Goal: Find contact information: Obtain details needed to contact an individual or organization

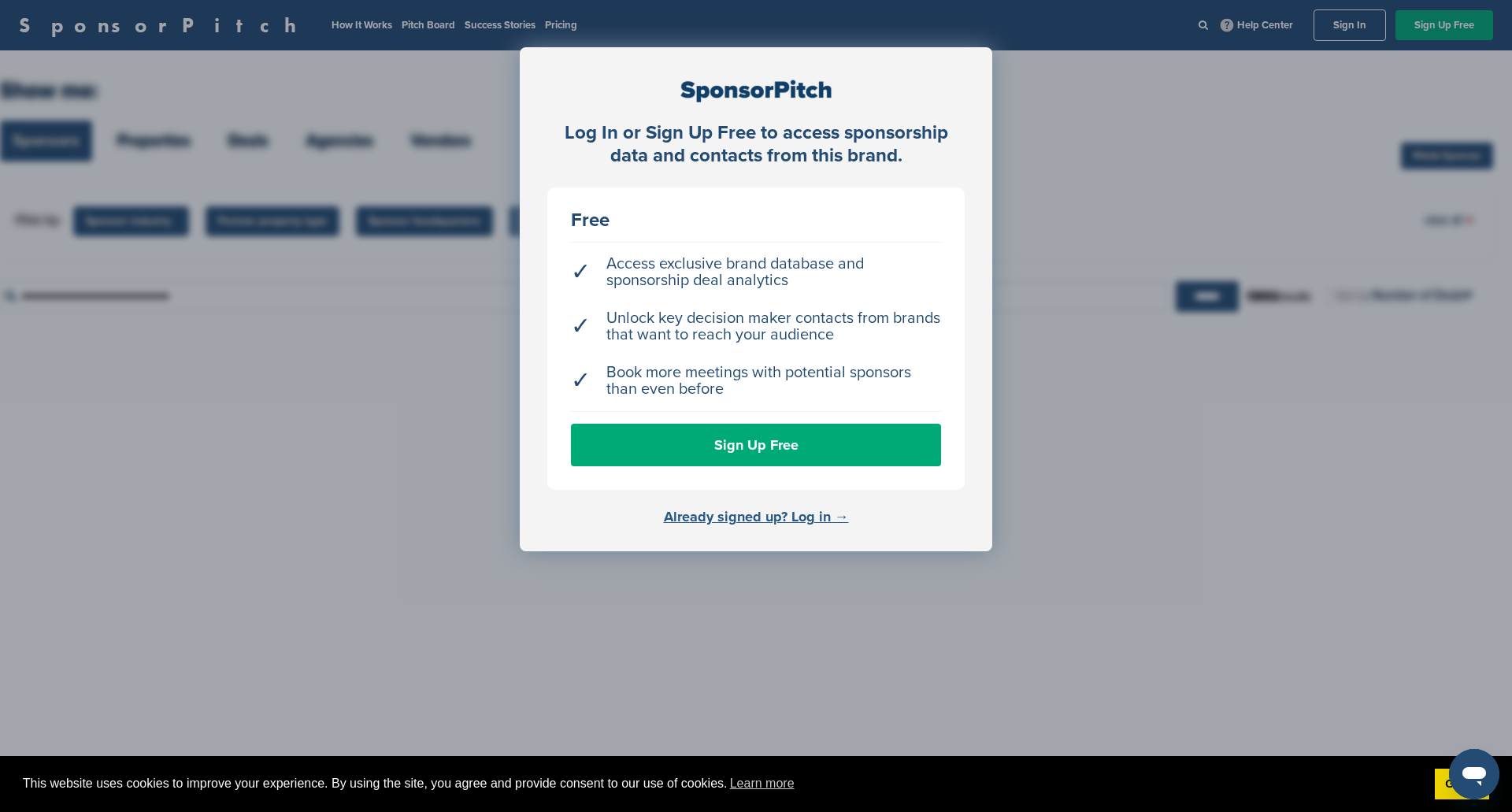
click at [743, 514] on link "Already signed up? Log in →" at bounding box center [756, 517] width 185 height 17
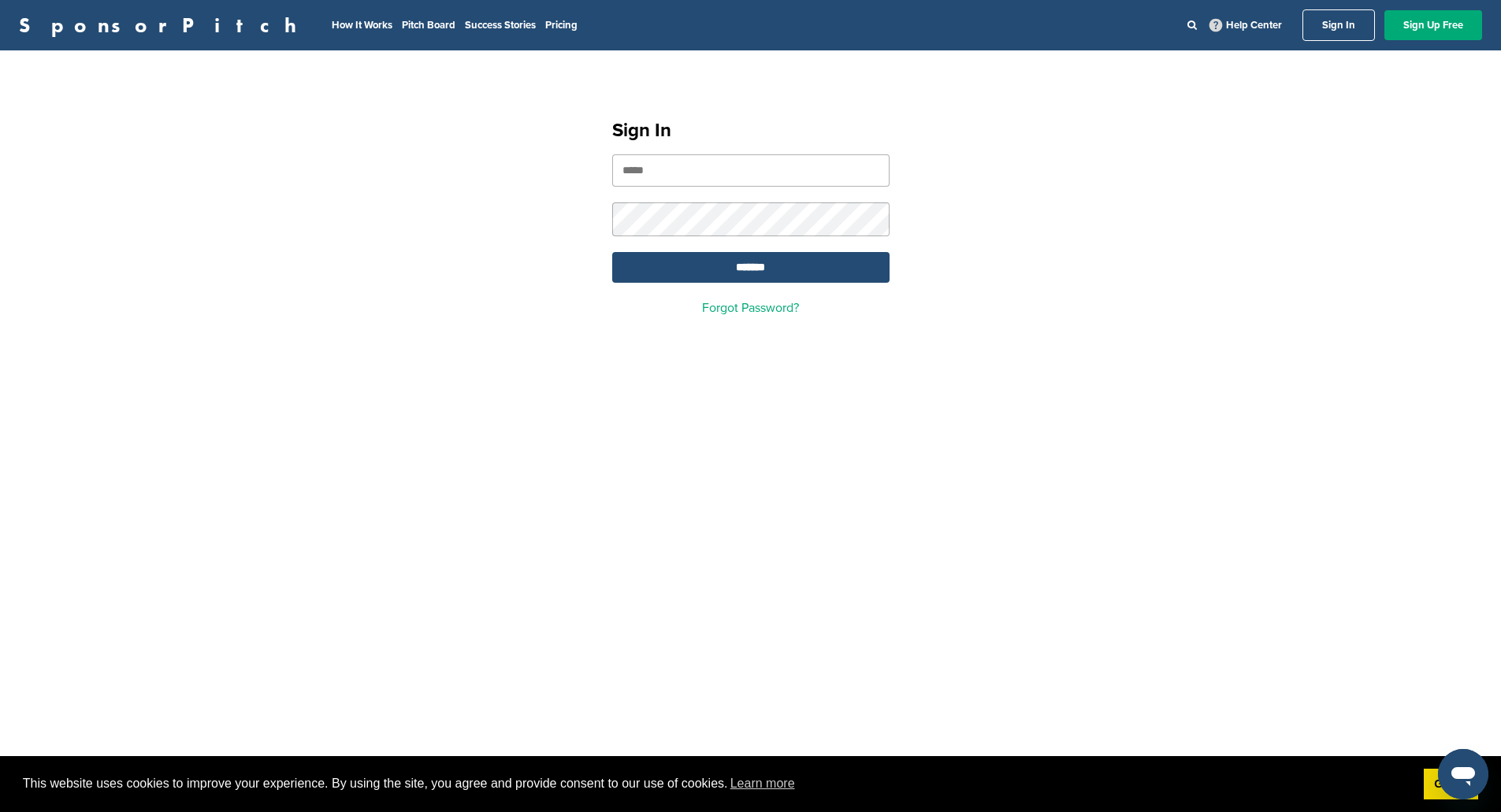
type input "**********"
click at [689, 286] on div "**********" at bounding box center [750, 210] width 315 height 245
click at [706, 268] on input "*******" at bounding box center [751, 267] width 278 height 31
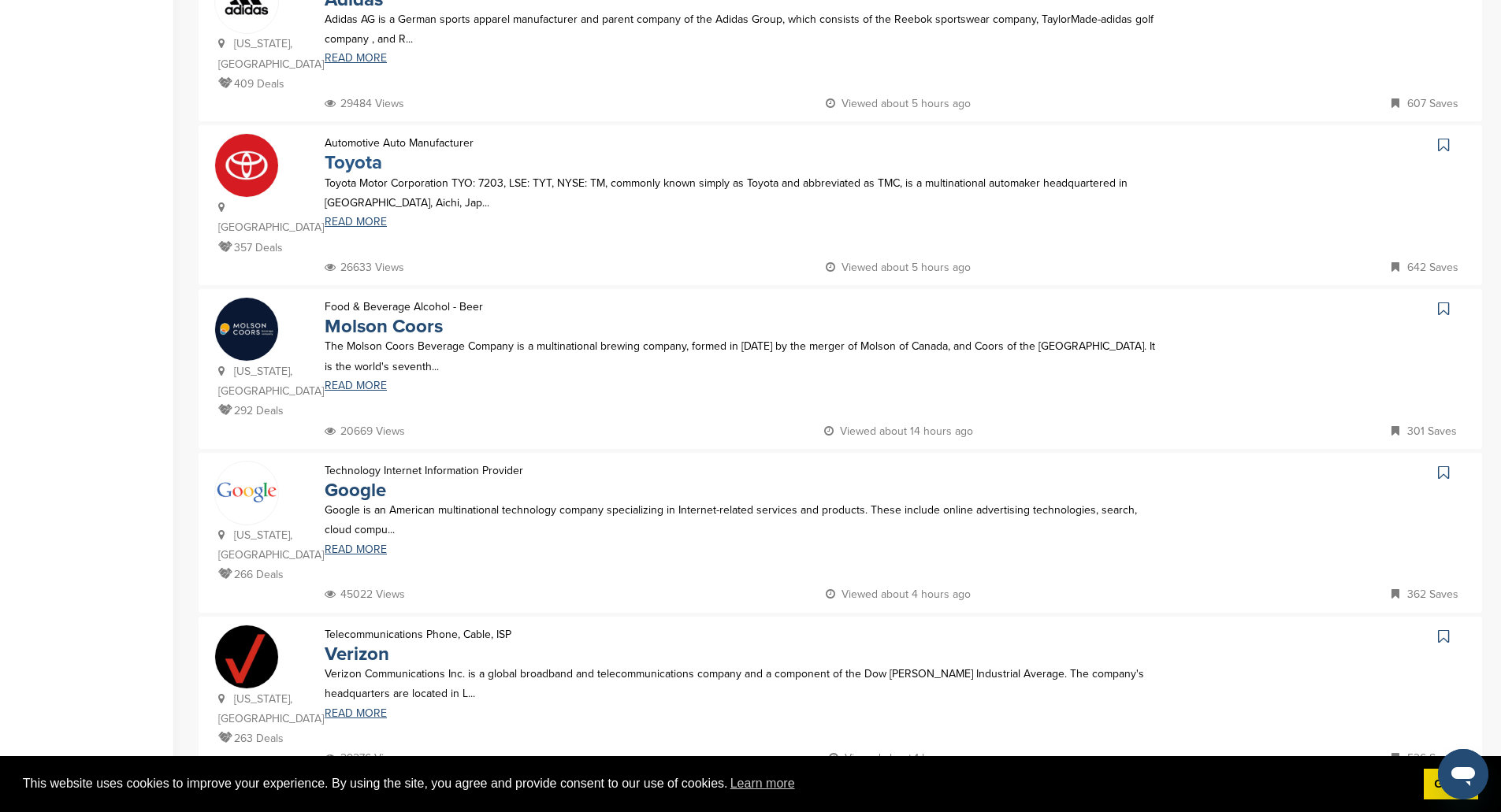
scroll to position [945, 0]
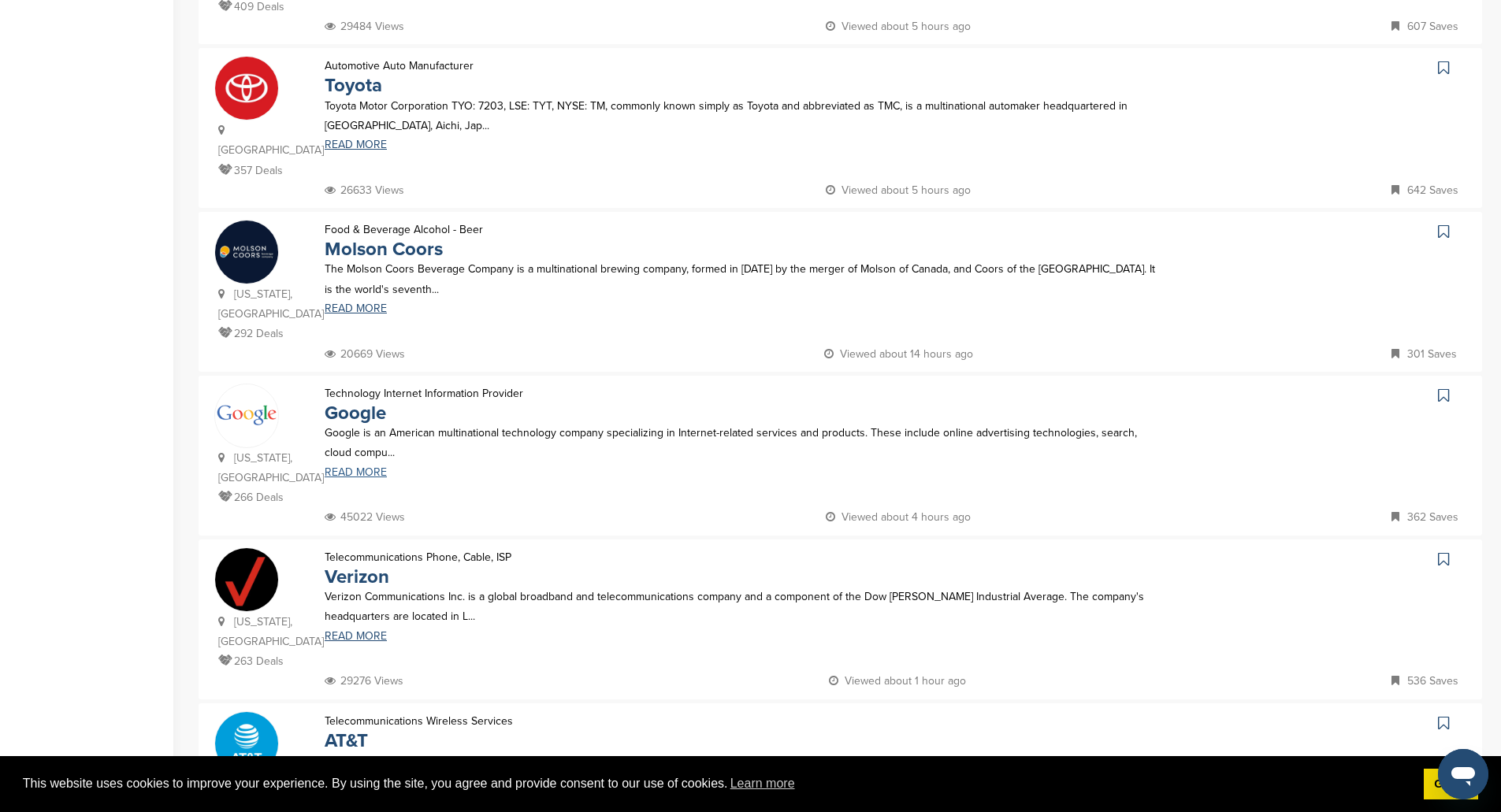
click at [352, 467] on link "READ MORE" at bounding box center [743, 473] width 837 height 11
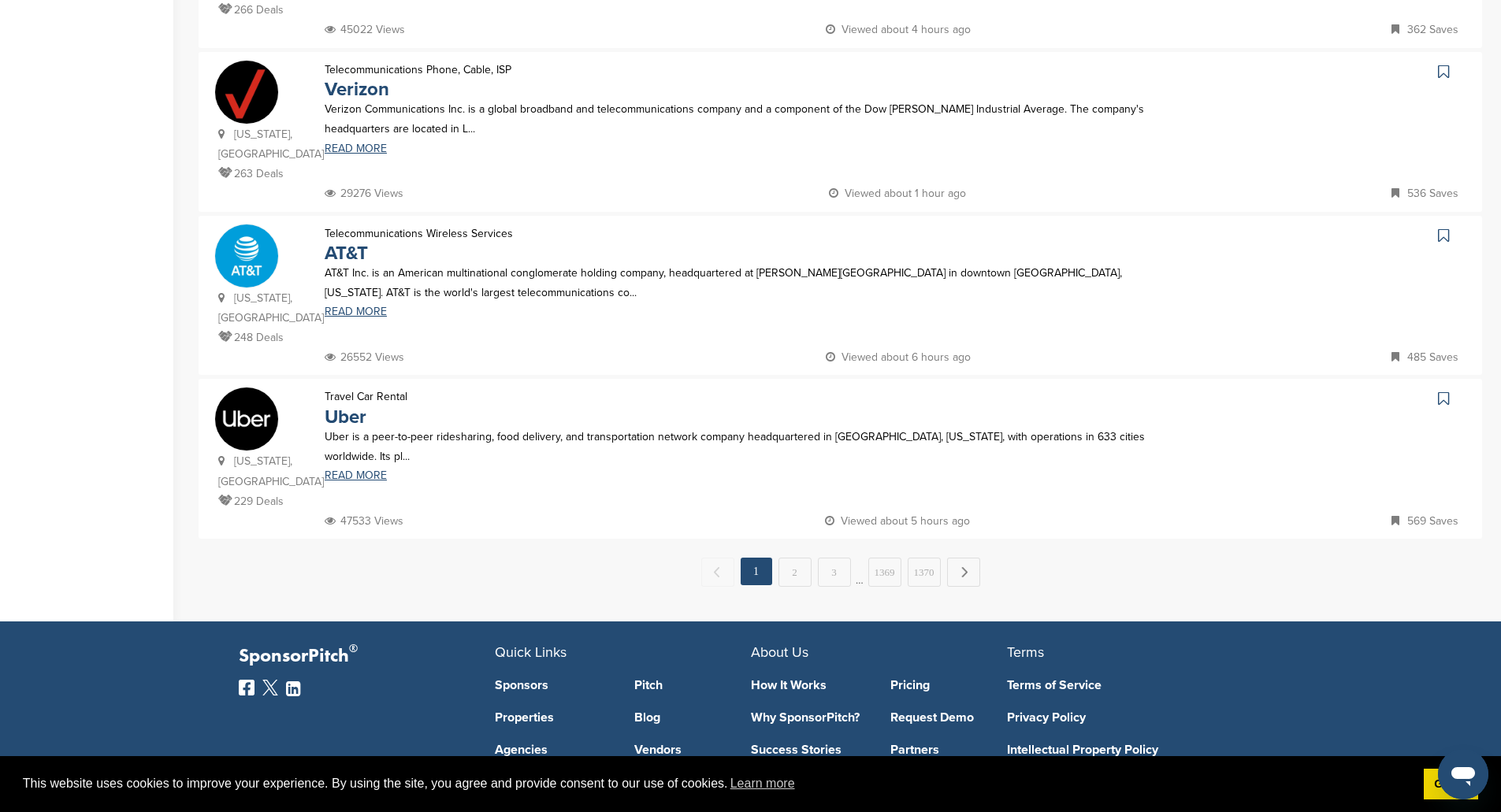
scroll to position [1418, 0]
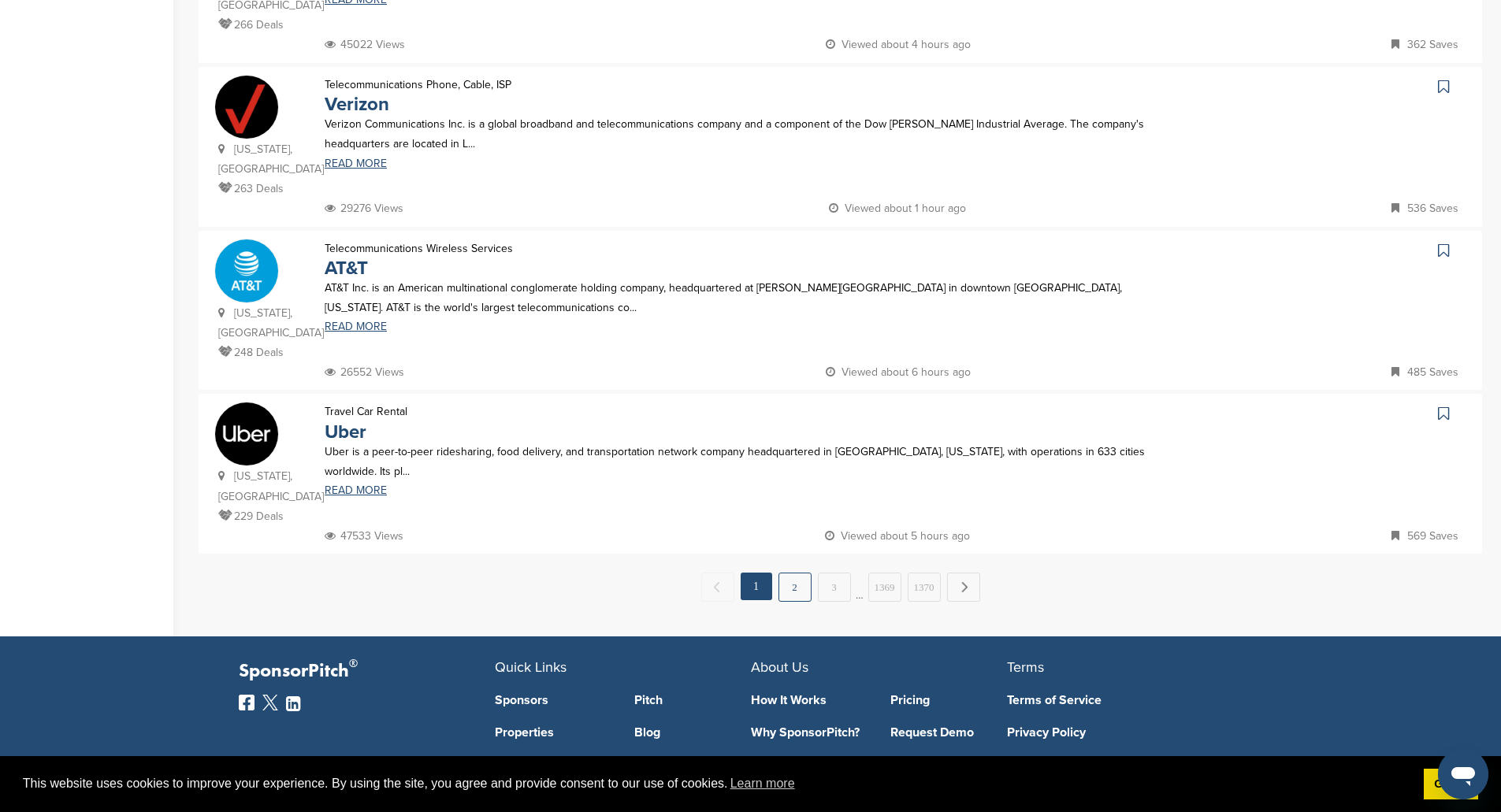
click at [785, 573] on link "2" at bounding box center [795, 587] width 33 height 29
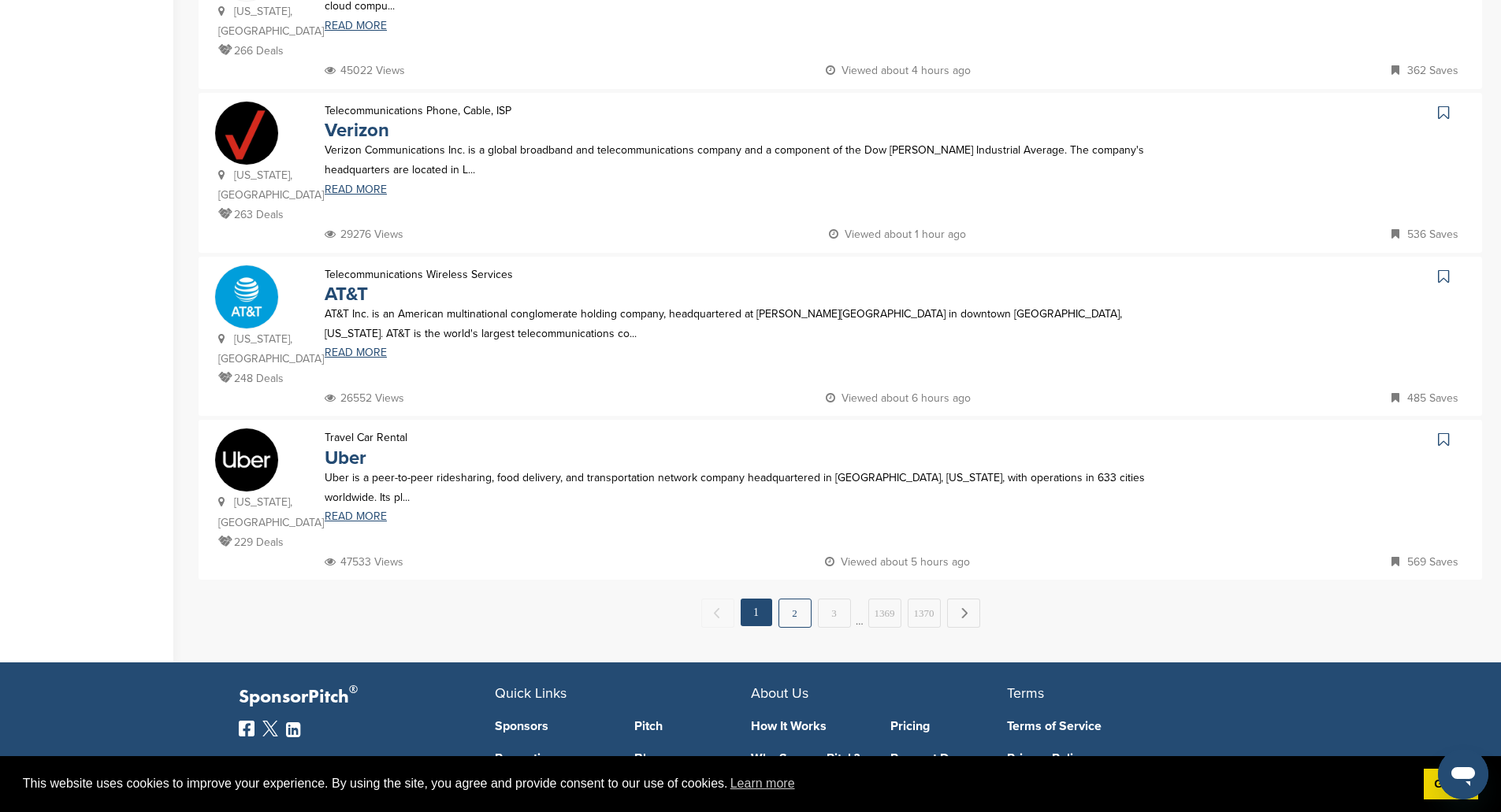
scroll to position [0, 0]
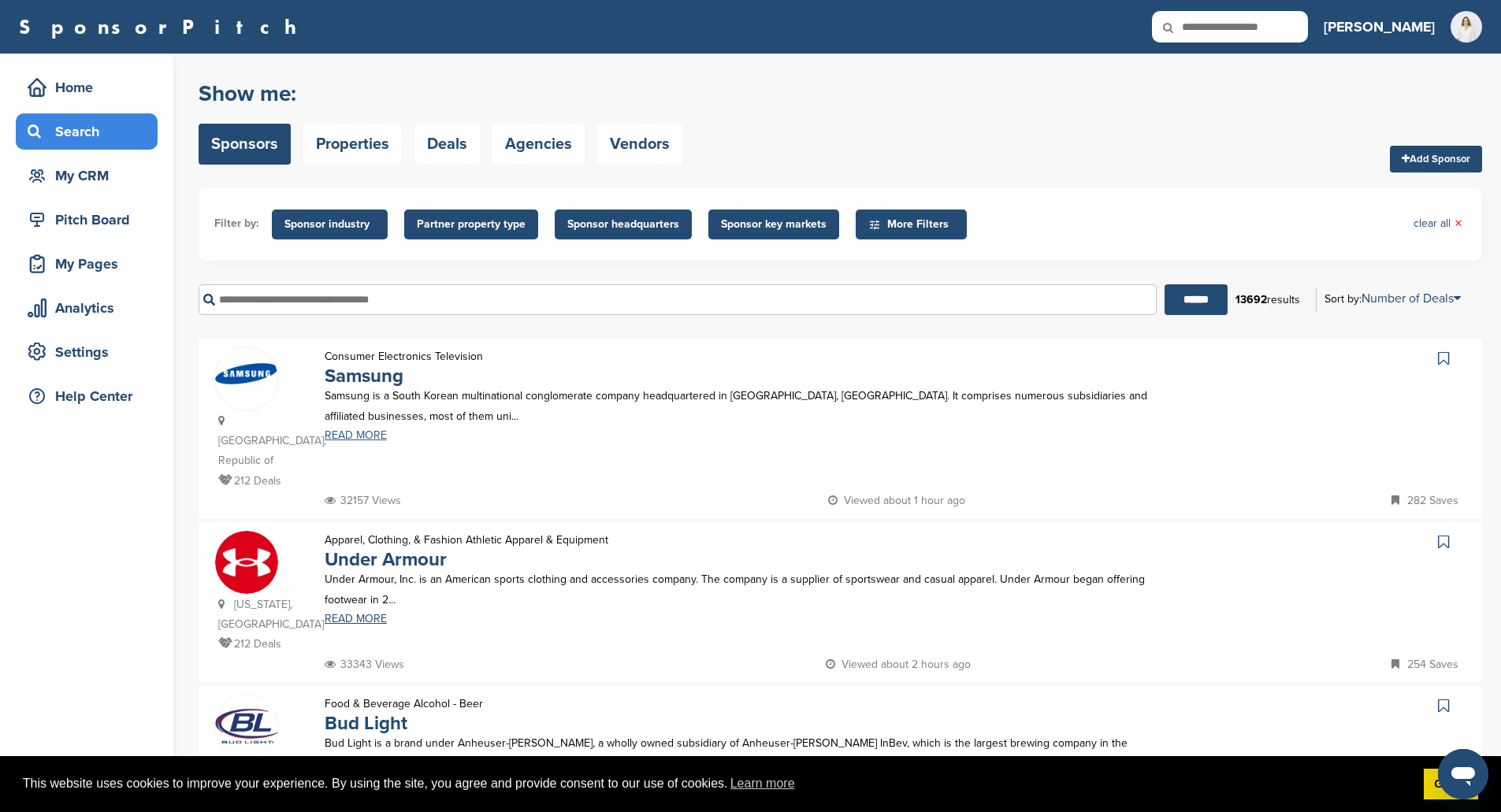
click at [359, 435] on link "READ MORE" at bounding box center [743, 436] width 837 height 11
click at [1221, 29] on input "text" at bounding box center [1230, 27] width 156 height 32
type input "****"
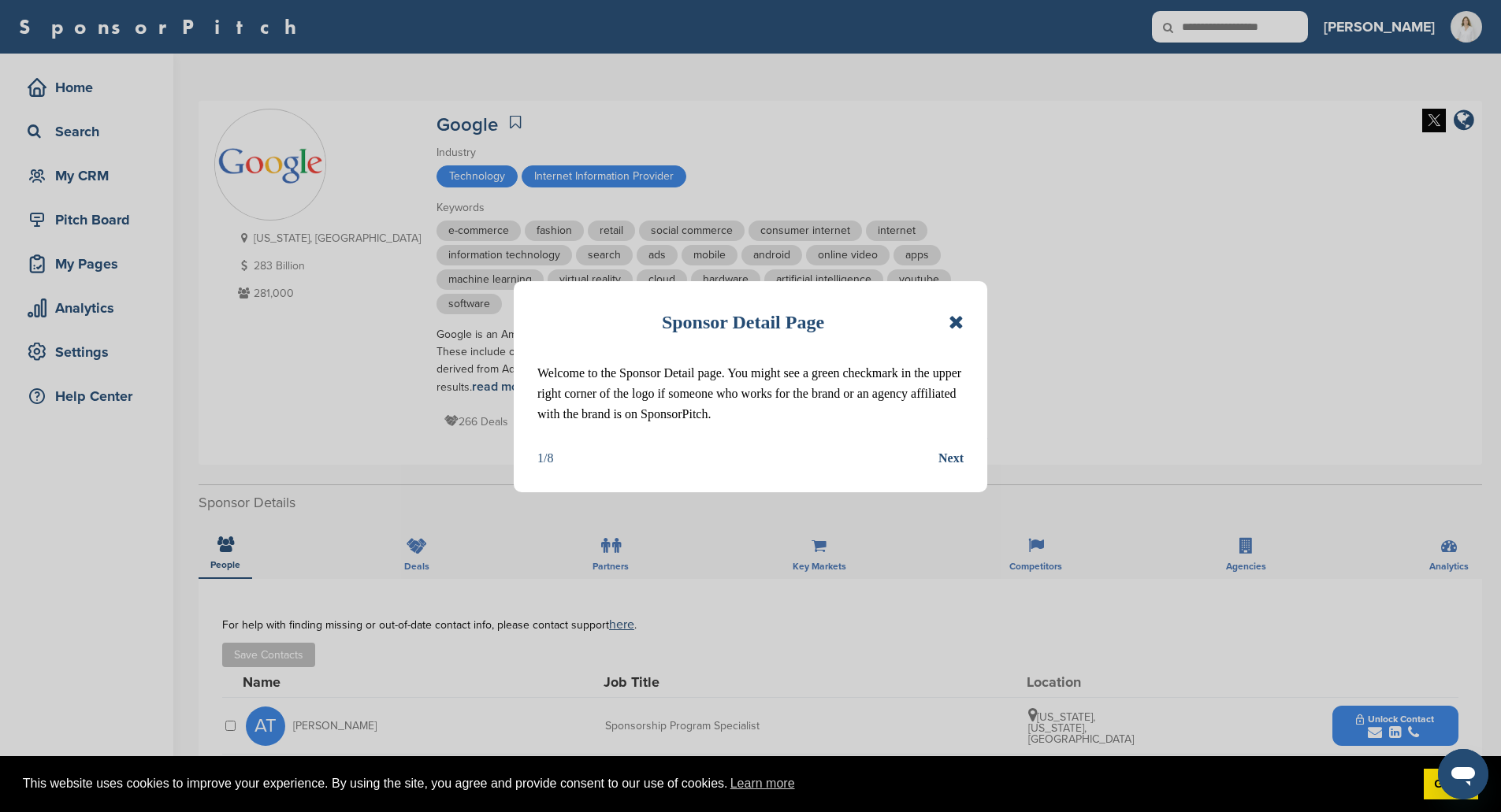
click at [951, 325] on icon at bounding box center [956, 322] width 15 height 19
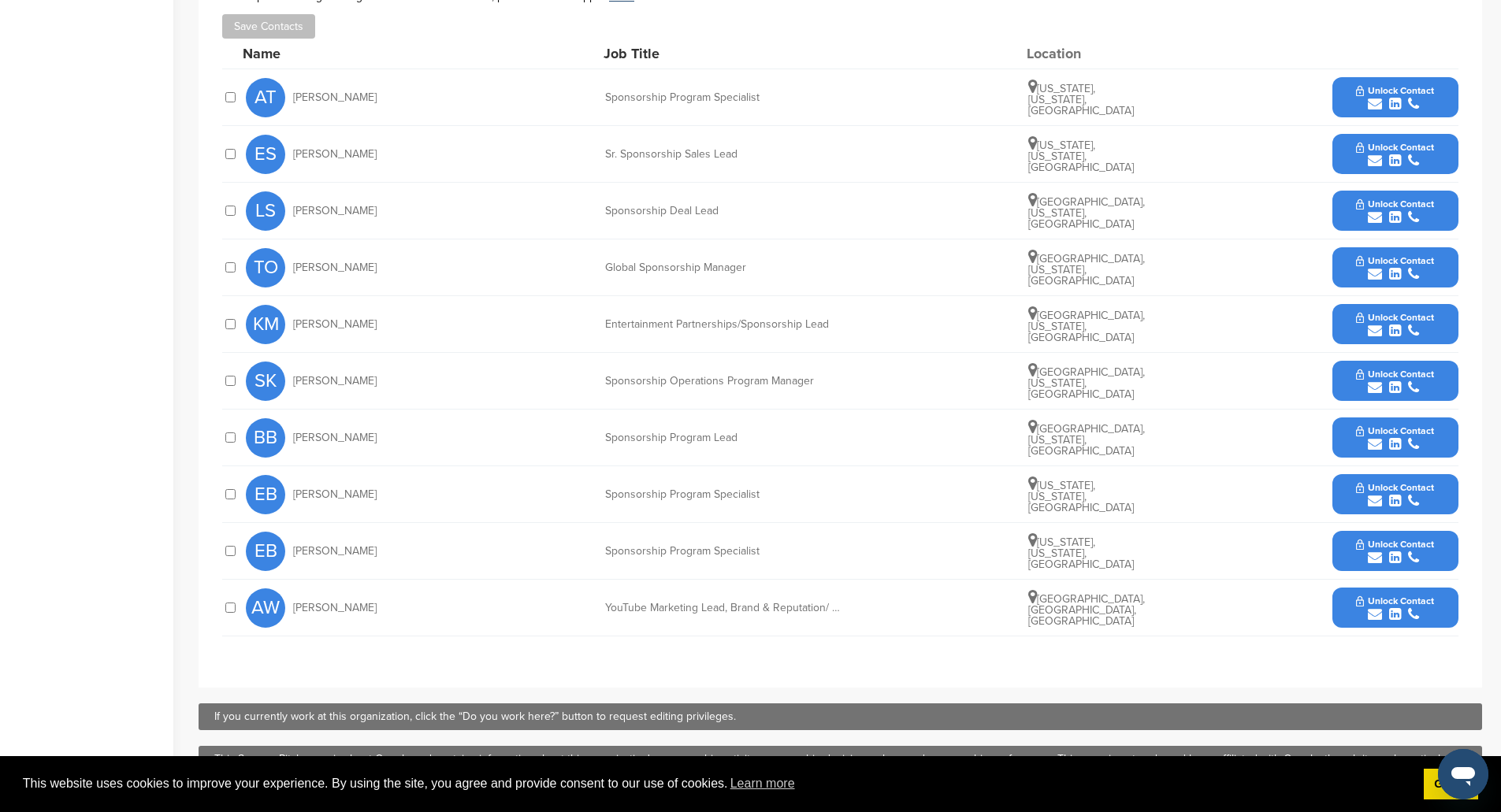
scroll to position [630, 0]
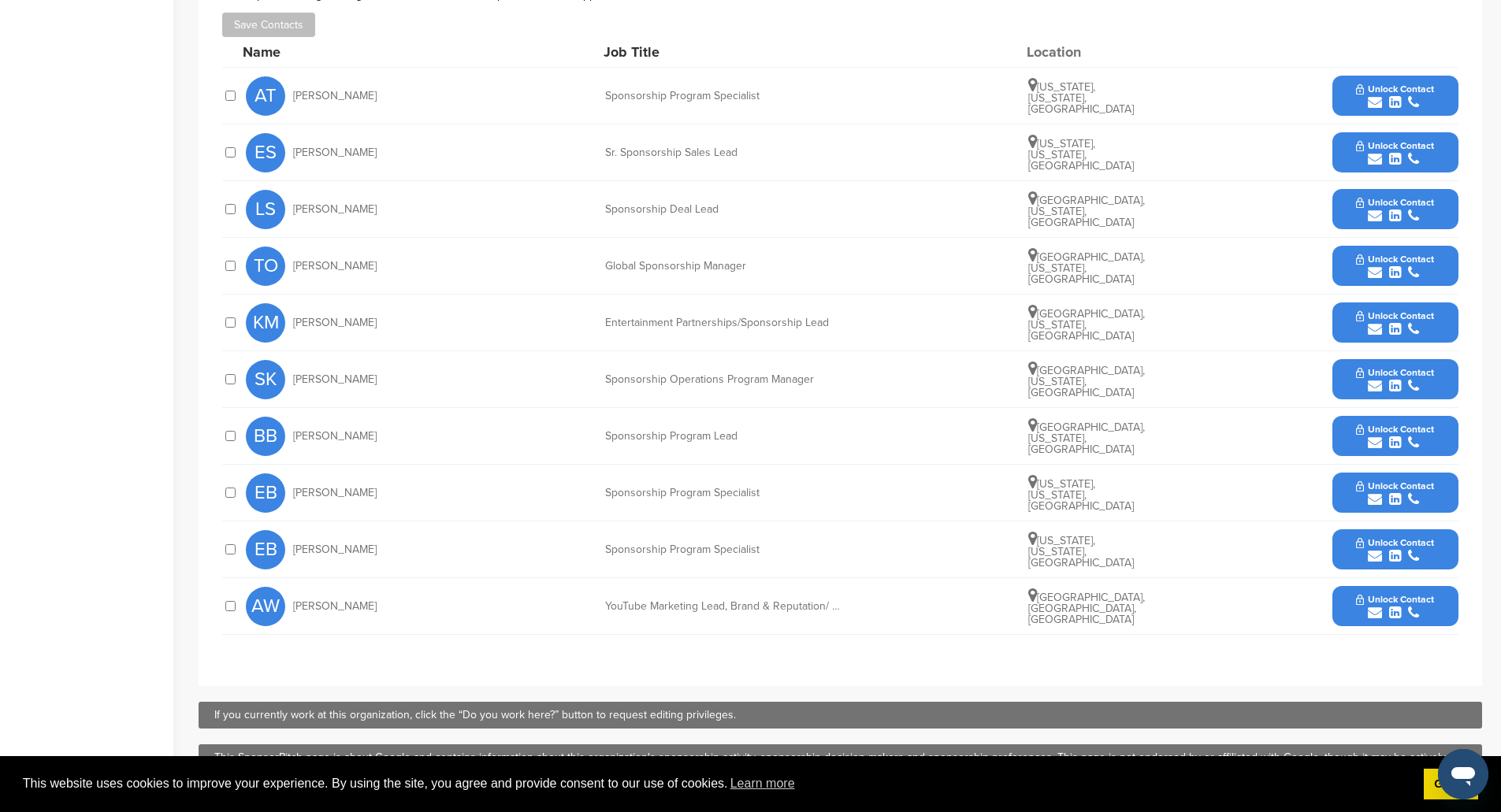
click at [1386, 260] on span "Unlock Contact" at bounding box center [1395, 259] width 78 height 11
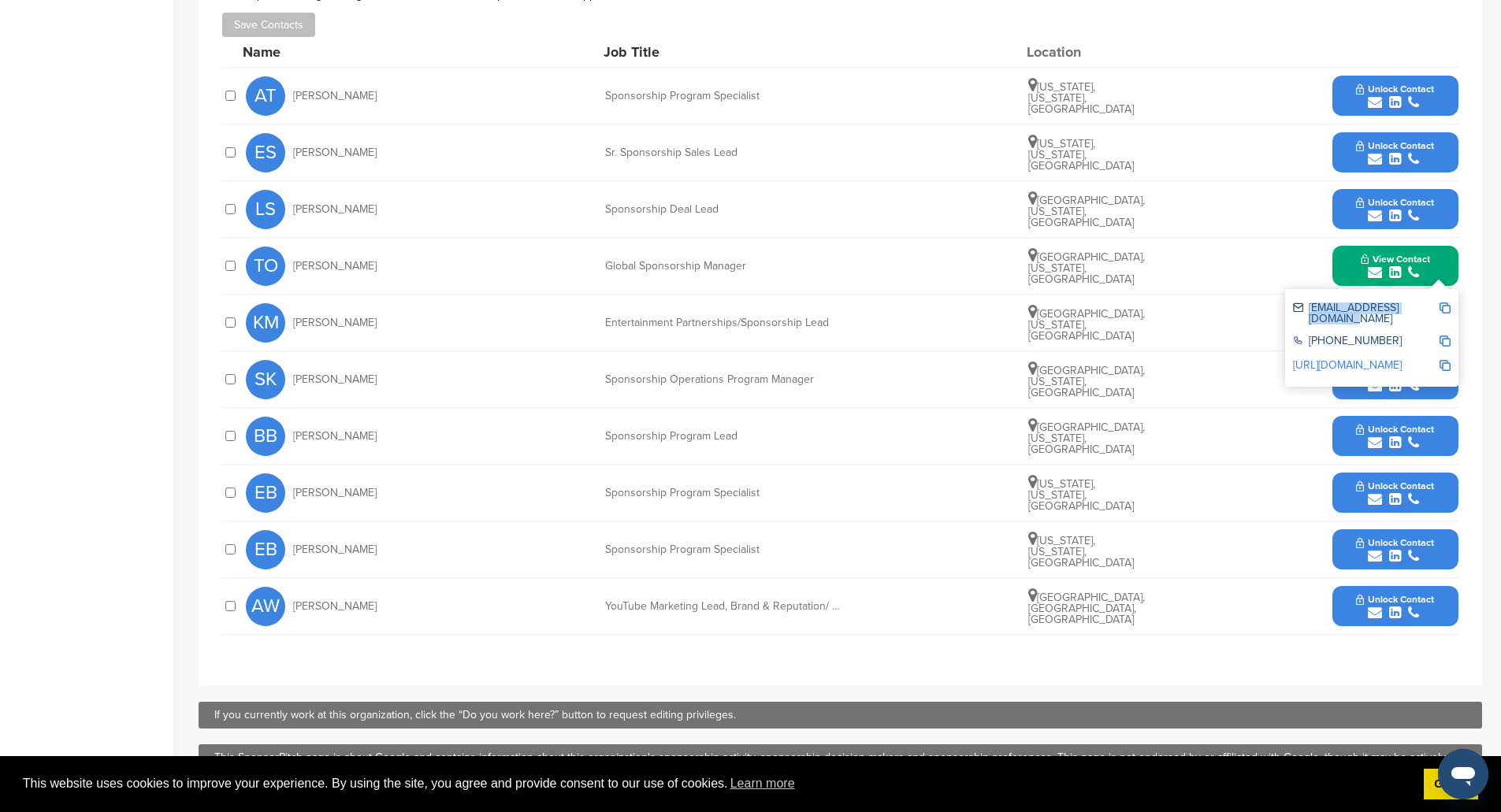
drag, startPoint x: 1432, startPoint y: 310, endPoint x: 1307, endPoint y: 316, distance: 125.1
click at [1307, 316] on div "travisohara@google.com" at bounding box center [1365, 314] width 145 height 23
copy div "travisohara@google.com"
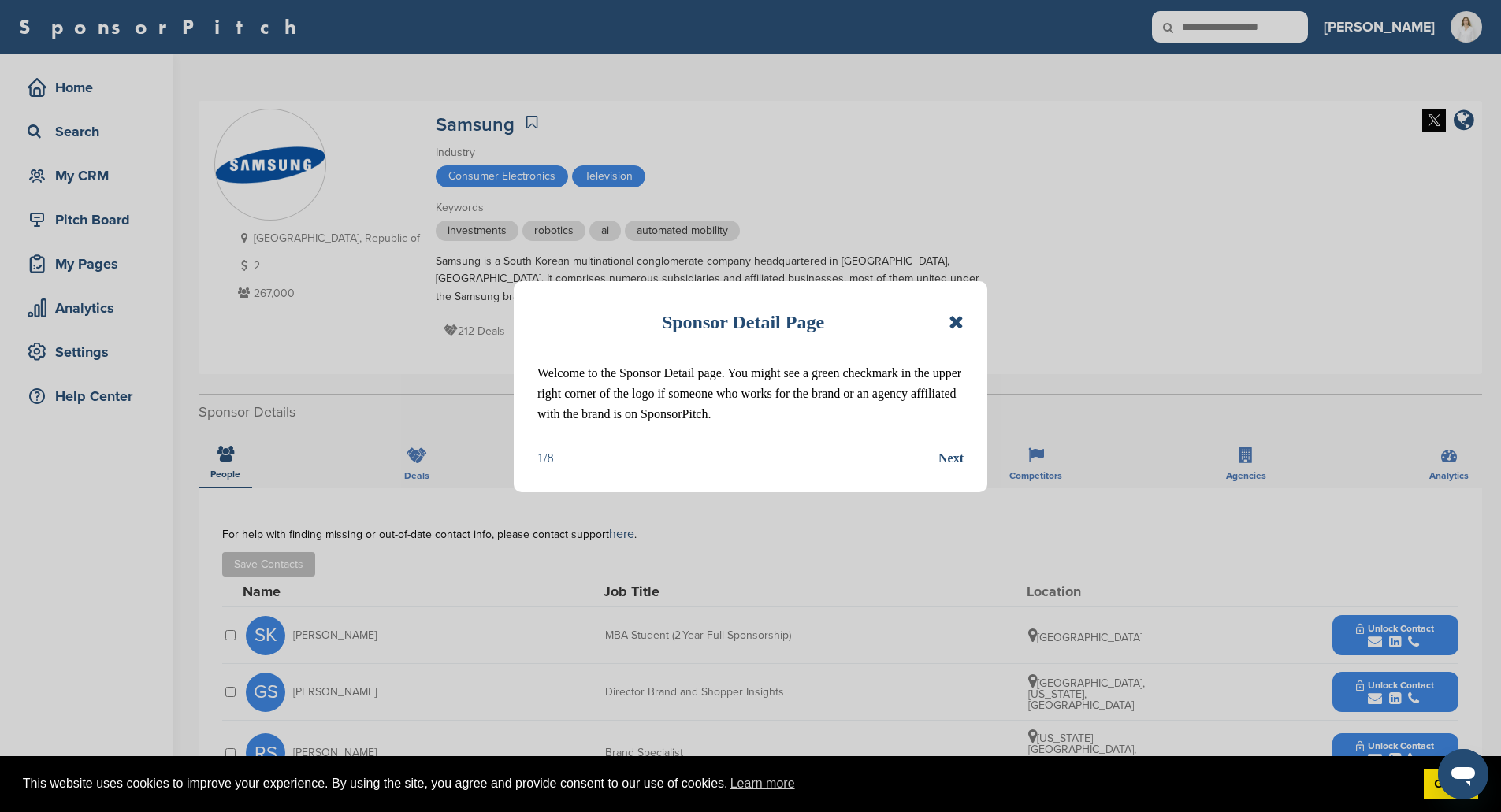
click at [948, 323] on div "Sponsor Detail Page" at bounding box center [750, 322] width 426 height 35
click at [953, 322] on icon at bounding box center [956, 322] width 15 height 19
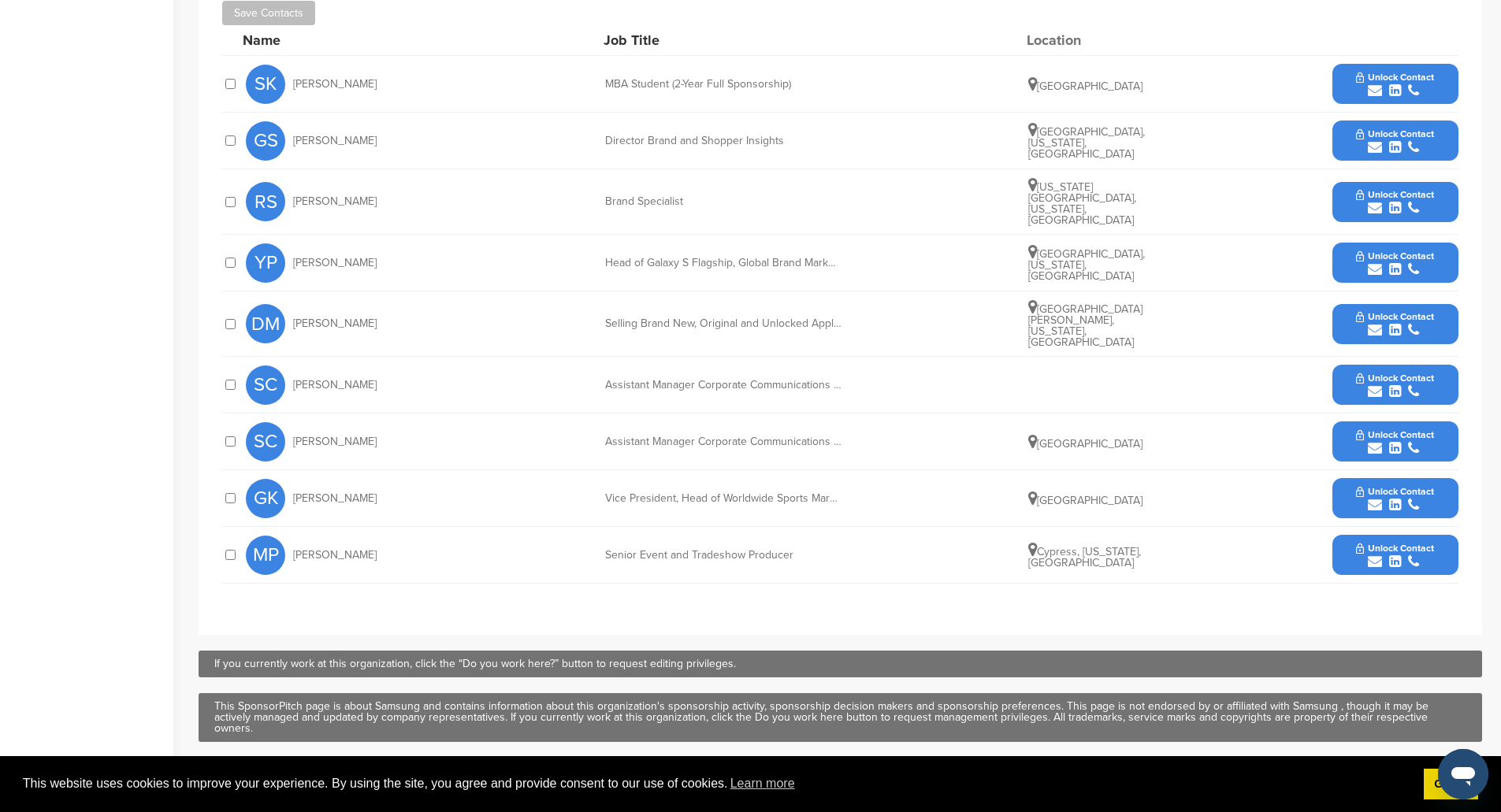
scroll to position [394, 0]
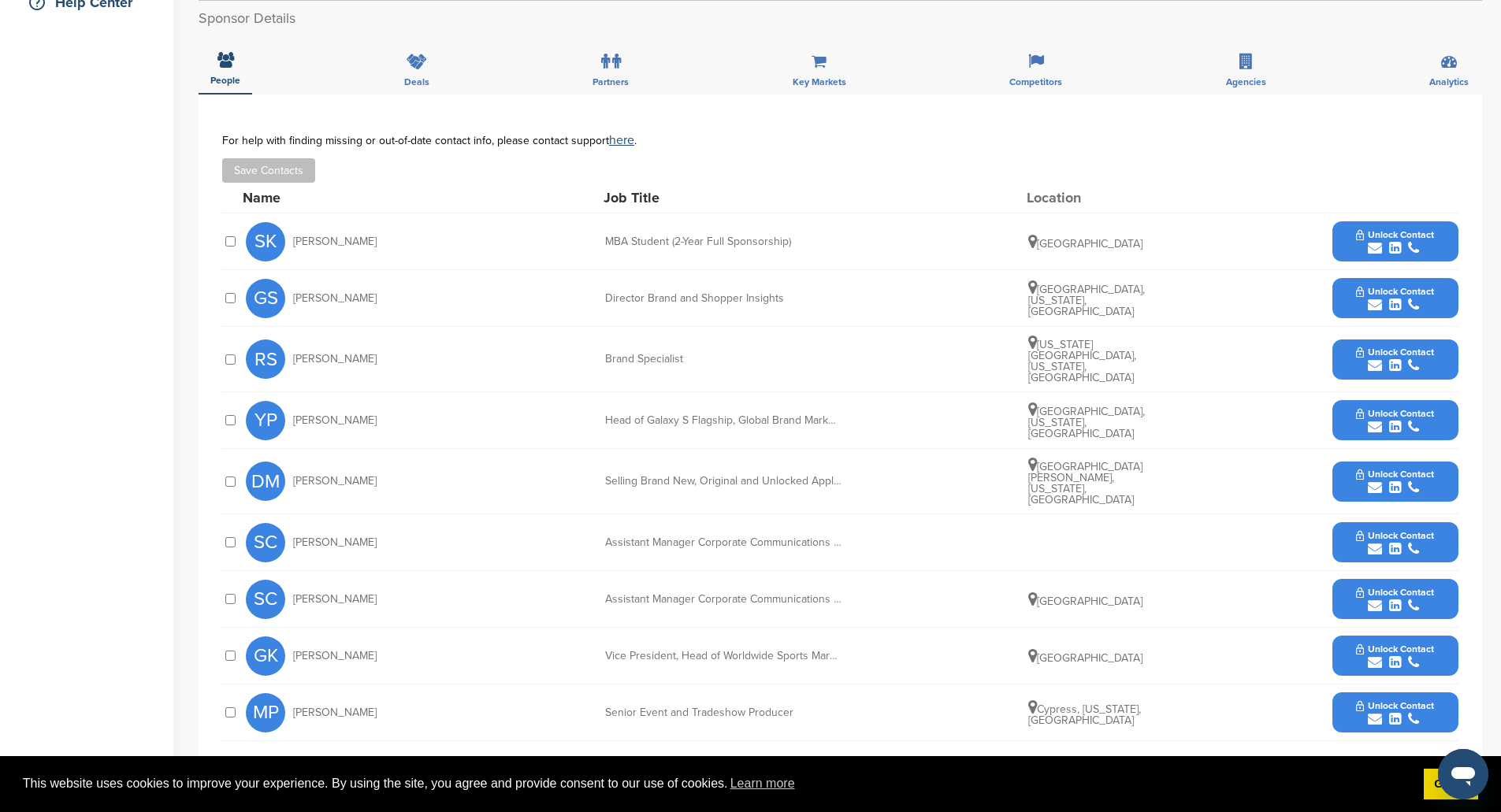
click at [1389, 299] on icon "submit" at bounding box center [1395, 304] width 12 height 14
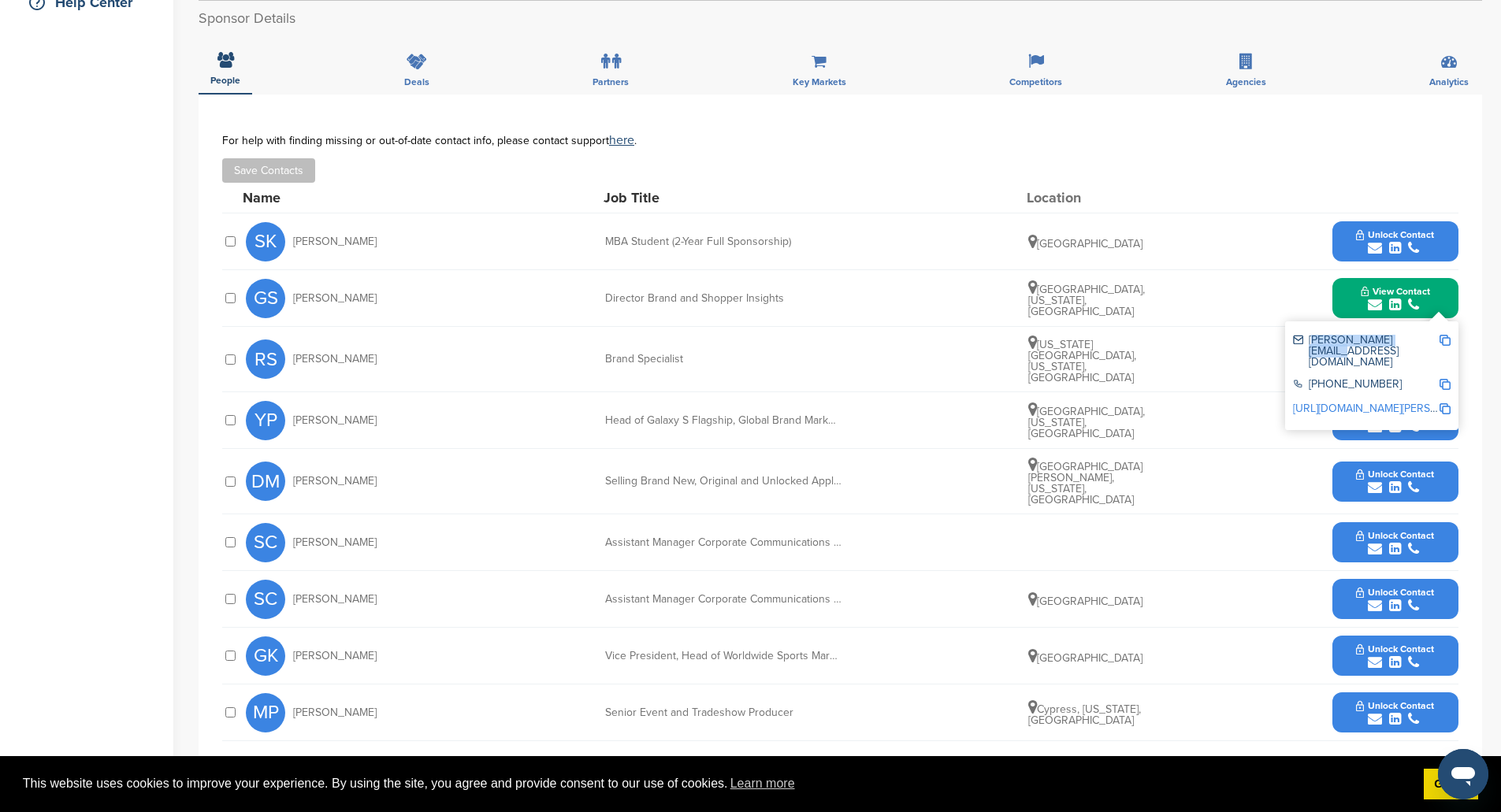
drag, startPoint x: 1426, startPoint y: 338, endPoint x: 1309, endPoint y: 343, distance: 117.1
click at [1309, 343] on div "g.smith@samsung.com" at bounding box center [1365, 351] width 145 height 33
copy div "g.smith@samsung.com"
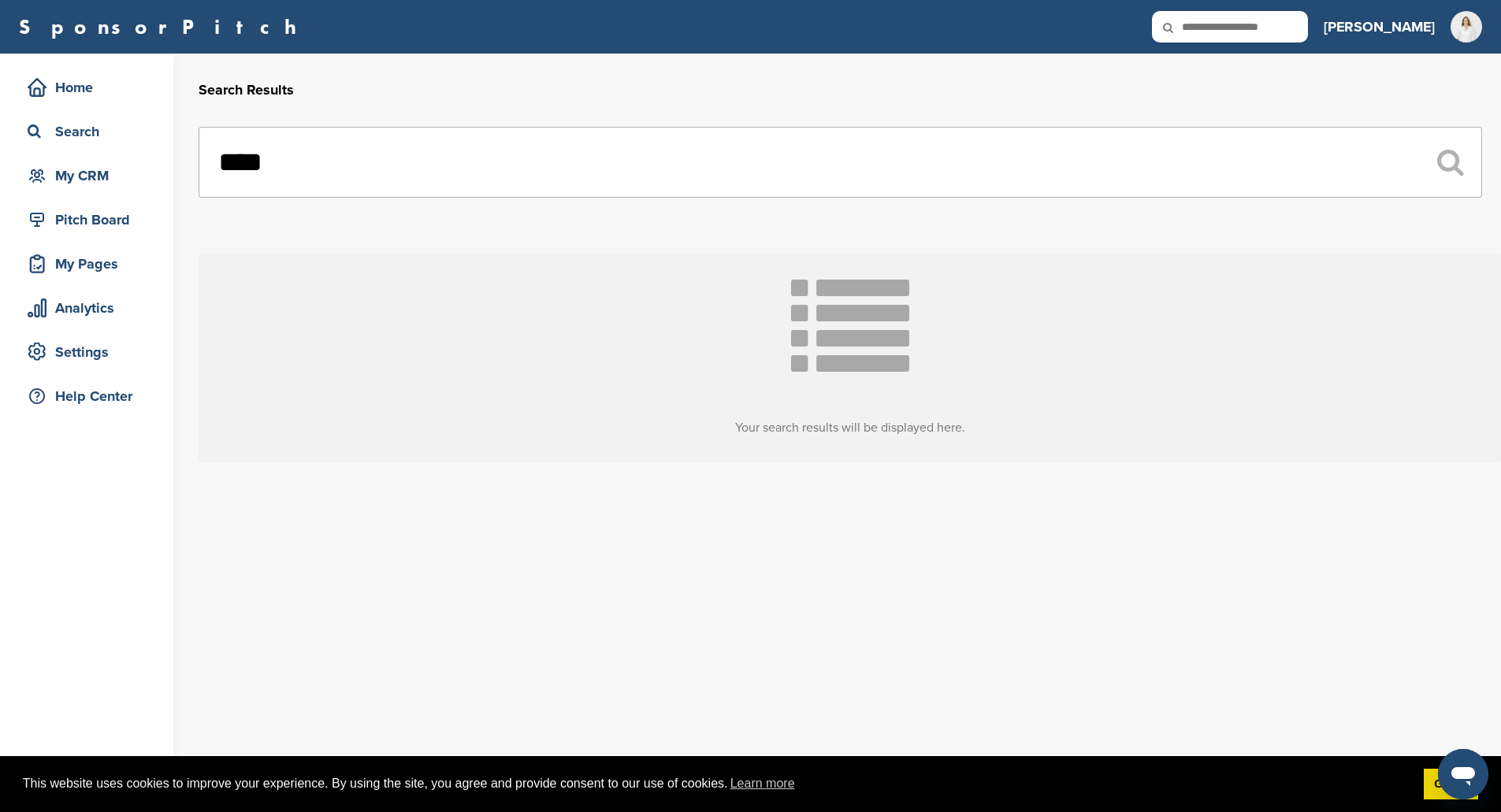
click at [395, 172] on input "****" at bounding box center [841, 162] width 1283 height 71
click at [396, 172] on input "****" at bounding box center [841, 162] width 1283 height 71
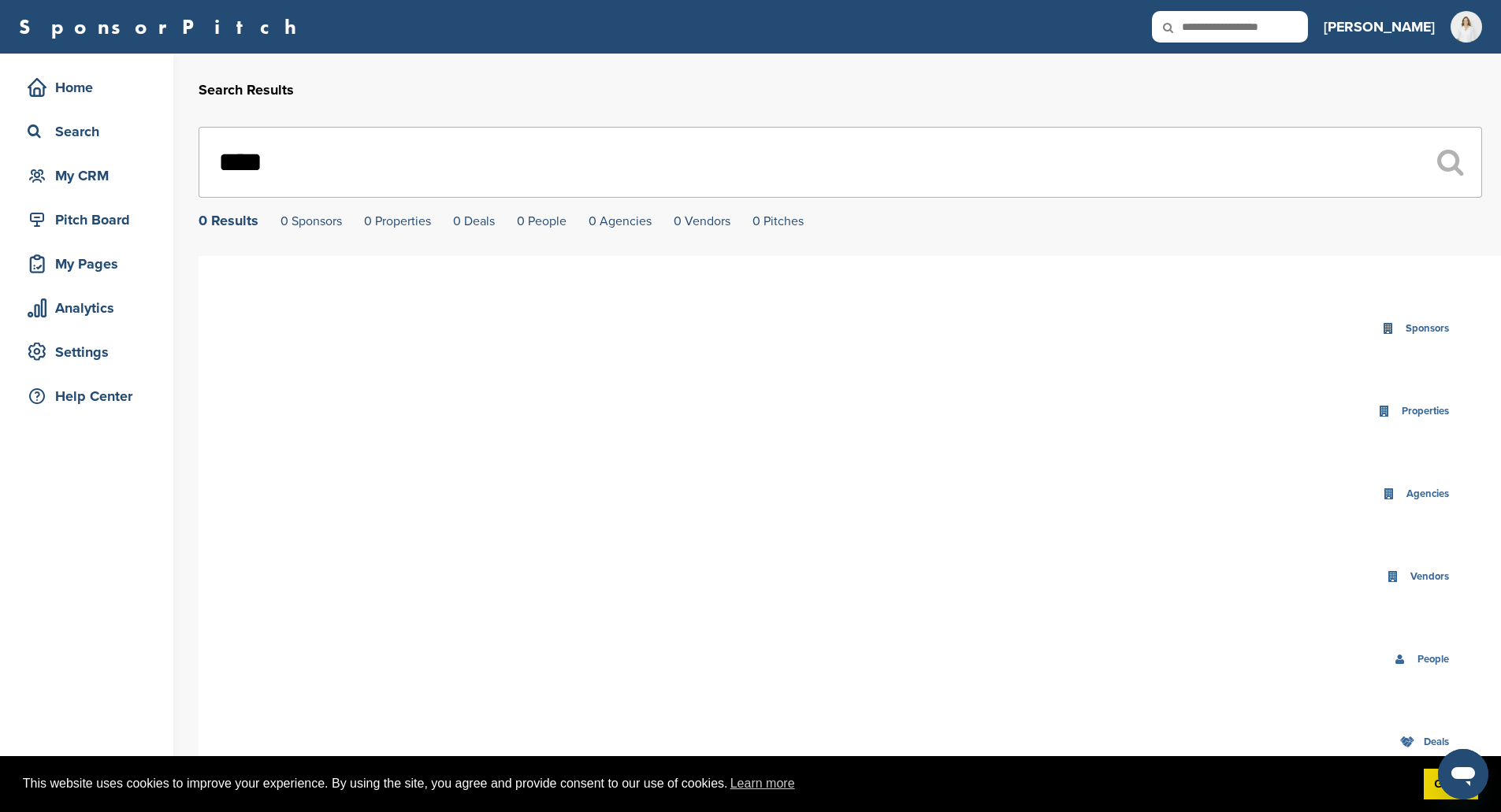
drag, startPoint x: 277, startPoint y: 174, endPoint x: 237, endPoint y: 174, distance: 40.0
click at [238, 174] on input "****" at bounding box center [841, 162] width 1283 height 71
type input "*"
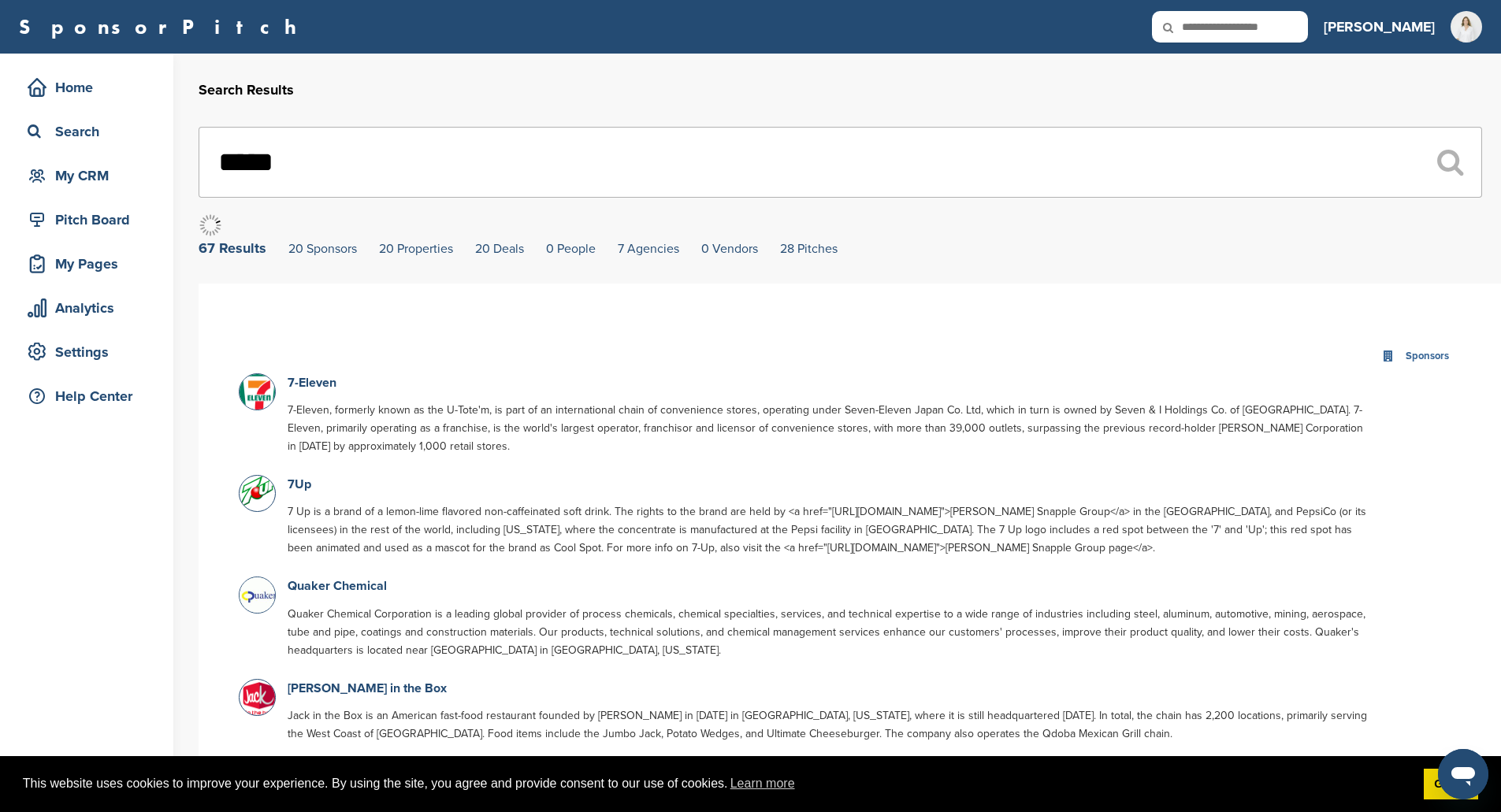
type input "*****"
click at [315, 393] on p "7-Eleven" at bounding box center [830, 383] width 1084 height 20
click at [316, 391] on link "7-Eleven" at bounding box center [312, 383] width 49 height 16
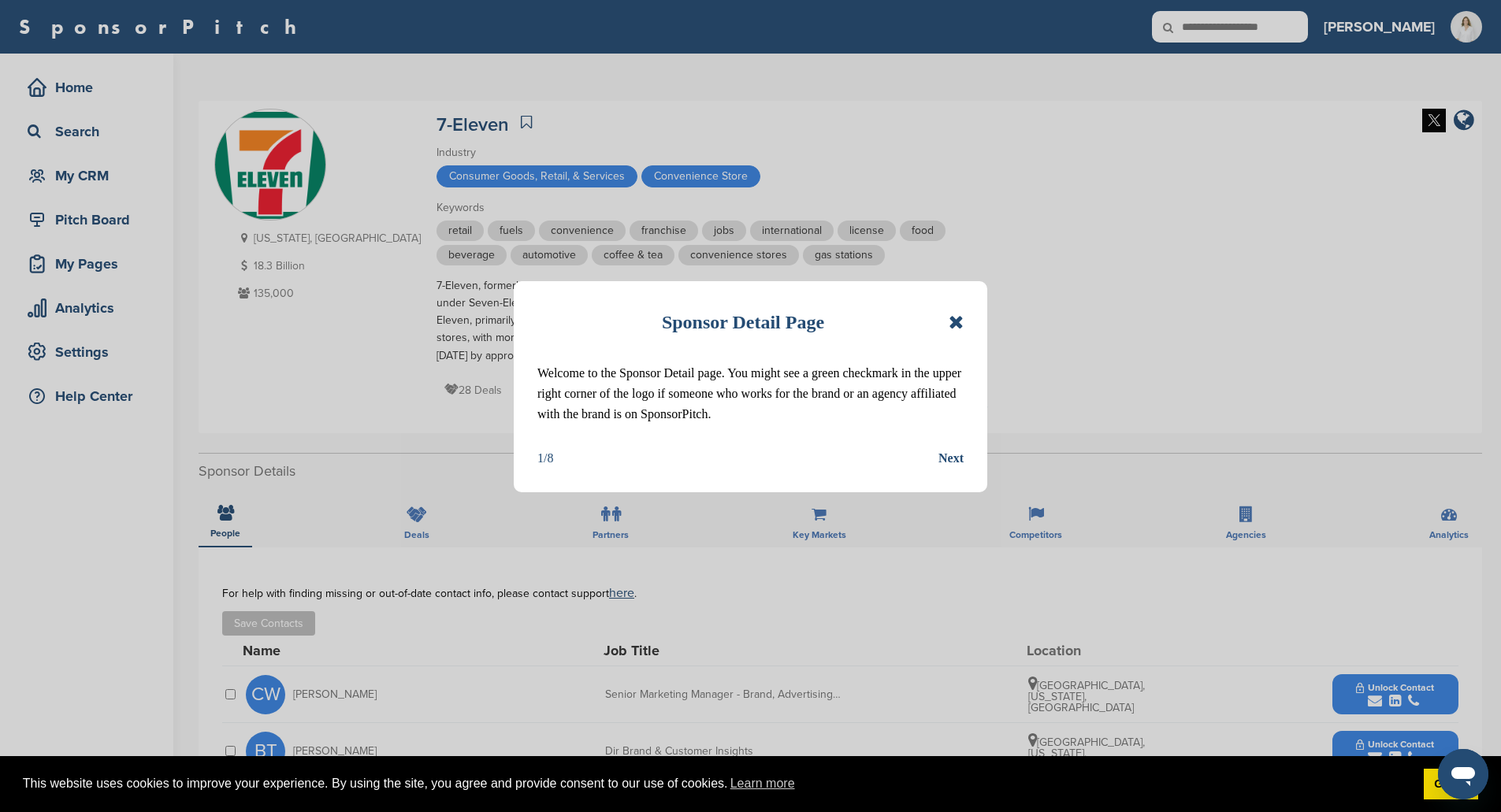
click at [950, 323] on icon at bounding box center [956, 322] width 15 height 19
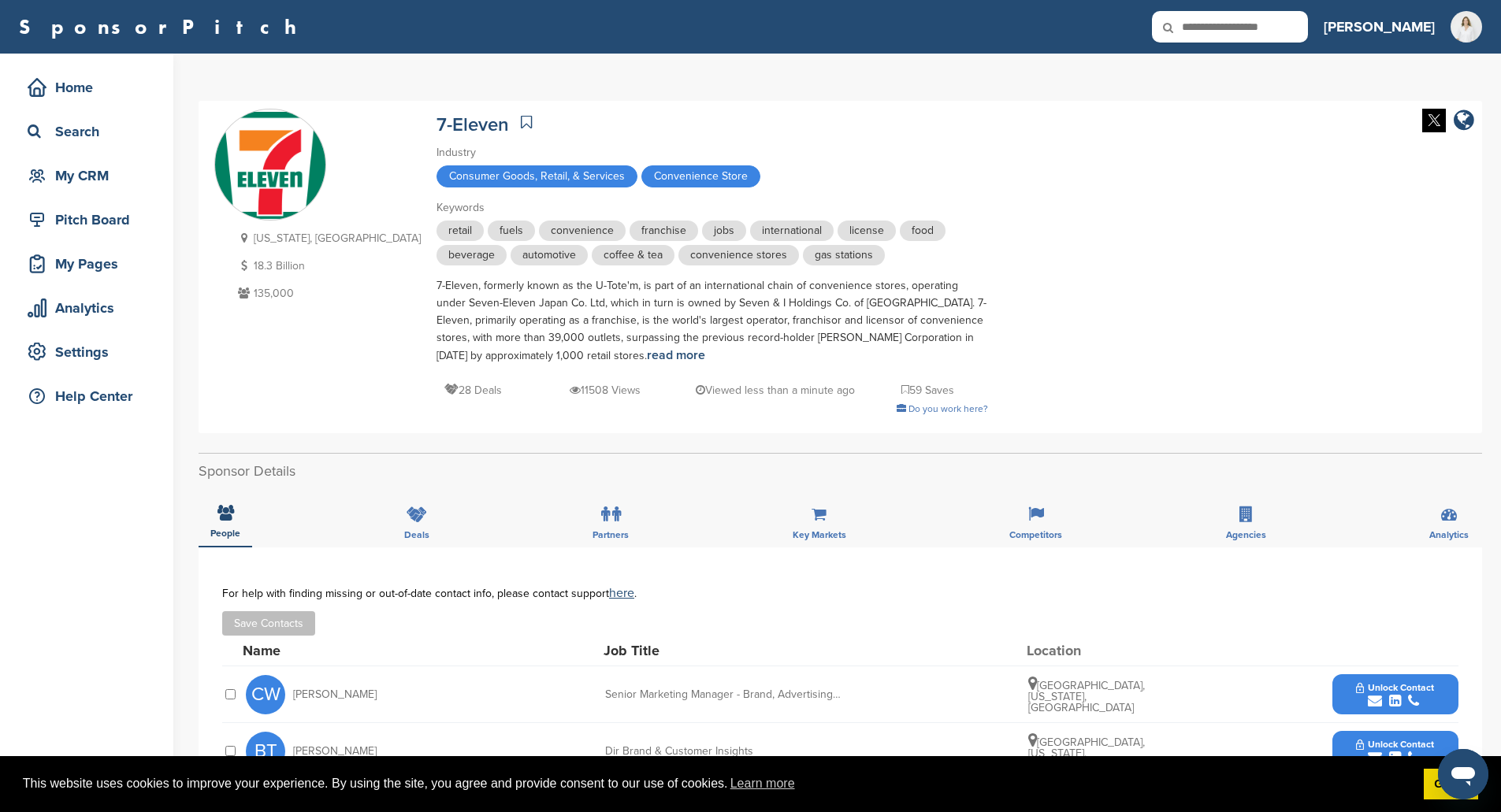
click at [1366, 686] on span "Unlock Contact" at bounding box center [1395, 687] width 78 height 11
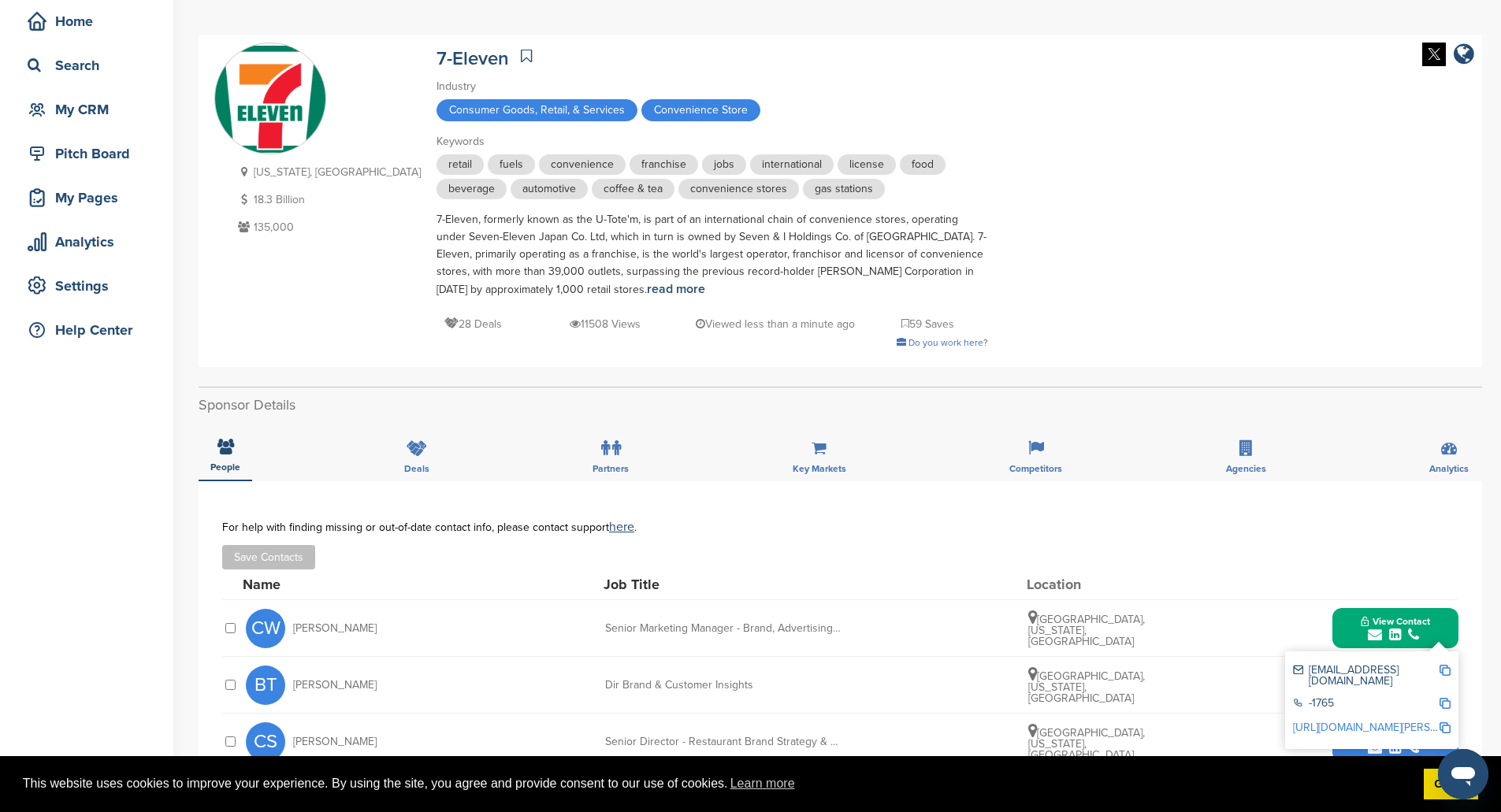
scroll to position [158, 0]
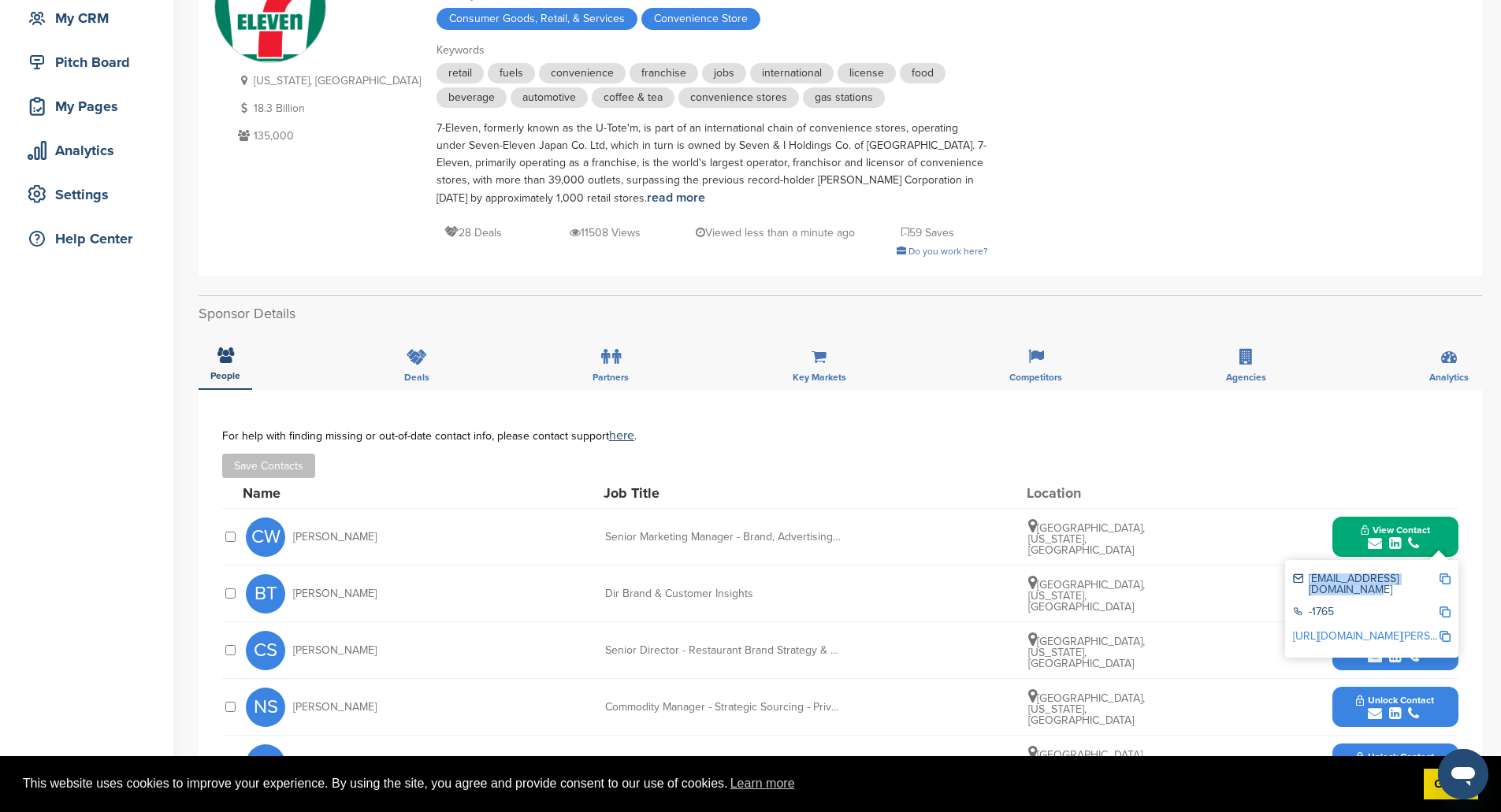
drag, startPoint x: 1428, startPoint y: 576, endPoint x: 1308, endPoint y: 579, distance: 120.0
click at [1308, 579] on div "crystal.wilkins2@7-11.com" at bounding box center [1365, 584] width 145 height 23
copy div "crystal.wilkins2@7-11.com"
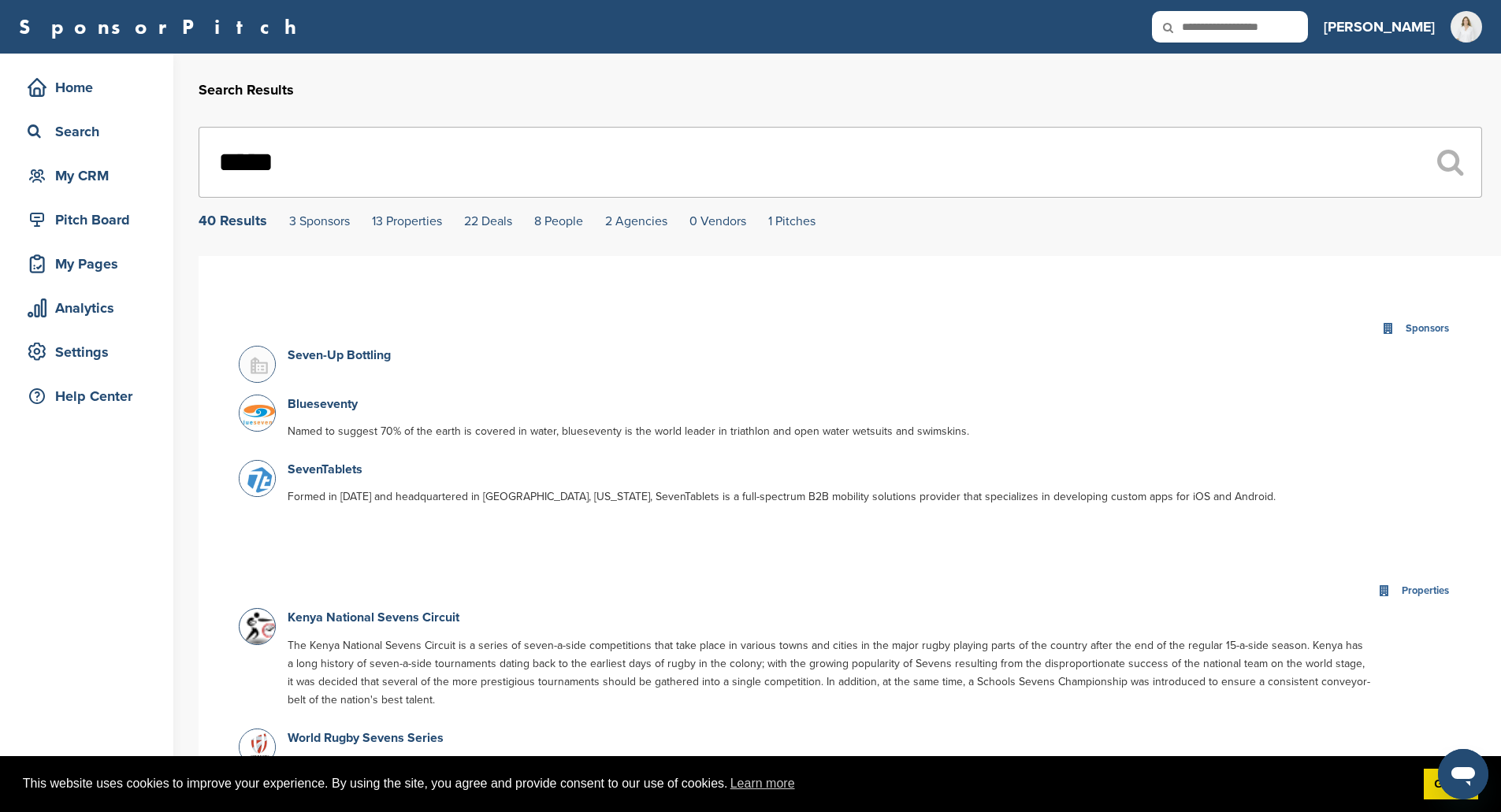
click at [294, 158] on input "*****" at bounding box center [841, 162] width 1283 height 71
click at [295, 158] on input "*****" at bounding box center [841, 162] width 1283 height 71
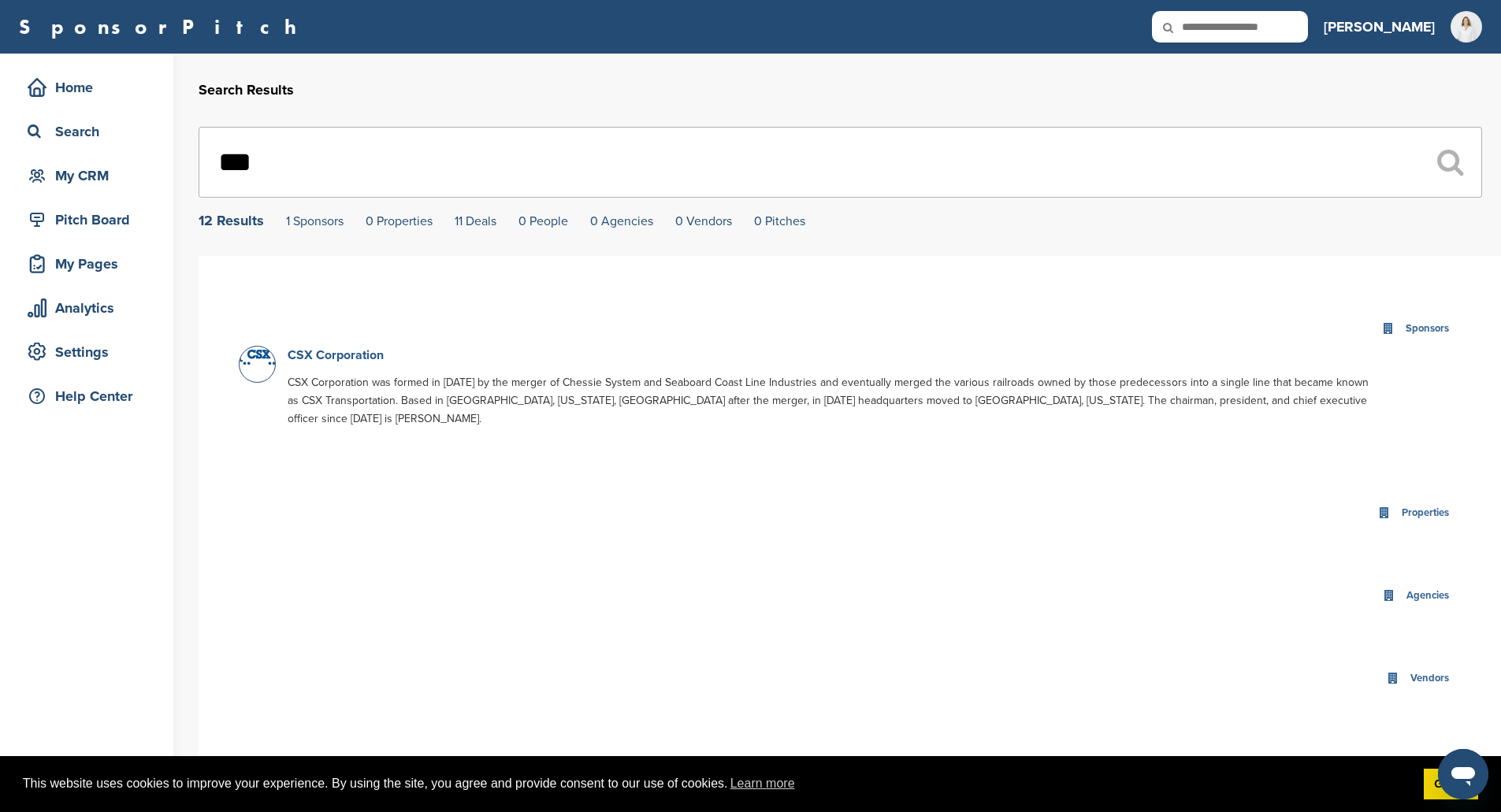
type input "***"
click at [337, 352] on link "CSX Corporation" at bounding box center [336, 354] width 96 height 16
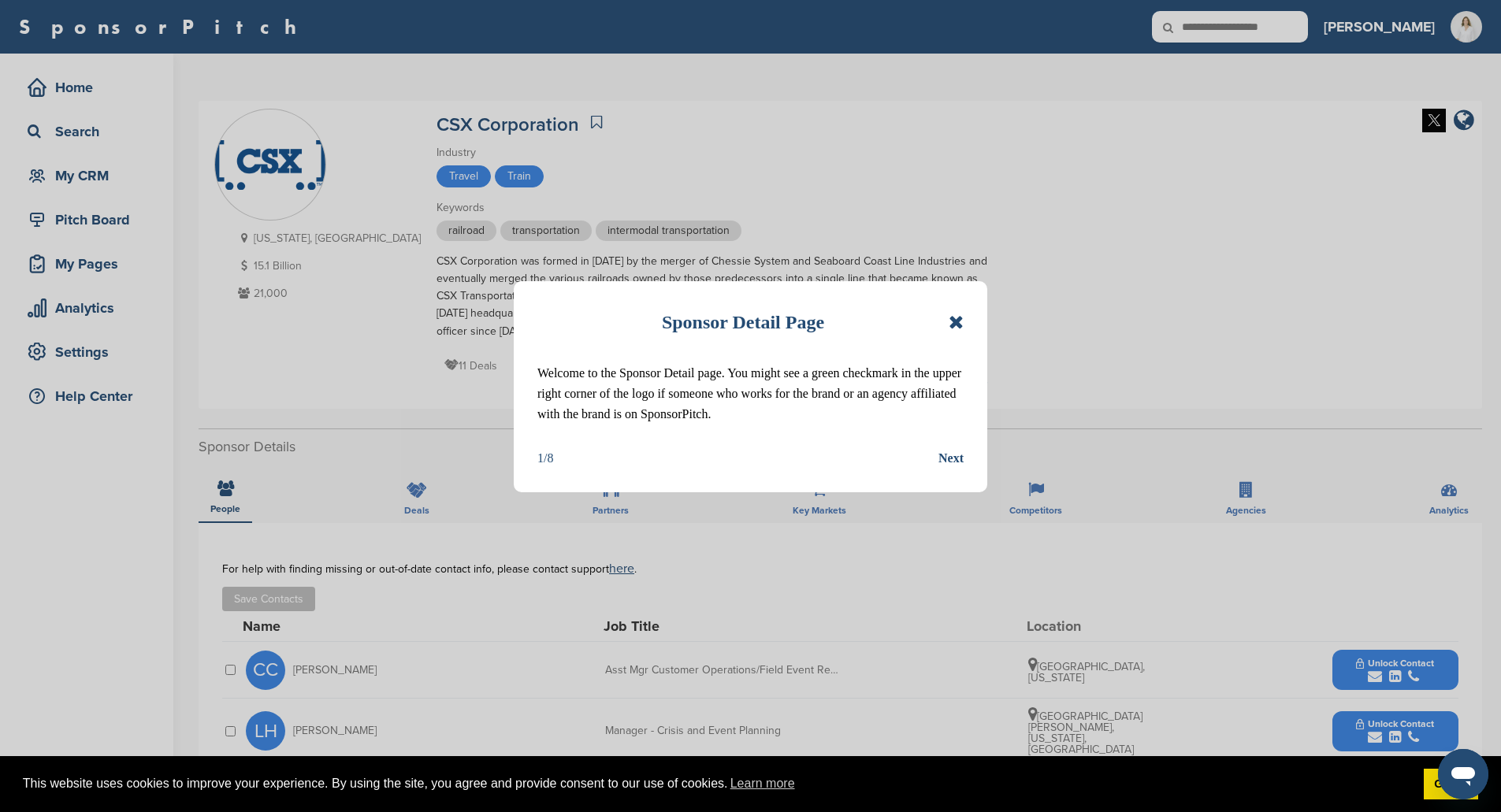
click at [958, 324] on icon at bounding box center [956, 322] width 15 height 19
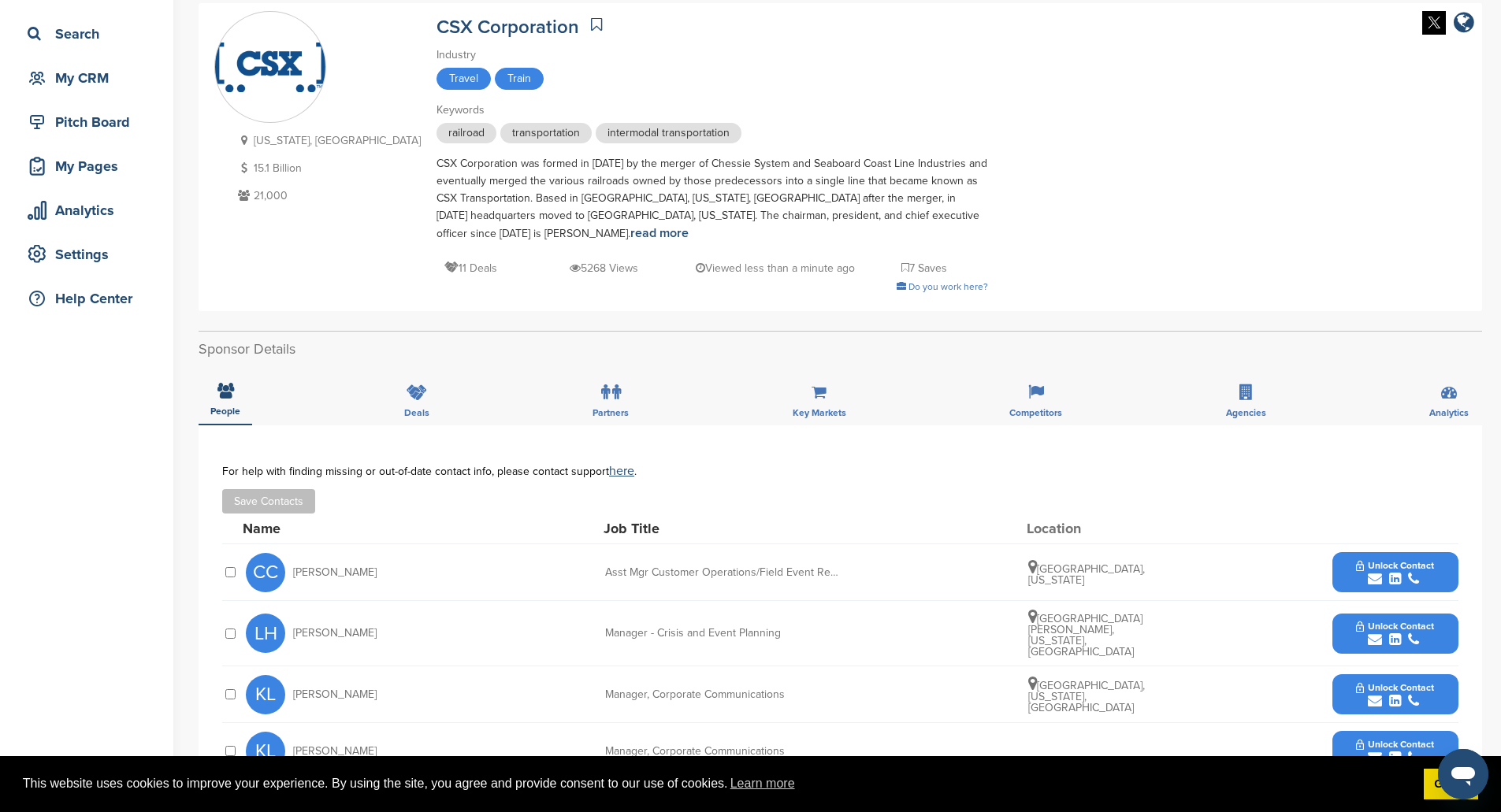
scroll to position [236, 0]
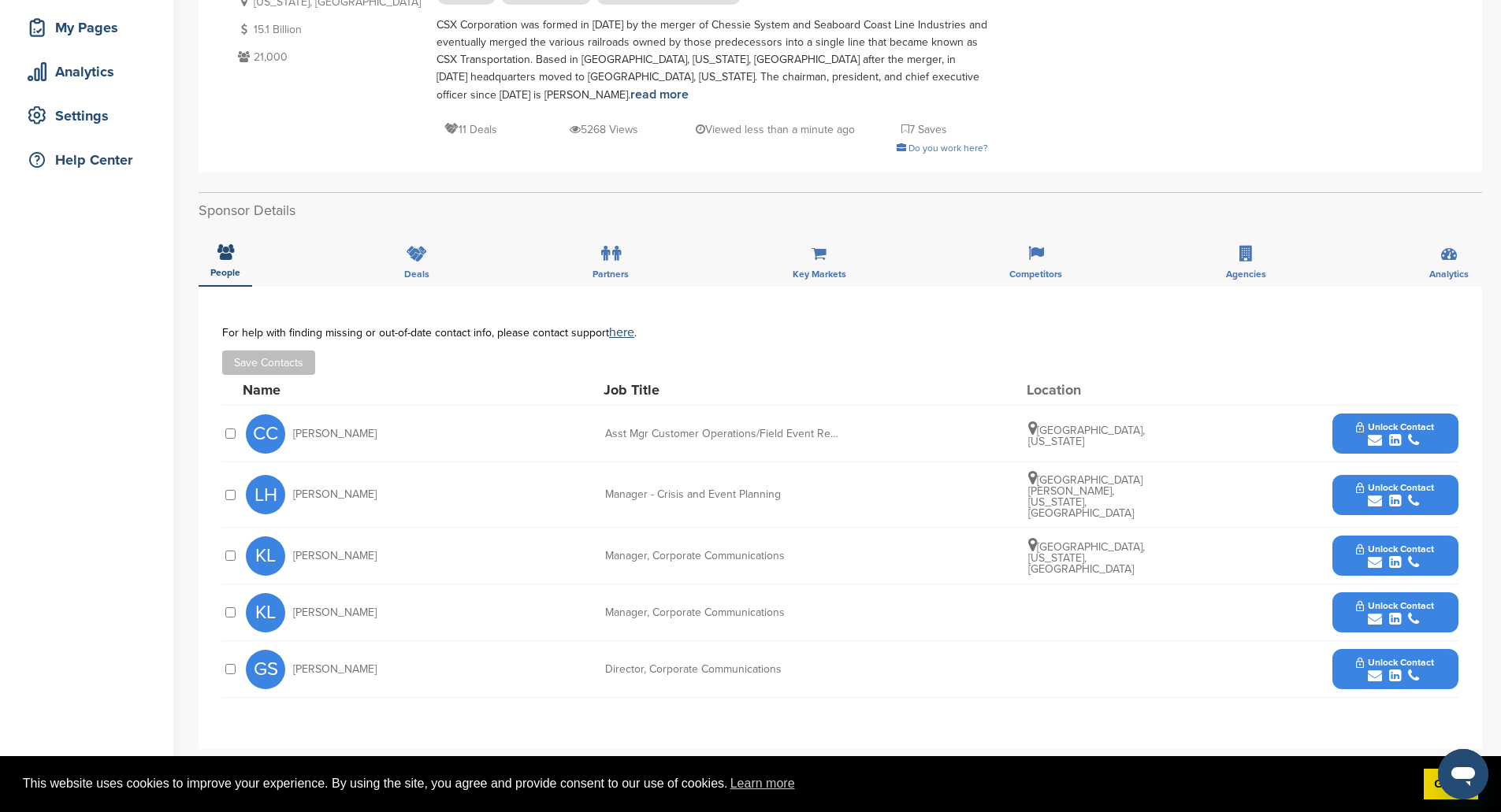
click at [1405, 545] on span "Unlock Contact" at bounding box center [1395, 549] width 78 height 11
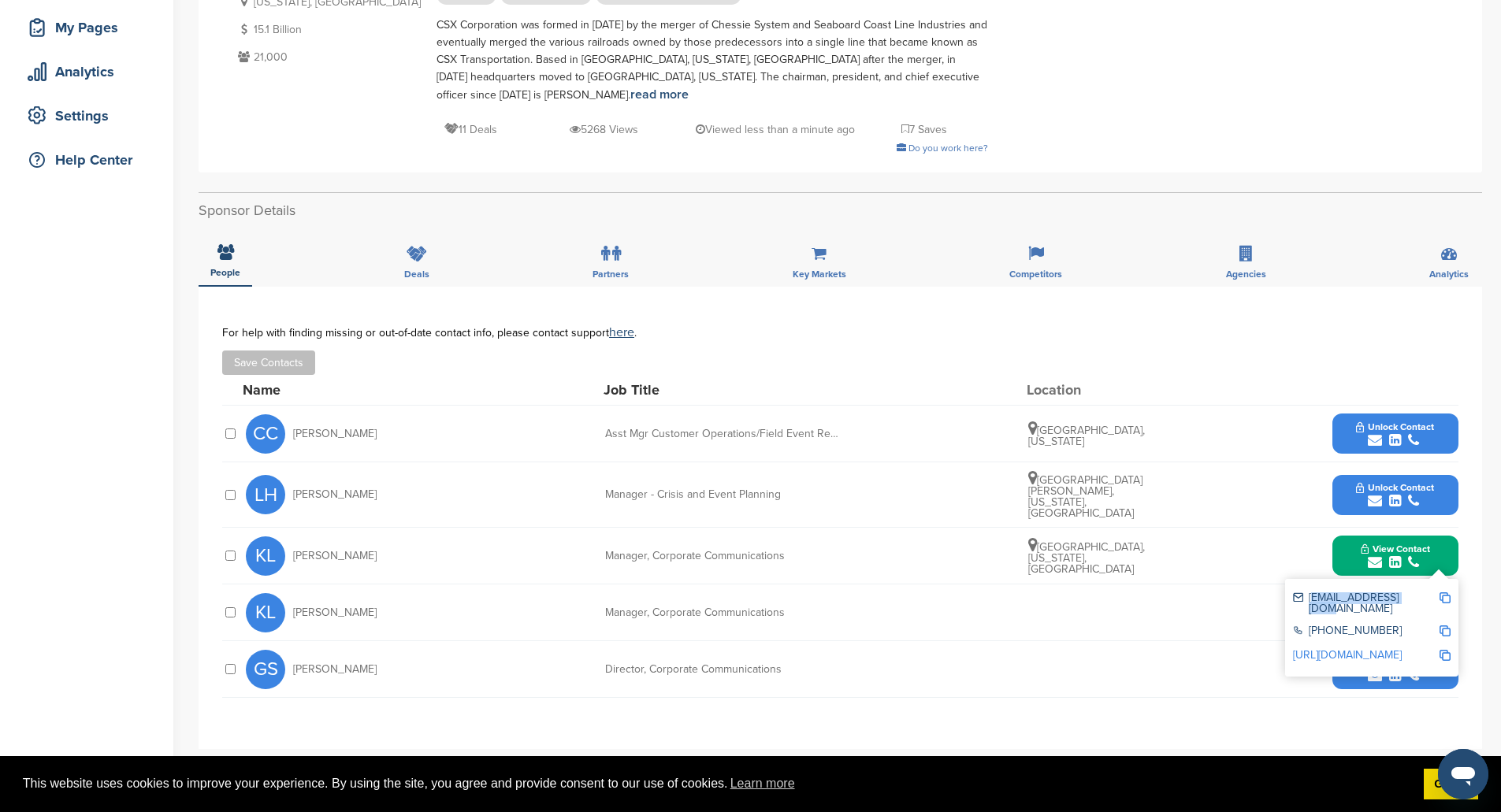
drag, startPoint x: 1411, startPoint y: 592, endPoint x: 1311, endPoint y: 601, distance: 100.4
click at [1311, 601] on div "kia_warren@csx.com" at bounding box center [1372, 603] width 158 height 33
copy div "kia_warren@csx.com"
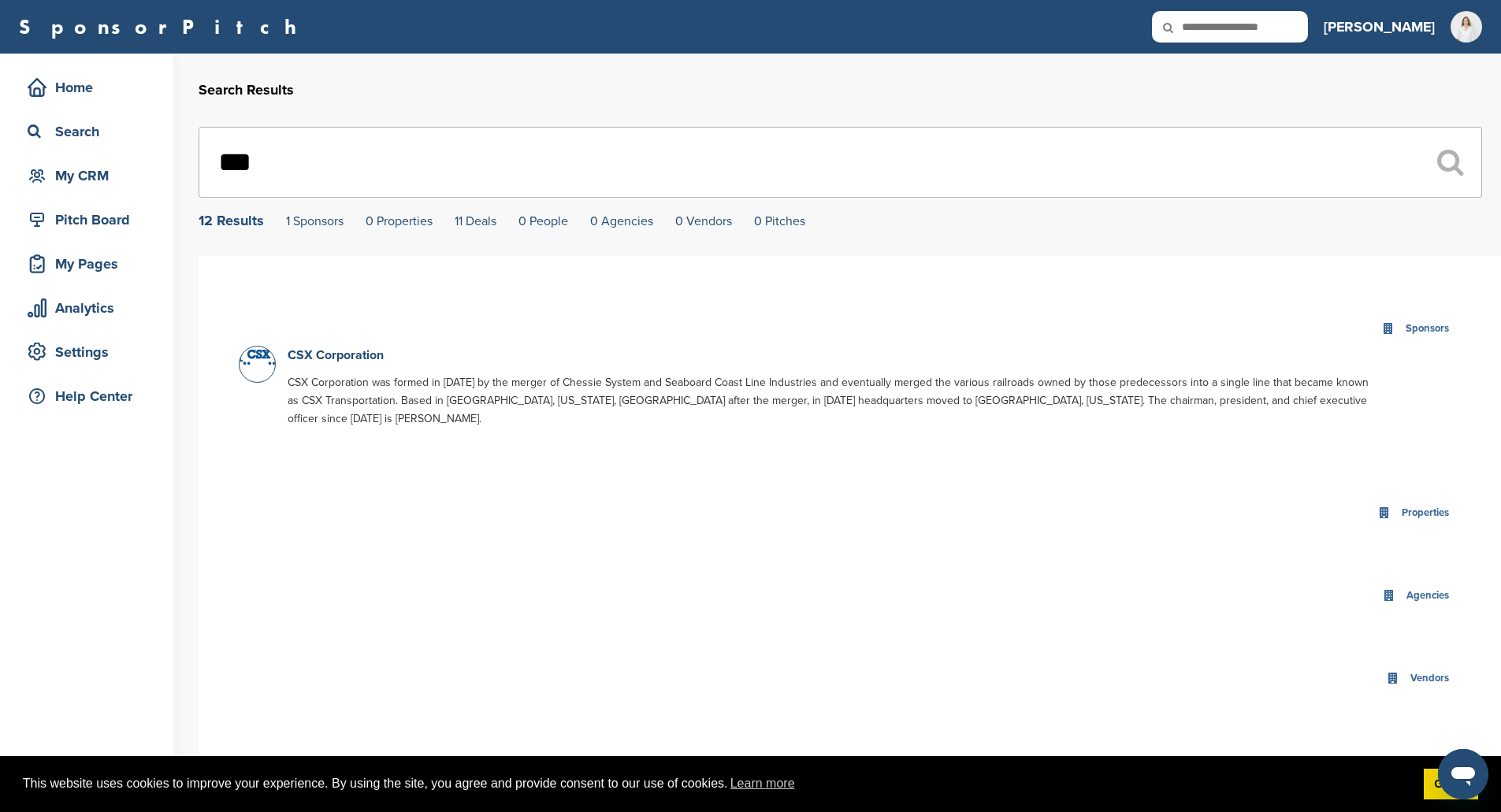
drag, startPoint x: 355, startPoint y: 172, endPoint x: 171, endPoint y: 148, distance: 185.6
click at [172, 148] on div "Home Search My CRM Pitch Board My Pages Analytics Settings Help Center Search R…" at bounding box center [750, 814] width 1501 height 1521
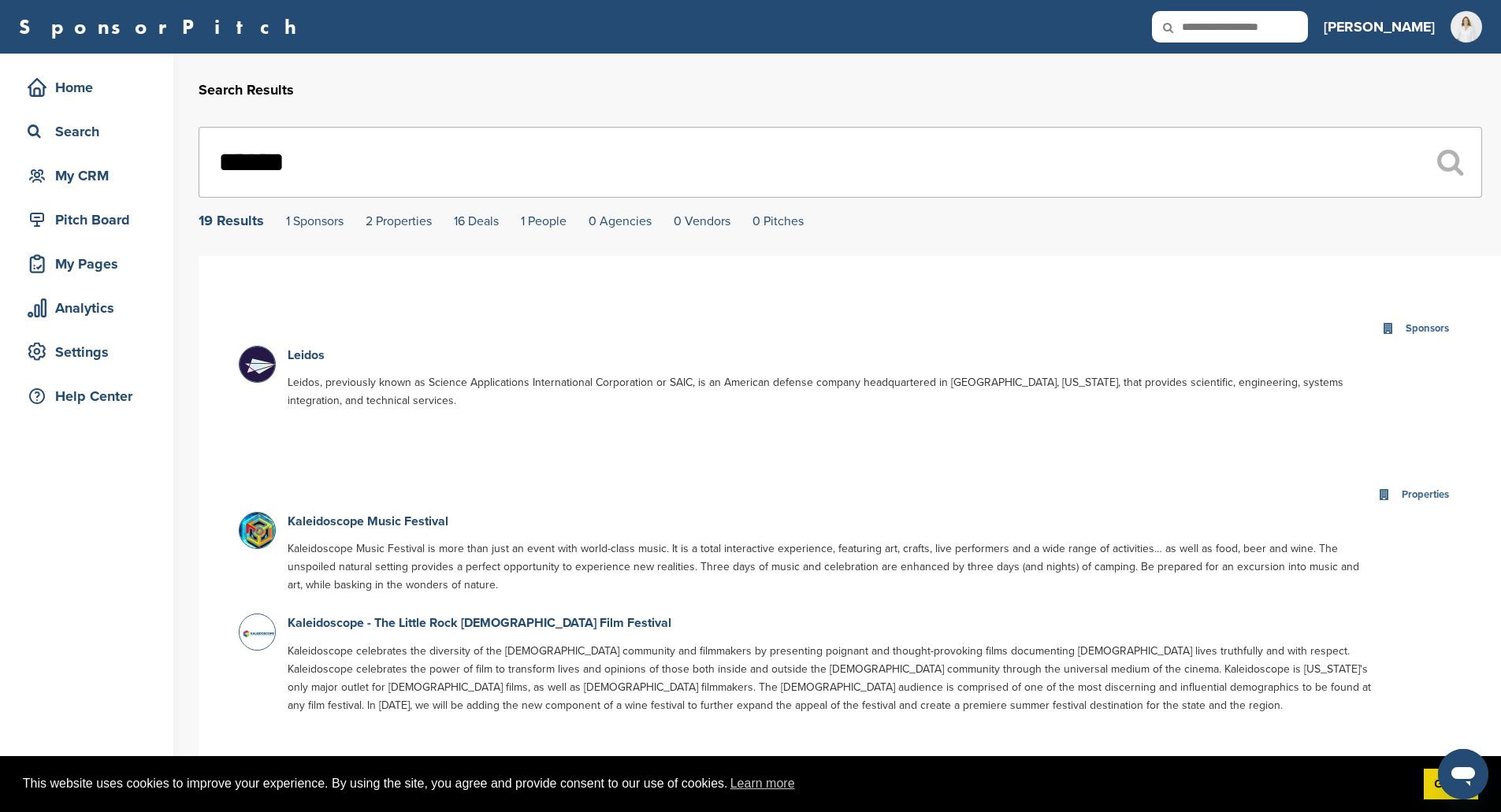
type input "******"
click at [263, 363] on img at bounding box center [259, 367] width 39 height 39
click at [312, 351] on link "Leidos" at bounding box center [306, 354] width 37 height 16
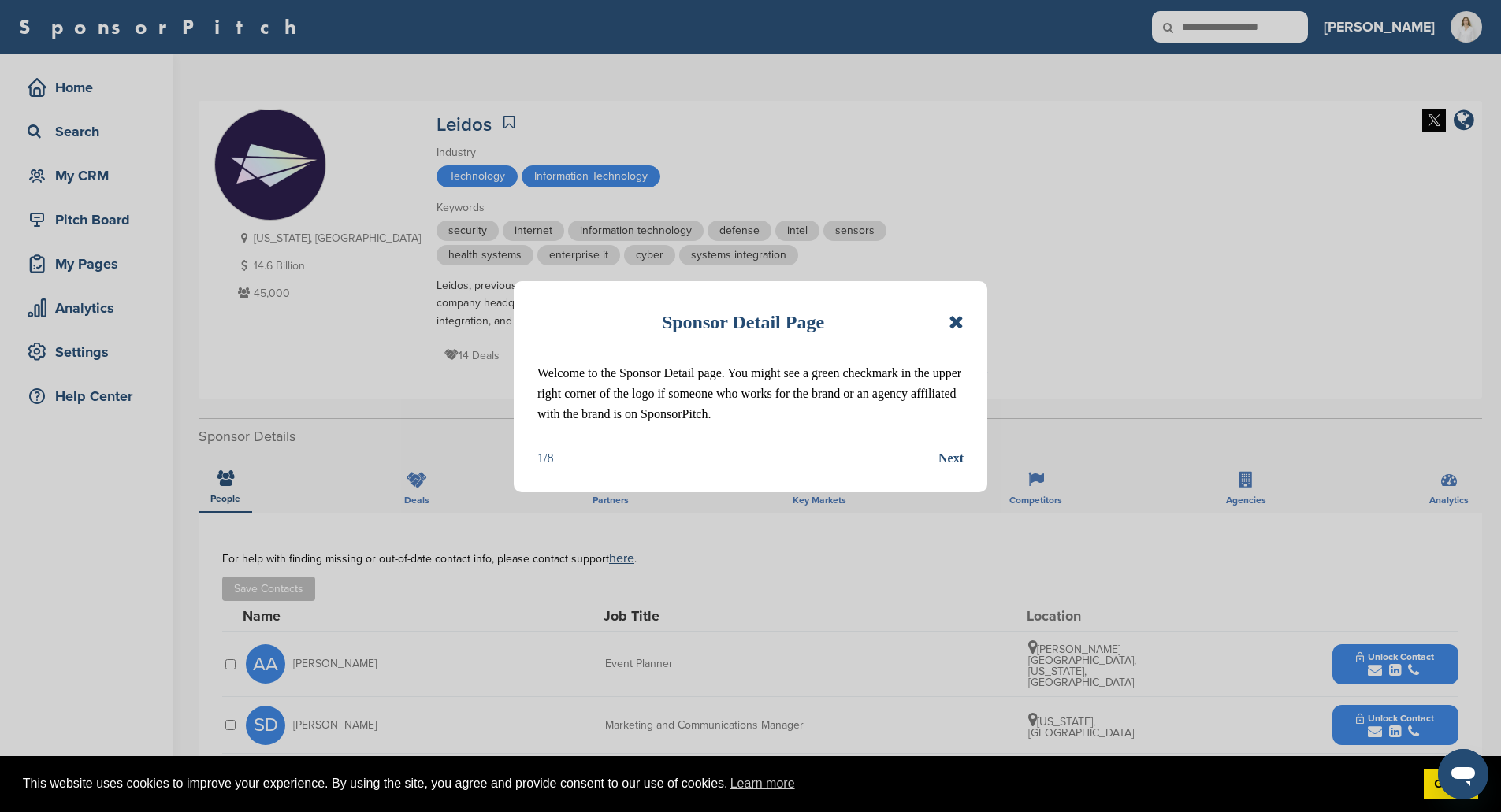
click at [952, 324] on icon at bounding box center [956, 322] width 15 height 19
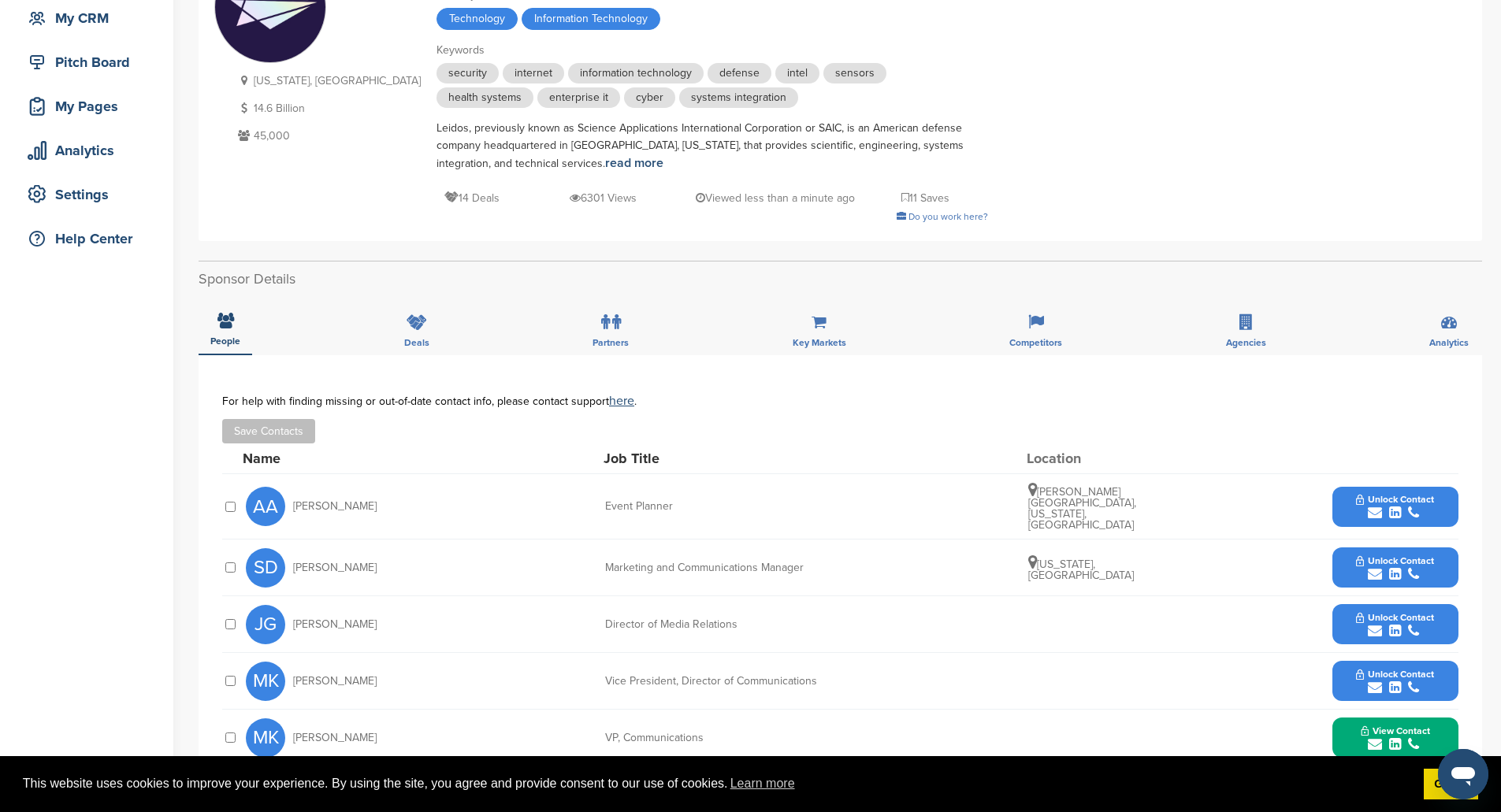
scroll to position [236, 0]
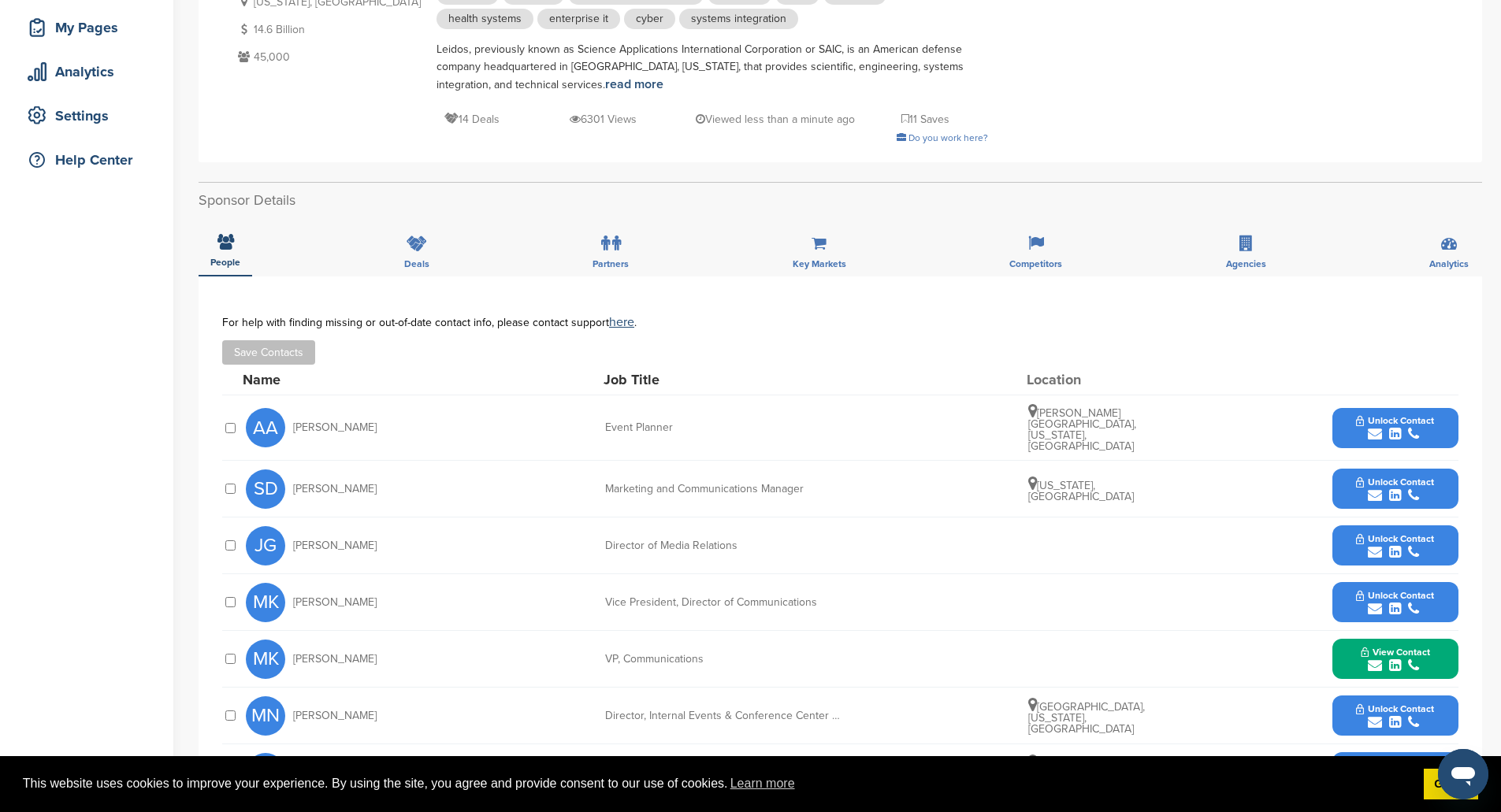
click at [1405, 590] on span "Unlock Contact" at bounding box center [1395, 595] width 78 height 11
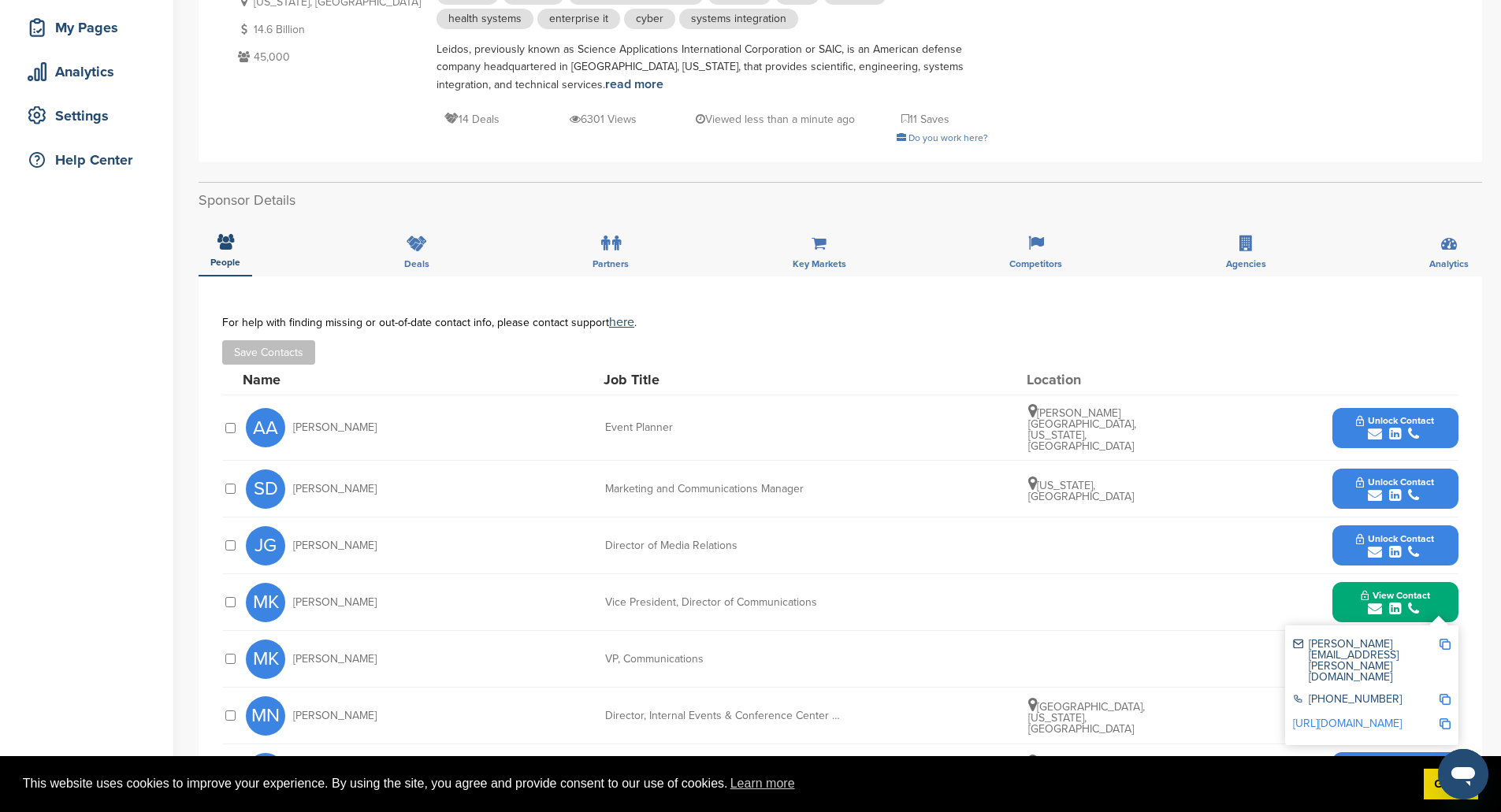
click at [1440, 639] on img at bounding box center [1446, 644] width 11 height 11
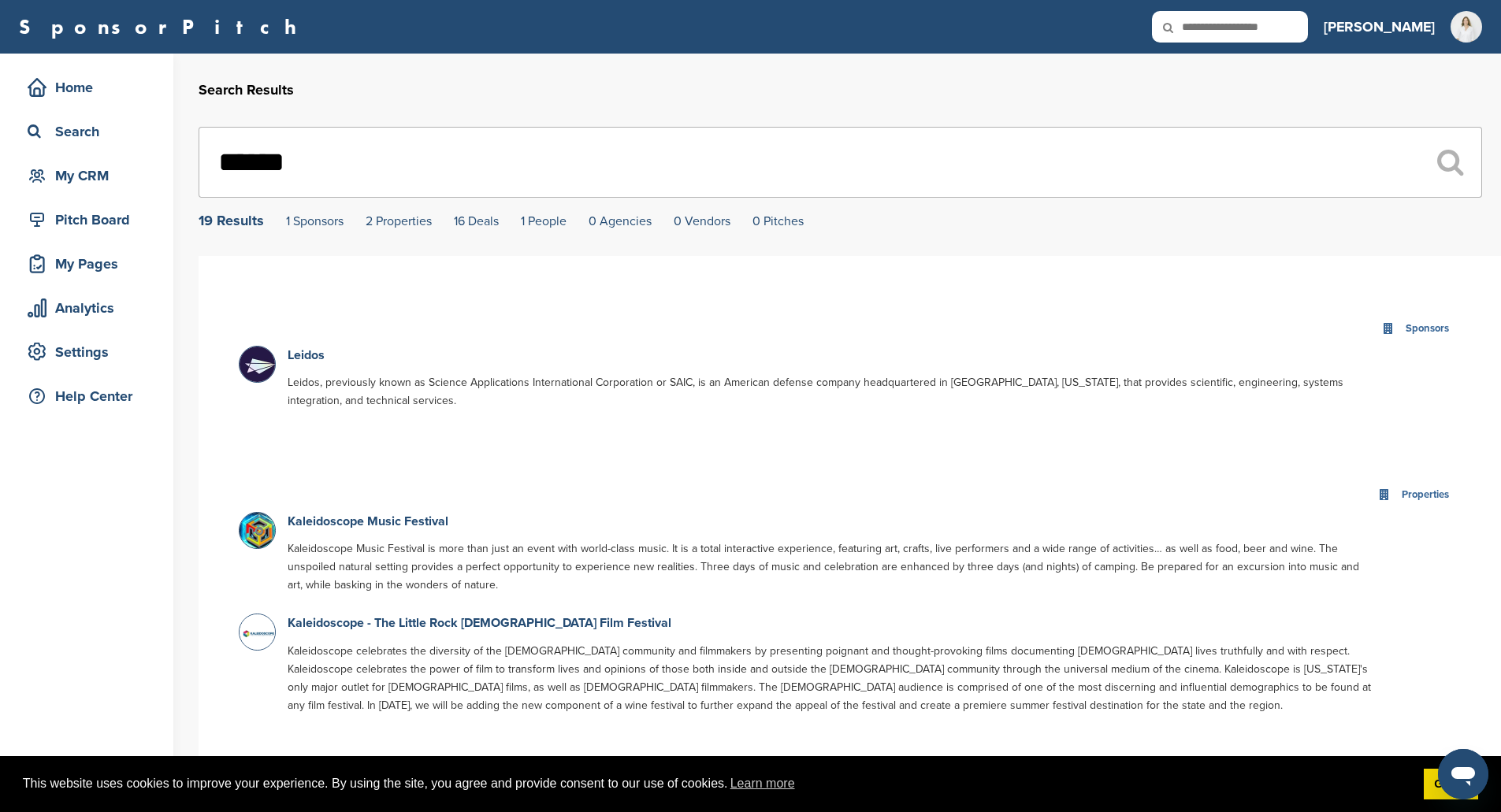
click at [339, 171] on input "******" at bounding box center [841, 162] width 1283 height 71
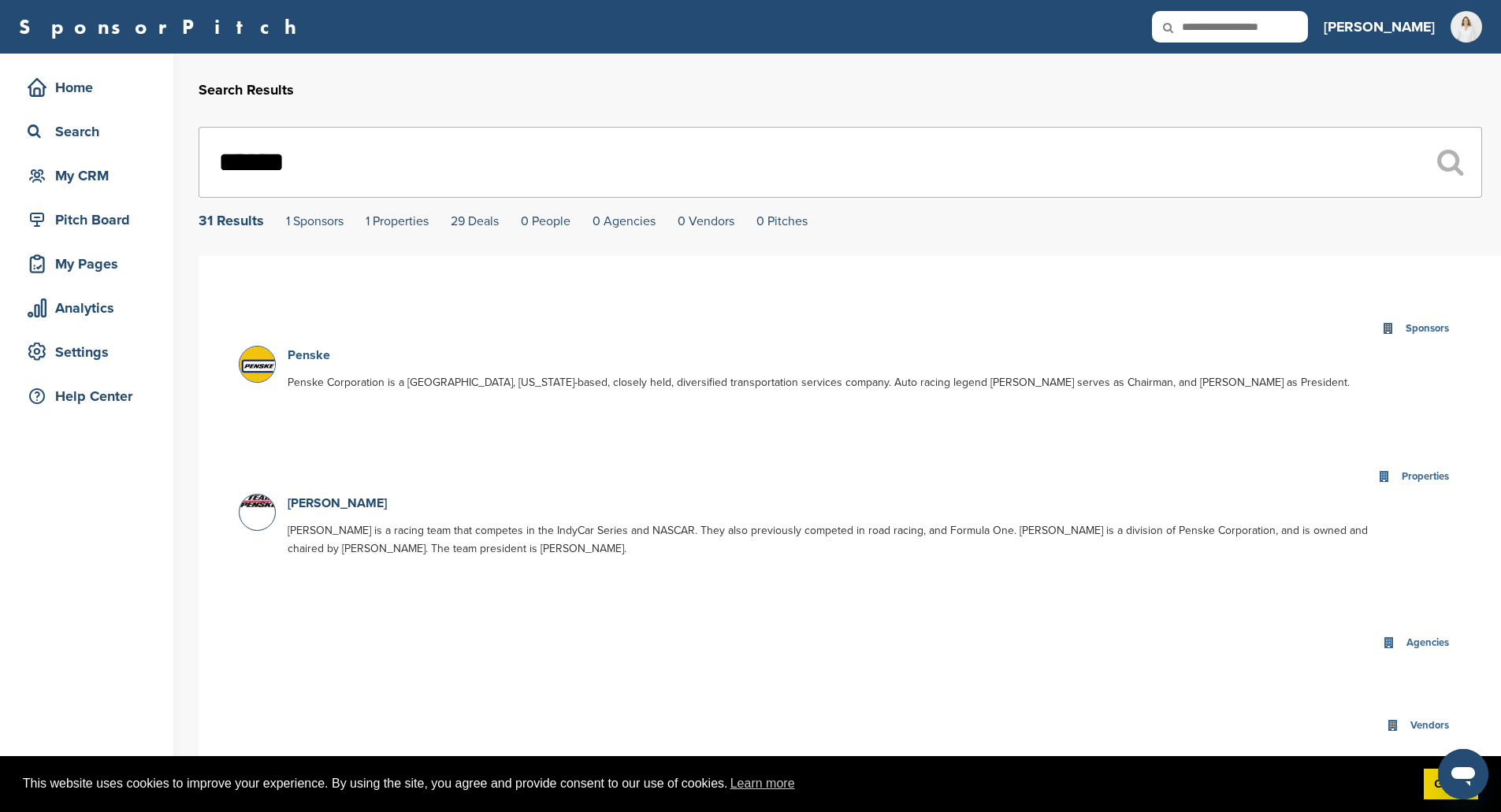
type input "******"
click at [312, 352] on link "Penske" at bounding box center [309, 354] width 42 height 16
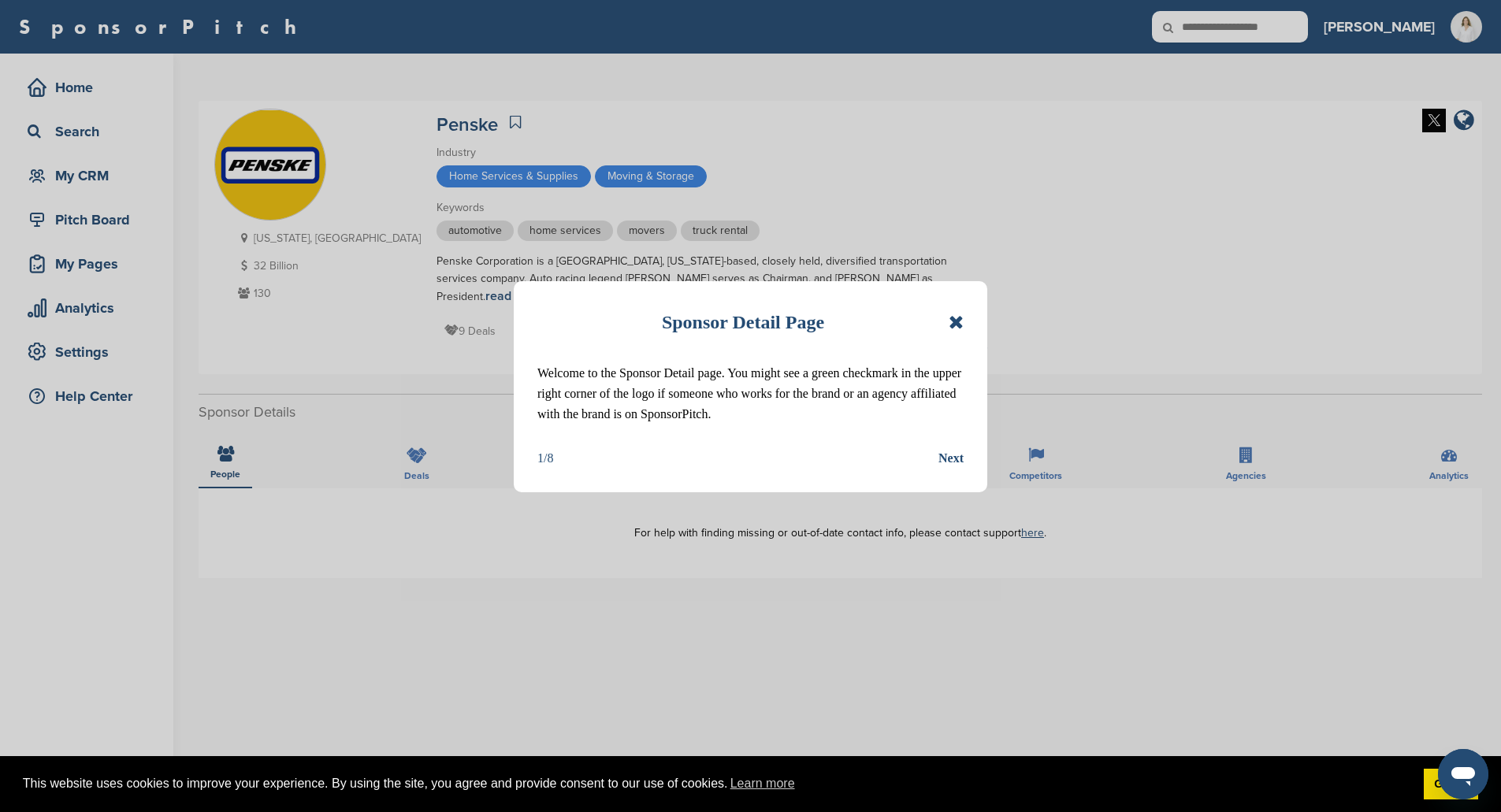
click at [957, 317] on icon at bounding box center [956, 322] width 15 height 19
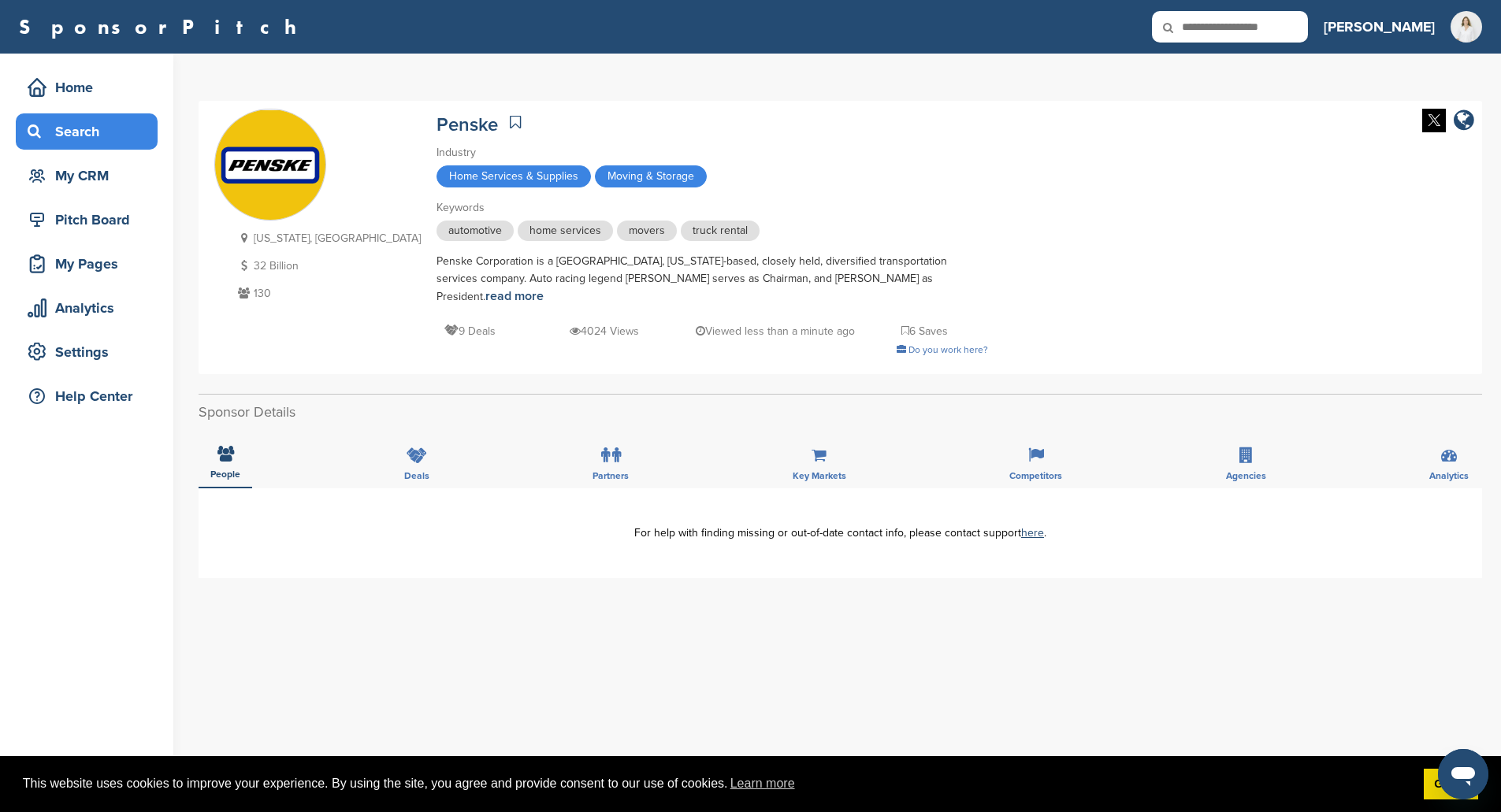
click at [36, 130] on icon at bounding box center [37, 131] width 19 height 14
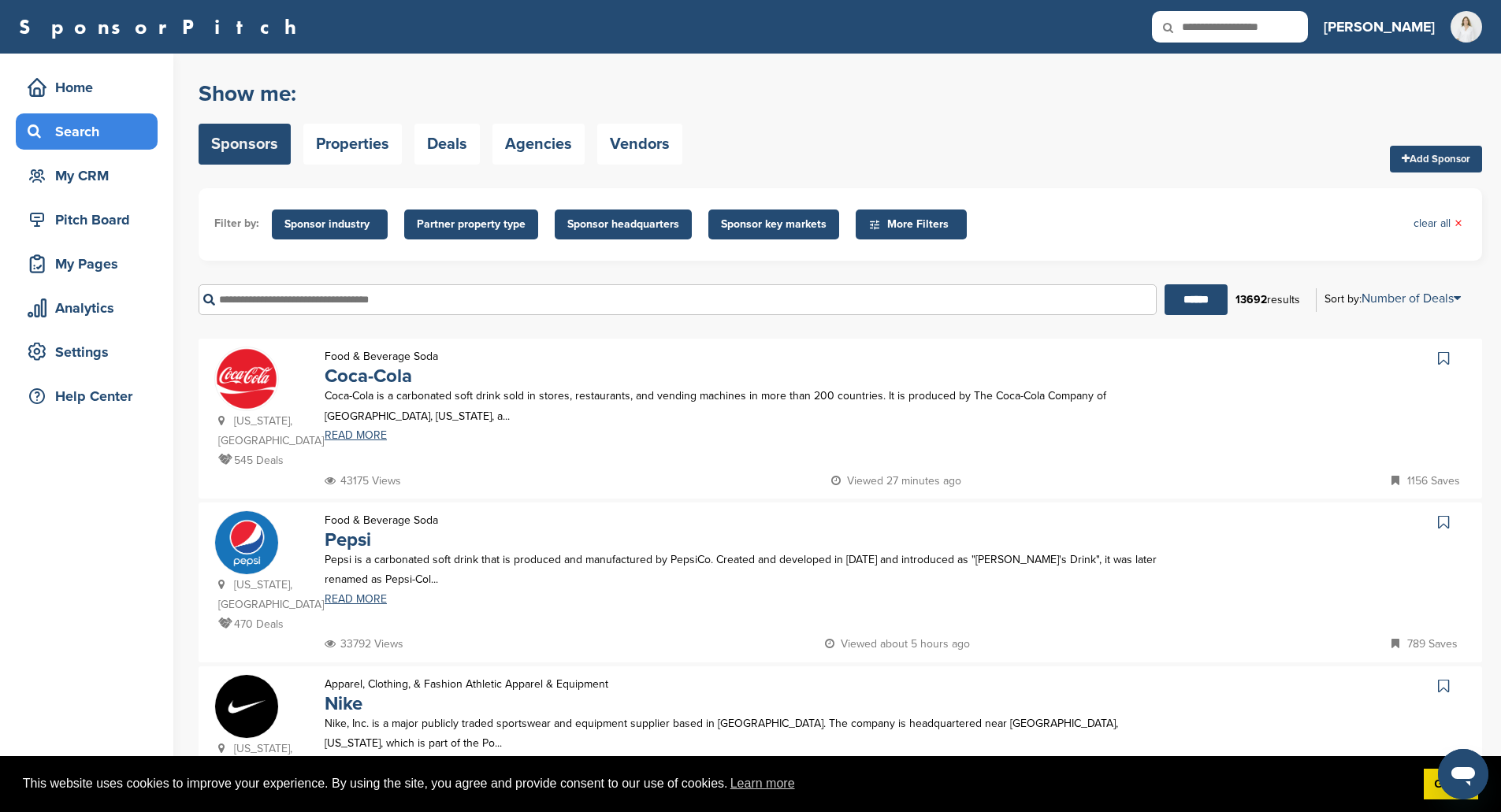
click at [238, 304] on input "text" at bounding box center [677, 299] width 958 height 31
click at [1189, 288] on input "******" at bounding box center [1195, 299] width 63 height 31
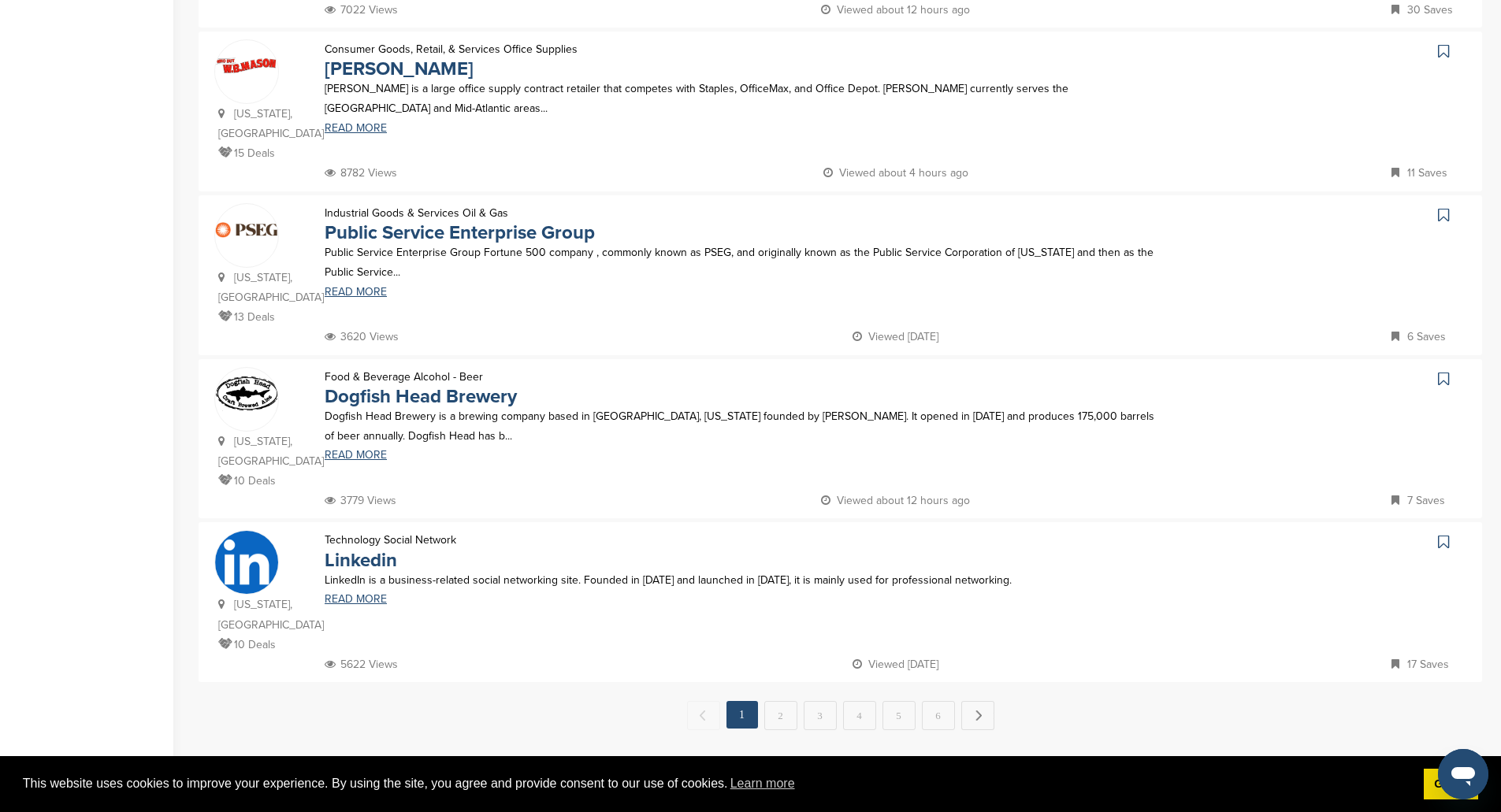
scroll to position [1339, 0]
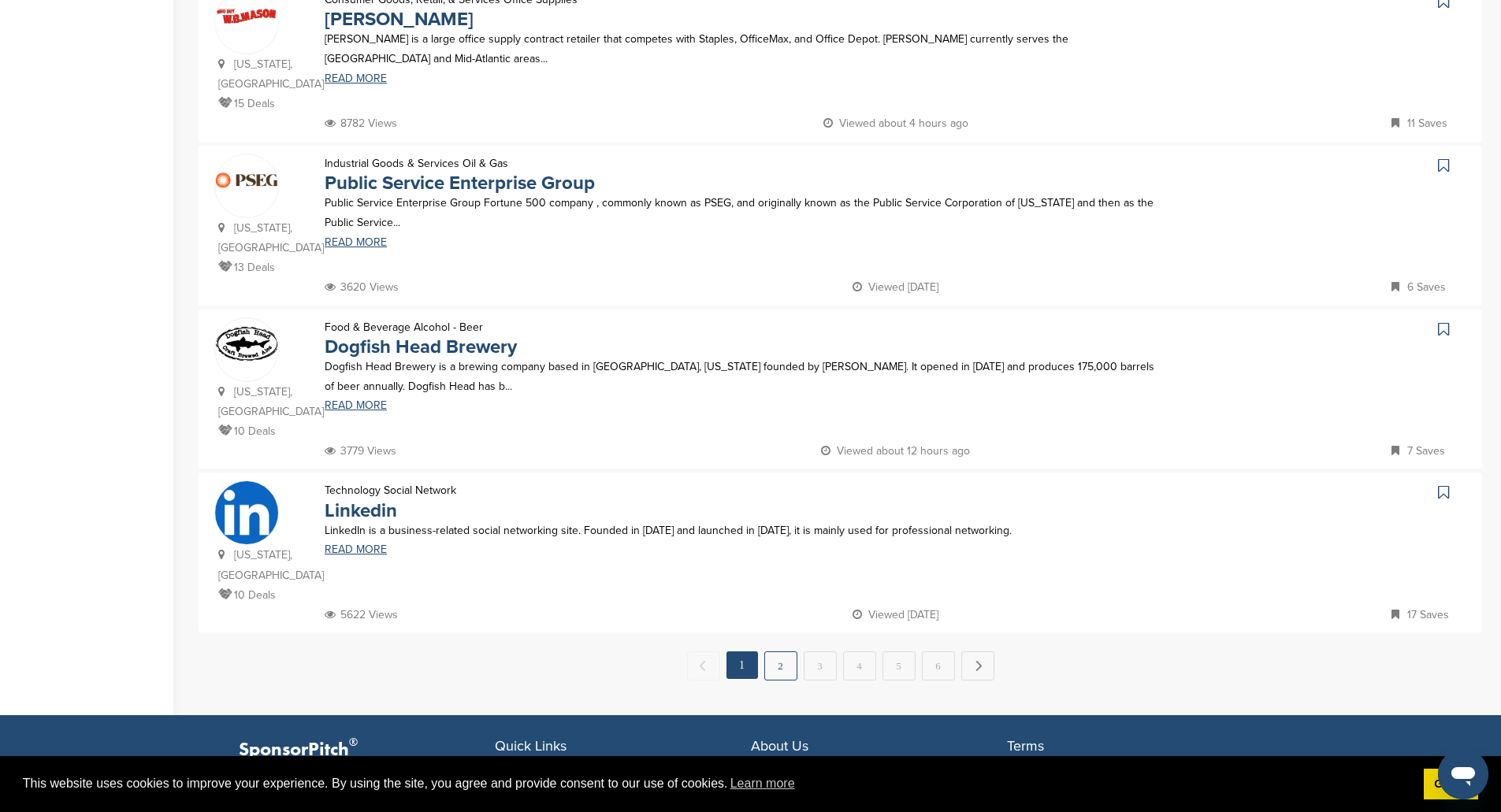
click at [792, 654] on link "2" at bounding box center [781, 666] width 33 height 29
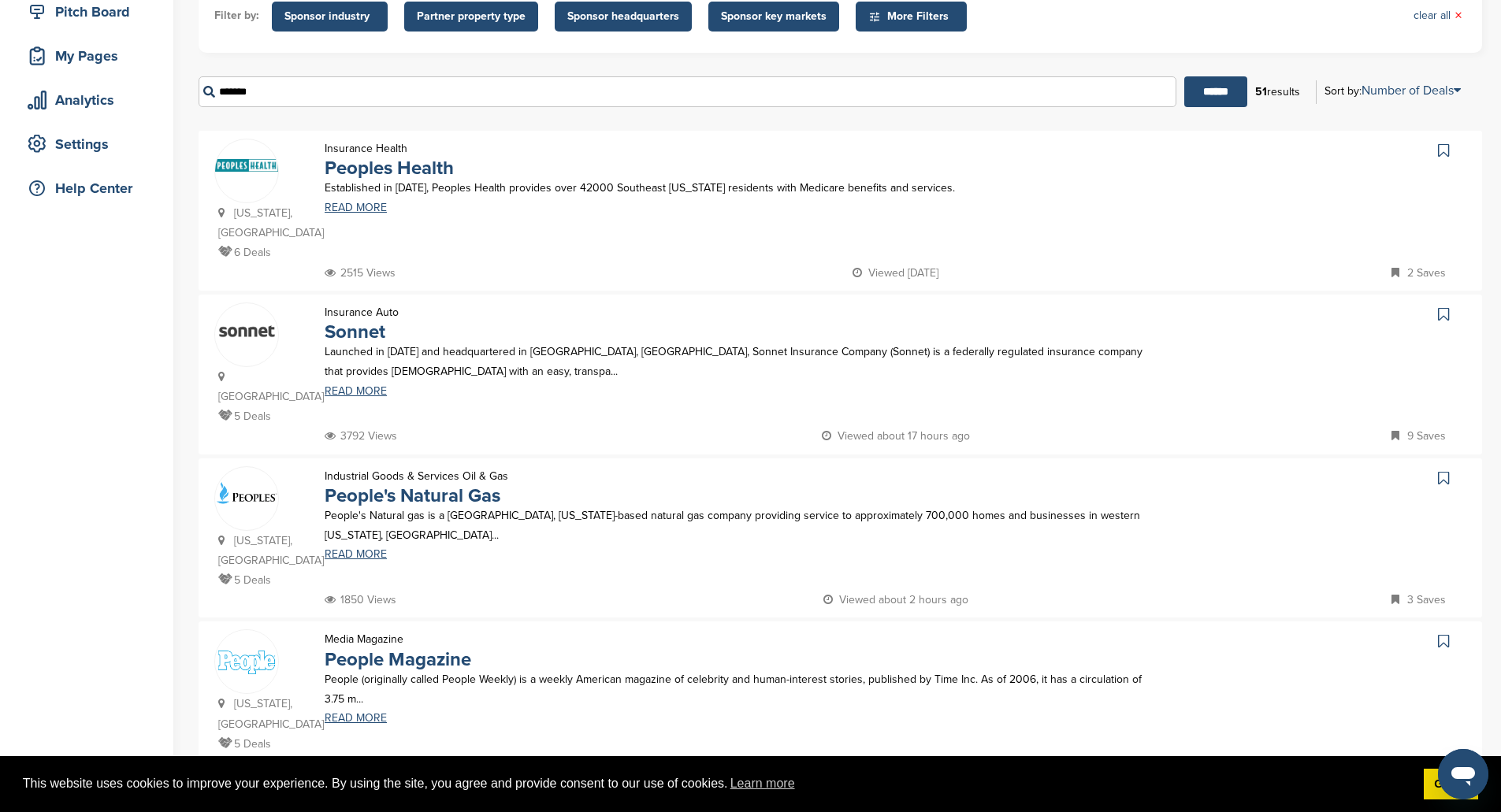
scroll to position [236, 0]
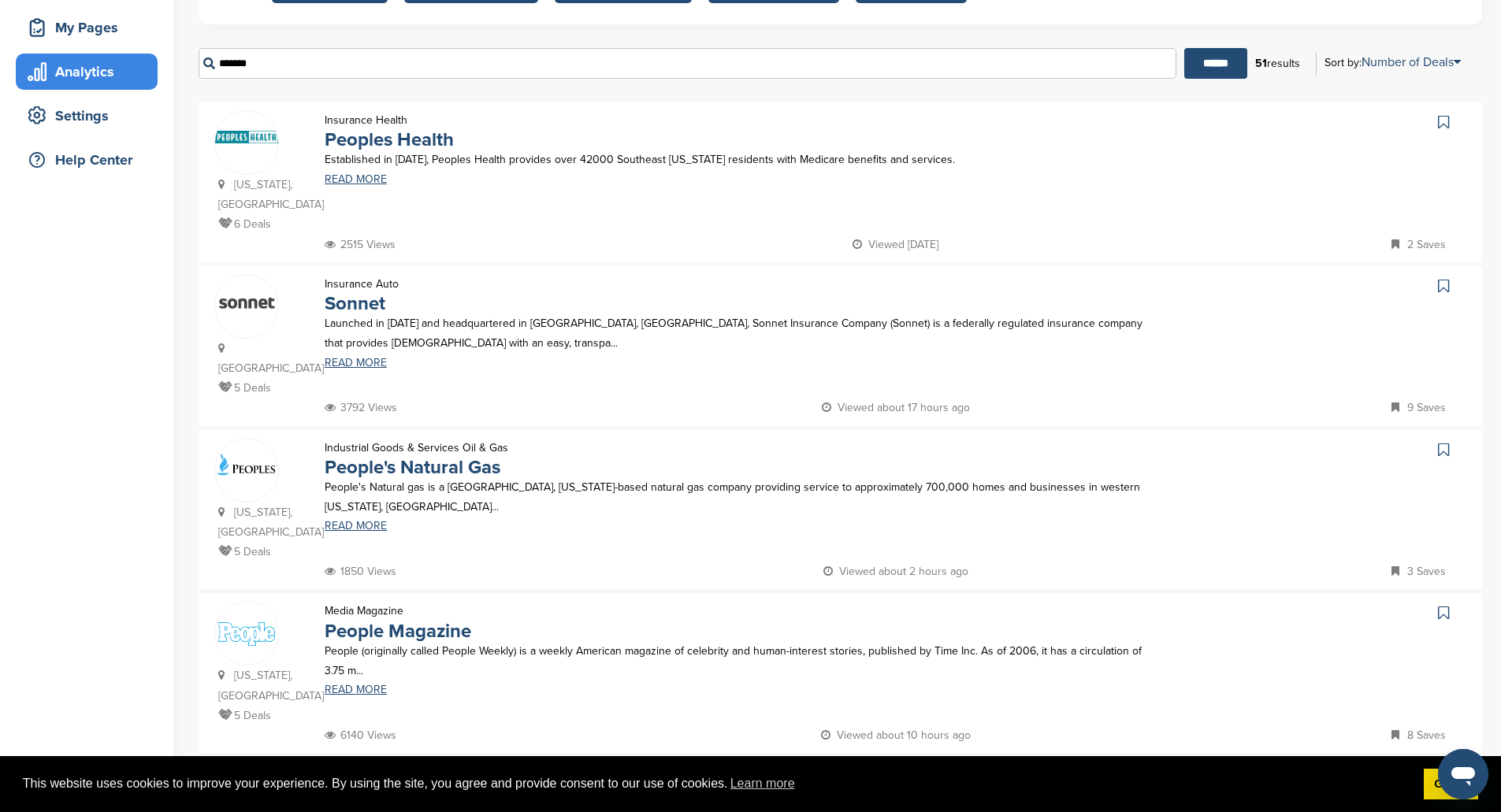
drag, startPoint x: 272, startPoint y: 67, endPoint x: 97, endPoint y: 67, distance: 175.0
click at [101, 68] on div "Home Search My CRM Pitch Board My Pages Analytics Settings Help Center You have…" at bounding box center [750, 807] width 1501 height 1980
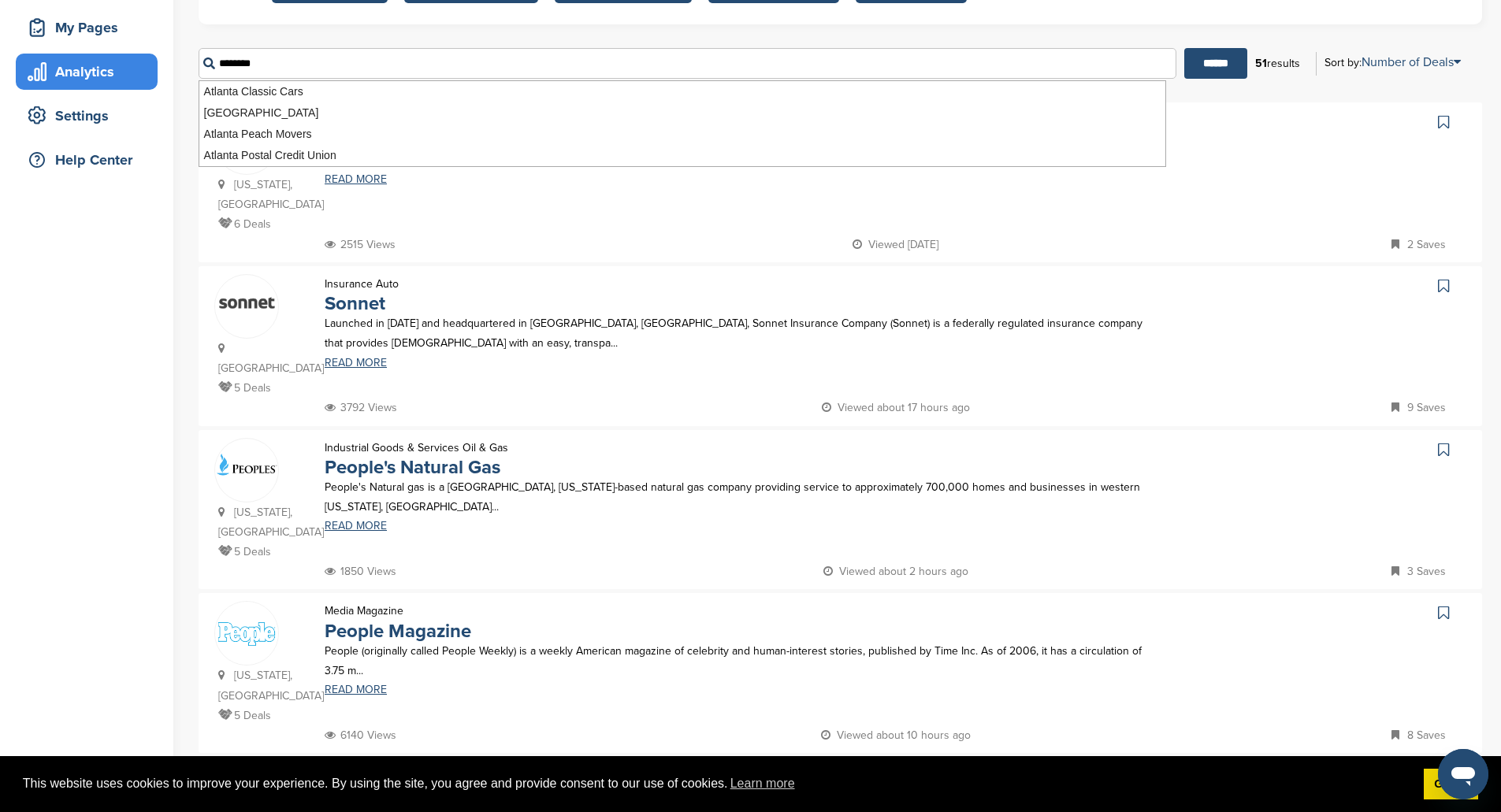
type input "*******"
click at [1184, 48] on input "******" at bounding box center [1215, 63] width 63 height 31
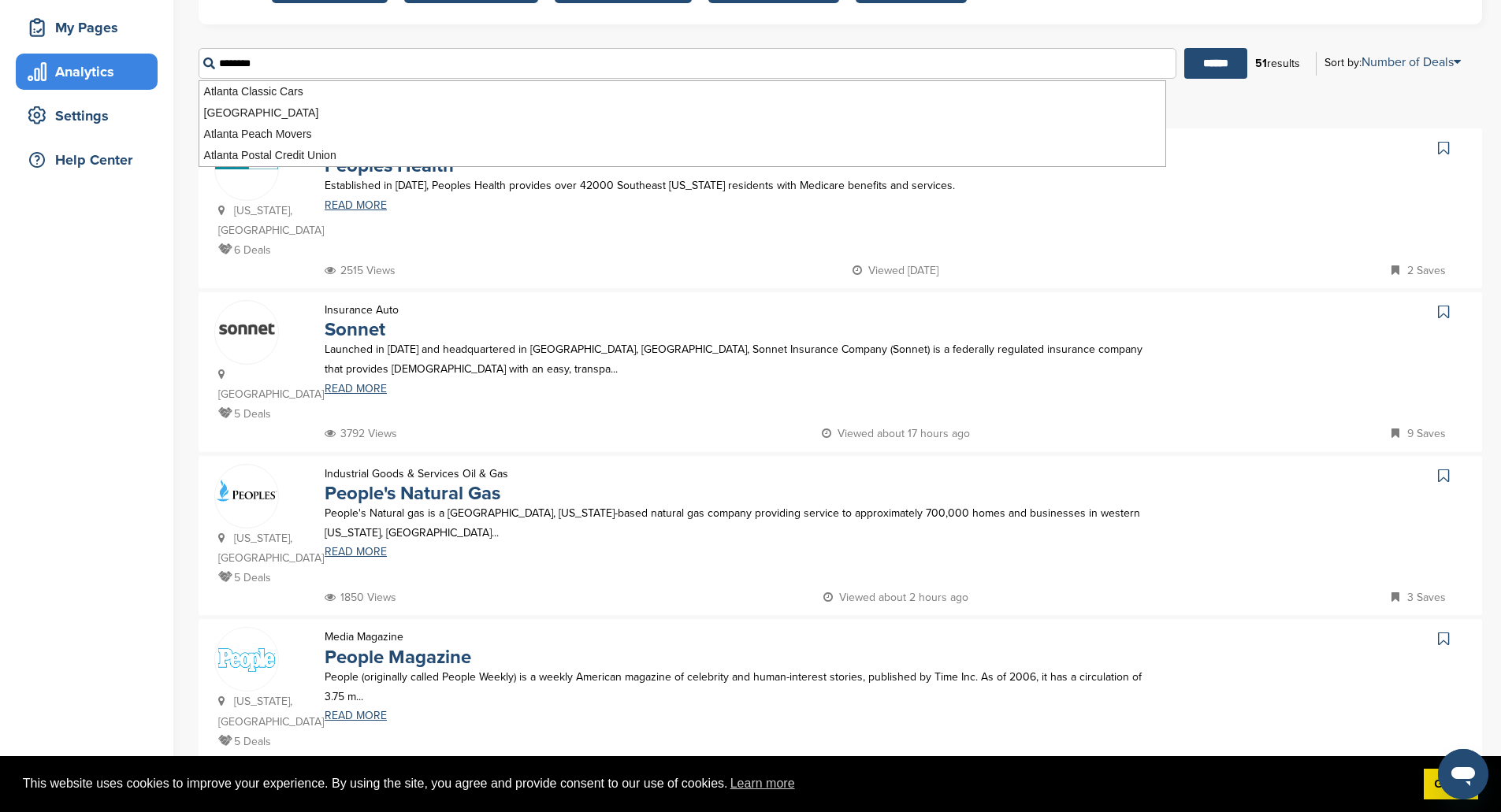
scroll to position [0, 0]
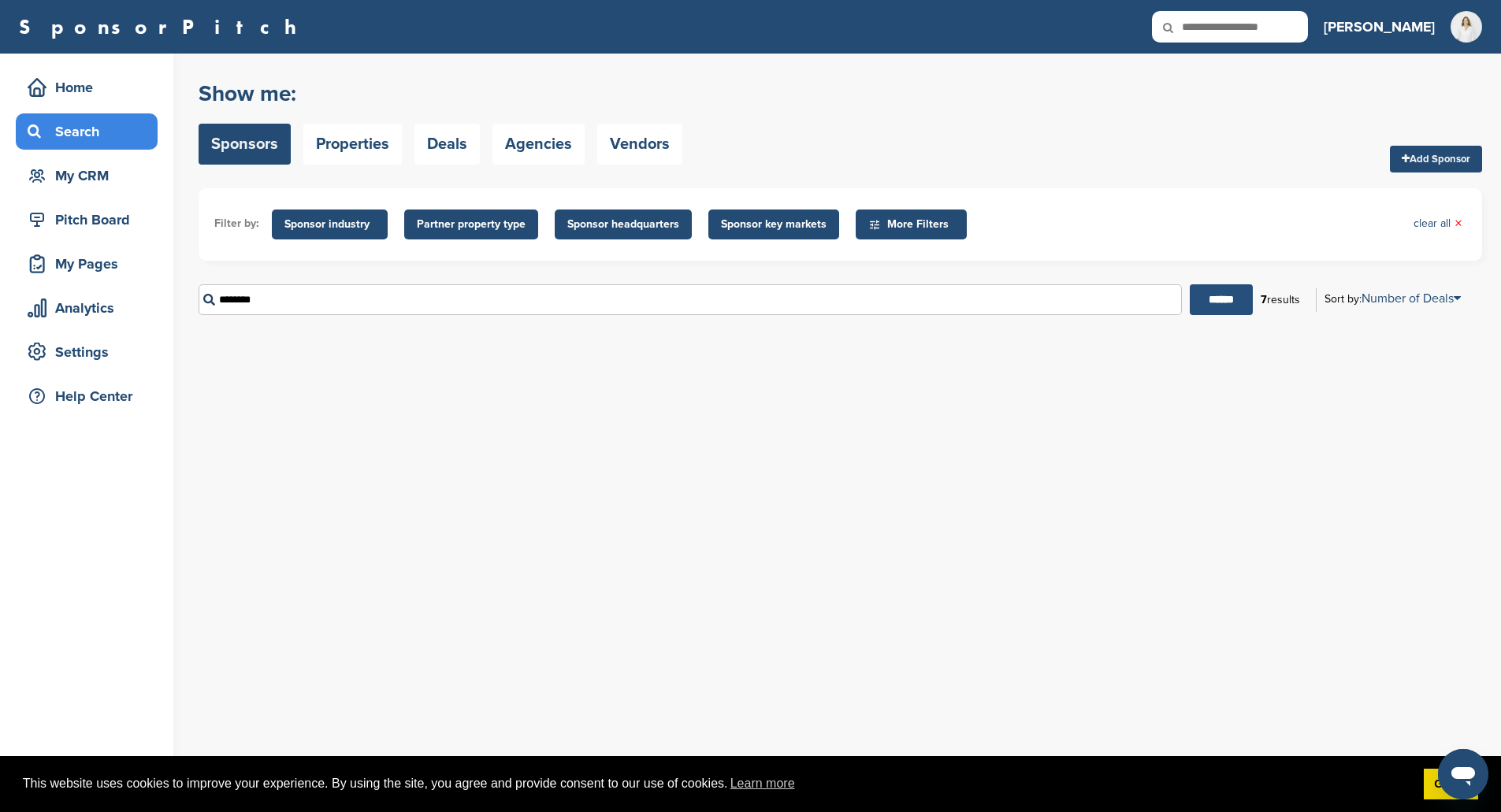
click at [1235, 303] on input "******" at bounding box center [1221, 299] width 63 height 31
click at [590, 243] on ul "Filter by: Sponsor industry Sponsor Industry × Apparel, Clothing, & Fashion Acc…" at bounding box center [840, 225] width 1252 height 41
click at [596, 215] on span "Sponsor headquarters" at bounding box center [623, 224] width 137 height 30
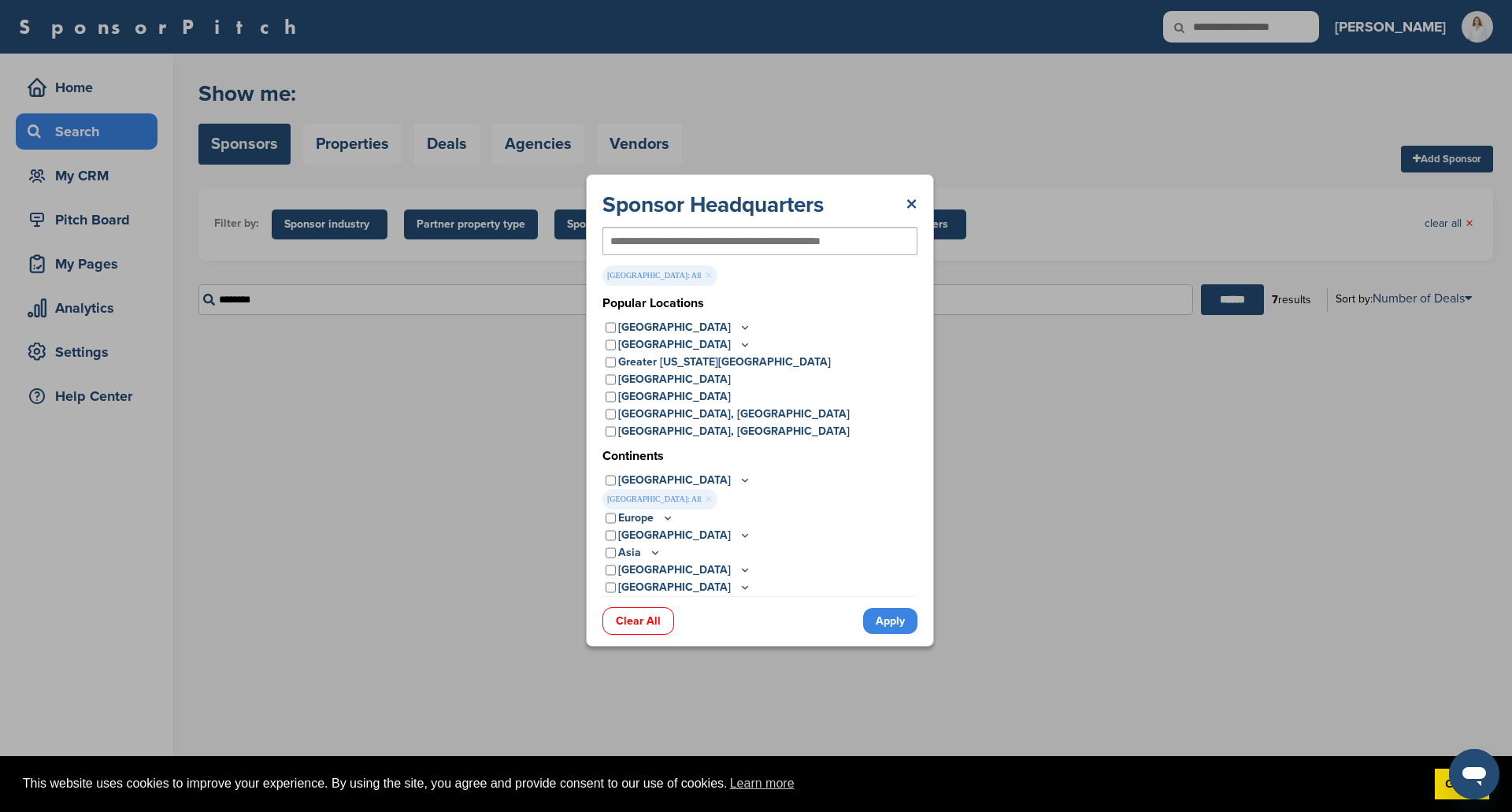
click at [742, 327] on icon at bounding box center [745, 327] width 6 height 3
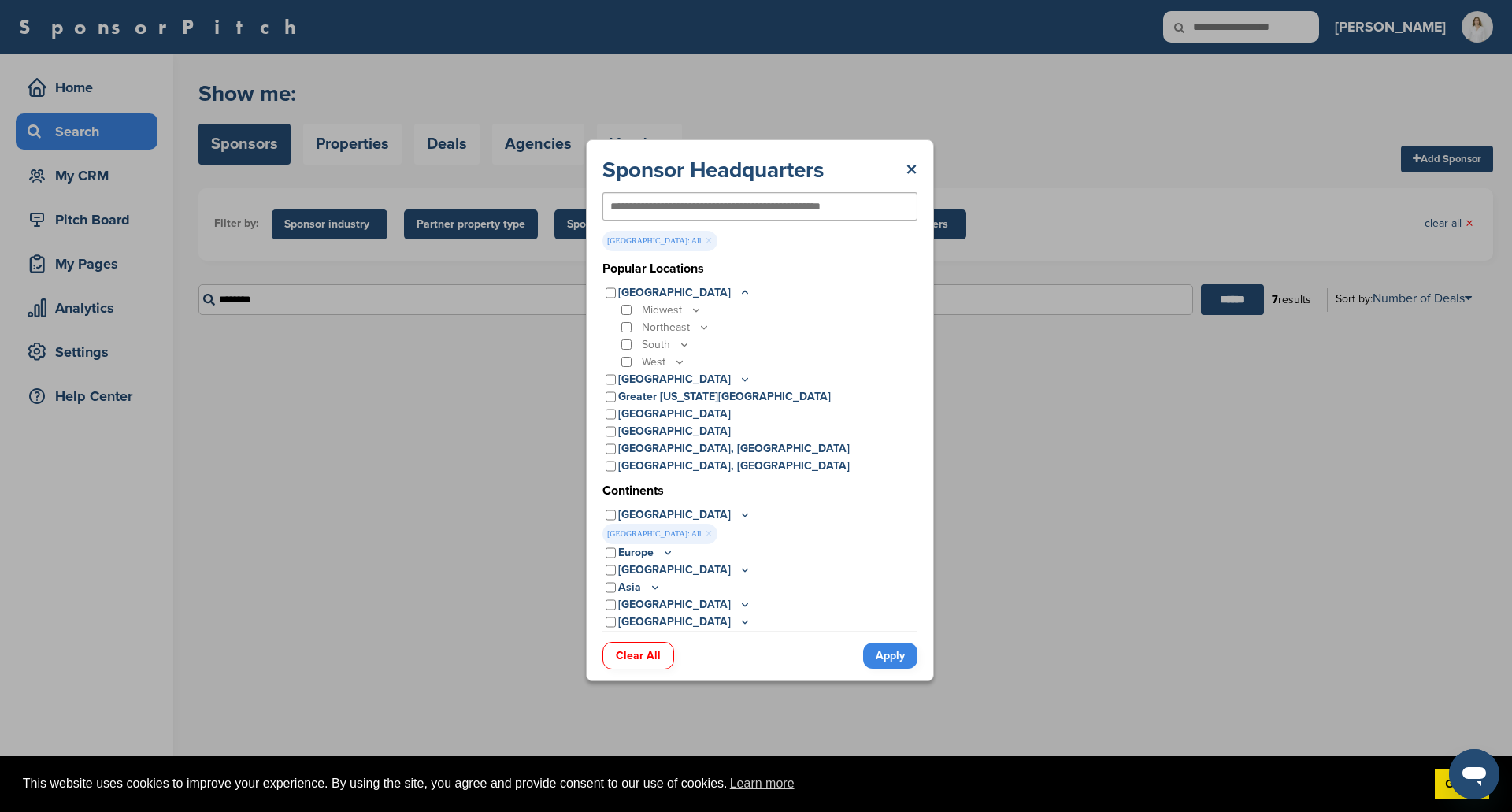
click at [622, 303] on div "Midwest" at bounding box center [767, 310] width 299 height 17
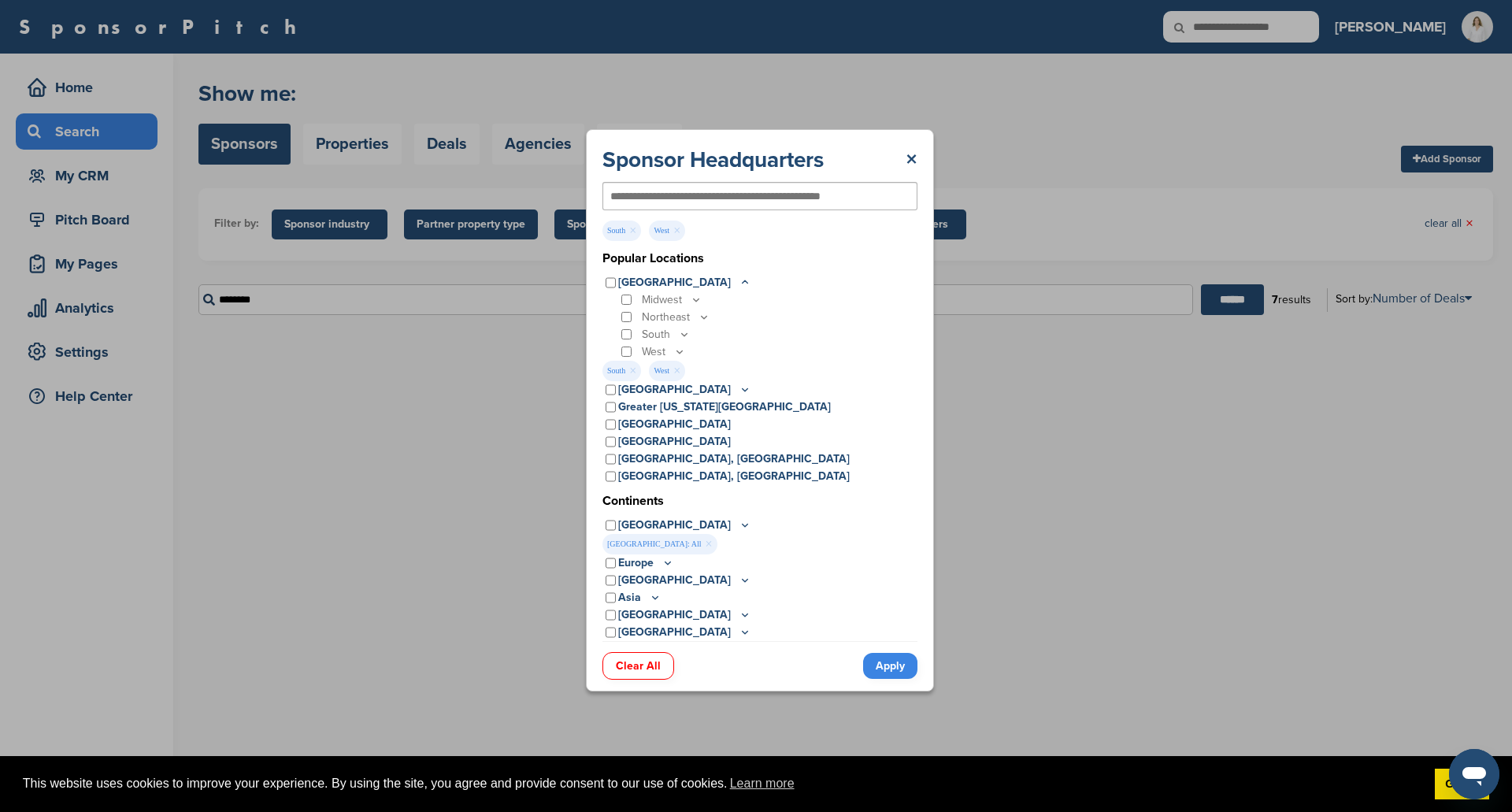
click at [618, 354] on div "United States Midwest Illinois Indiana Iowa Kansas Minnesota Missouri Nebraska …" at bounding box center [760, 327] width 315 height 107
click at [891, 662] on link "Apply" at bounding box center [891, 666] width 54 height 26
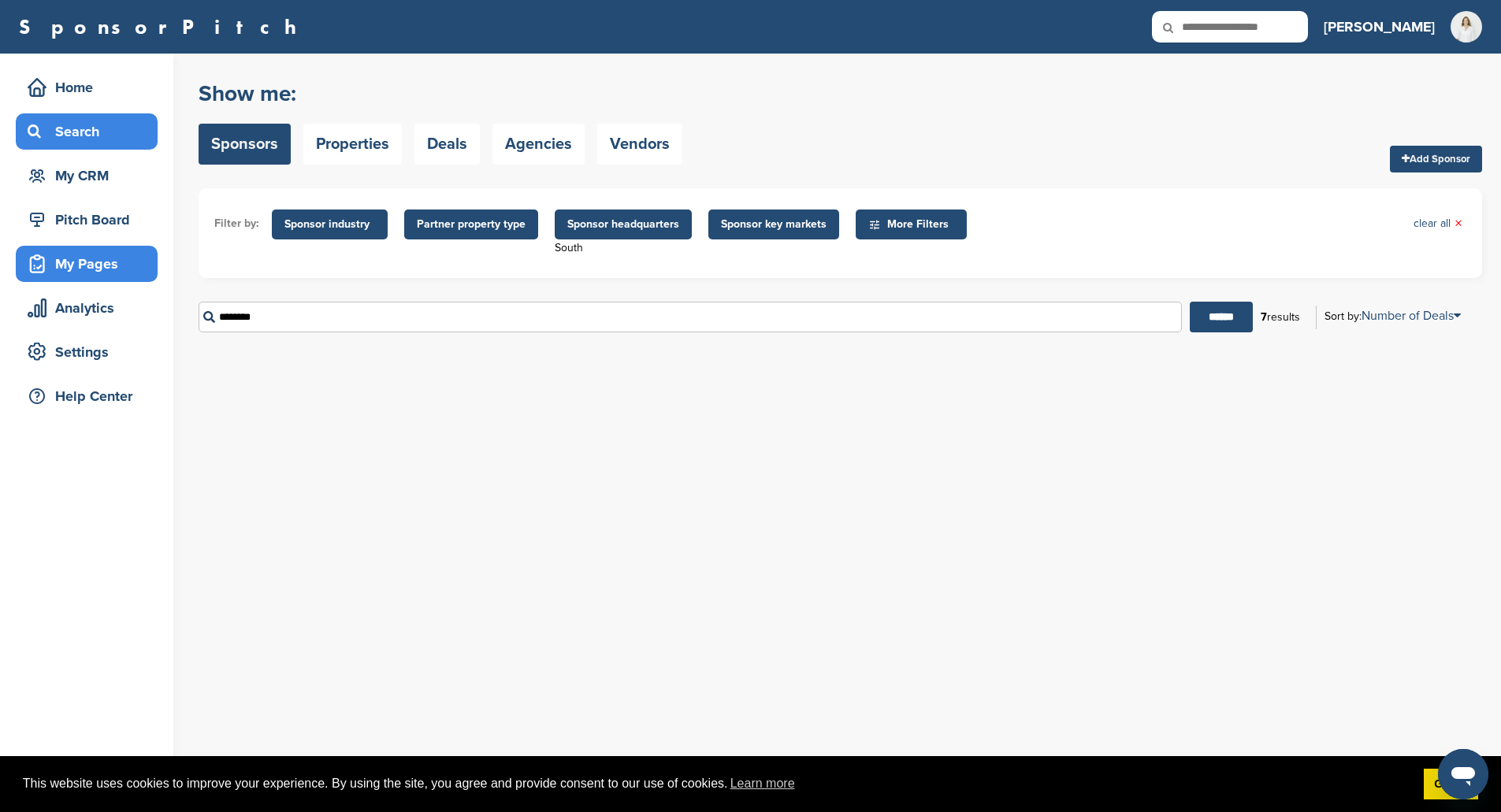
drag, startPoint x: 422, startPoint y: 311, endPoint x: 47, endPoint y: 279, distance: 376.4
click at [47, 279] on div "Home Search My CRM Pitch Board My Pages Analytics Settings Help Center You have…" at bounding box center [750, 432] width 1501 height 759
click at [553, 261] on ul "Filter by: Sponsor industry Sponsor Industry × Apparel, Clothing, & Fashion Acc…" at bounding box center [840, 233] width 1252 height 58
click at [642, 224] on span "Sponsor headquarters" at bounding box center [623, 224] width 112 height 17
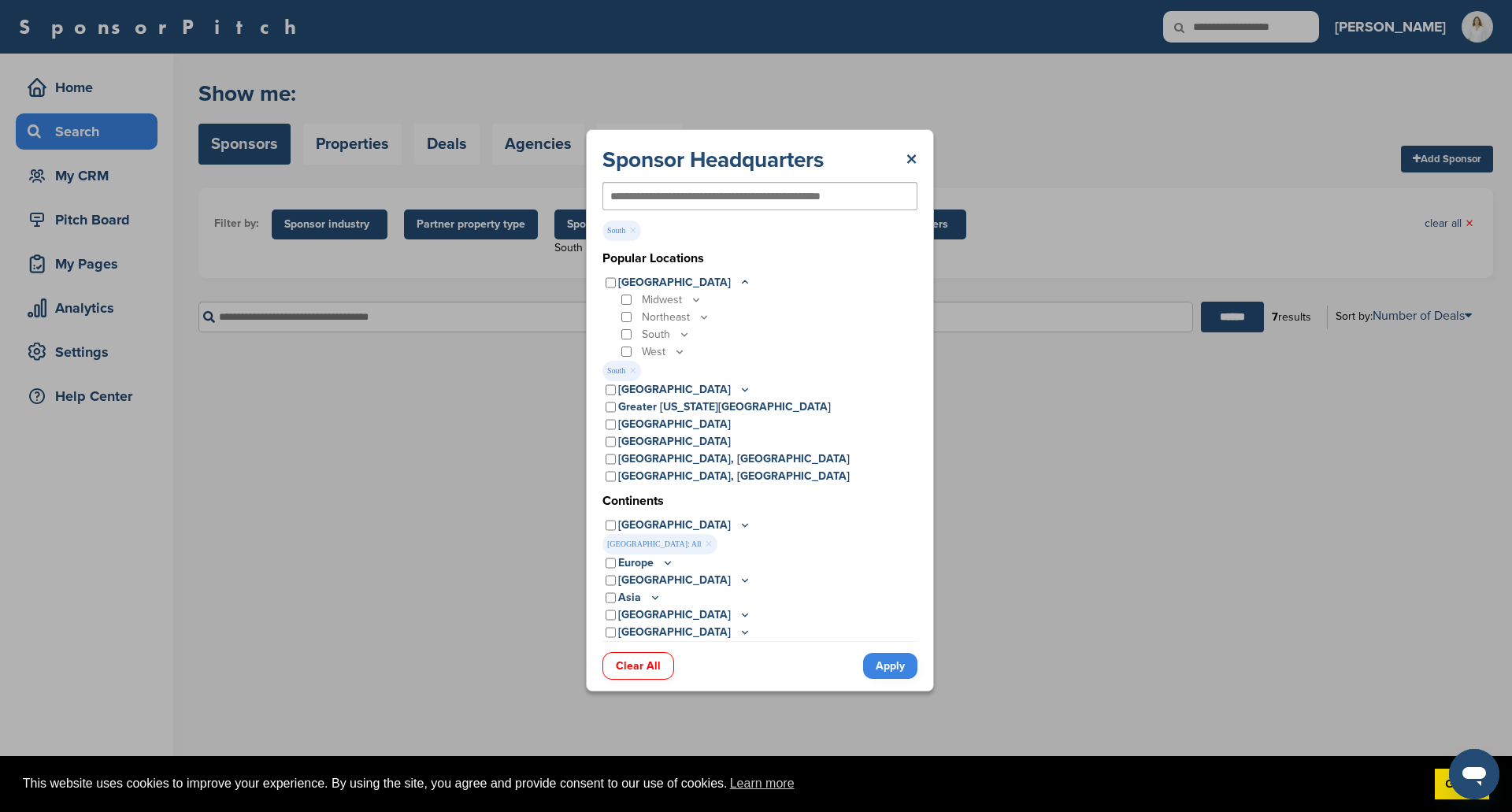
click at [885, 667] on link "Apply" at bounding box center [891, 666] width 54 height 26
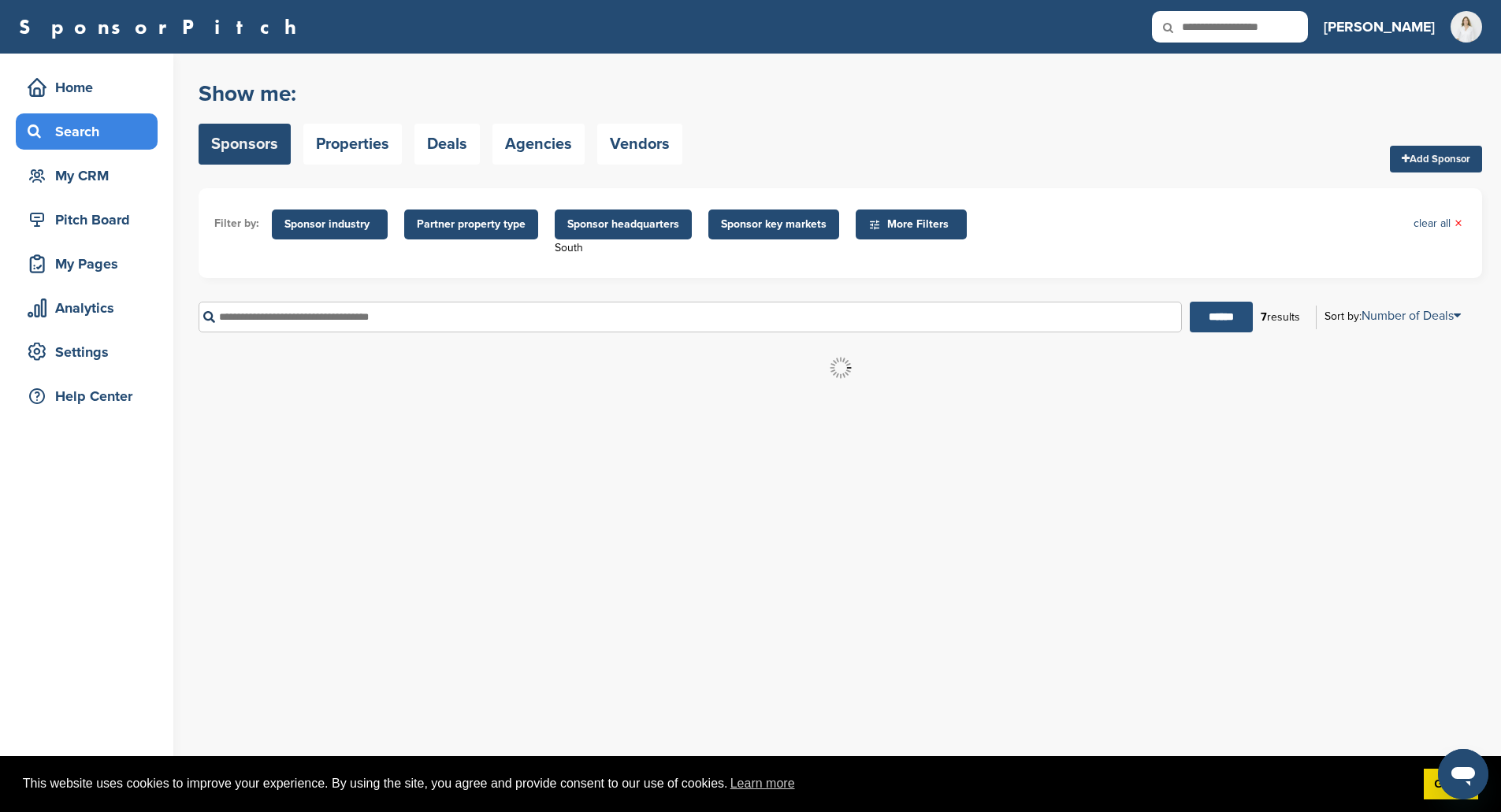
click at [1195, 307] on input "******" at bounding box center [1221, 317] width 63 height 31
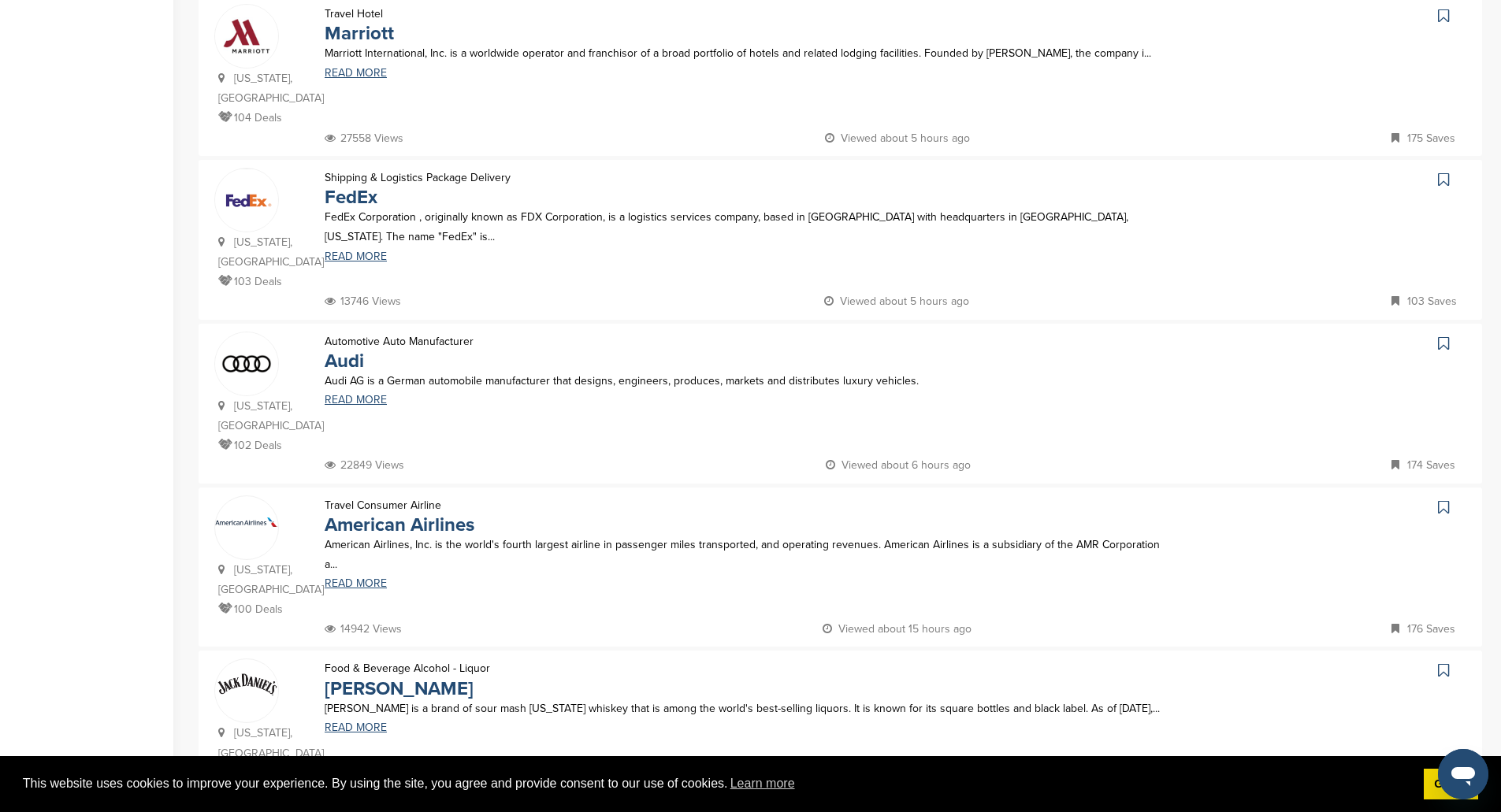
scroll to position [1339, 0]
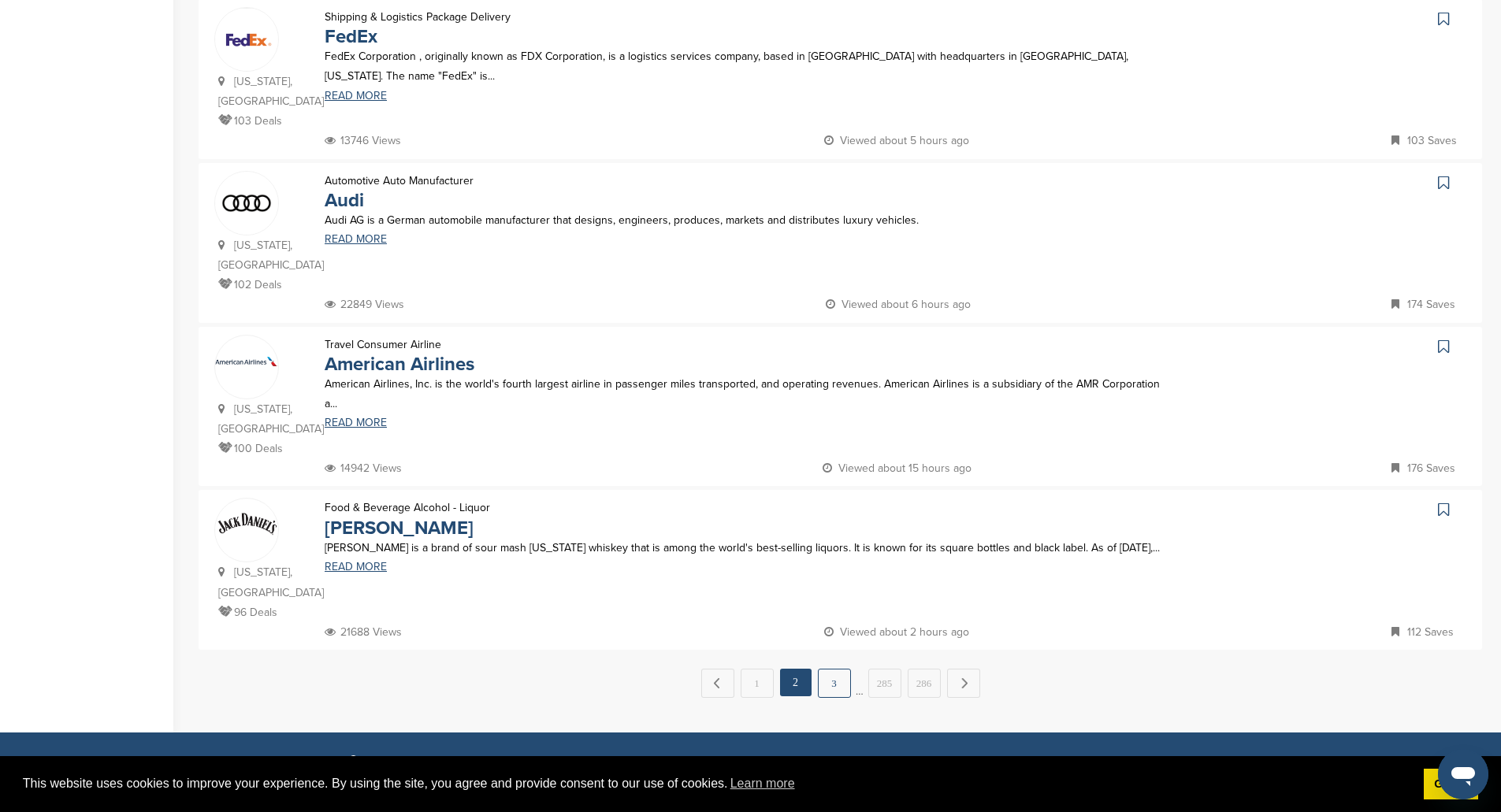
click at [833, 669] on link "3" at bounding box center [834, 683] width 33 height 29
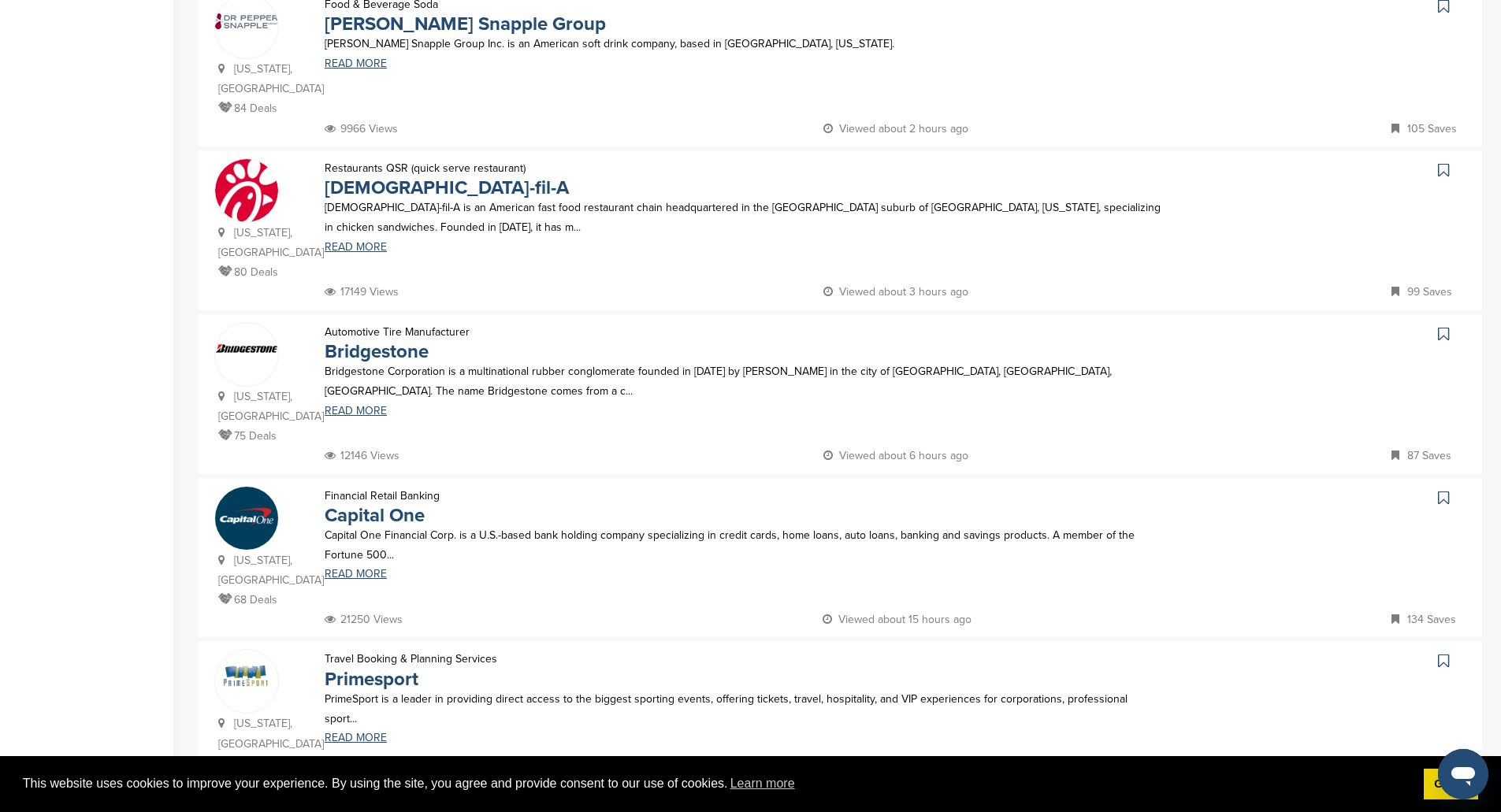
scroll to position [1181, 0]
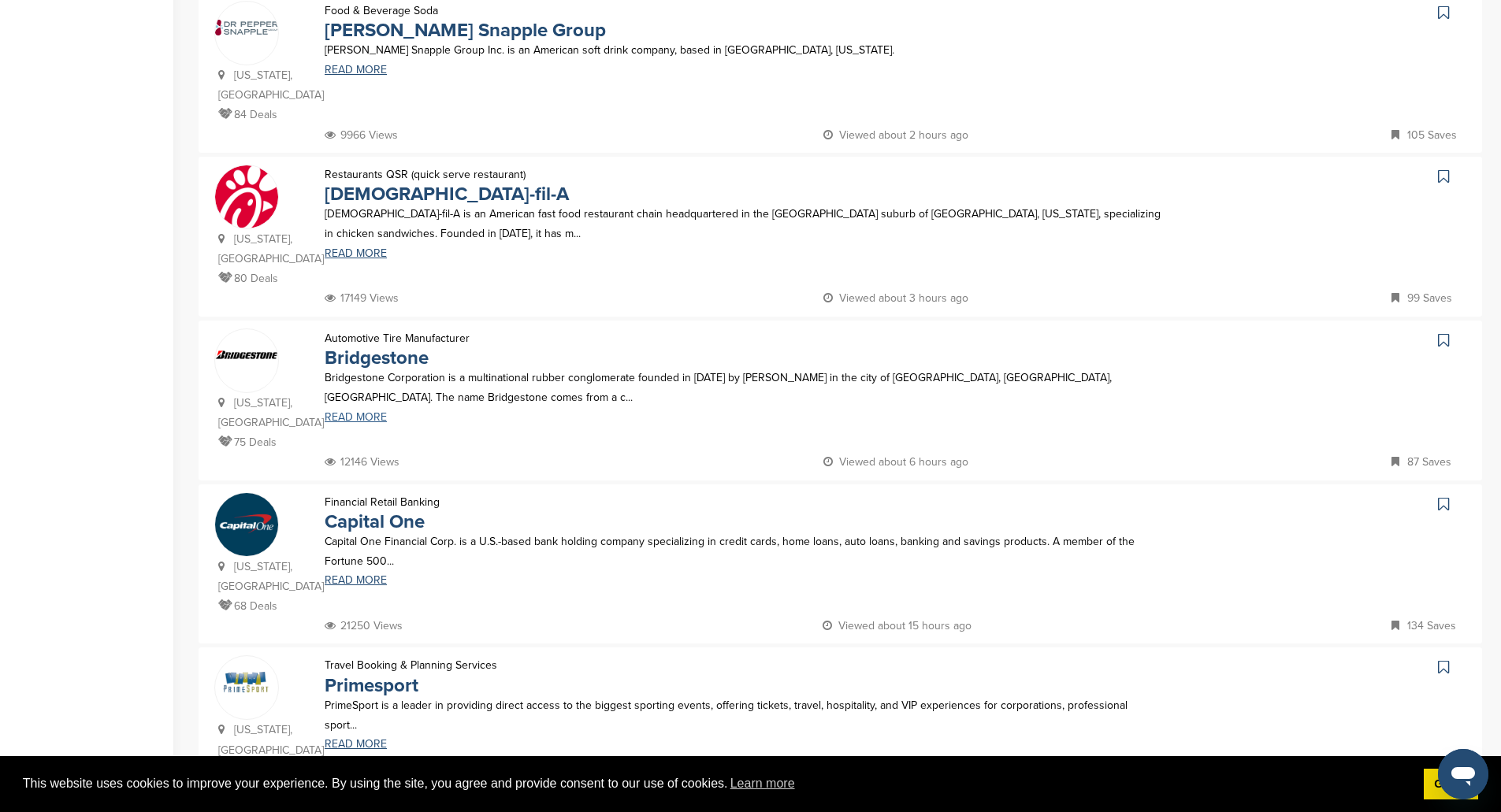
click at [352, 412] on link "READ MORE" at bounding box center [743, 417] width 837 height 11
click at [371, 575] on link "READ MORE" at bounding box center [743, 580] width 837 height 11
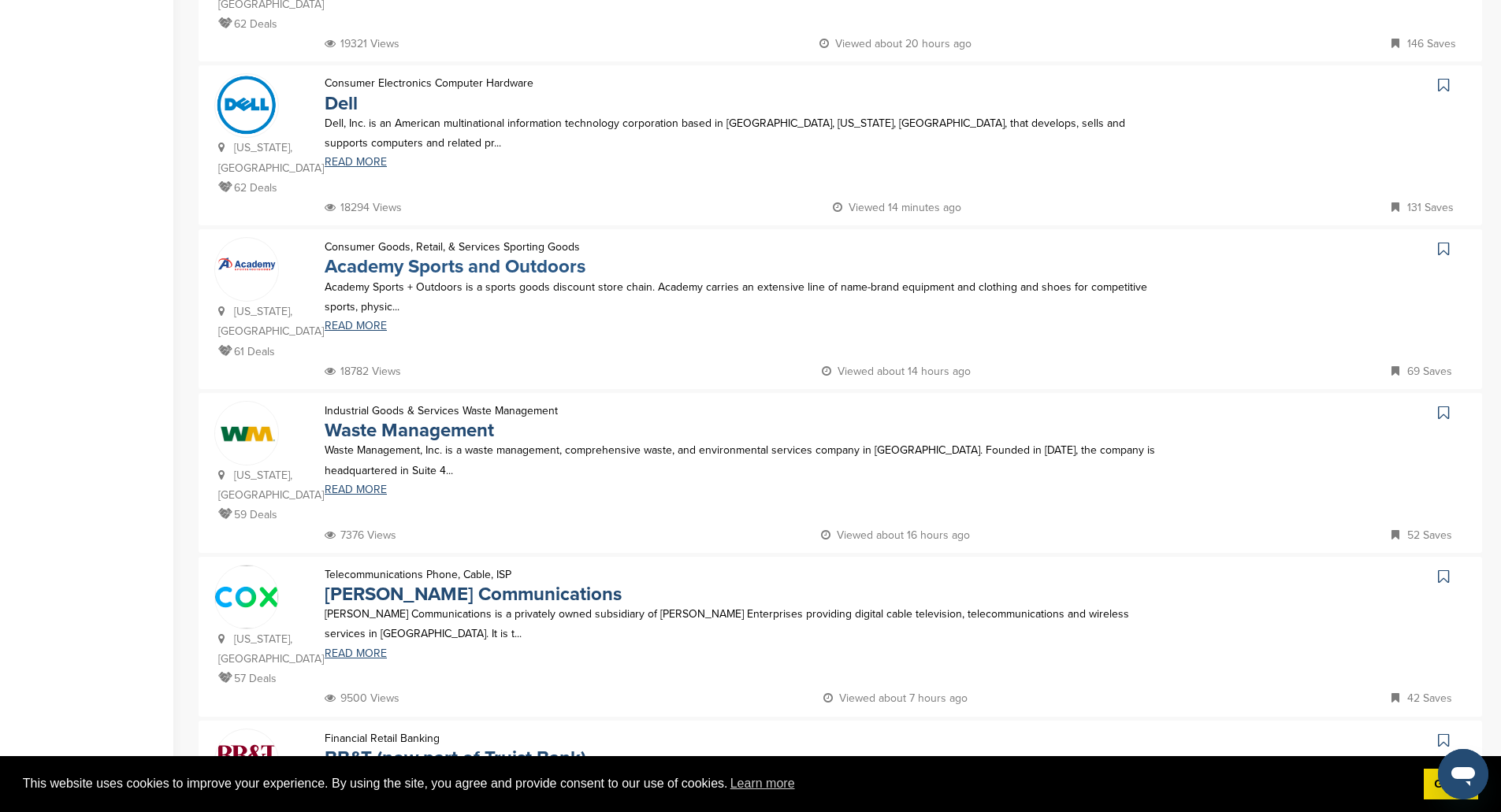
scroll to position [788, 0]
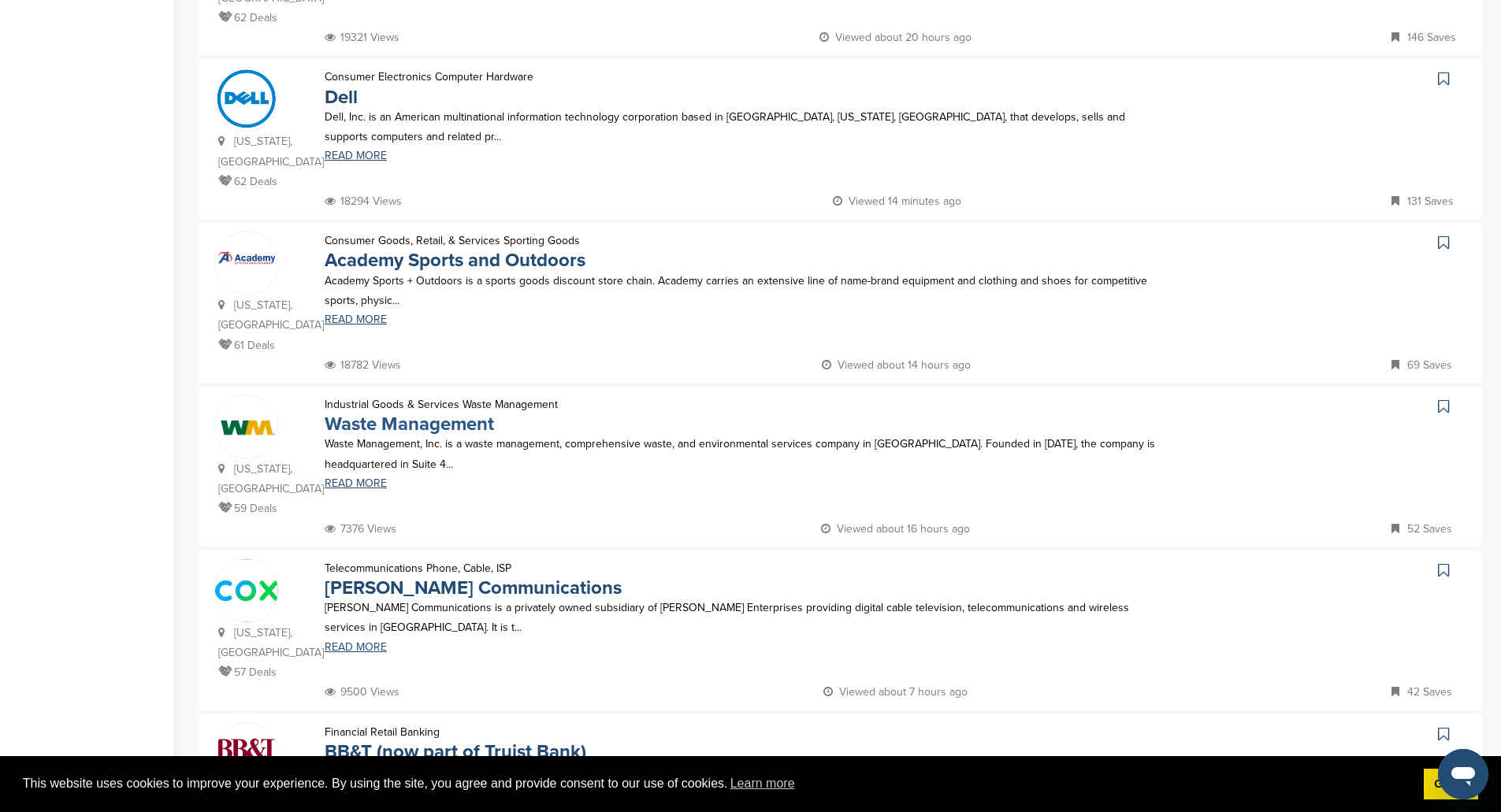
click at [433, 413] on link "Waste Management" at bounding box center [409, 424] width 170 height 23
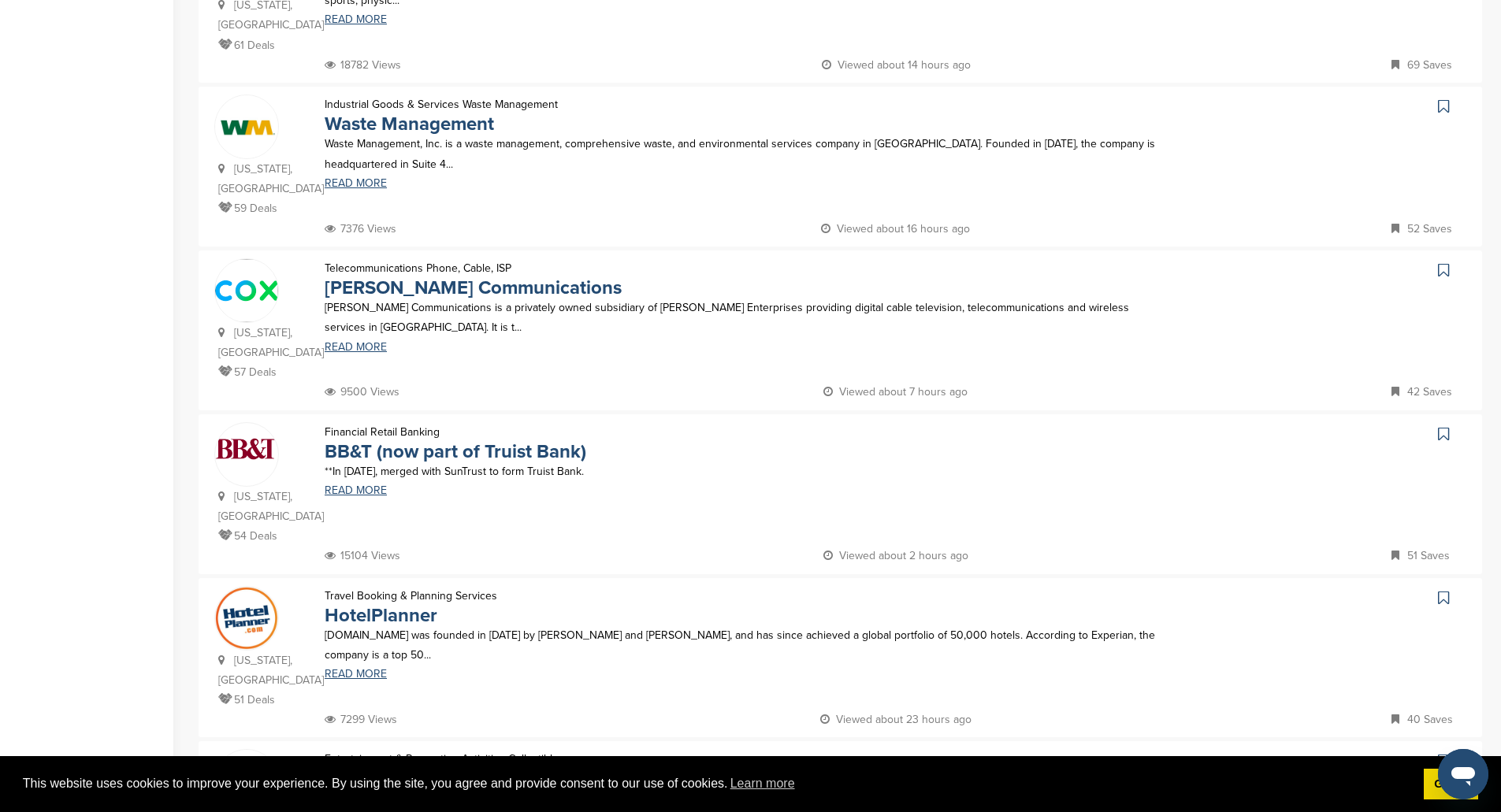
scroll to position [1181, 0]
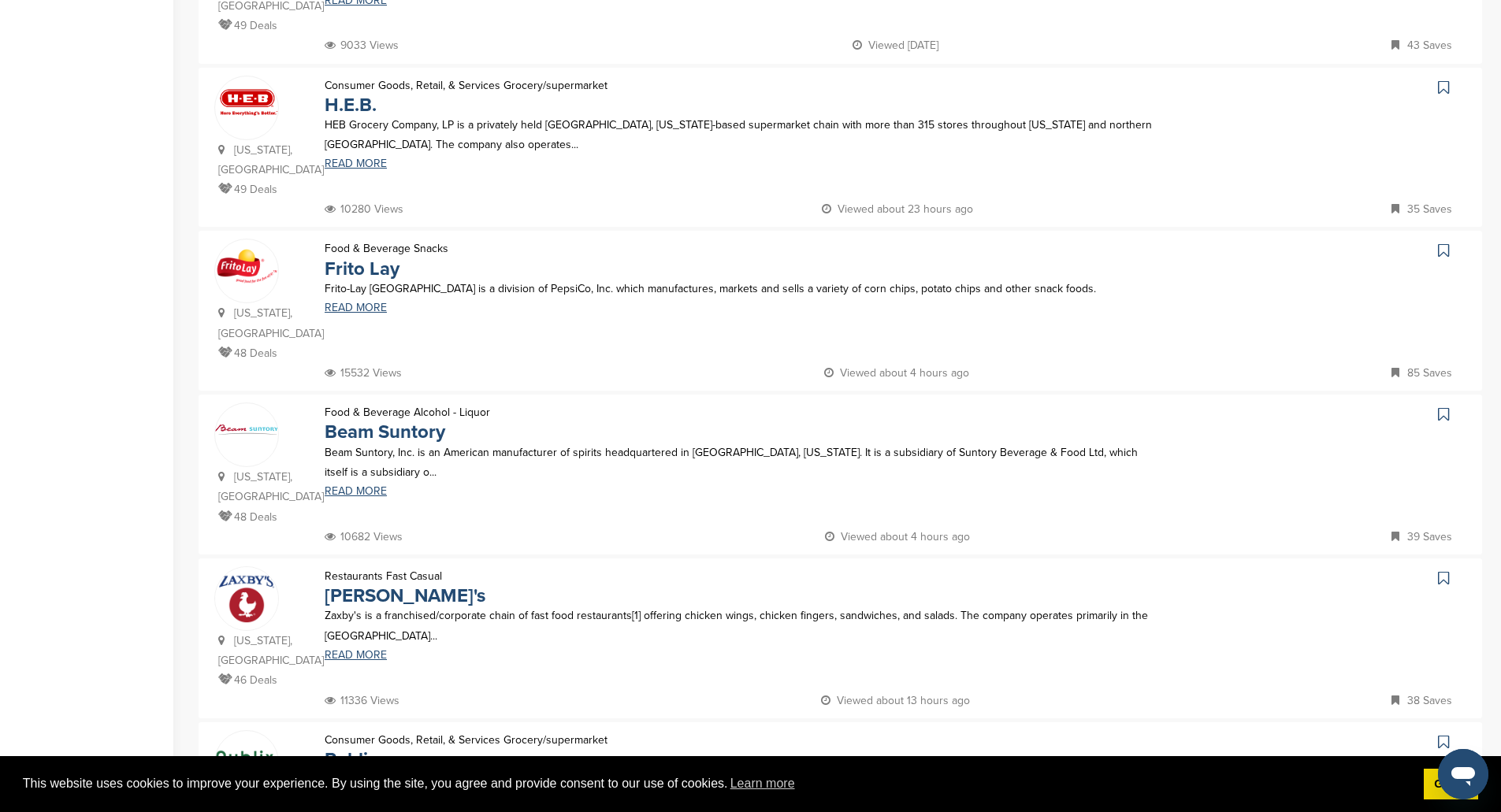
scroll to position [709, 0]
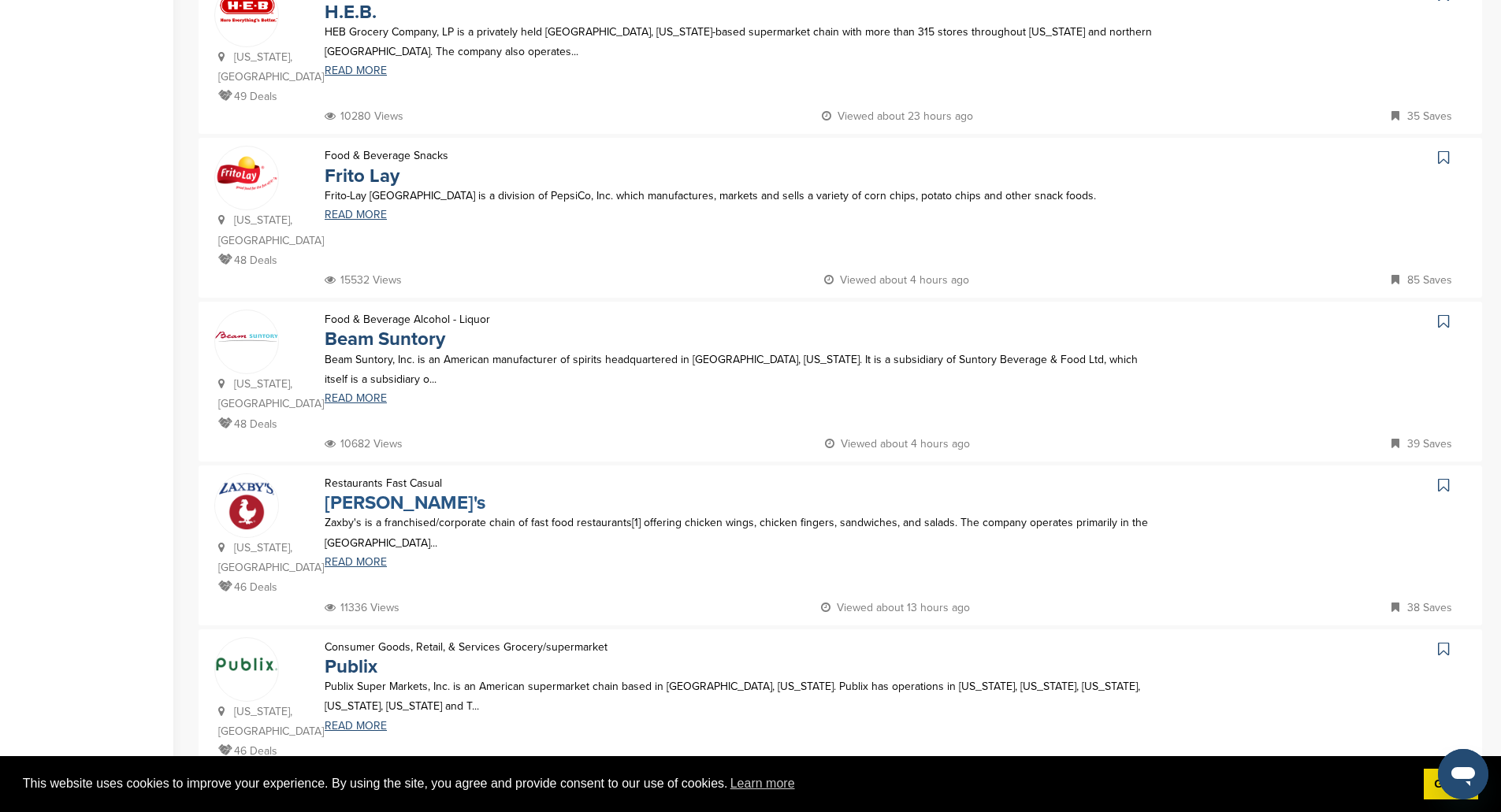
click at [352, 491] on link "Zaxby's" at bounding box center [404, 503] width 160 height 23
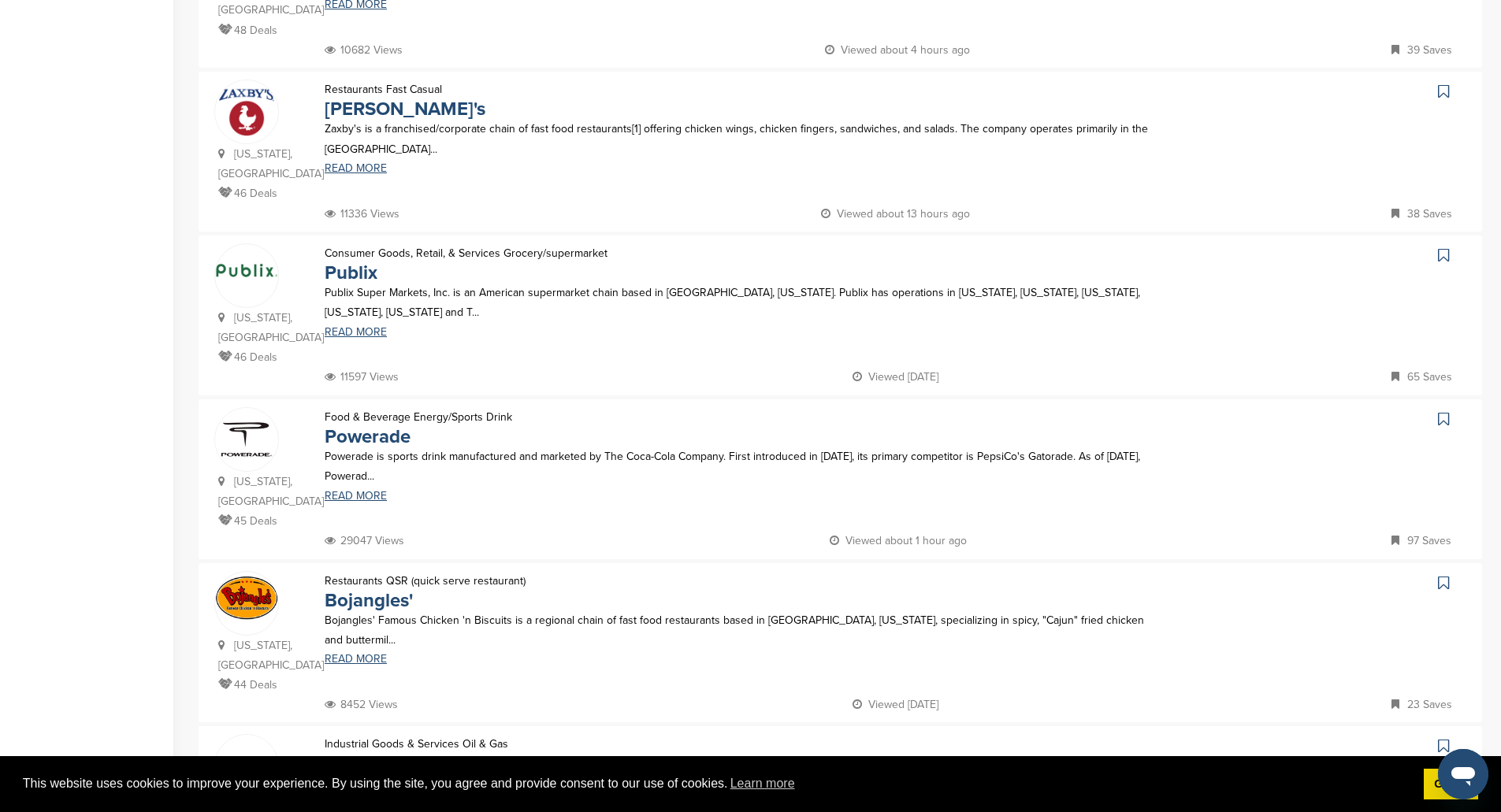
scroll to position [1181, 0]
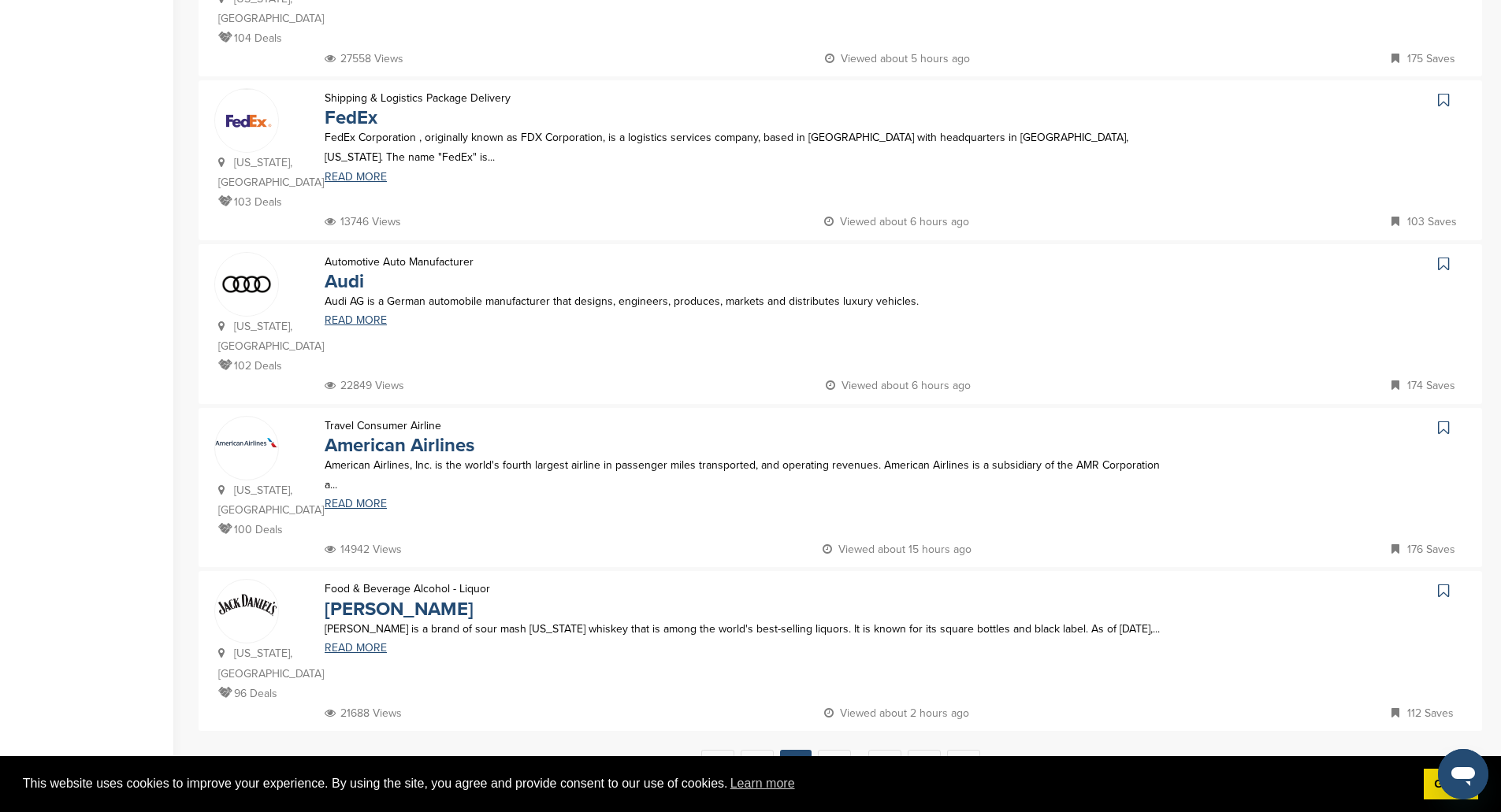
scroll to position [1260, 0]
click at [841, 747] on link "3" at bounding box center [834, 761] width 33 height 29
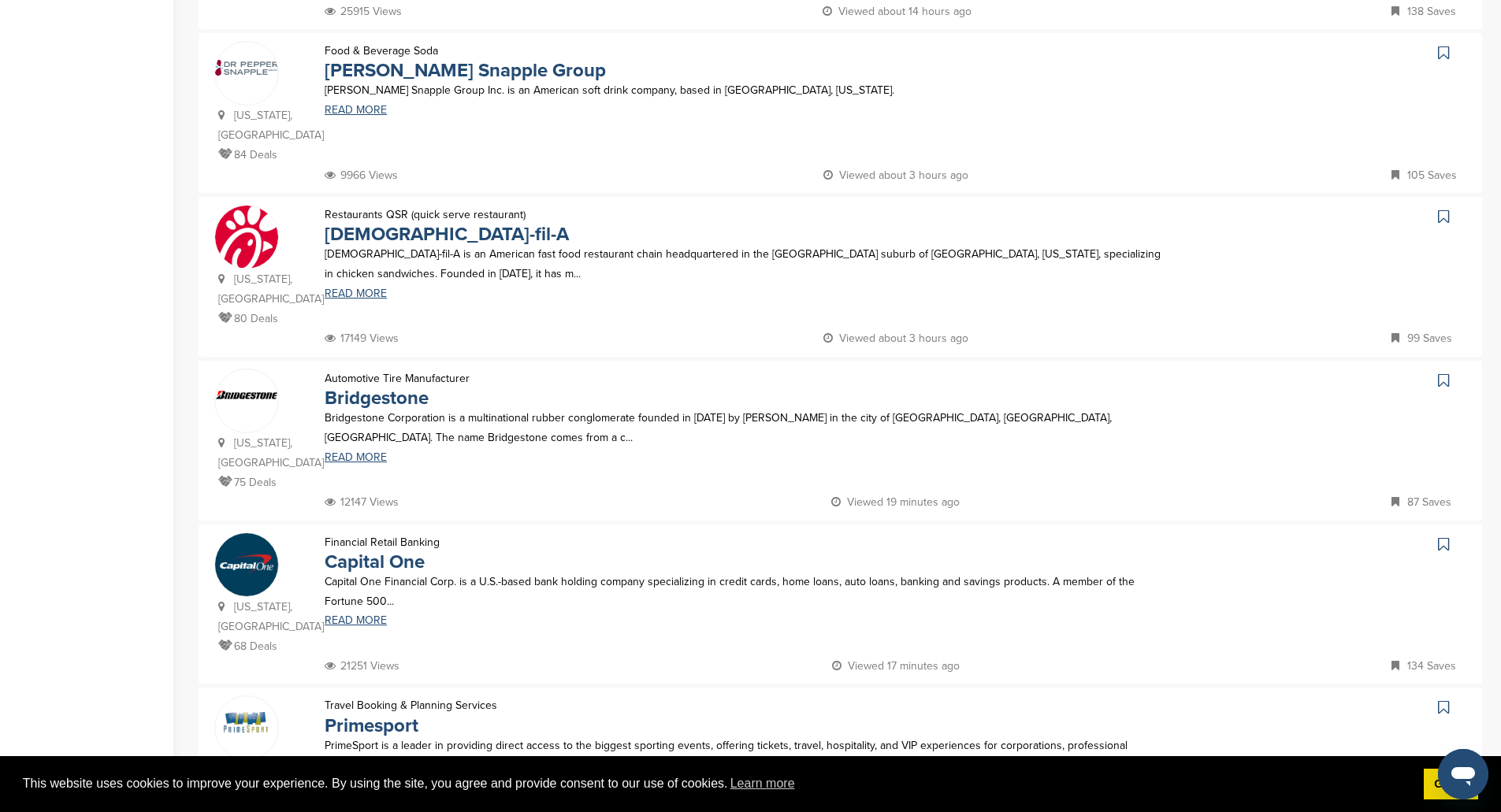
scroll to position [1181, 0]
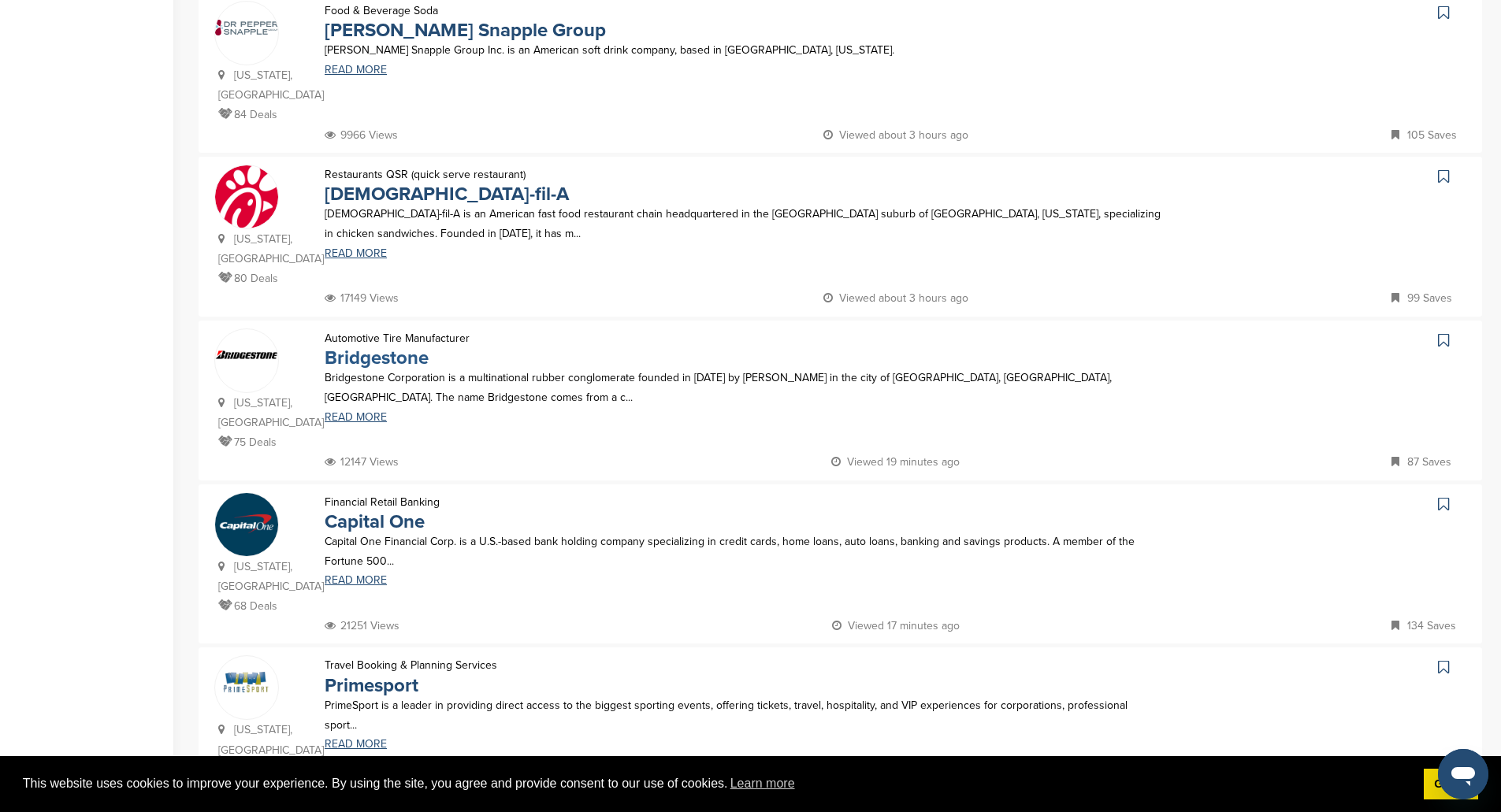
click at [385, 347] on link "Bridgestone" at bounding box center [376, 358] width 104 height 23
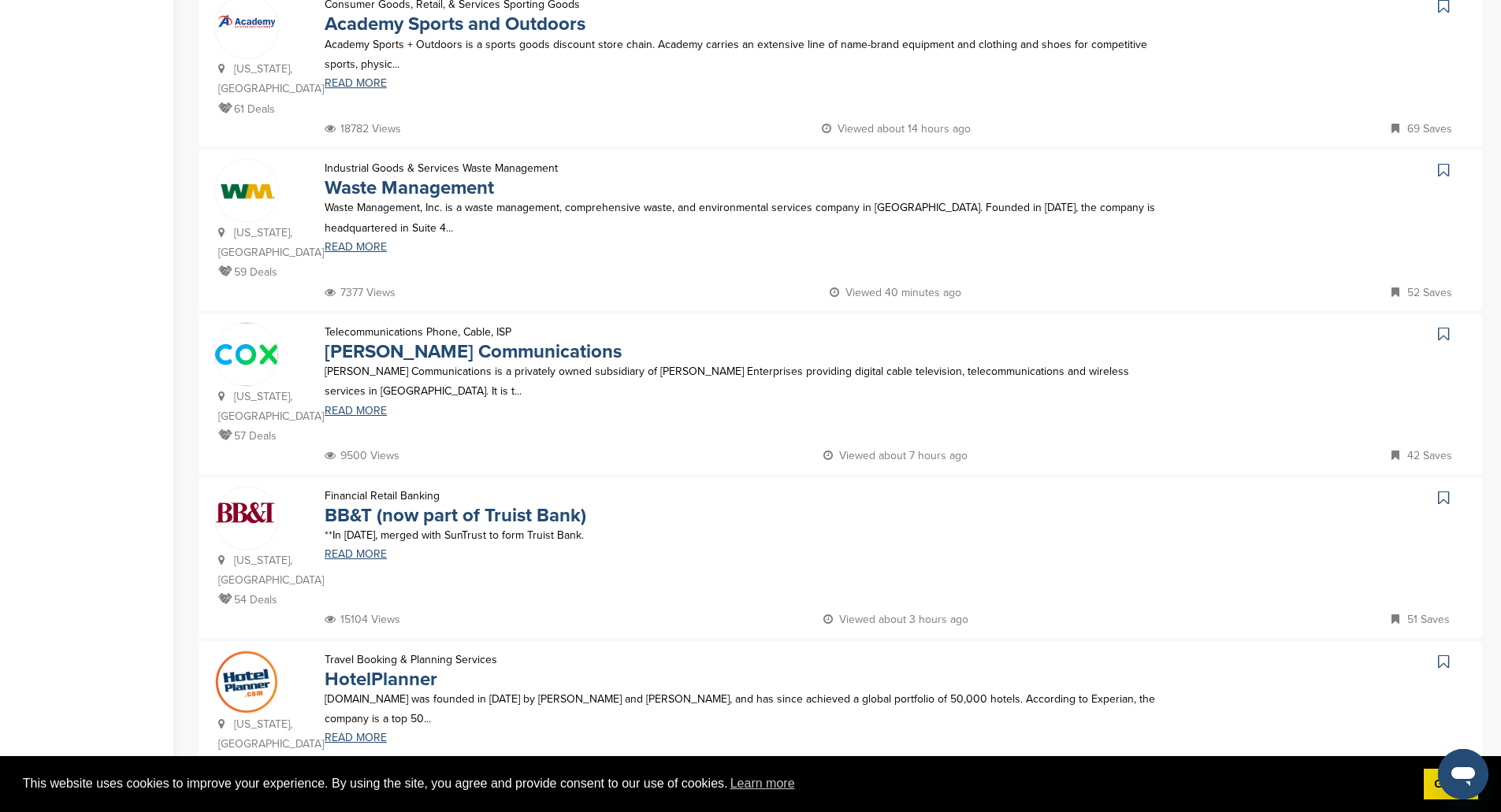
scroll to position [1339, 0]
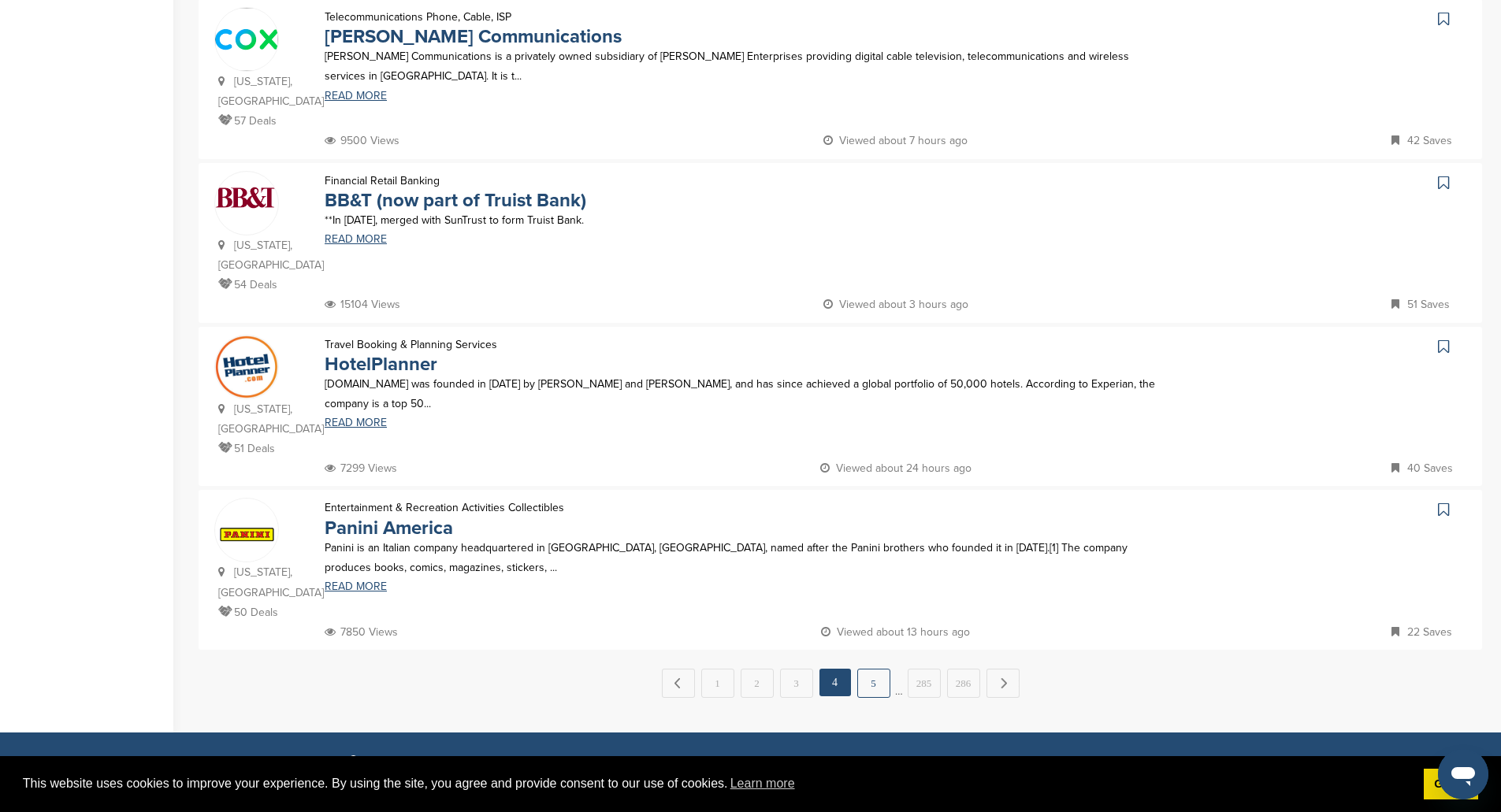
click at [881, 669] on link "5" at bounding box center [873, 683] width 33 height 29
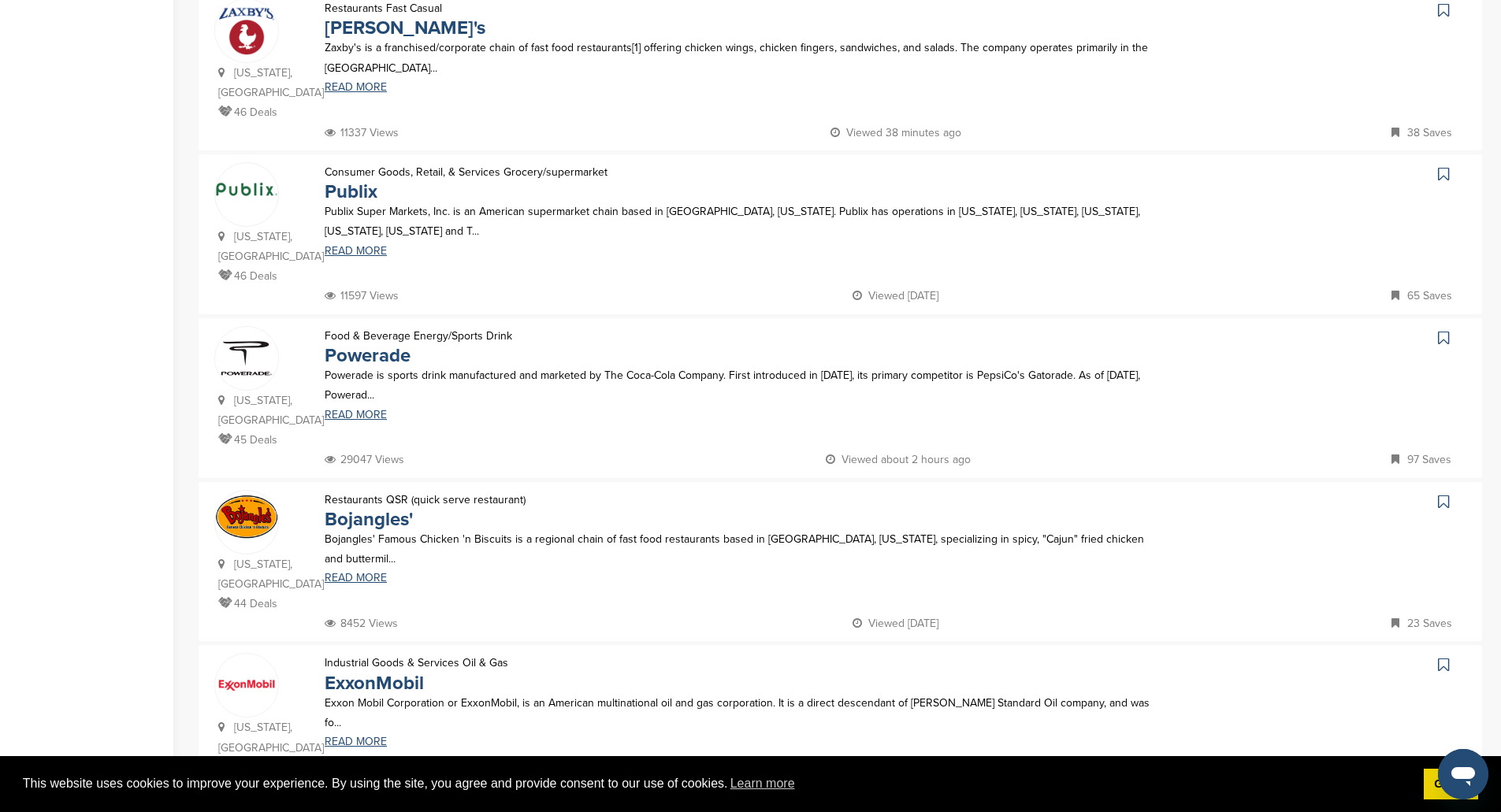
scroll to position [1260, 0]
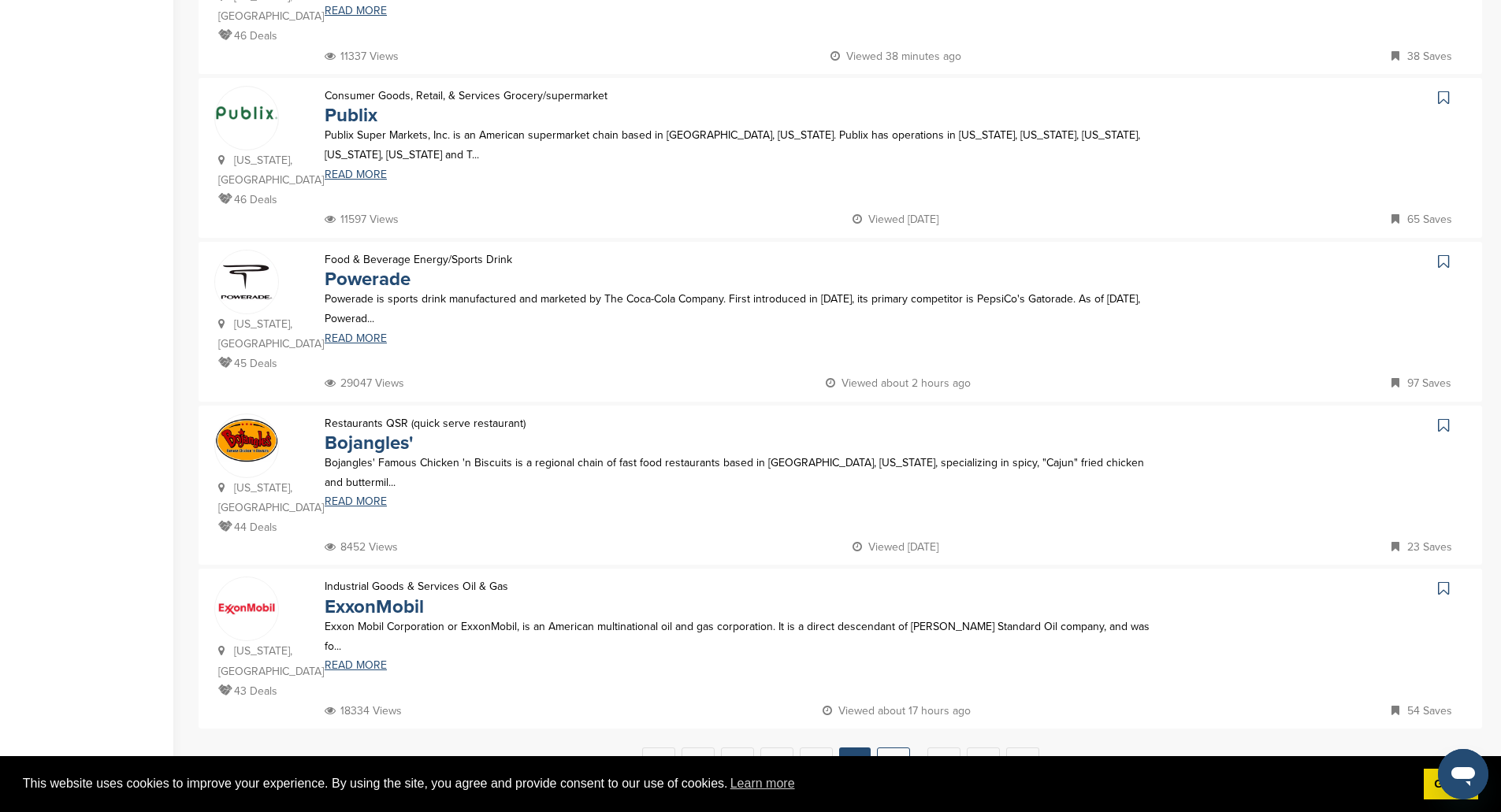
click at [885, 747] on link "6" at bounding box center [893, 761] width 33 height 29
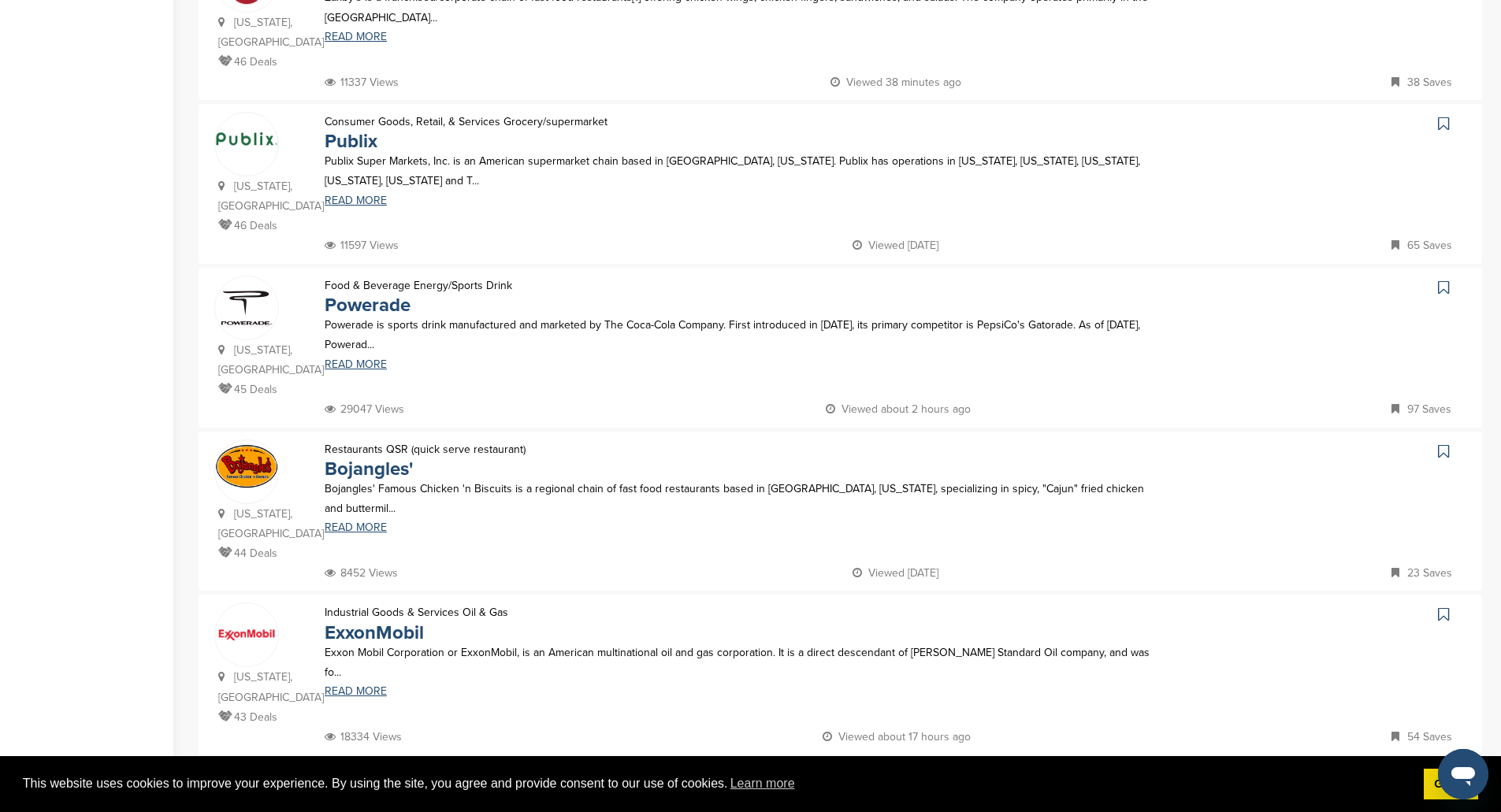
click at [899, 774] on link "6" at bounding box center [893, 788] width 33 height 29
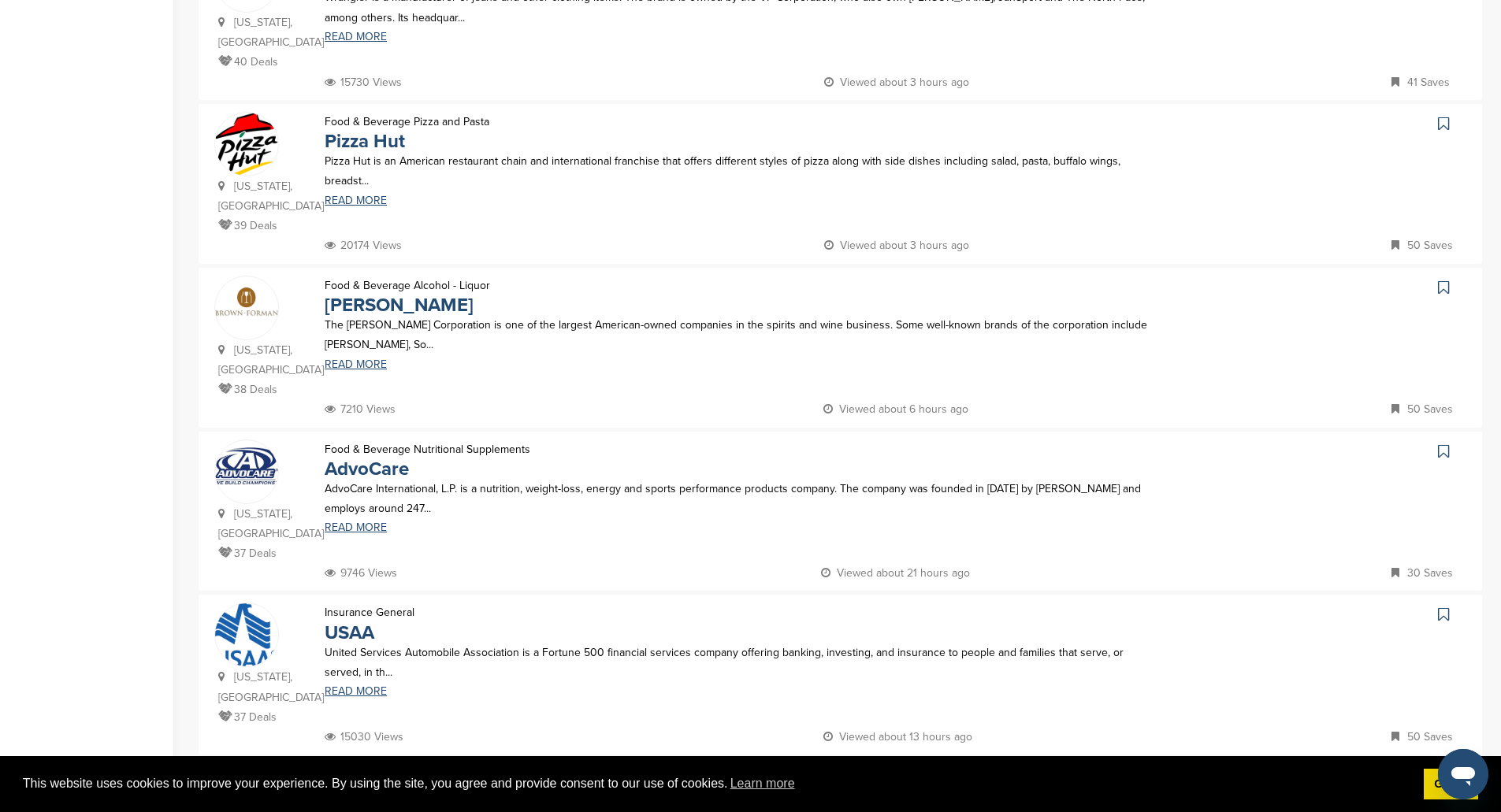
scroll to position [0, 0]
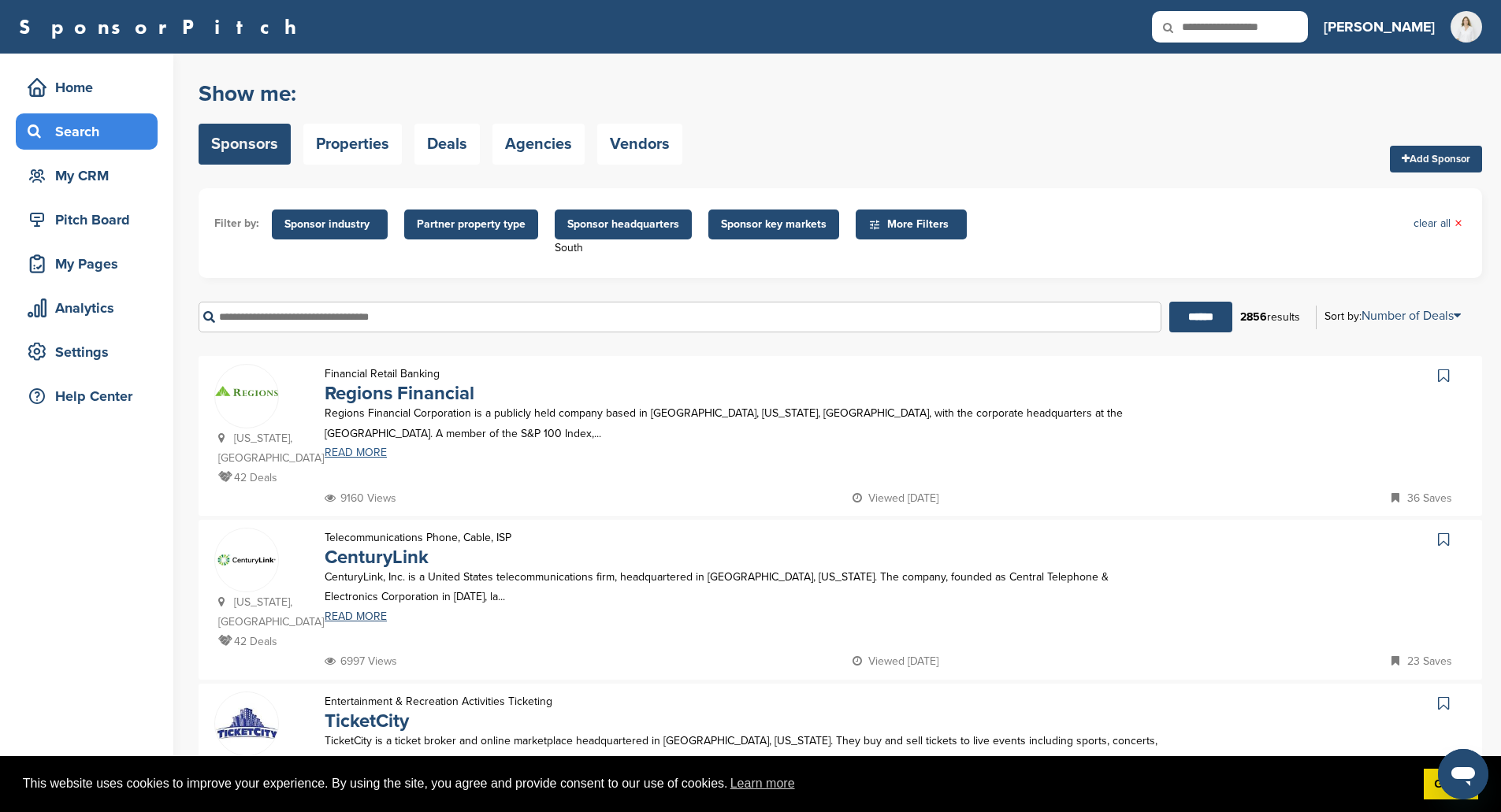
click at [347, 453] on link "READ MORE" at bounding box center [743, 453] width 837 height 11
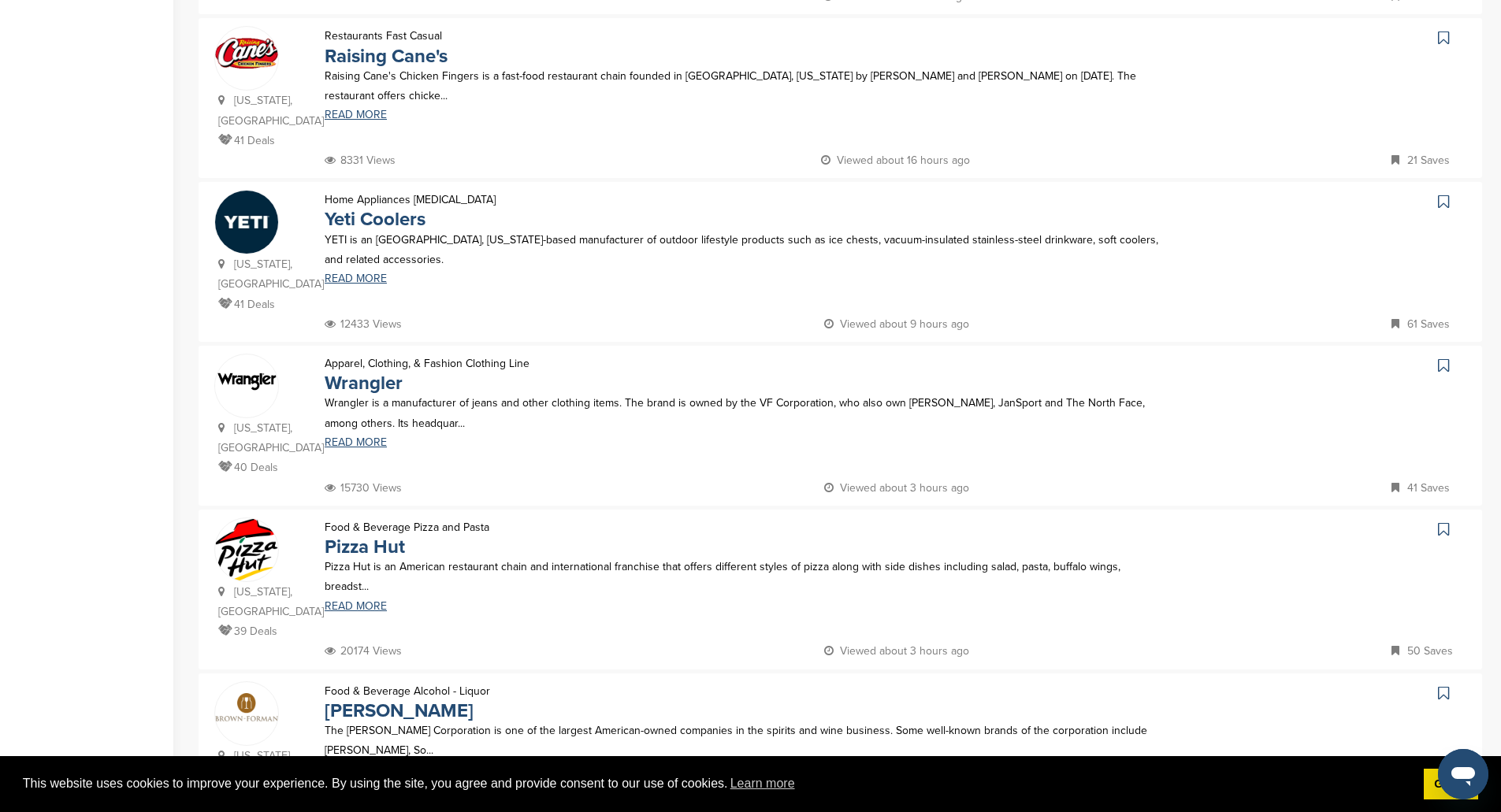
scroll to position [866, 0]
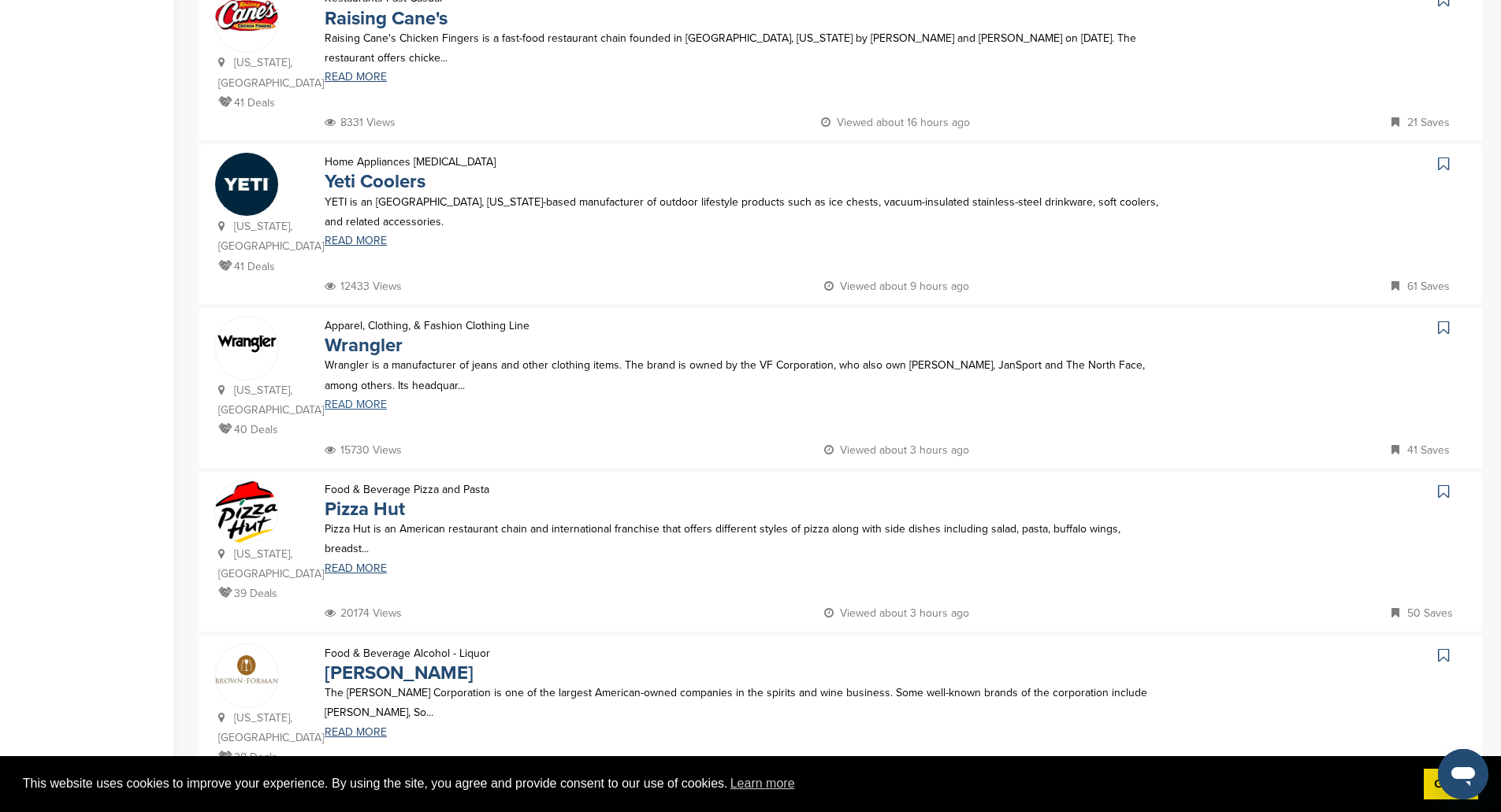
click at [362, 399] on link "READ MORE" at bounding box center [743, 405] width 837 height 11
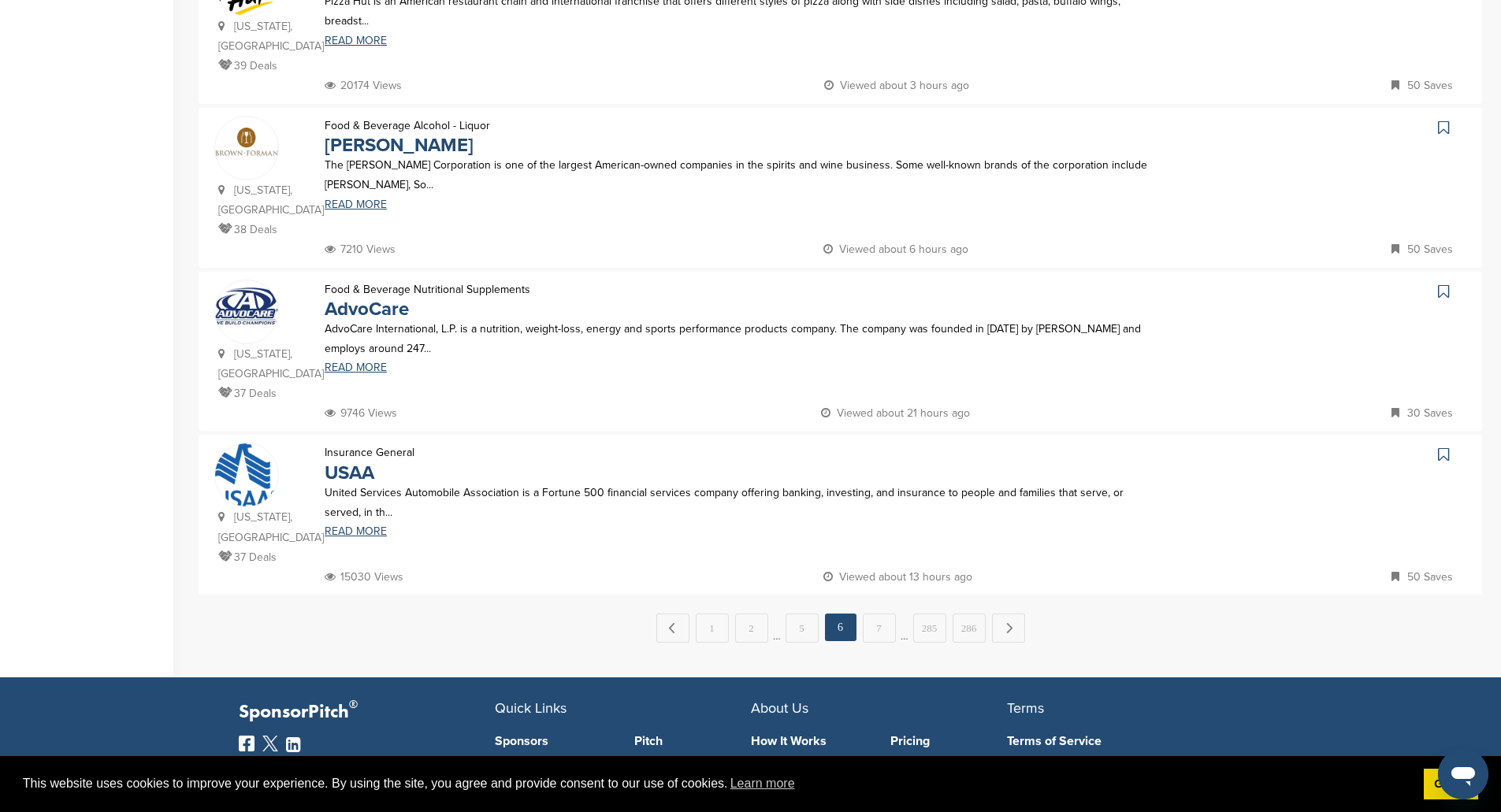
scroll to position [1418, 0]
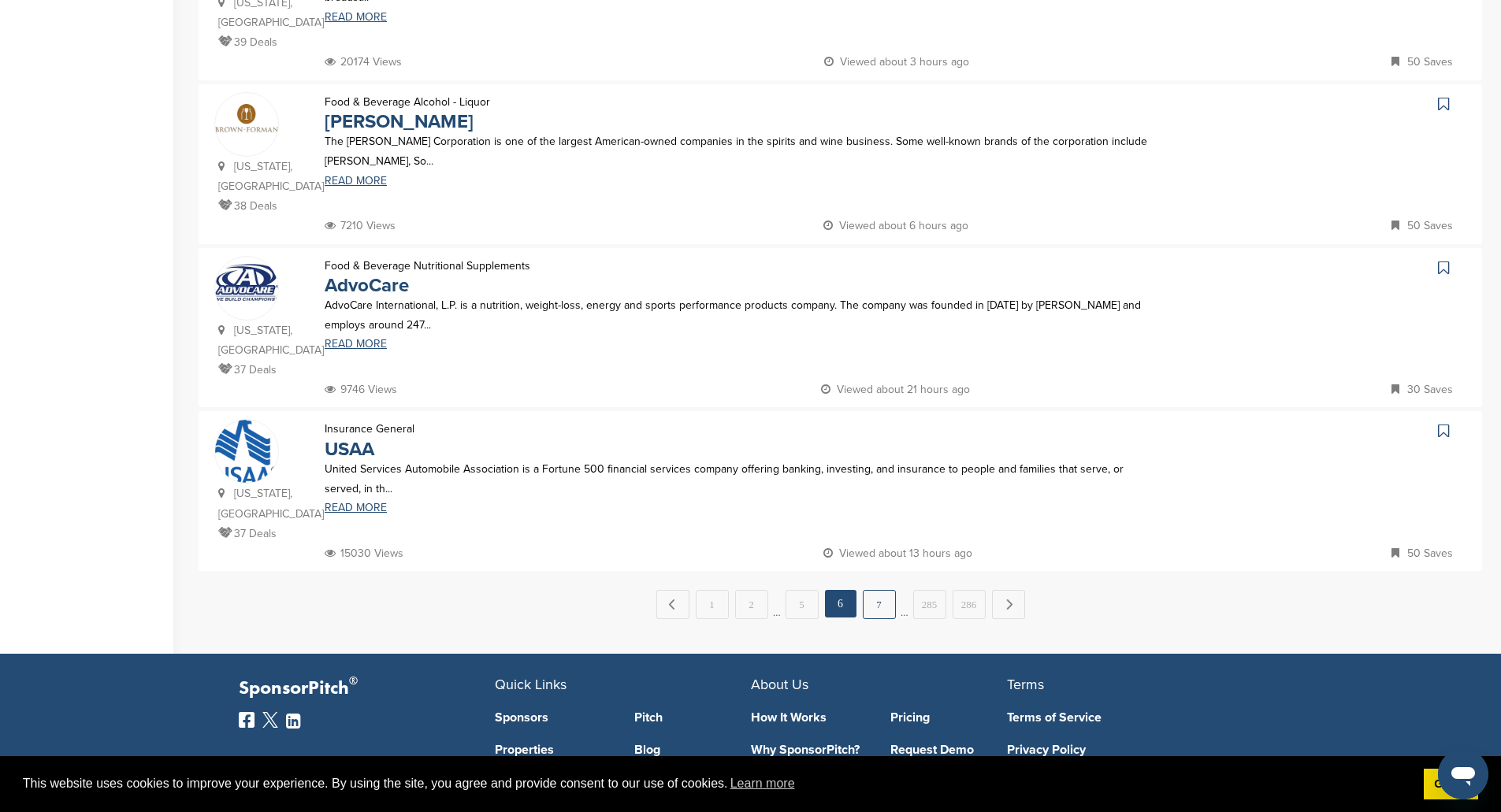
click at [879, 590] on link "7" at bounding box center [879, 604] width 33 height 29
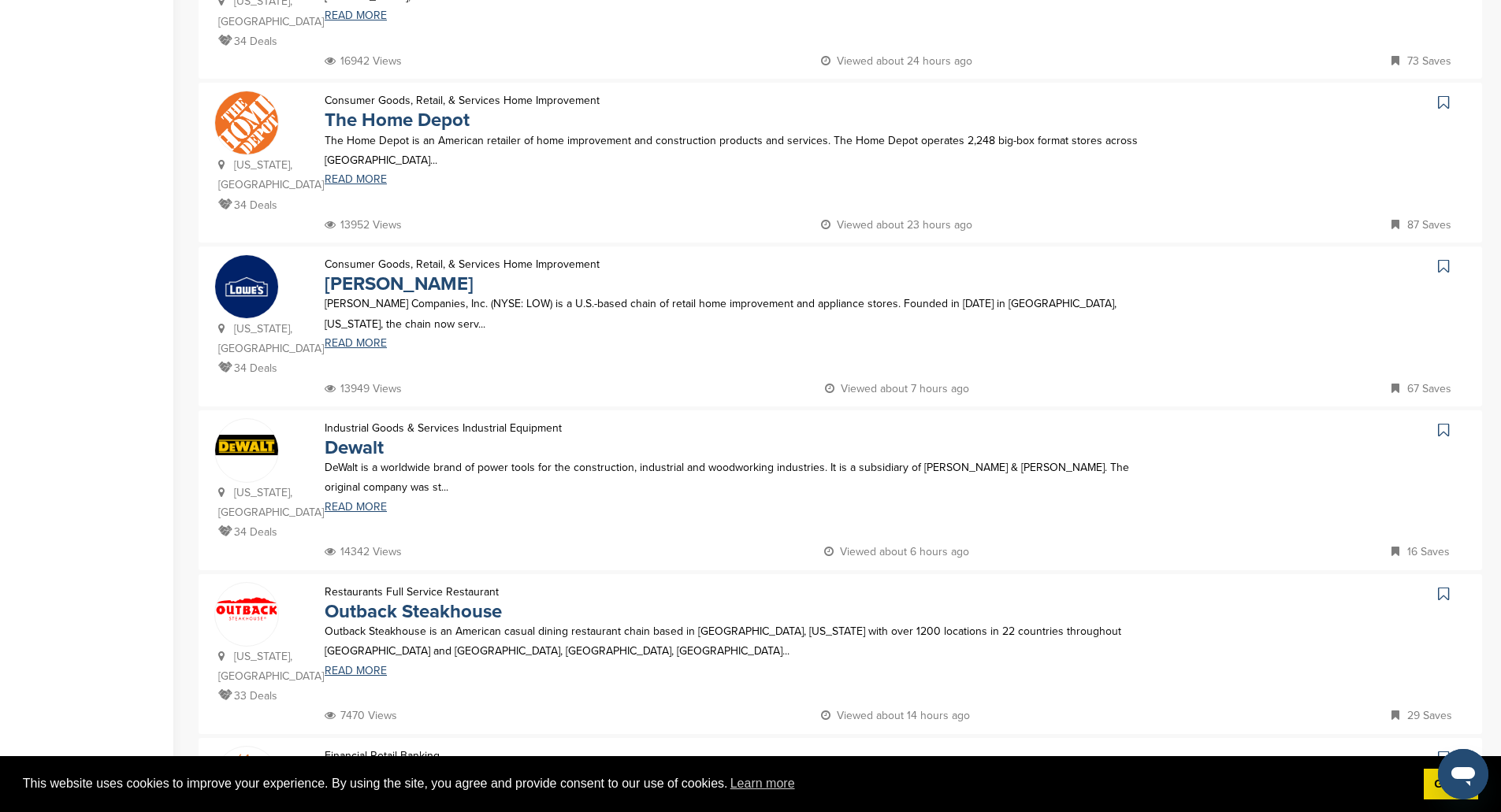
scroll to position [1024, 0]
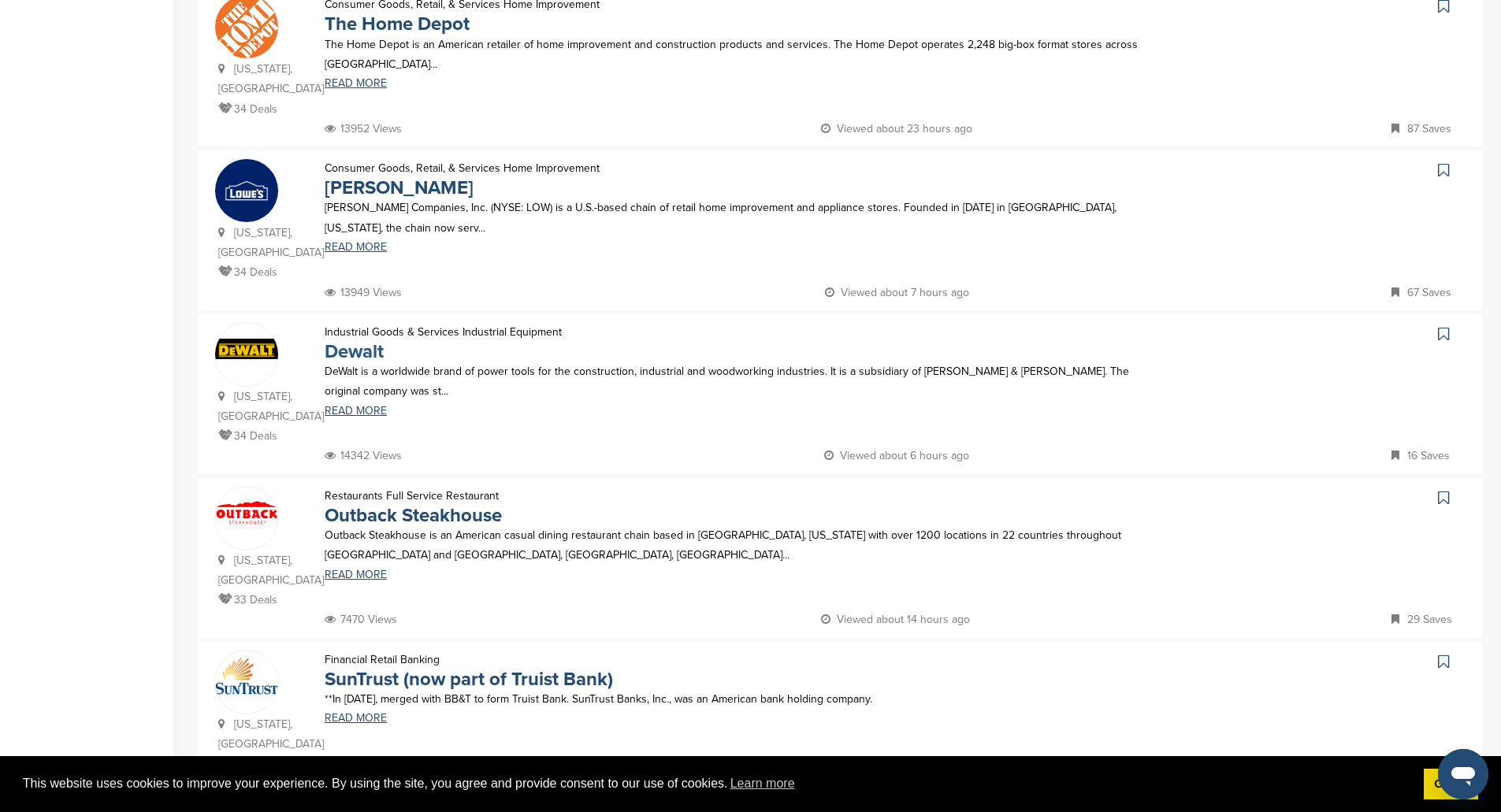
click at [336, 340] on link "Dewalt" at bounding box center [354, 352] width 59 height 23
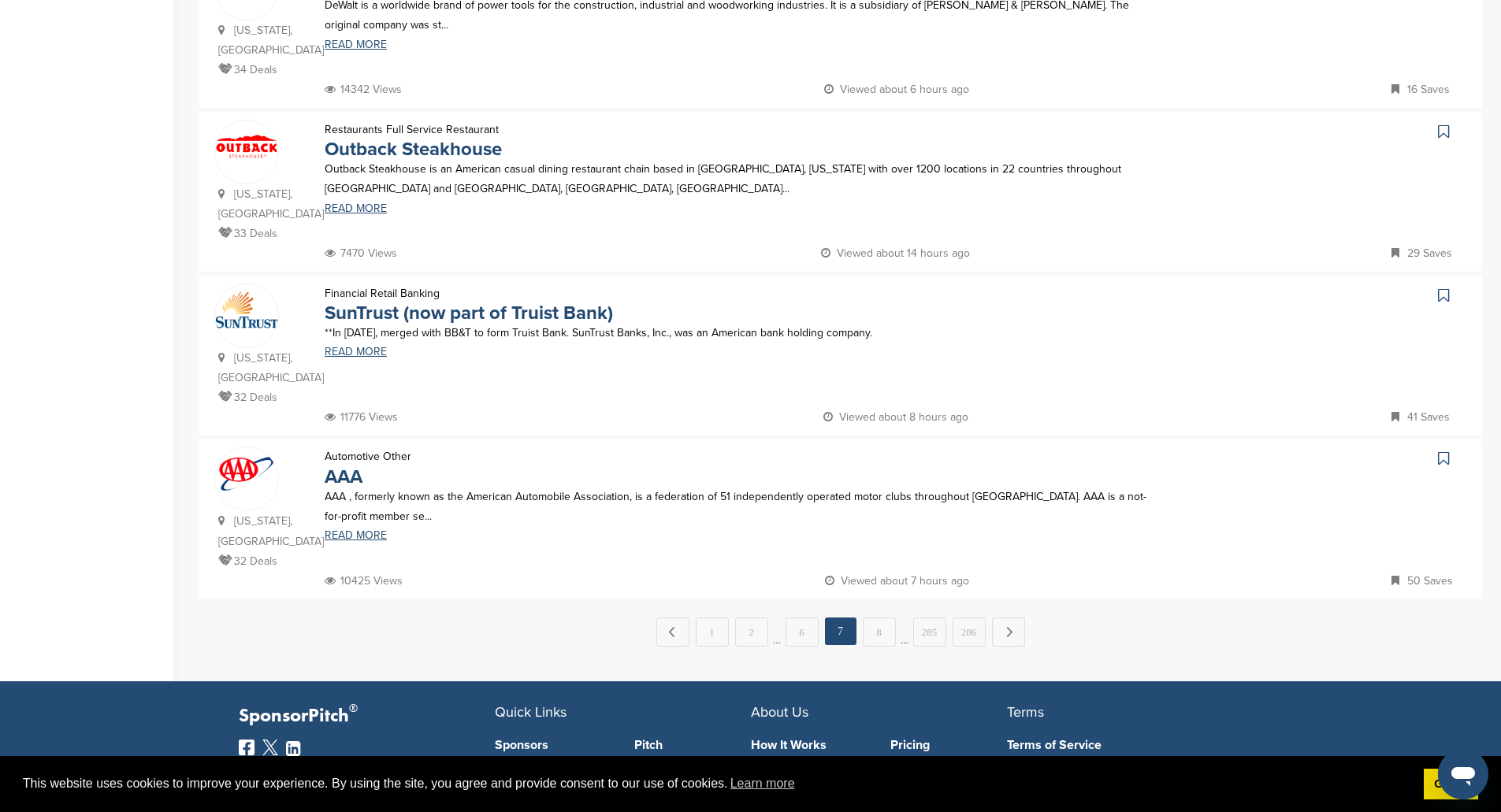
scroll to position [1418, 0]
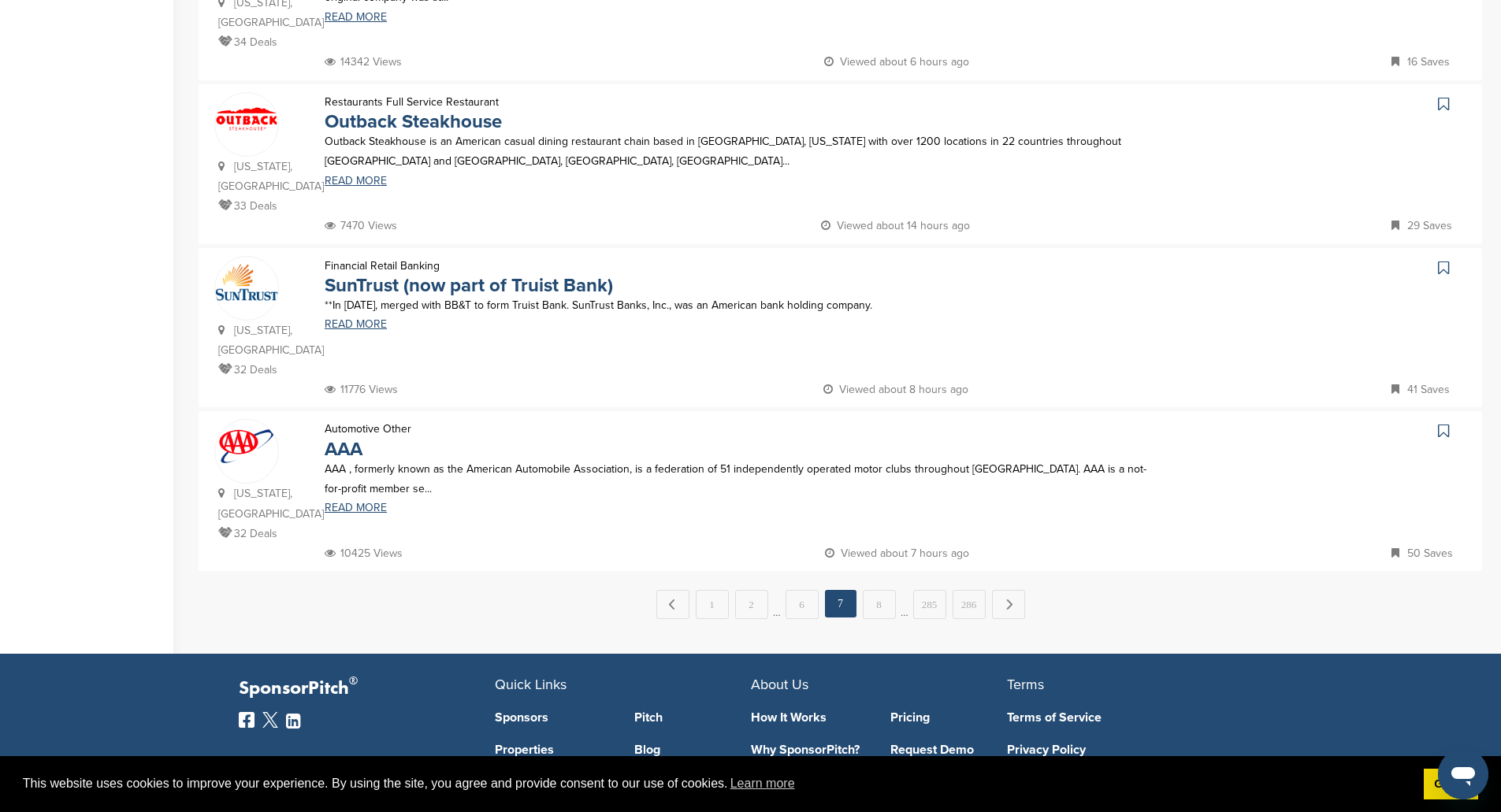
click at [888, 590] on link "8" at bounding box center [879, 604] width 33 height 29
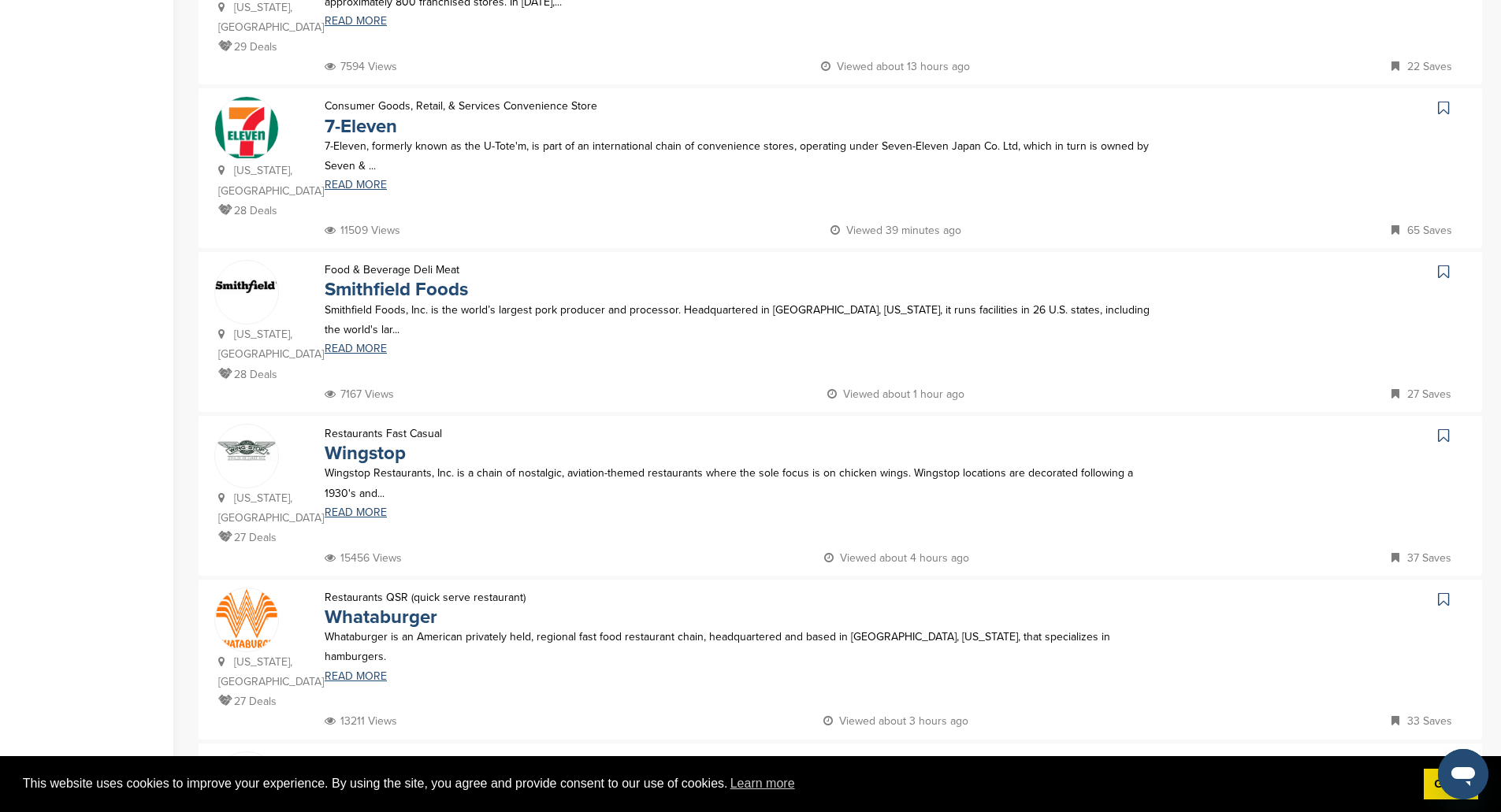
scroll to position [788, 0]
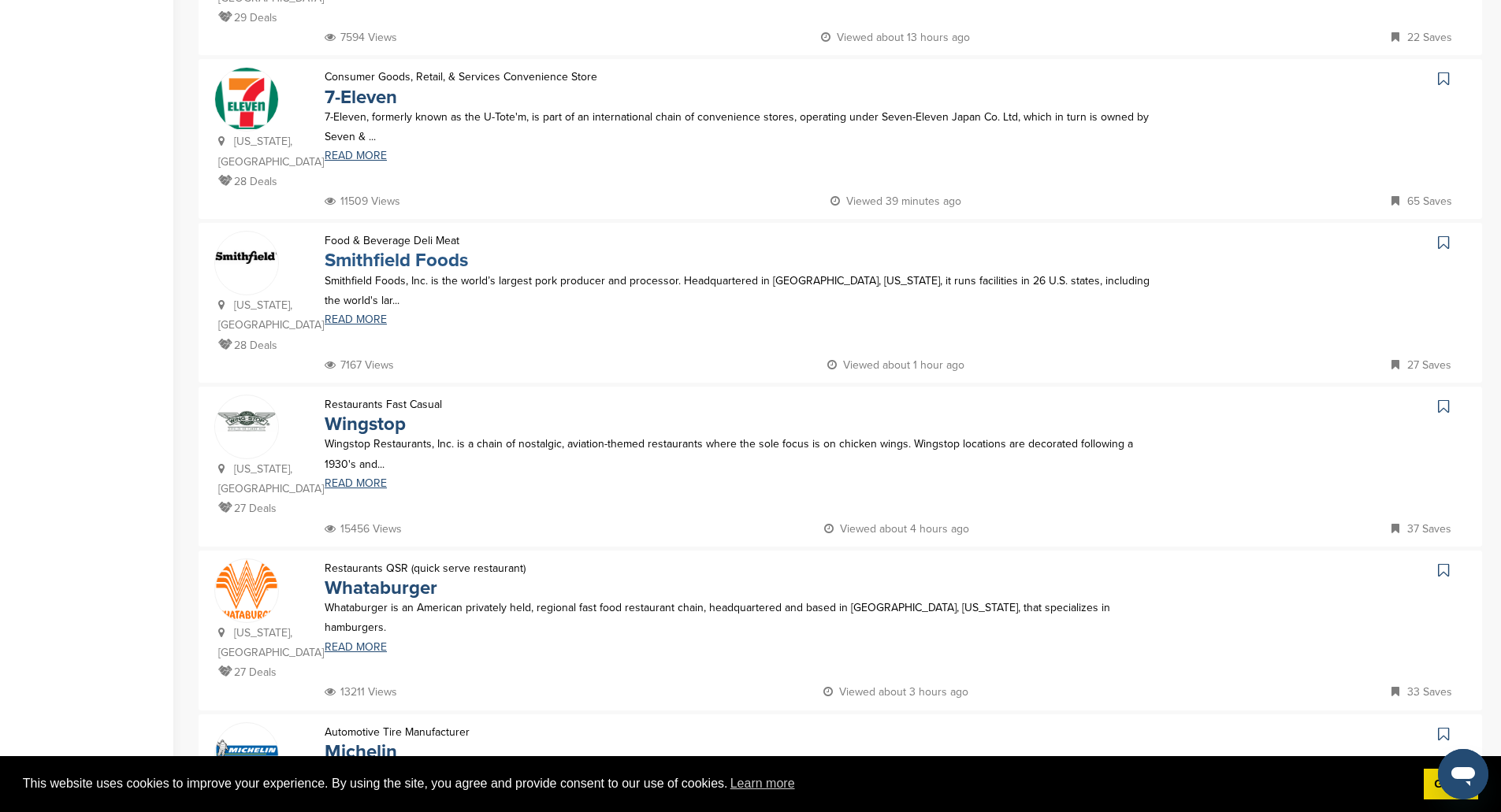
click at [427, 248] on link "Smithfield Foods" at bounding box center [396, 260] width 144 height 23
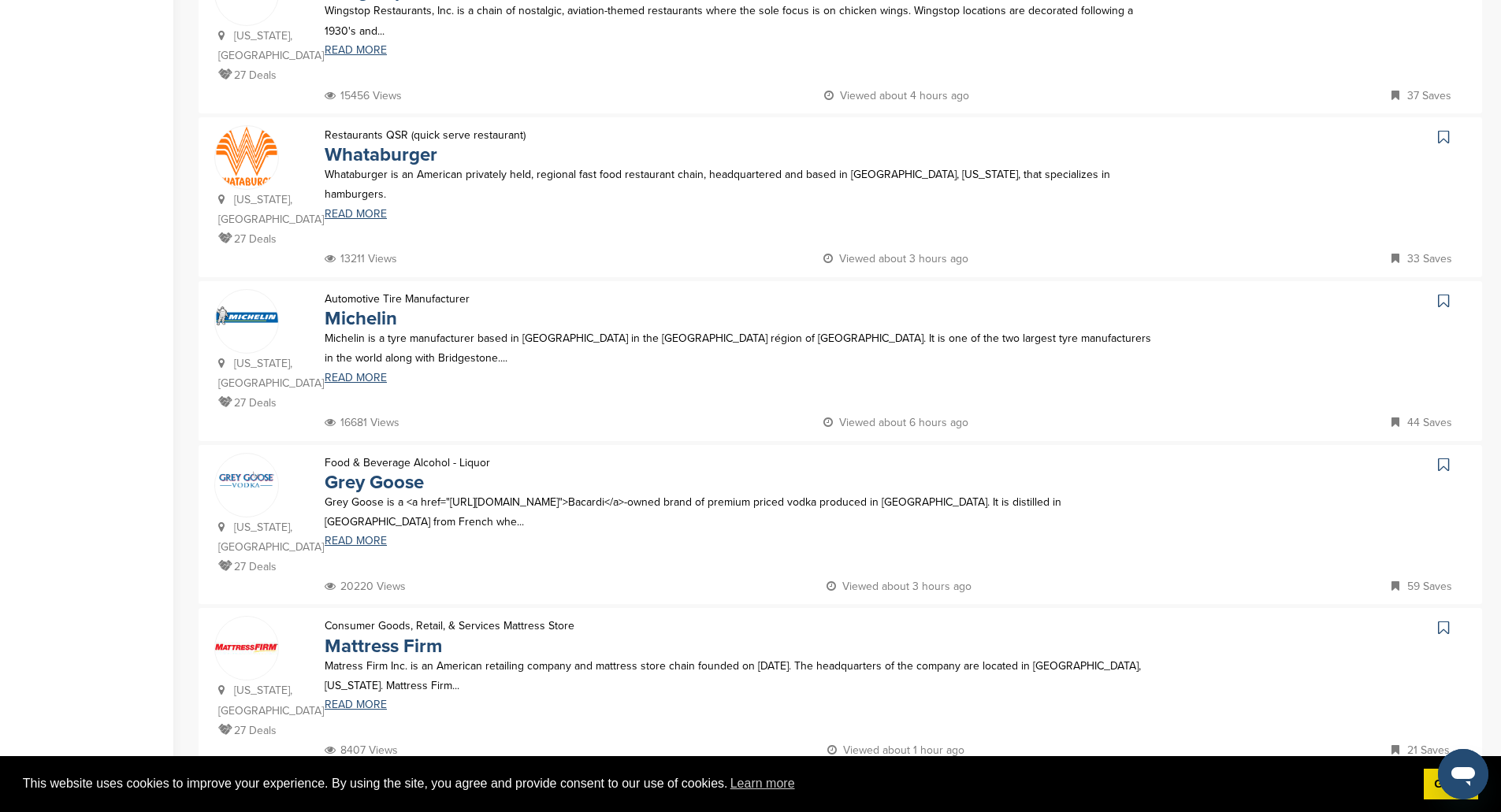
scroll to position [1260, 0]
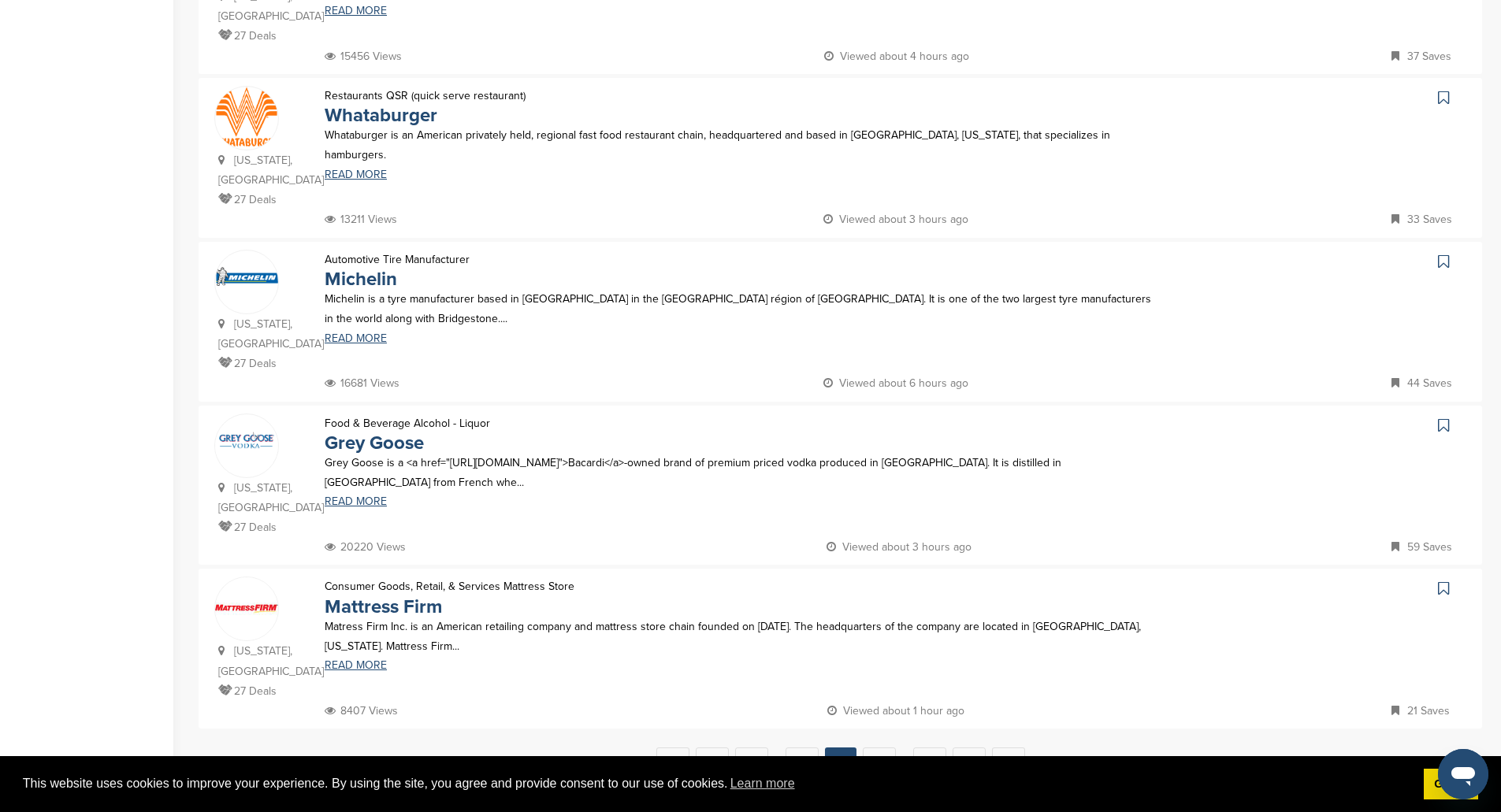
click at [893, 747] on link "9" at bounding box center [879, 761] width 33 height 29
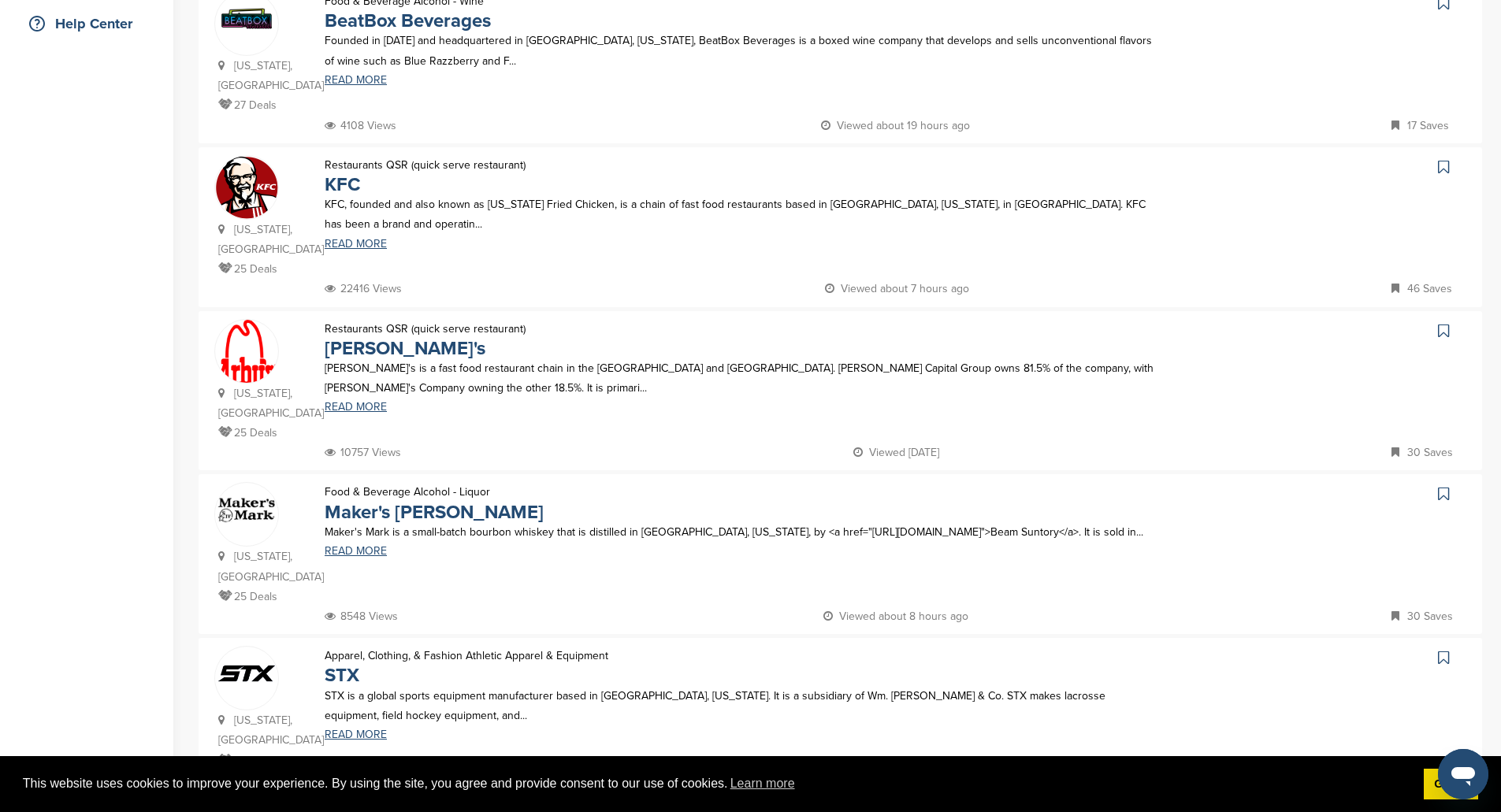
scroll to position [473, 0]
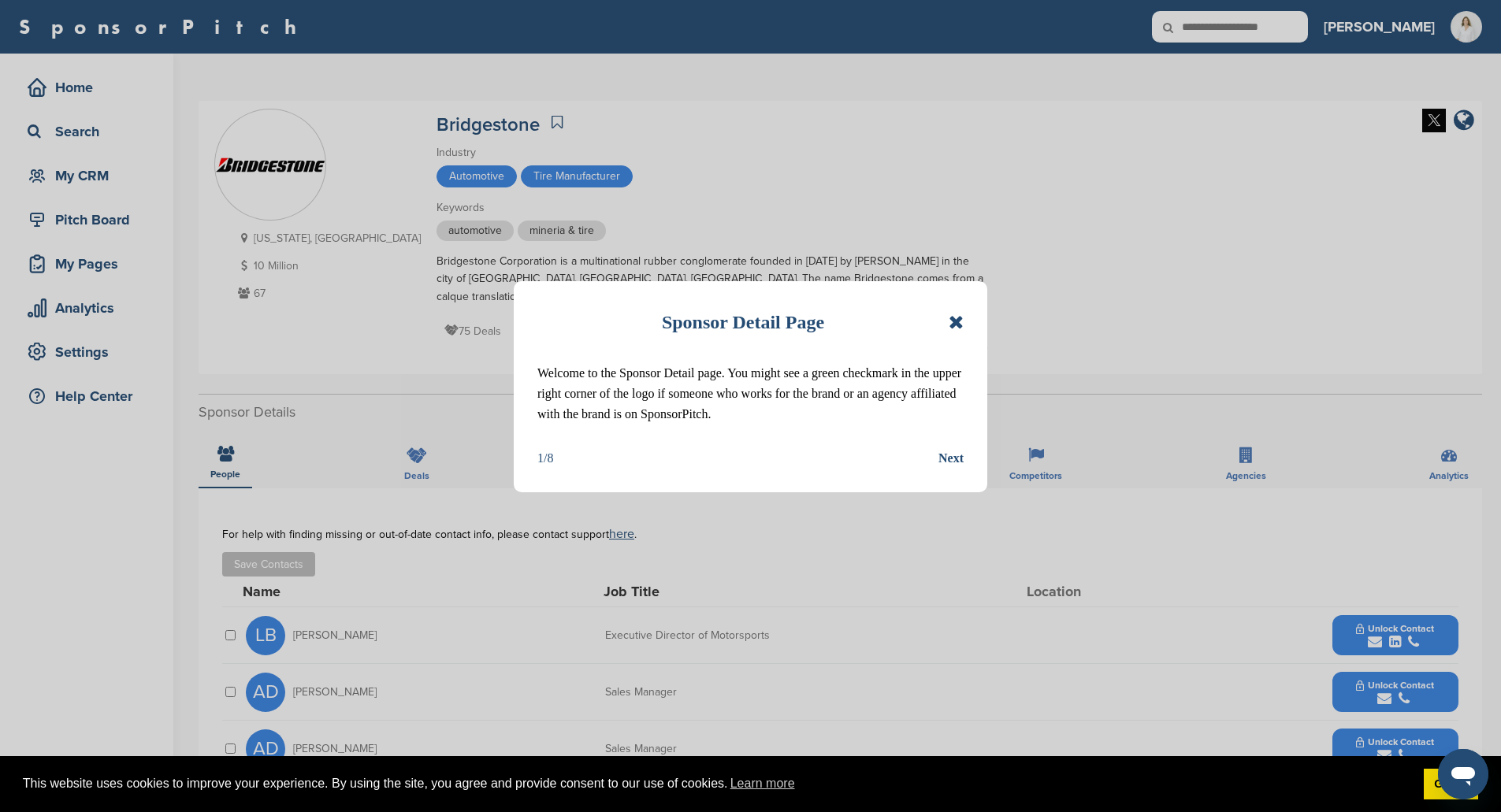
click at [955, 323] on icon at bounding box center [956, 322] width 15 height 19
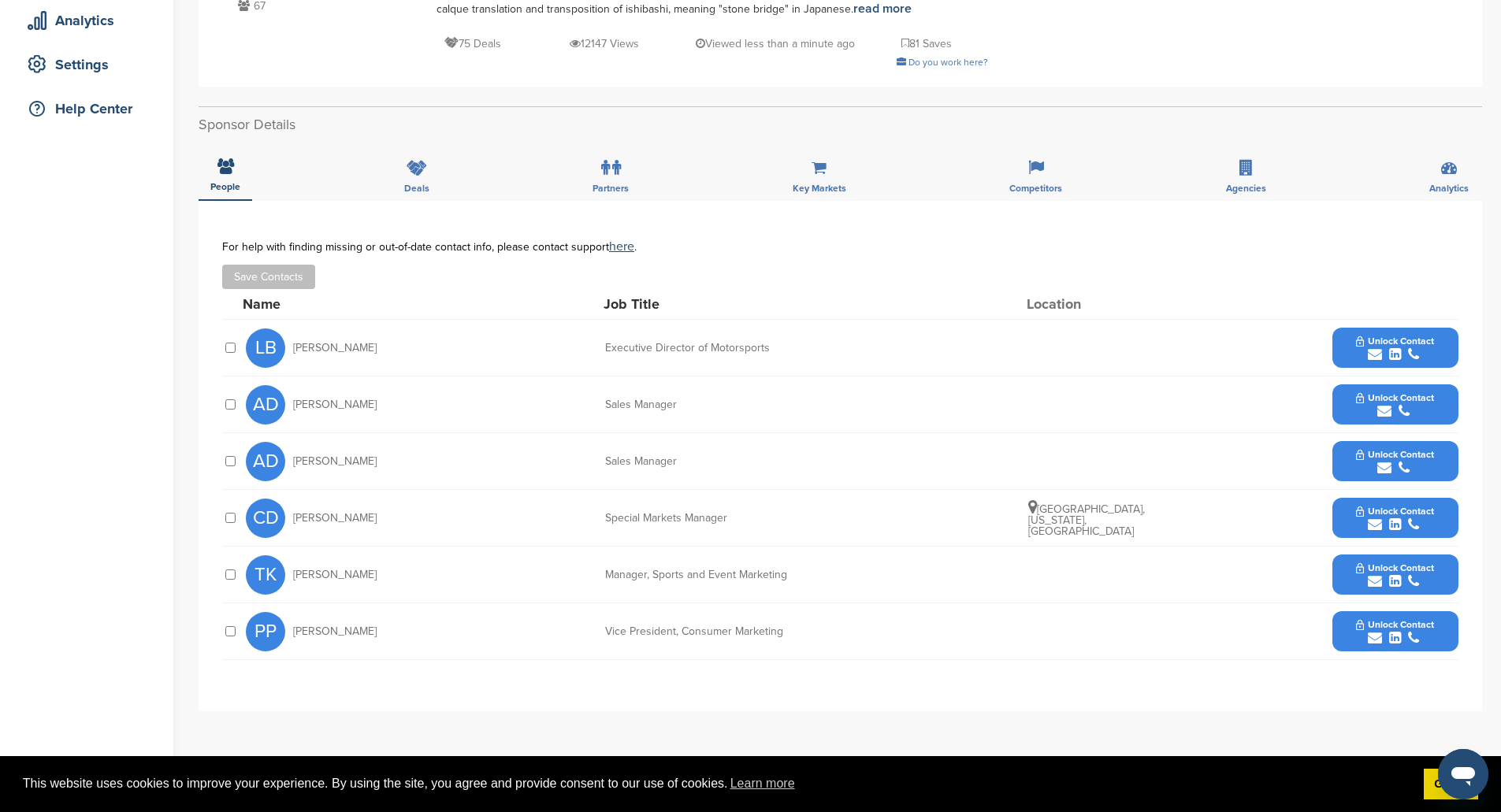
scroll to position [315, 0]
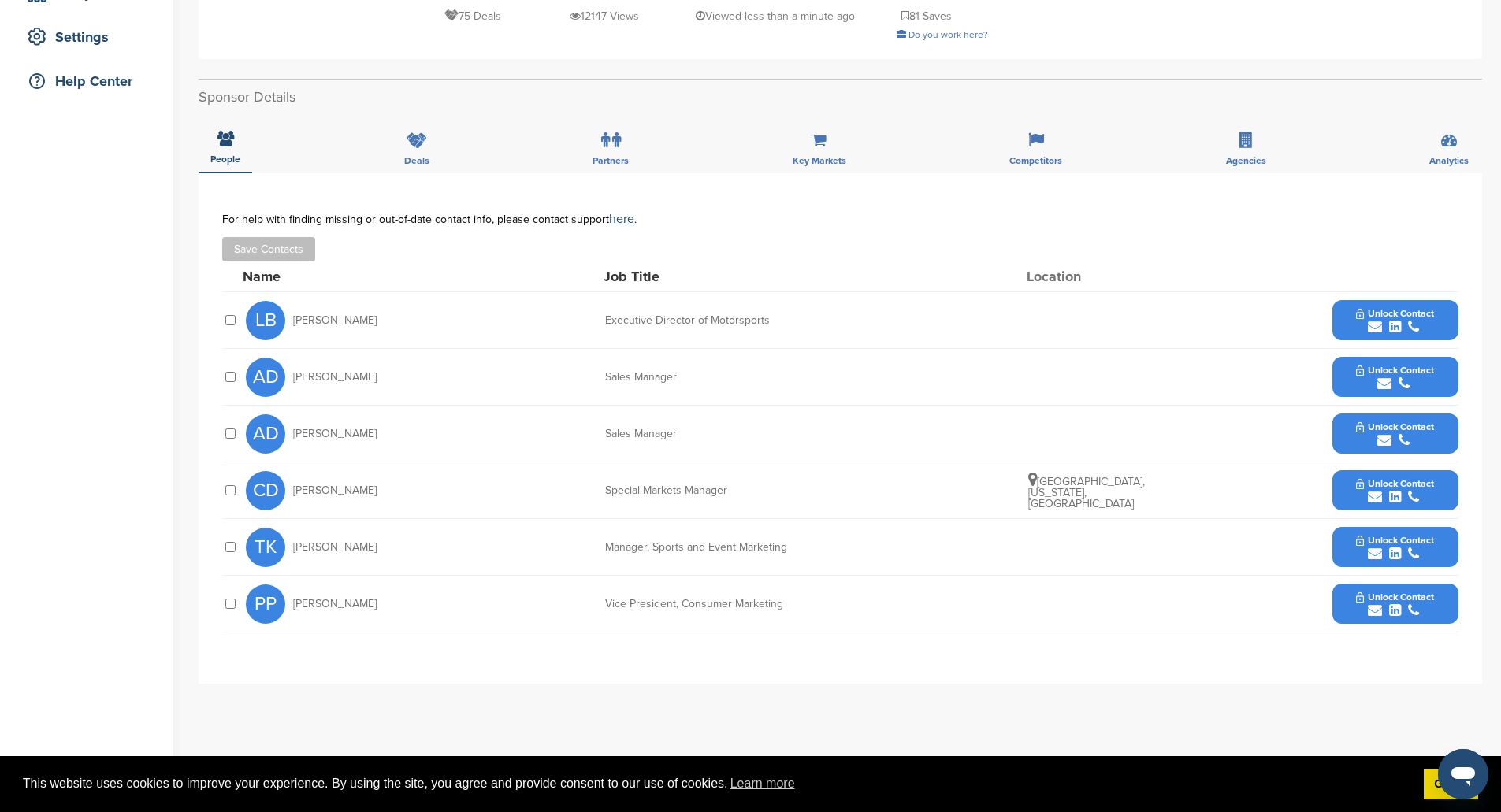
click at [1401, 478] on span "Unlock Contact" at bounding box center [1395, 484] width 78 height 11
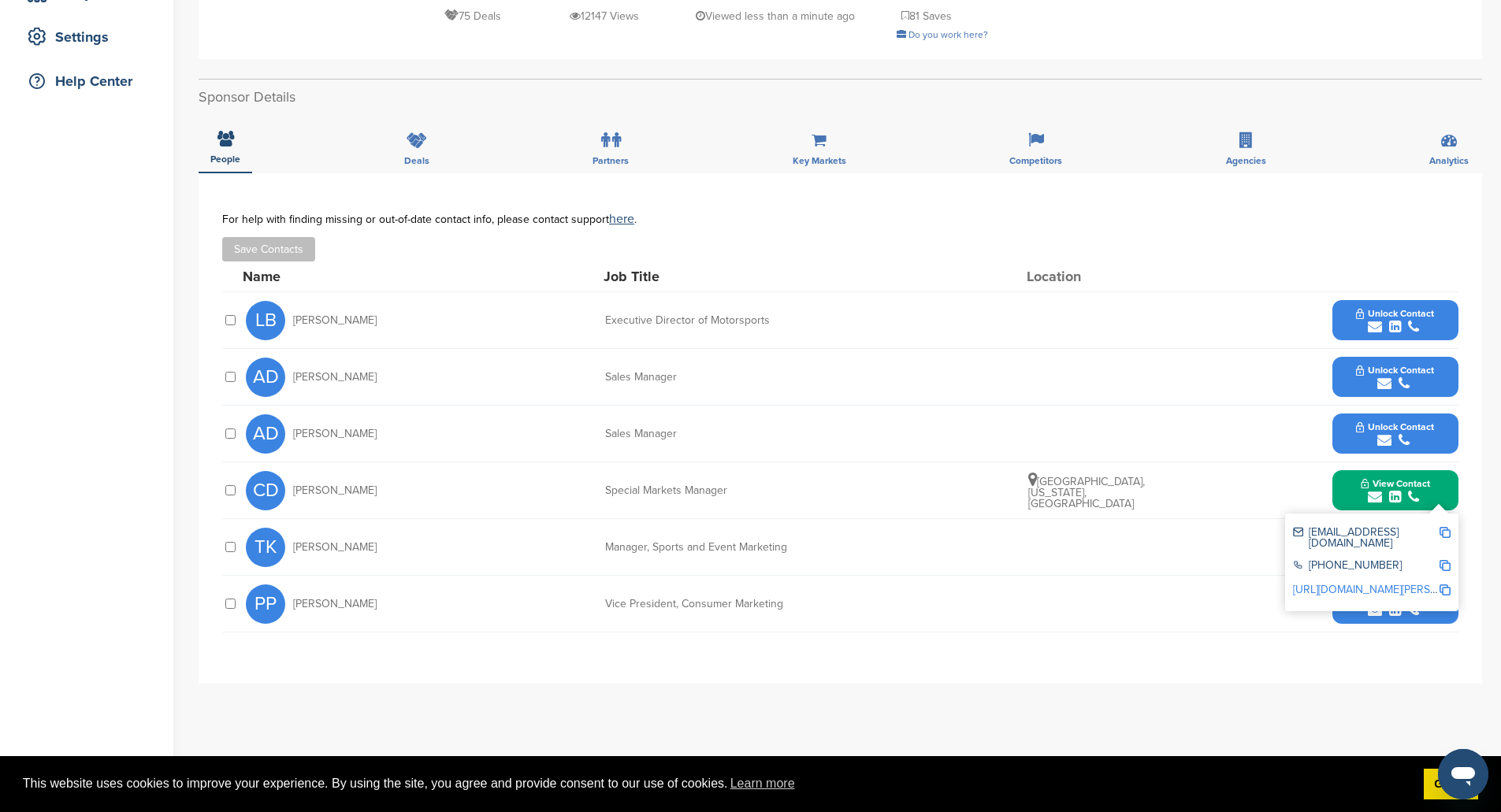
click at [1447, 532] on img at bounding box center [1446, 533] width 11 height 11
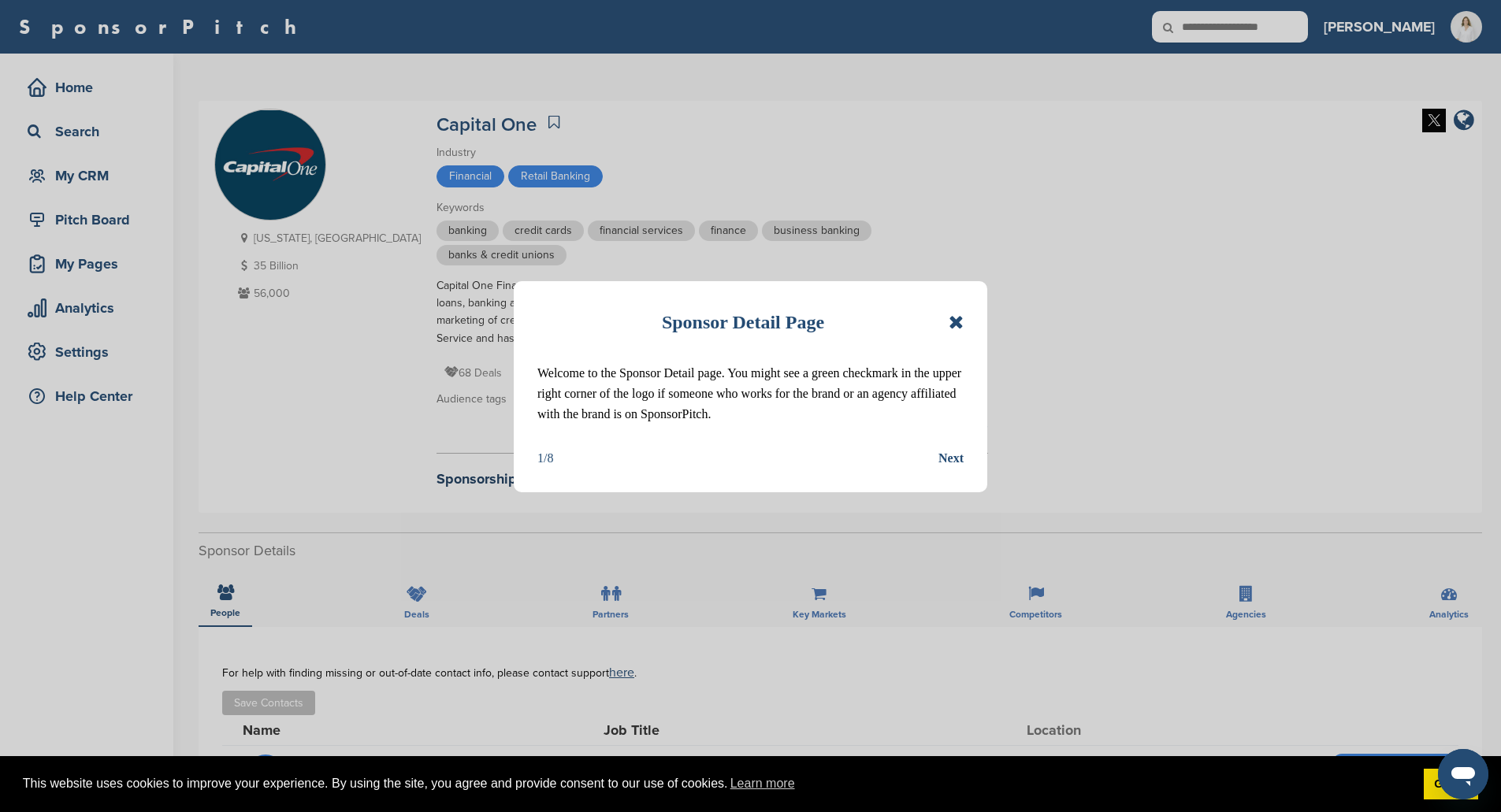
click at [963, 323] on icon at bounding box center [956, 322] width 15 height 19
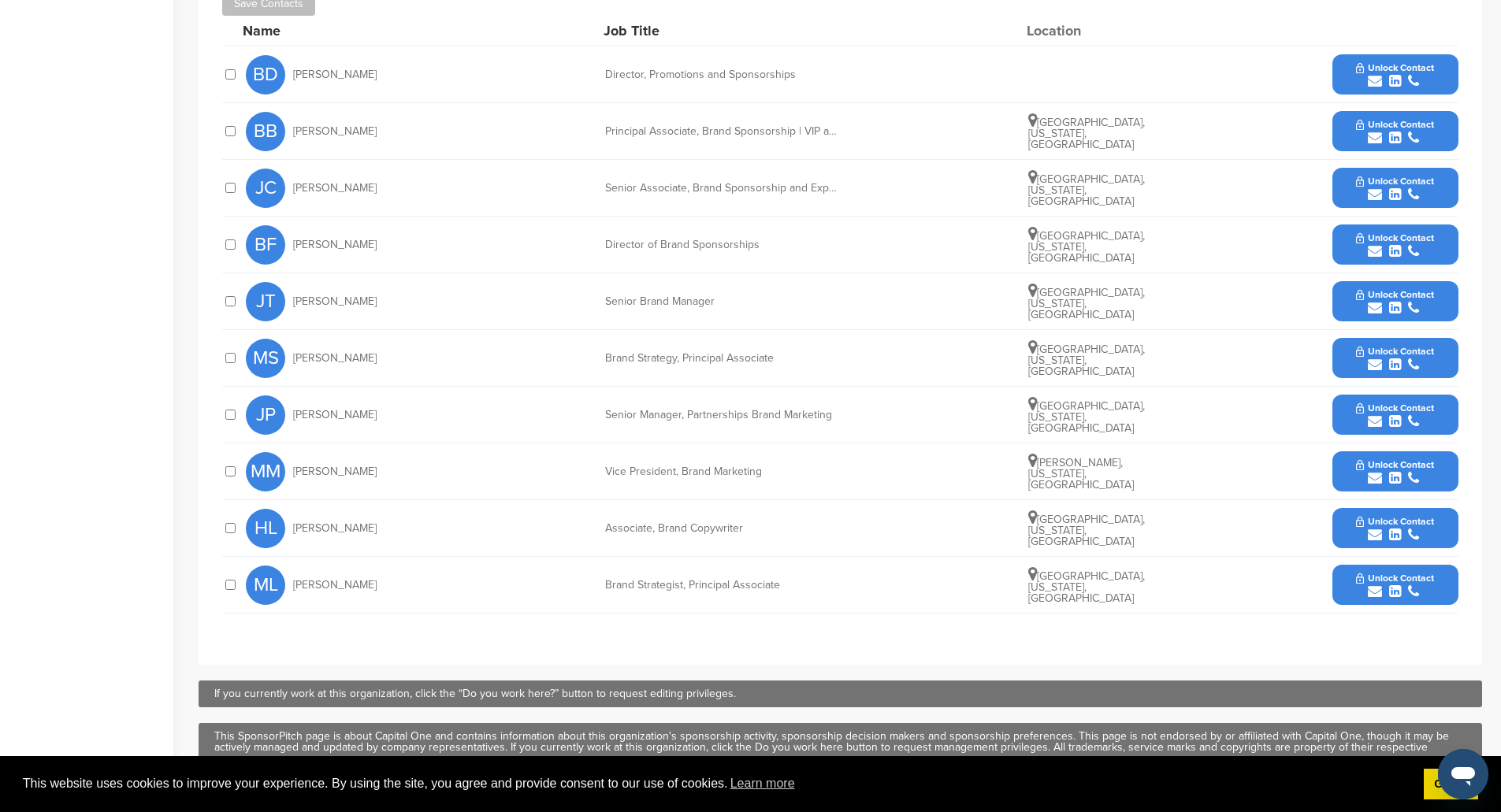
scroll to position [709, 0]
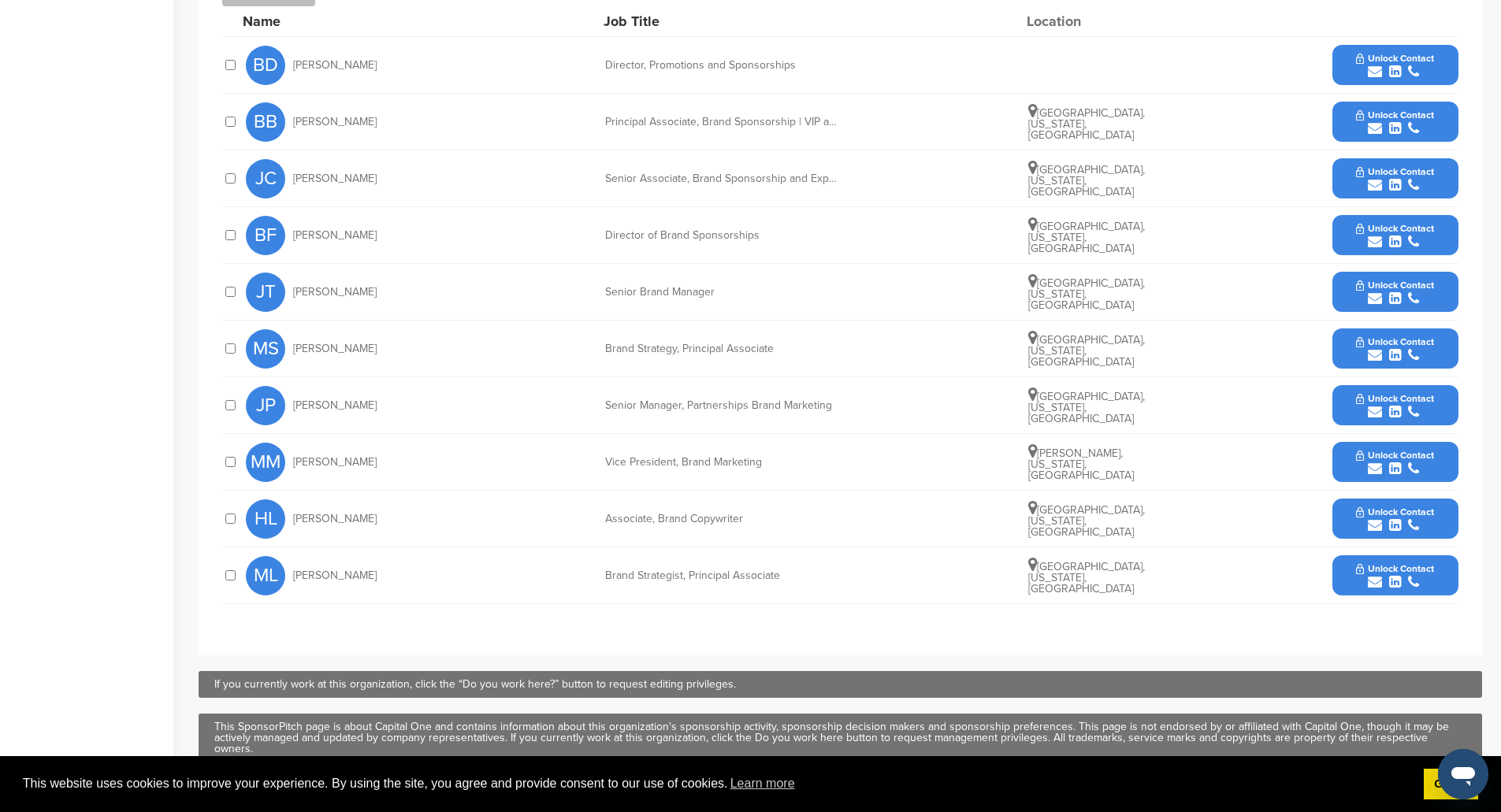
click at [826, 176] on div "Senior Associate, Brand Sponsorship and Experiential Marketing" at bounding box center [723, 179] width 236 height 11
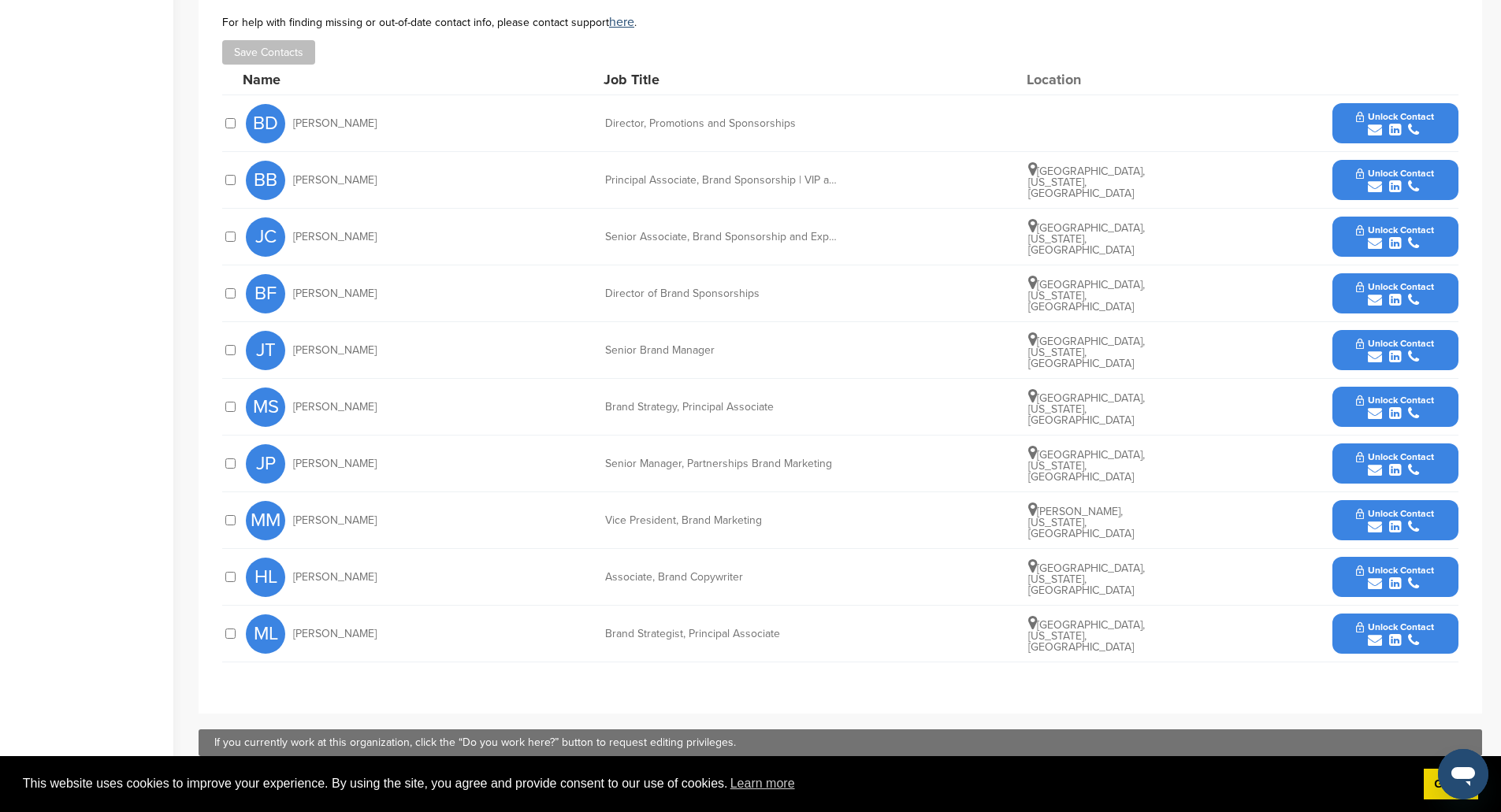
scroll to position [551, 0]
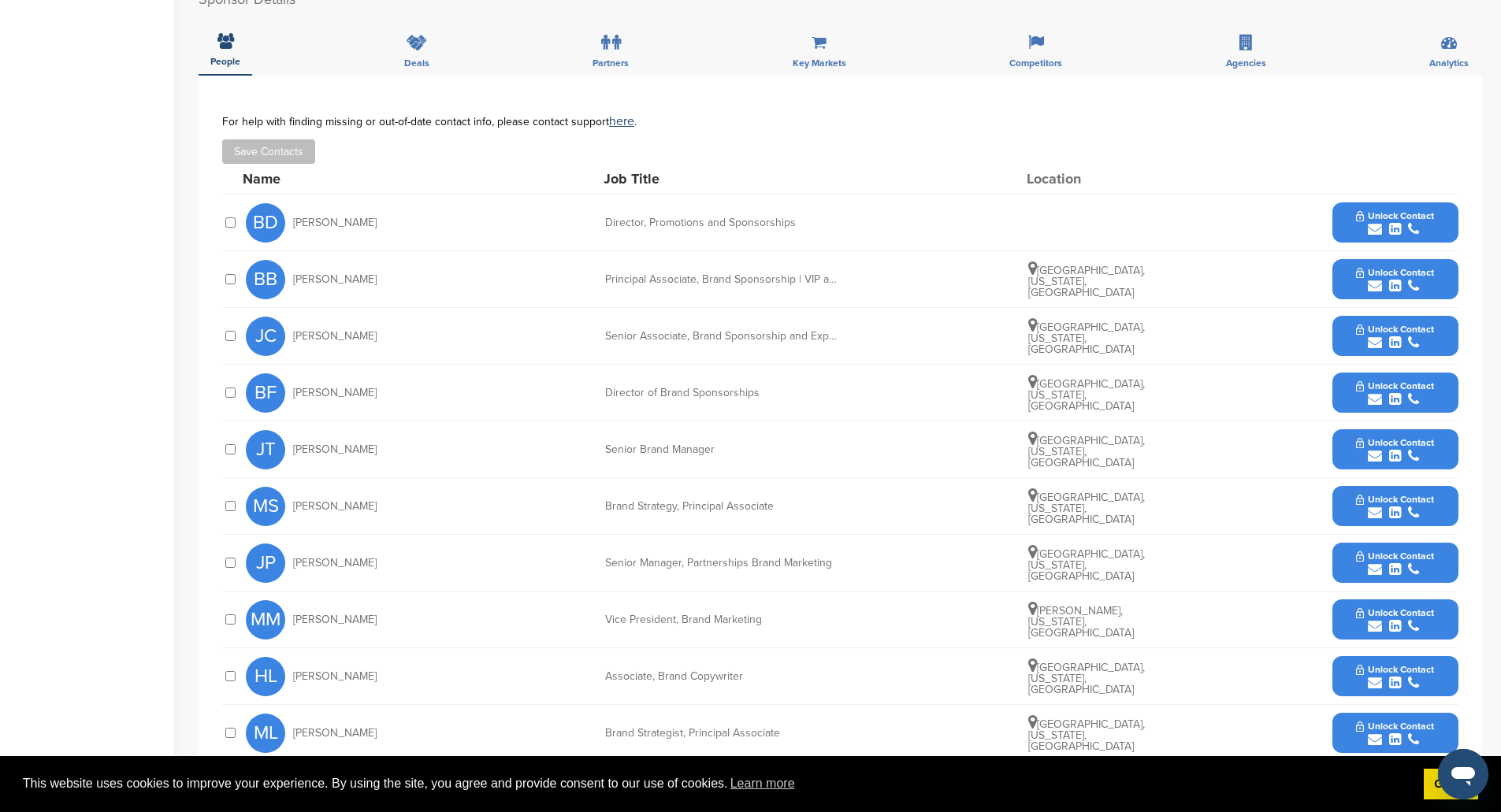
click at [837, 270] on div "BB Brian Beck Principal Associate, Brand Sponsorship | VIP and Ticketed Experie…" at bounding box center [852, 279] width 1213 height 56
click at [721, 234] on div "BD Byron Daub Director, Promotions and Sponsorships Unlock Contact" at bounding box center [852, 222] width 1213 height 56
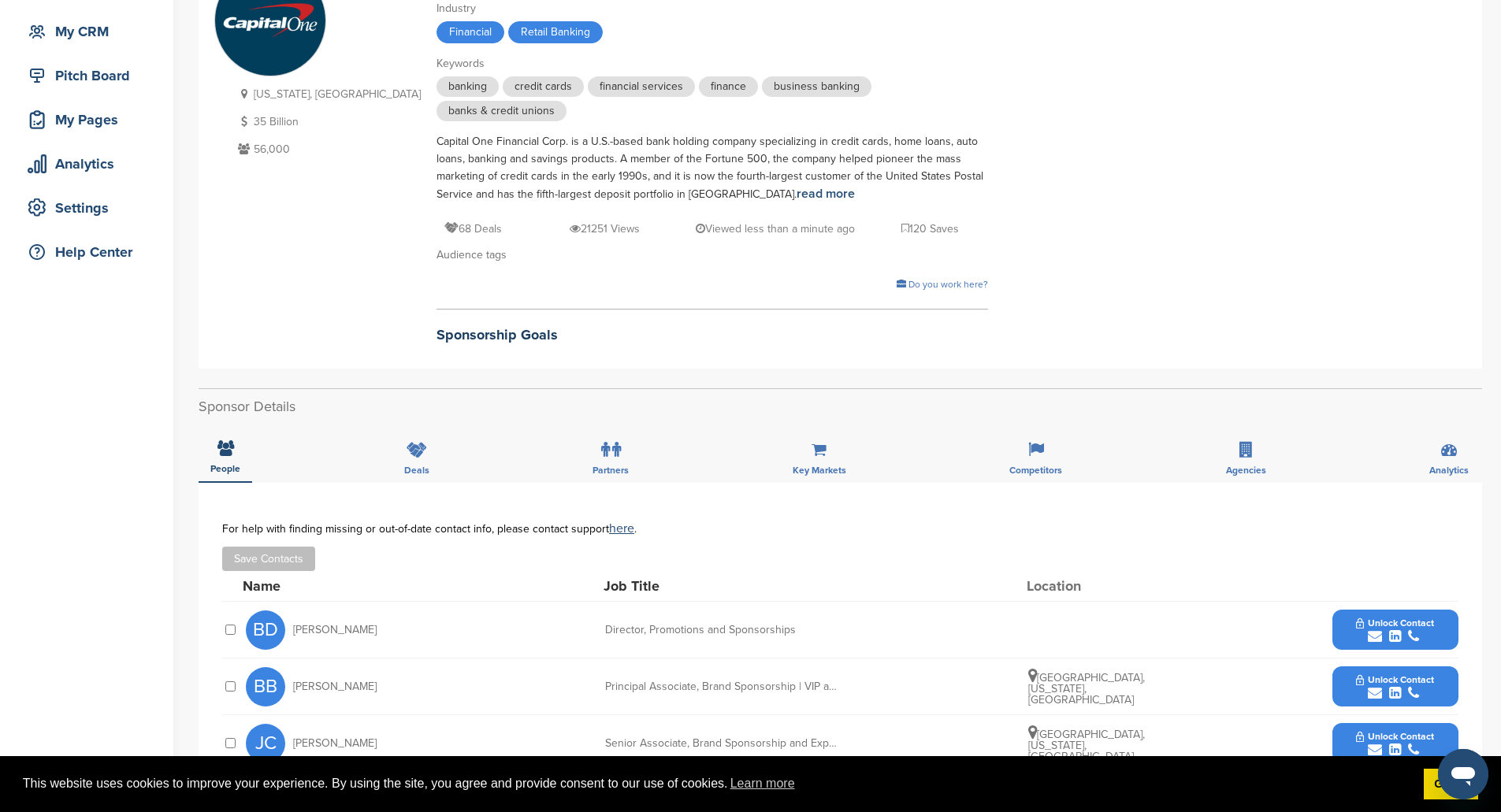
scroll to position [0, 0]
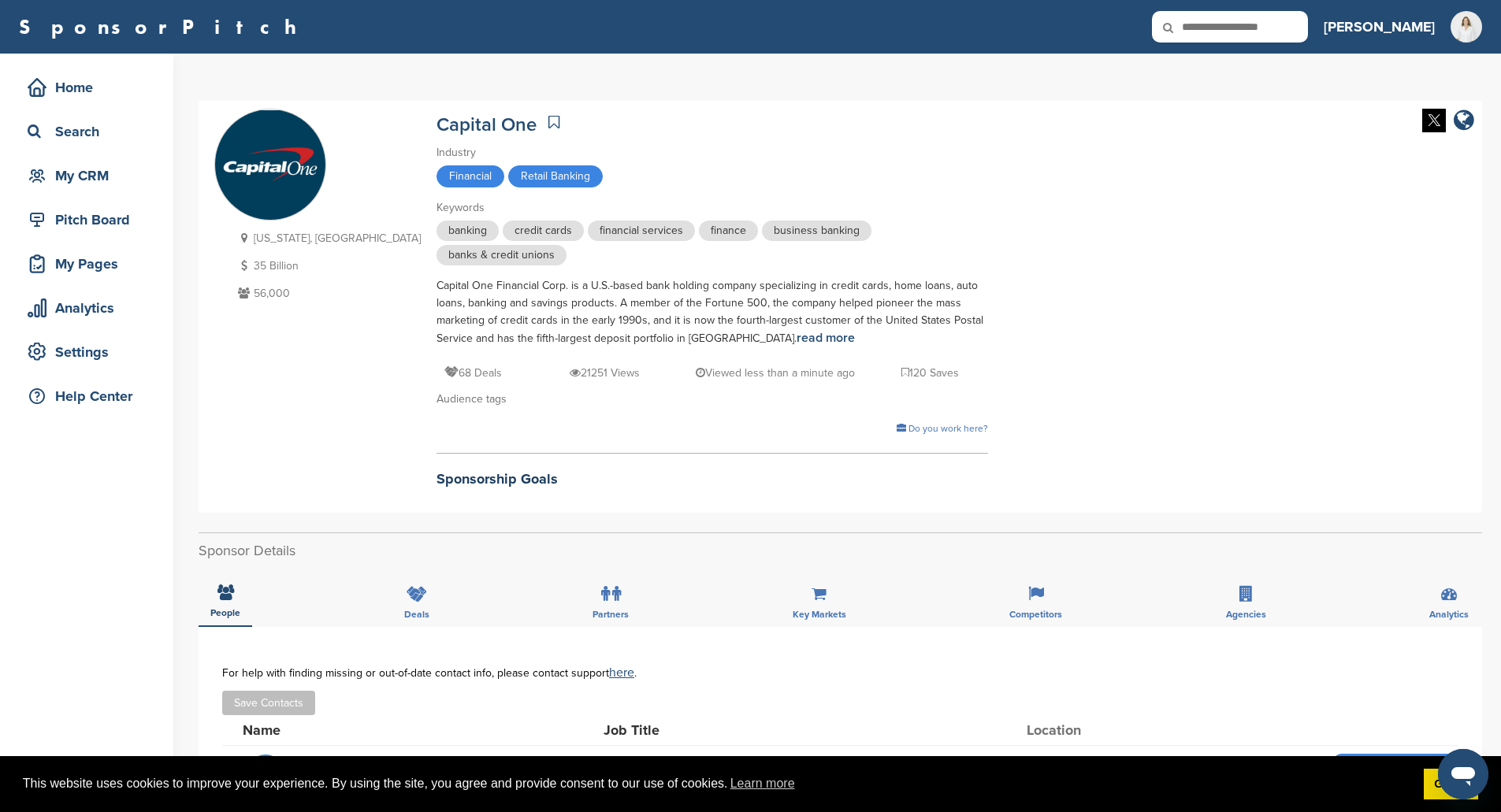
click at [1278, 32] on input "text" at bounding box center [1230, 27] width 156 height 32
type input "******"
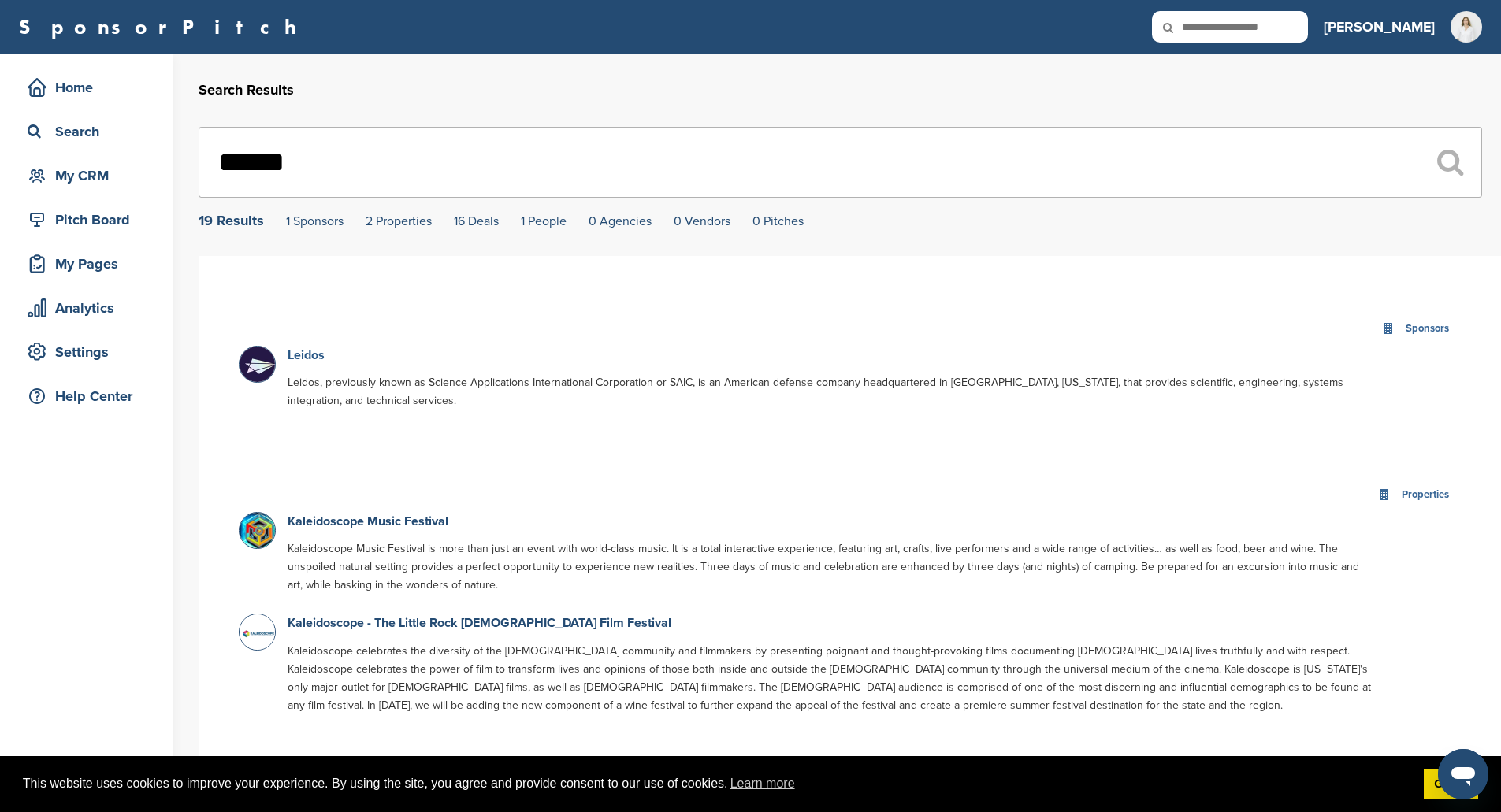
click at [301, 352] on link "Leidos" at bounding box center [306, 354] width 37 height 16
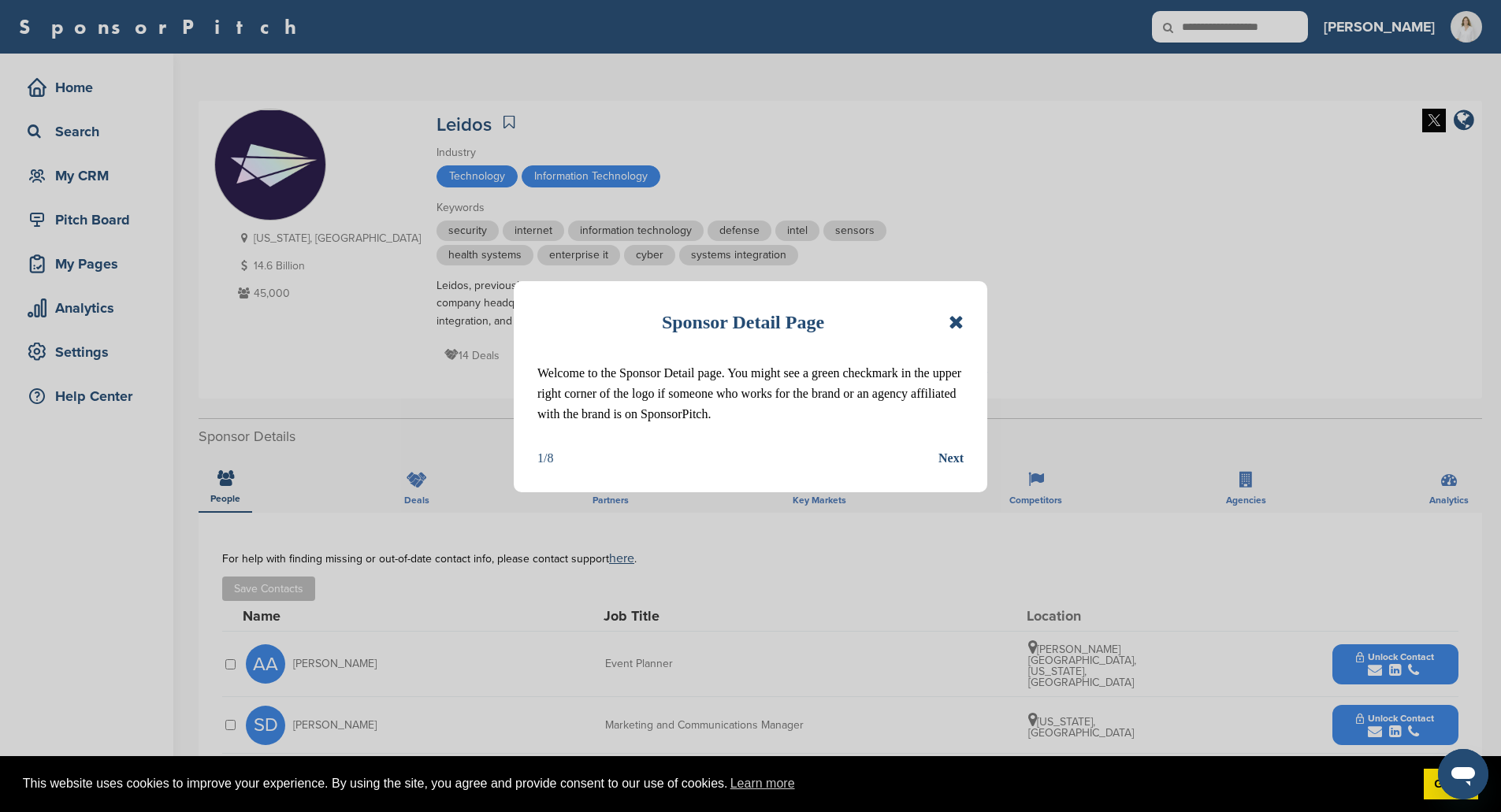
drag, startPoint x: 946, startPoint y: 322, endPoint x: 959, endPoint y: 319, distance: 13.3
click at [950, 322] on div "Sponsor Detail Page" at bounding box center [750, 322] width 426 height 35
click at [959, 319] on icon at bounding box center [956, 322] width 15 height 19
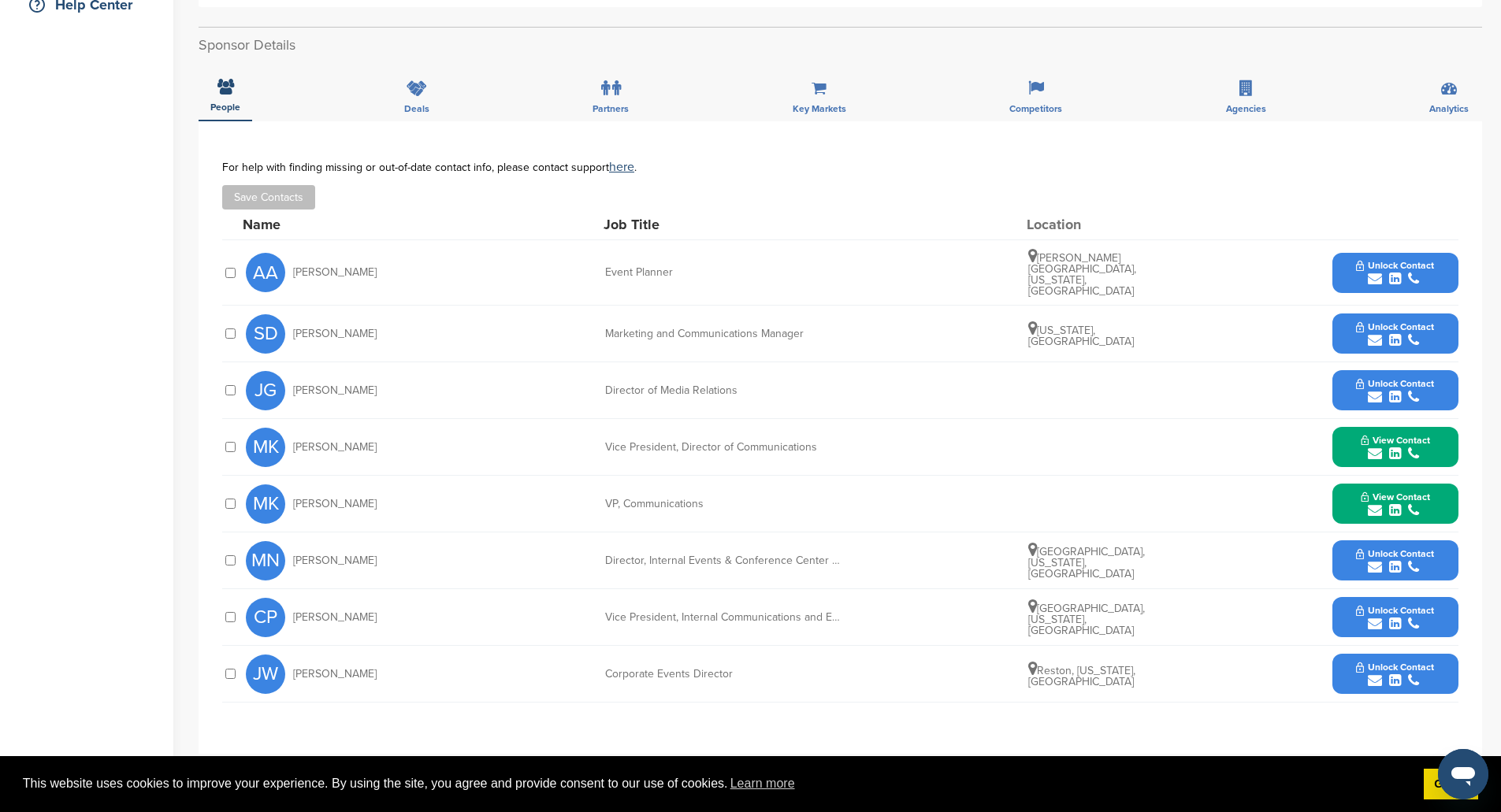
scroll to position [394, 0]
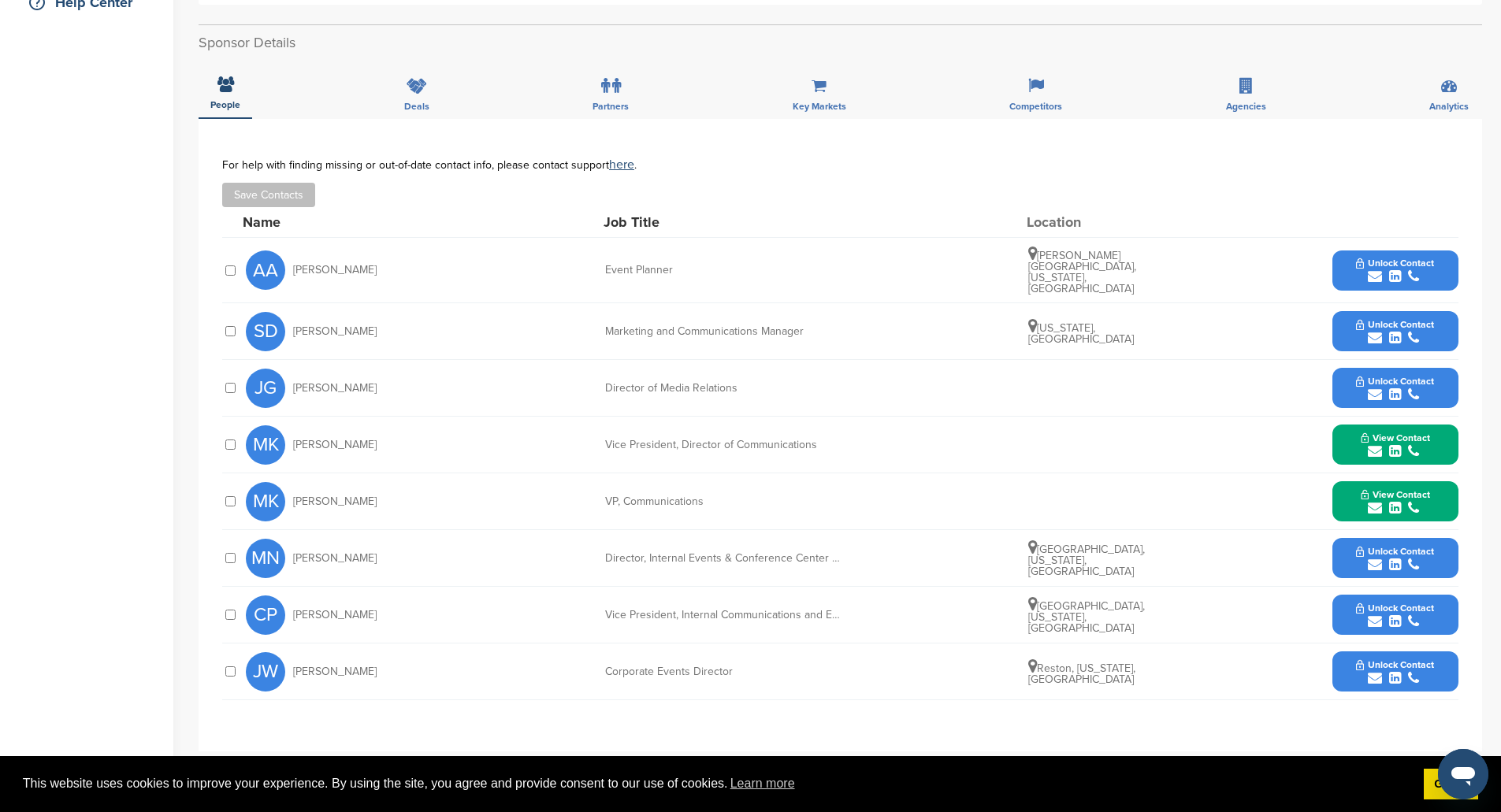
click at [1370, 387] on icon "submit" at bounding box center [1374, 394] width 14 height 14
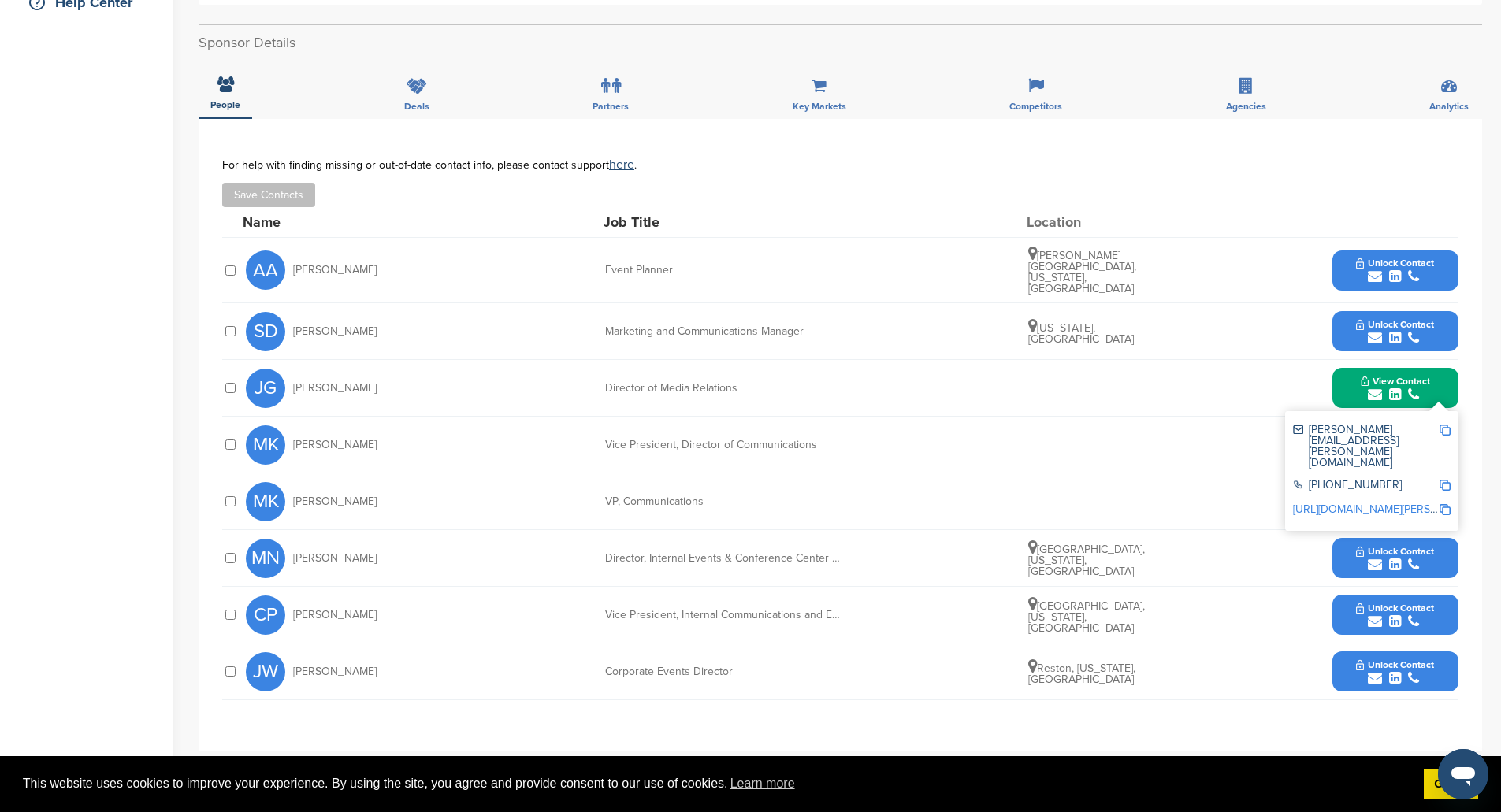
click at [1445, 425] on img at bounding box center [1446, 430] width 11 height 11
click at [1444, 425] on img at bounding box center [1446, 430] width 11 height 11
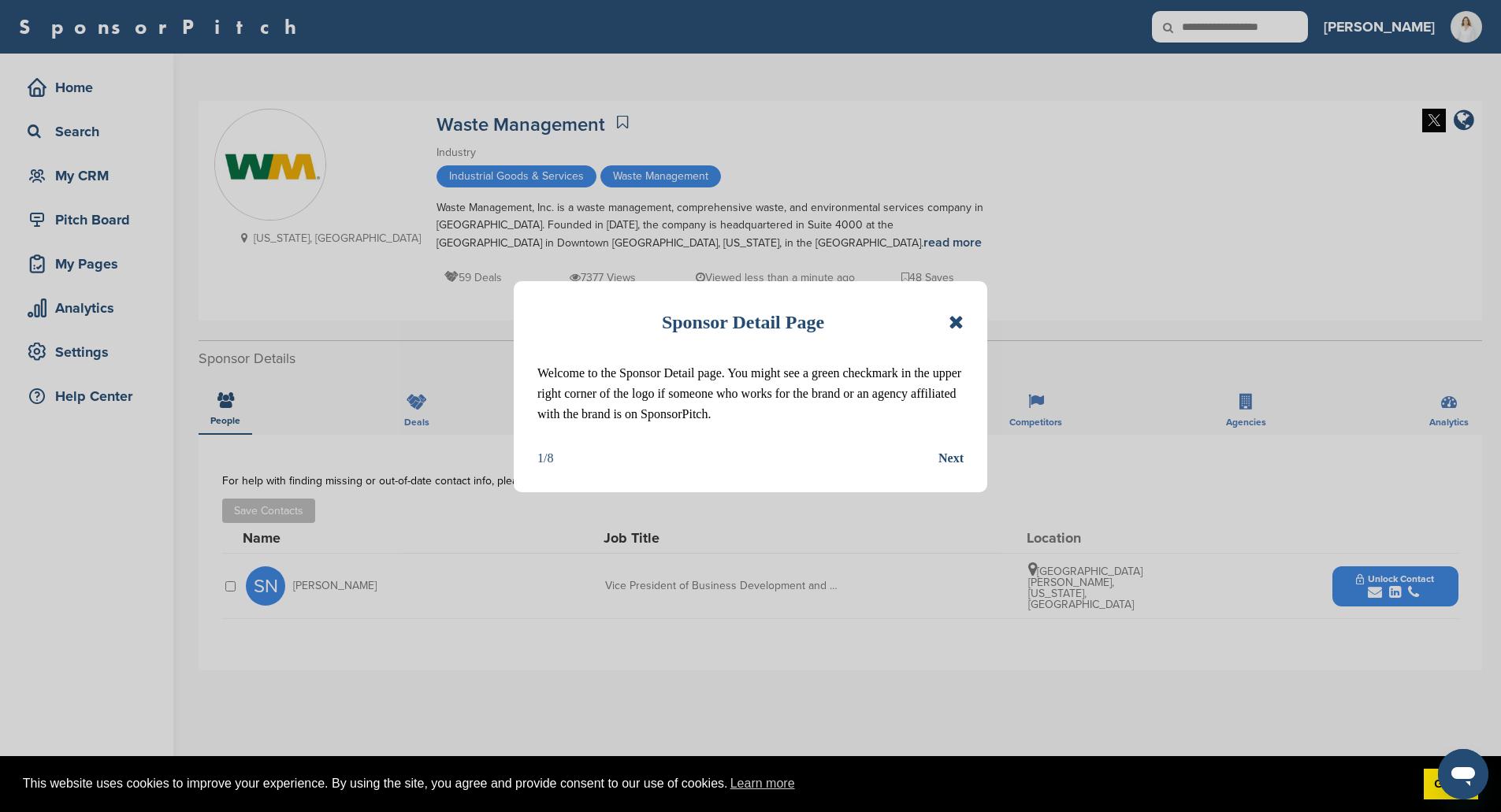
click at [966, 323] on div "Sponsor Detail Page Welcome to the Sponsor Detail page. You might see a green c…" at bounding box center [750, 386] width 474 height 211
click at [976, 323] on div "Sponsor Detail Page Welcome to the Sponsor Detail page. You might see a green c…" at bounding box center [750, 386] width 474 height 211
click at [948, 317] on icon at bounding box center [956, 322] width 15 height 19
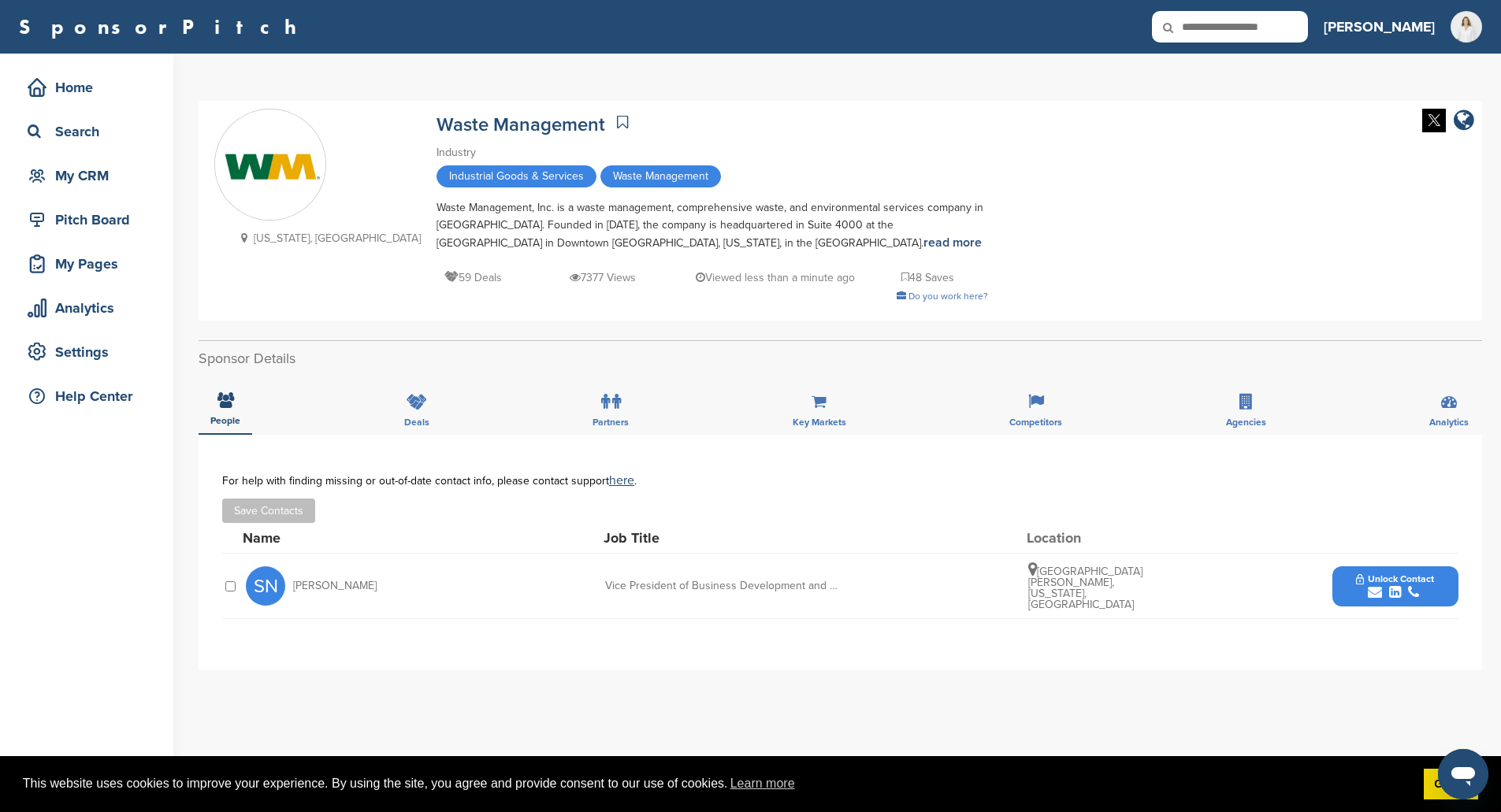
click at [1378, 593] on icon "submit" at bounding box center [1374, 592] width 14 height 14
drag, startPoint x: 1396, startPoint y: 625, endPoint x: 1328, endPoint y: 626, distance: 68.0
click at [1328, 626] on div "sness@wm.com" at bounding box center [1365, 634] width 145 height 23
click at [1441, 623] on img at bounding box center [1446, 628] width 11 height 11
copy div "ss@wm.com"
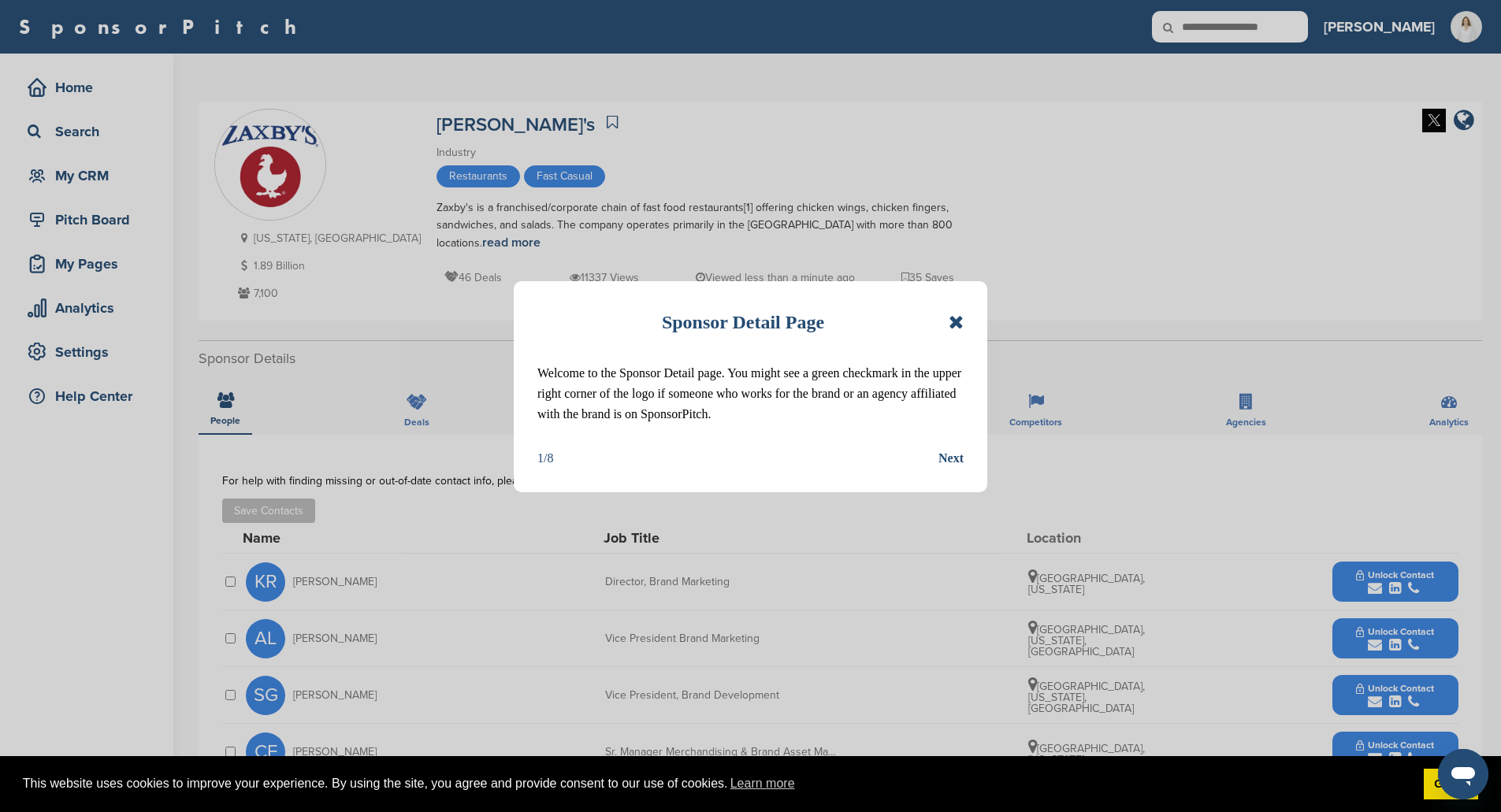
click at [953, 322] on icon at bounding box center [956, 322] width 15 height 19
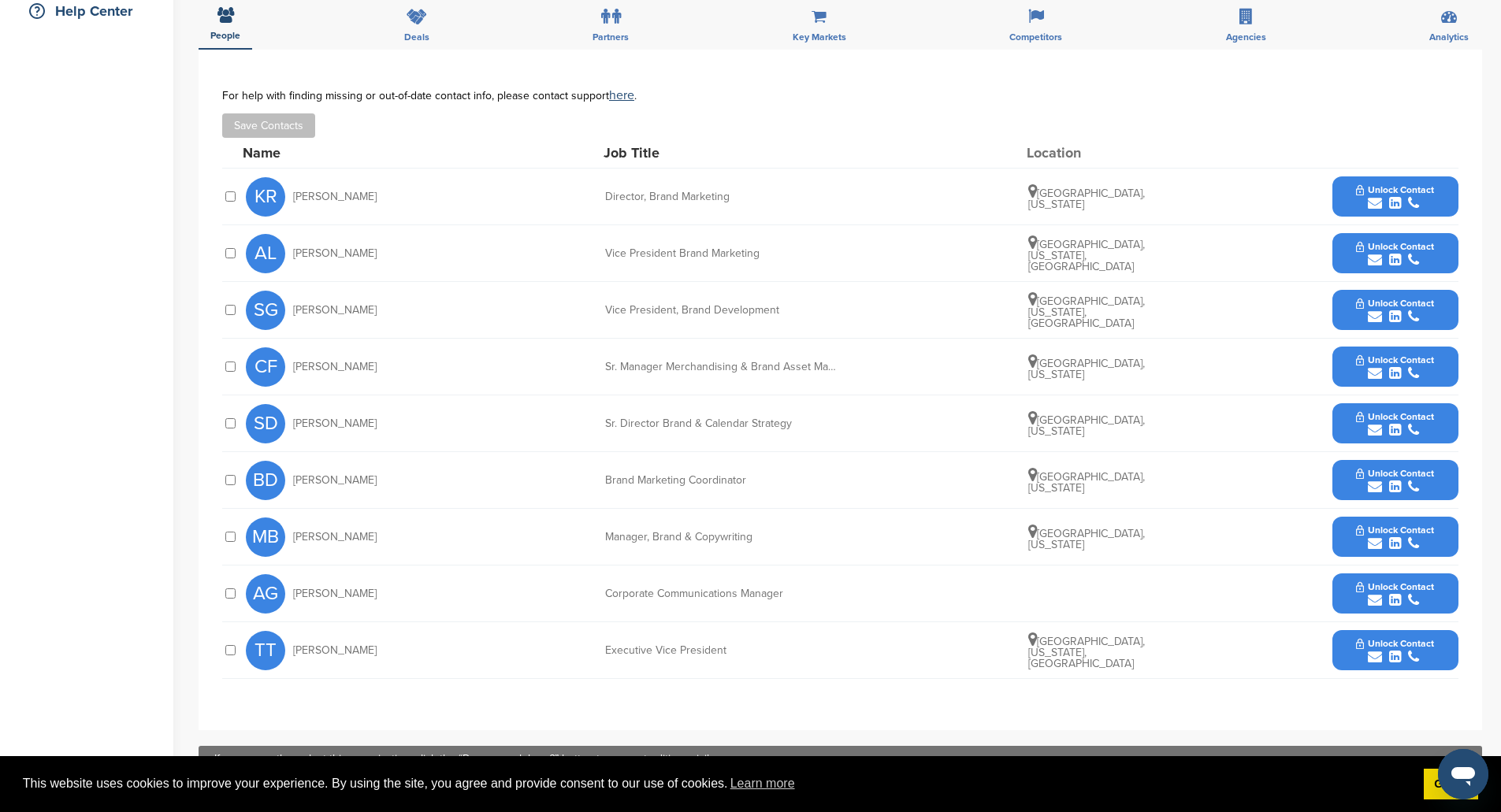
scroll to position [394, 0]
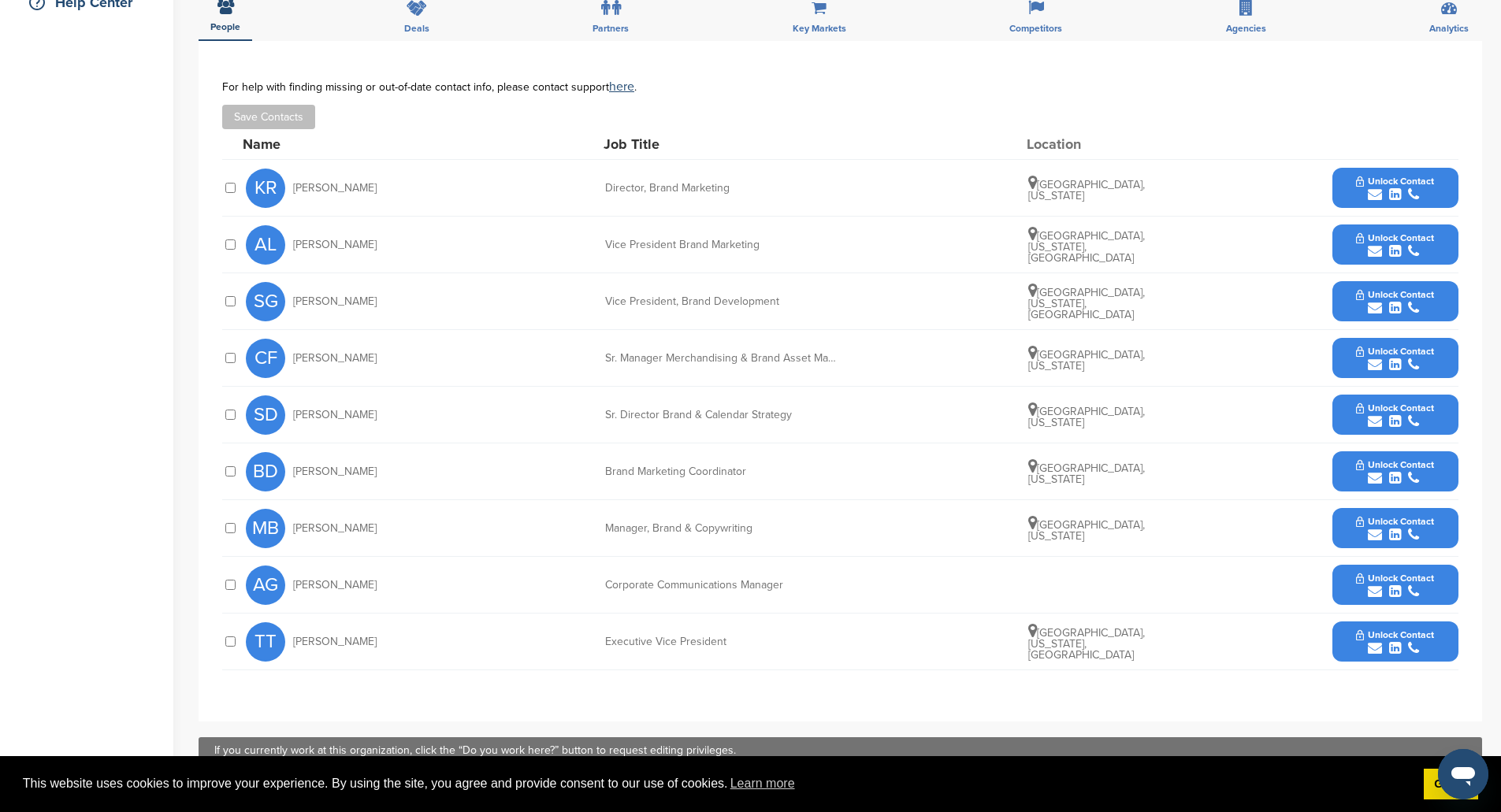
click at [1376, 230] on button "Unlock Contact" at bounding box center [1394, 245] width 115 height 47
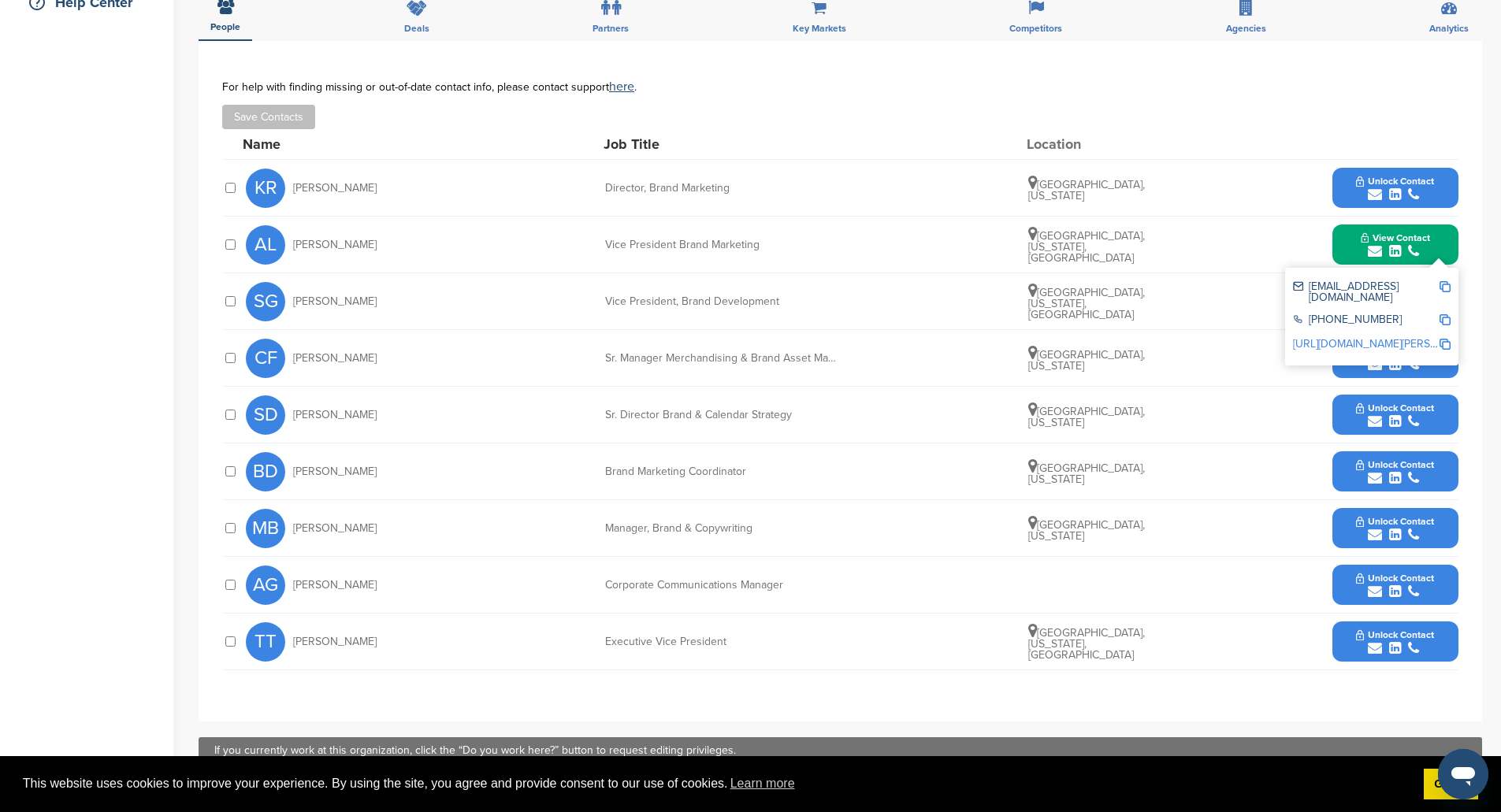
click at [1438, 285] on div "[EMAIL_ADDRESS][DOMAIN_NAME]" at bounding box center [1365, 293] width 145 height 23
click at [1445, 285] on img at bounding box center [1446, 287] width 11 height 11
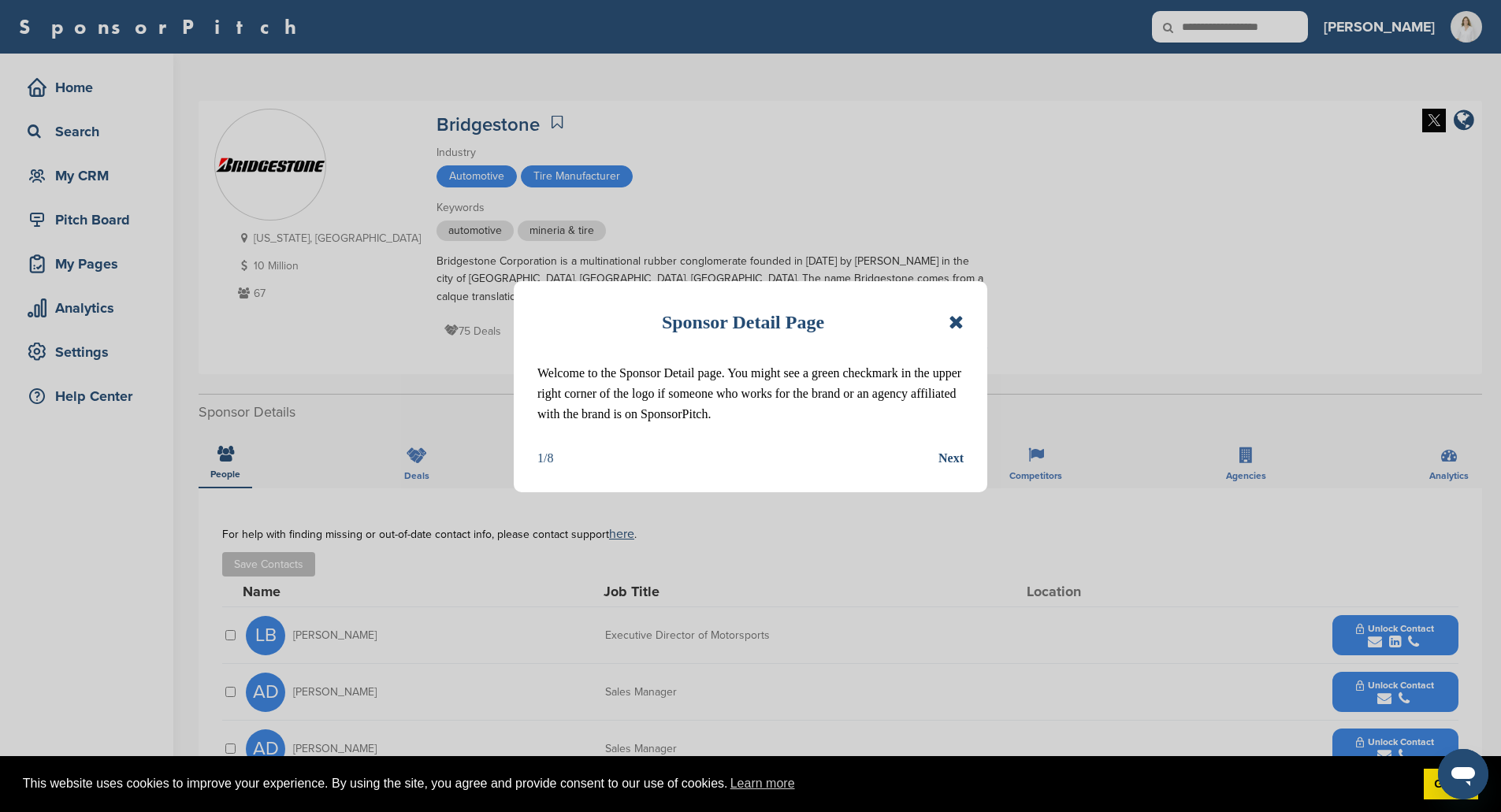
click at [968, 319] on div "Sponsor Detail Page Welcome to the Sponsor Detail page. You might see a green c…" at bounding box center [750, 386] width 474 height 211
click at [955, 325] on icon at bounding box center [956, 322] width 15 height 19
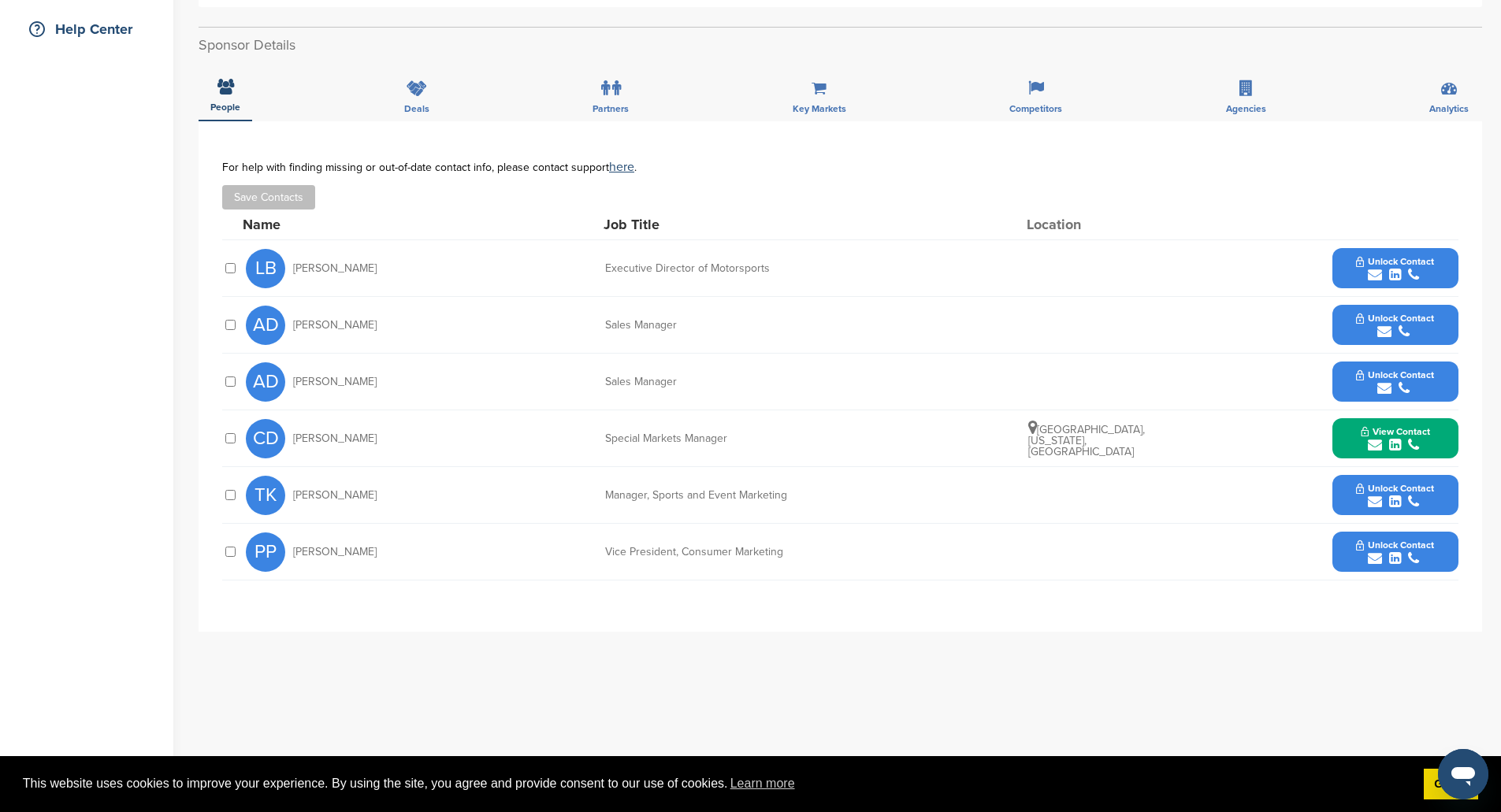
scroll to position [394, 0]
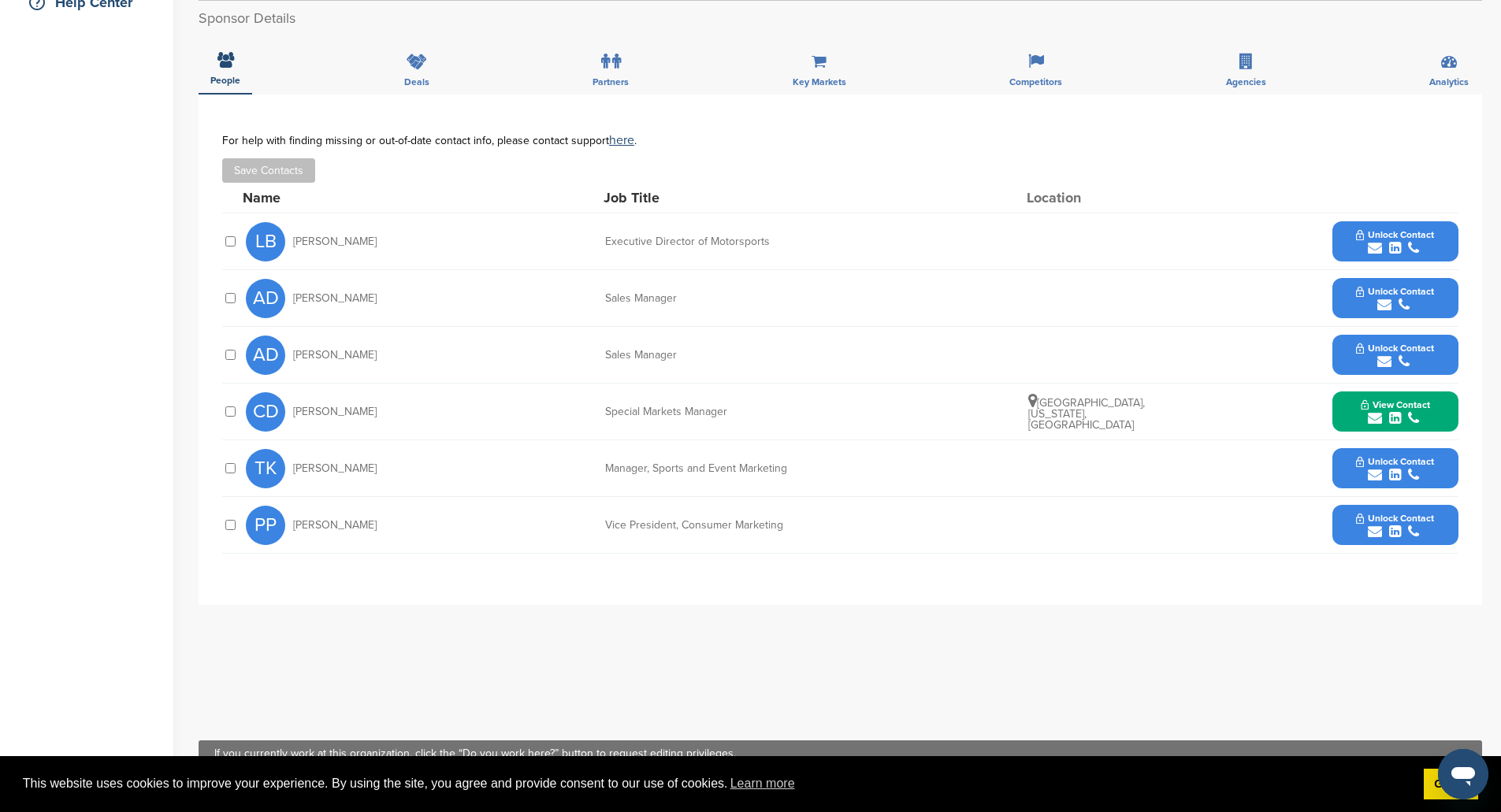
click at [1396, 524] on icon "submit" at bounding box center [1395, 531] width 12 height 14
click at [1440, 567] on img at bounding box center [1446, 567] width 11 height 11
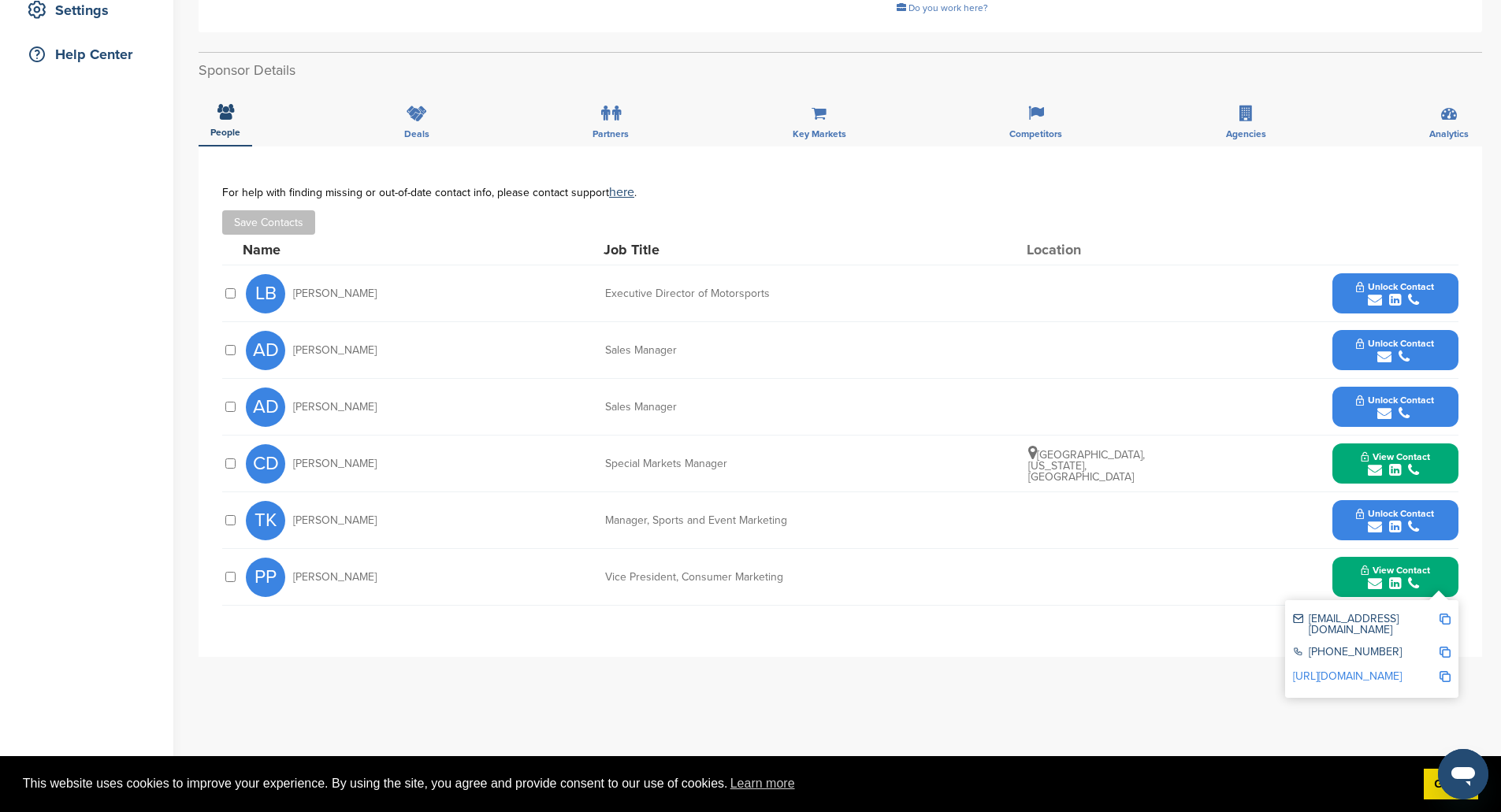
scroll to position [315, 0]
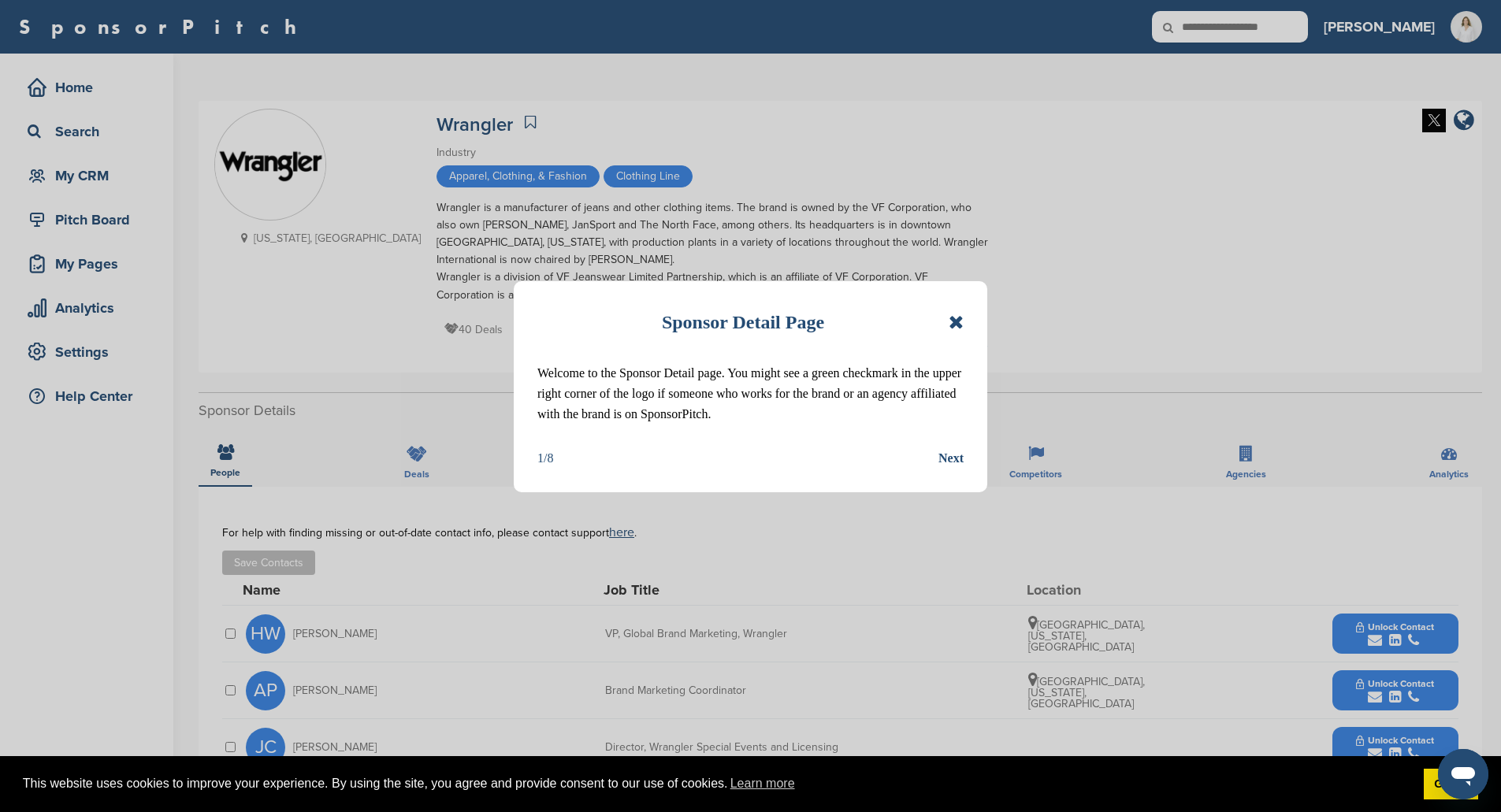
click at [957, 323] on icon at bounding box center [956, 322] width 15 height 19
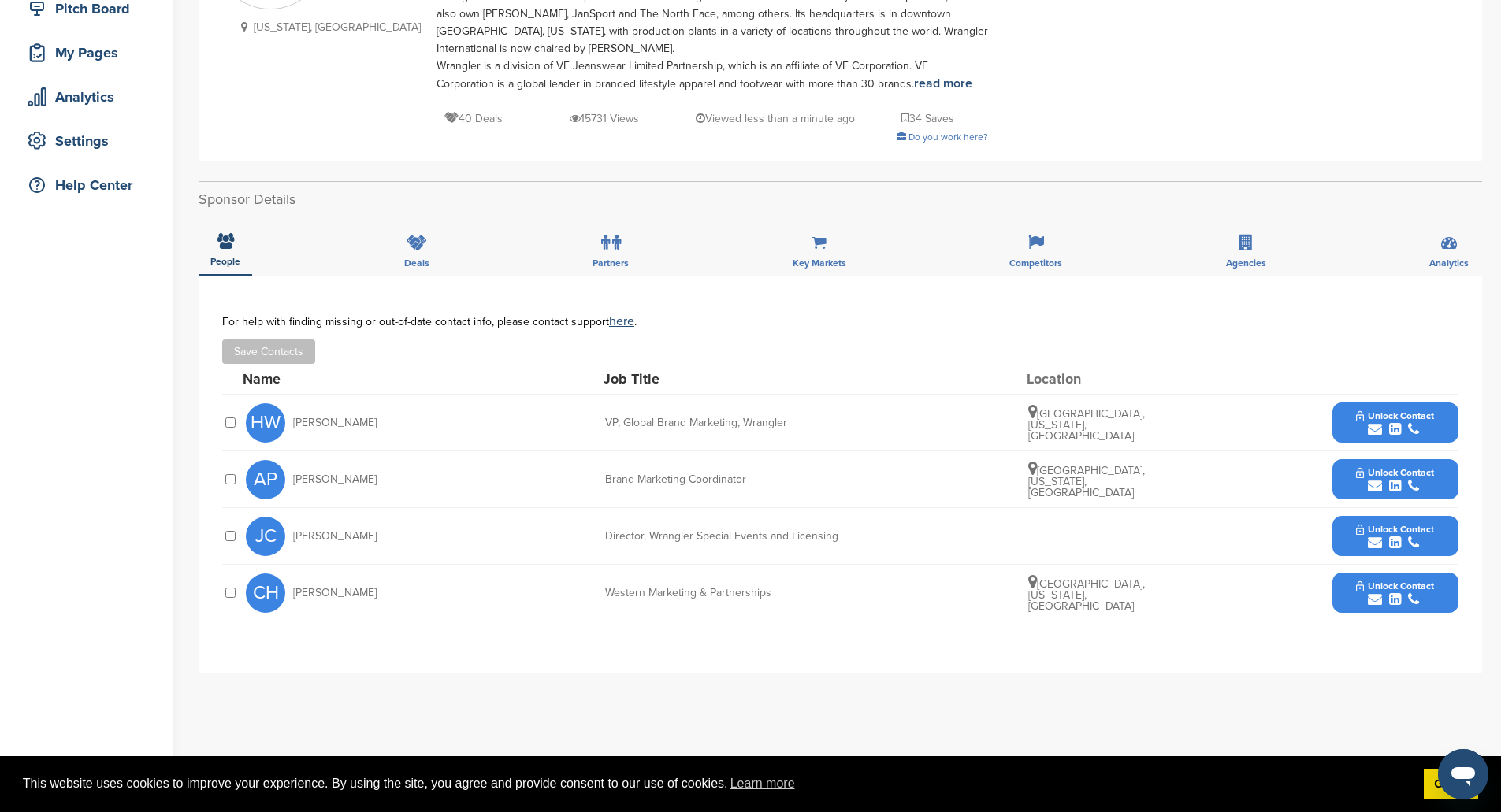
scroll to position [236, 0]
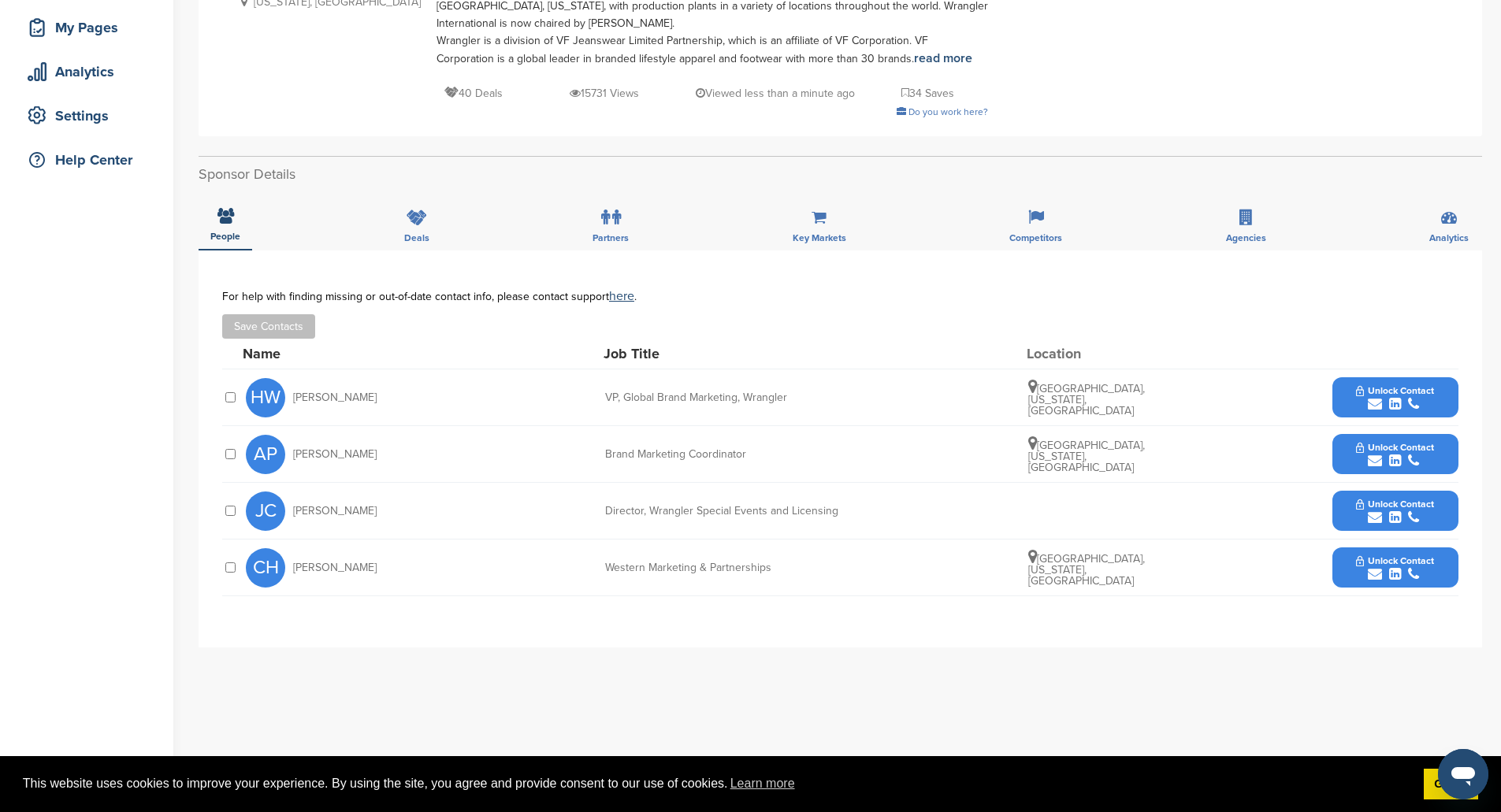
click at [1406, 397] on div "submit" at bounding box center [1395, 404] width 78 height 15
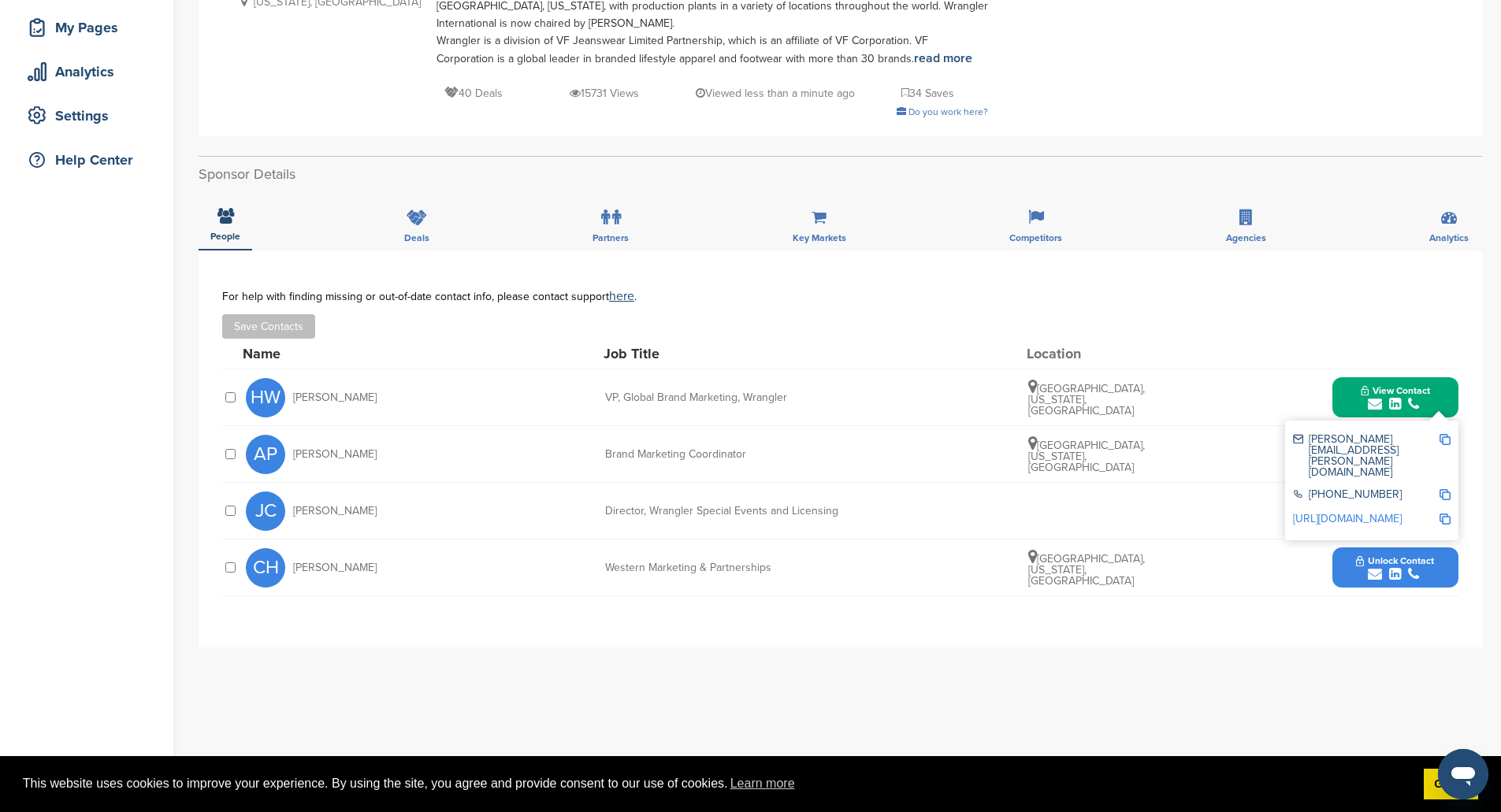
click at [1445, 441] on img at bounding box center [1446, 440] width 11 height 11
click at [1410, 437] on div "[PERSON_NAME][EMAIL_ADDRESS][PERSON_NAME][DOMAIN_NAME]" at bounding box center [1365, 456] width 145 height 44
click at [393, 436] on div "AP [PERSON_NAME]" at bounding box center [332, 455] width 174 height 39
click at [824, 460] on div "AP Ashley Pollard Brand Marketing Coordinator Greensboro, North Carolina, Unite…" at bounding box center [852, 454] width 1213 height 56
click at [680, 455] on div "Brand Marketing Coordinator" at bounding box center [723, 455] width 236 height 11
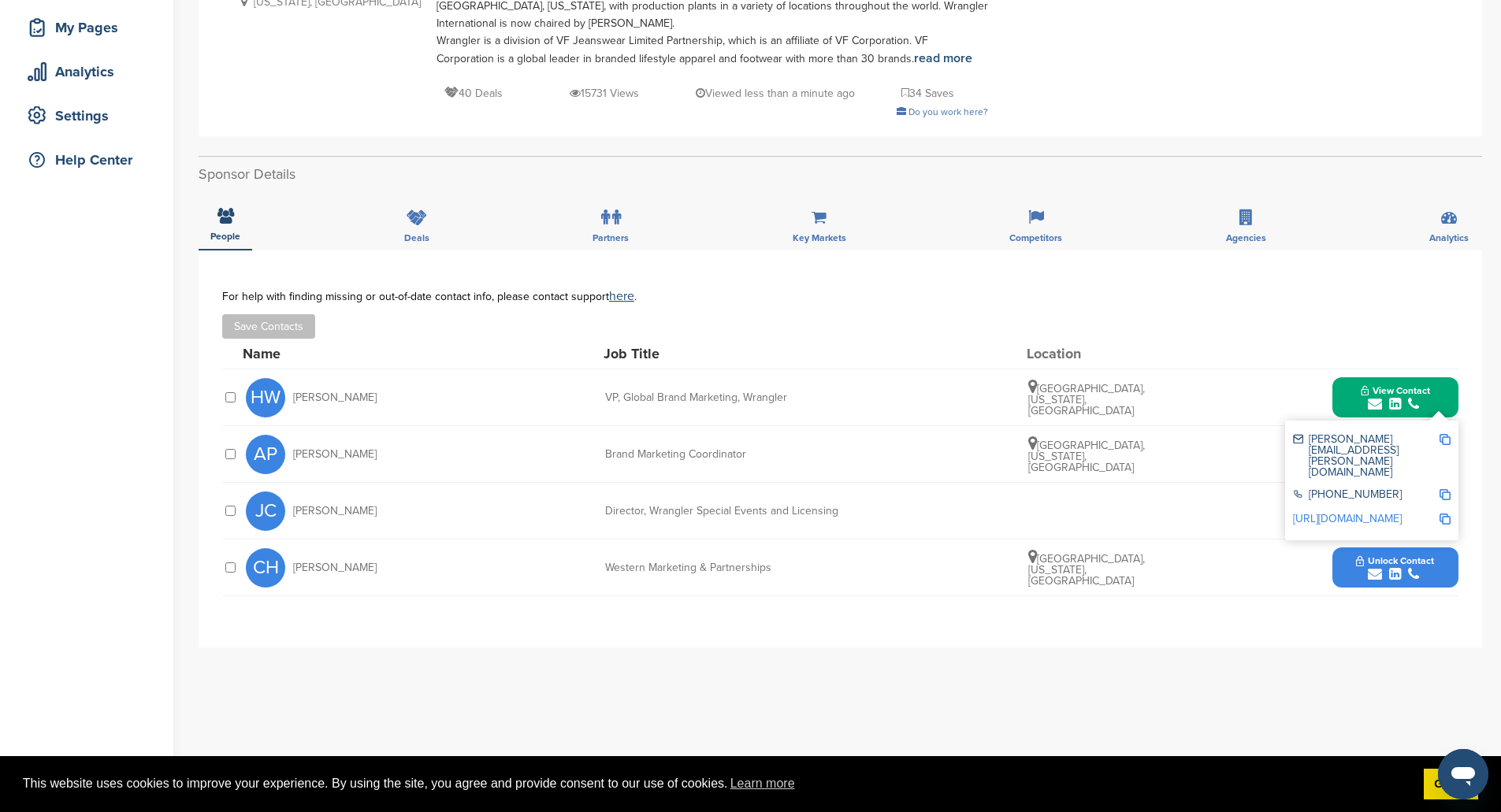
click at [860, 509] on div "JC Jeff Chadwick ‎Director, Wrangler Special Events and Licensing Unlock Contact" at bounding box center [852, 511] width 1213 height 56
click at [1386, 514] on div "submit" at bounding box center [1395, 518] width 78 height 15
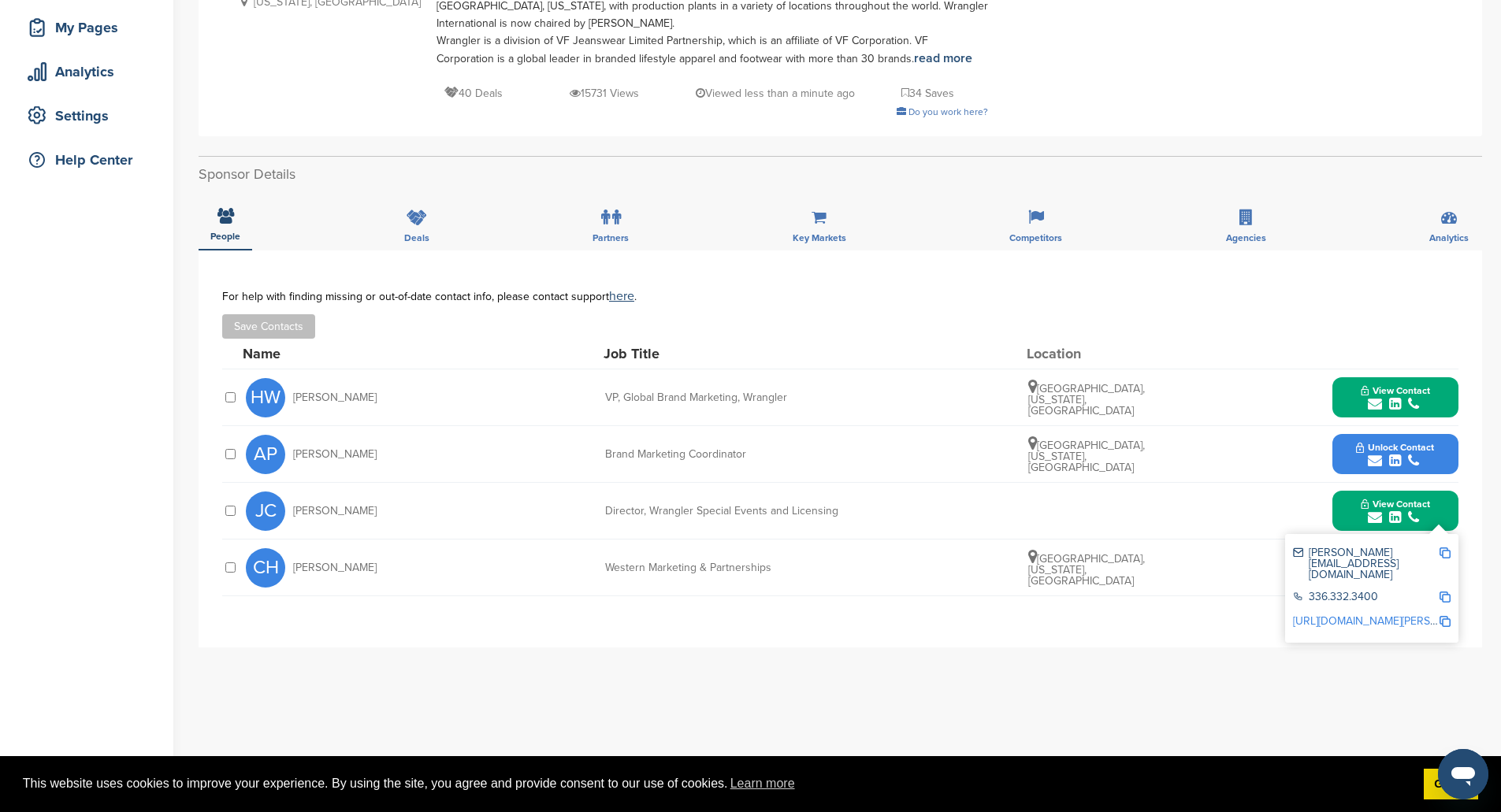
click at [1443, 549] on img at bounding box center [1446, 553] width 11 height 11
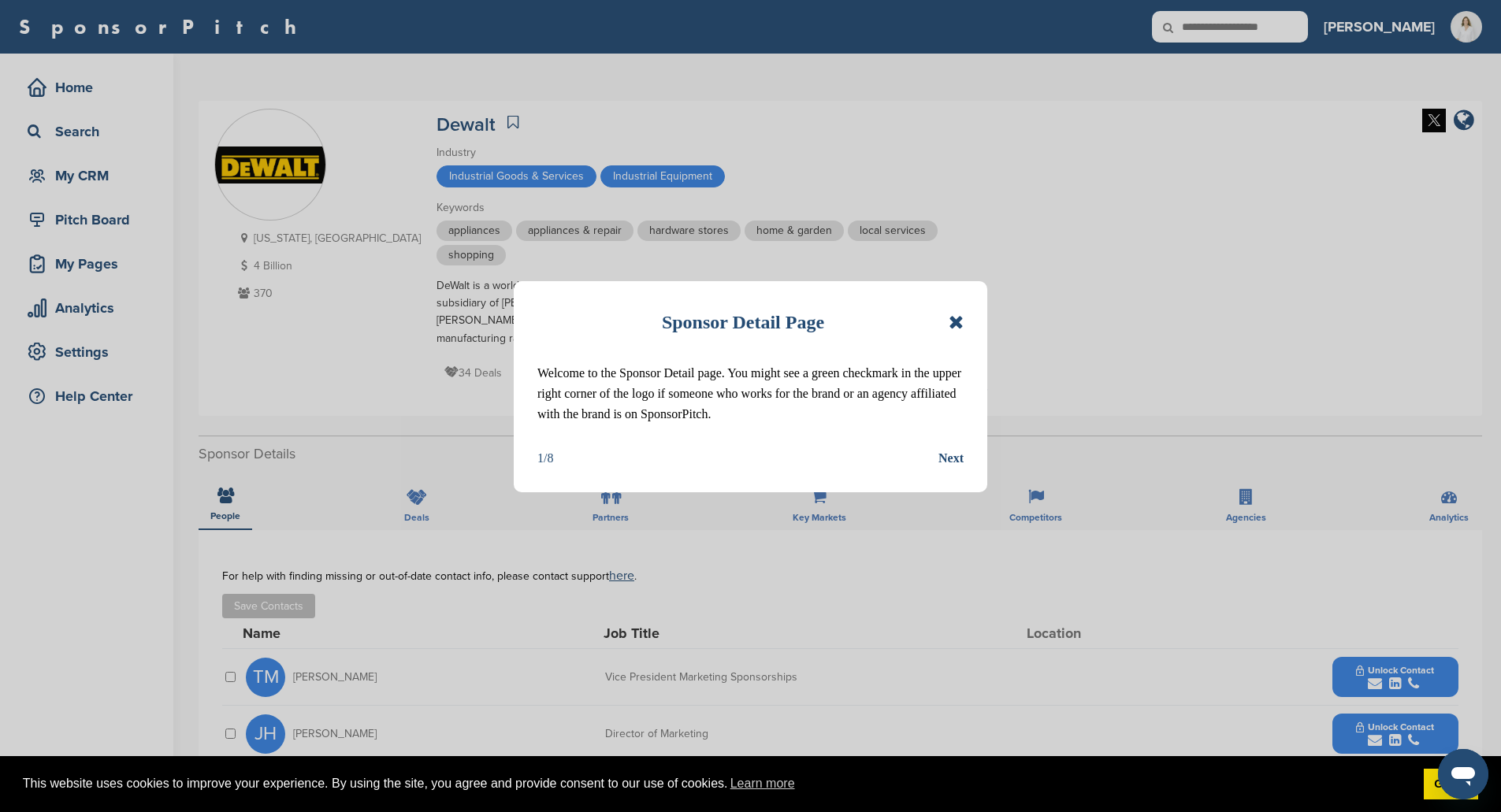
click at [958, 317] on icon at bounding box center [956, 322] width 15 height 19
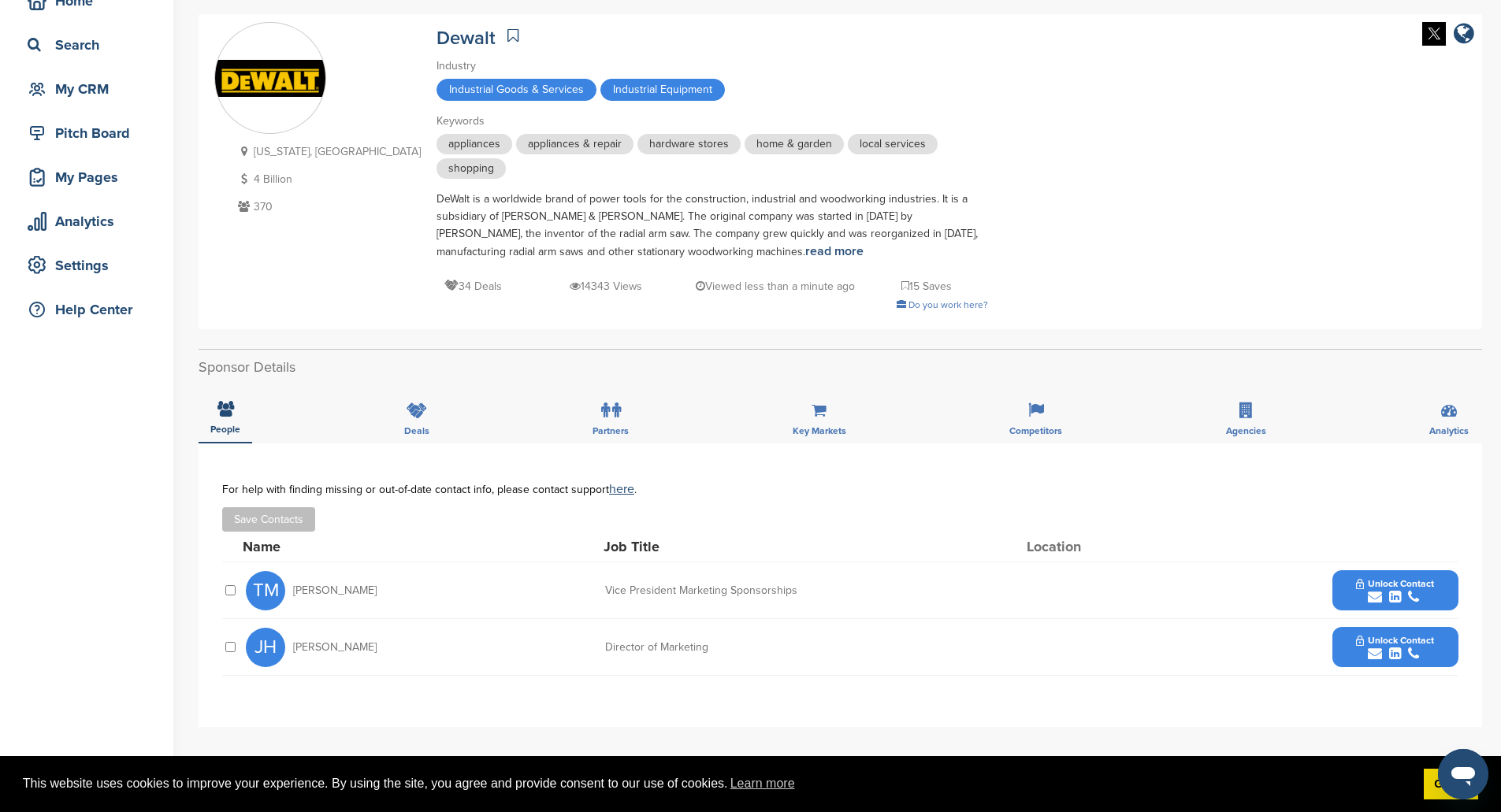
scroll to position [315, 0]
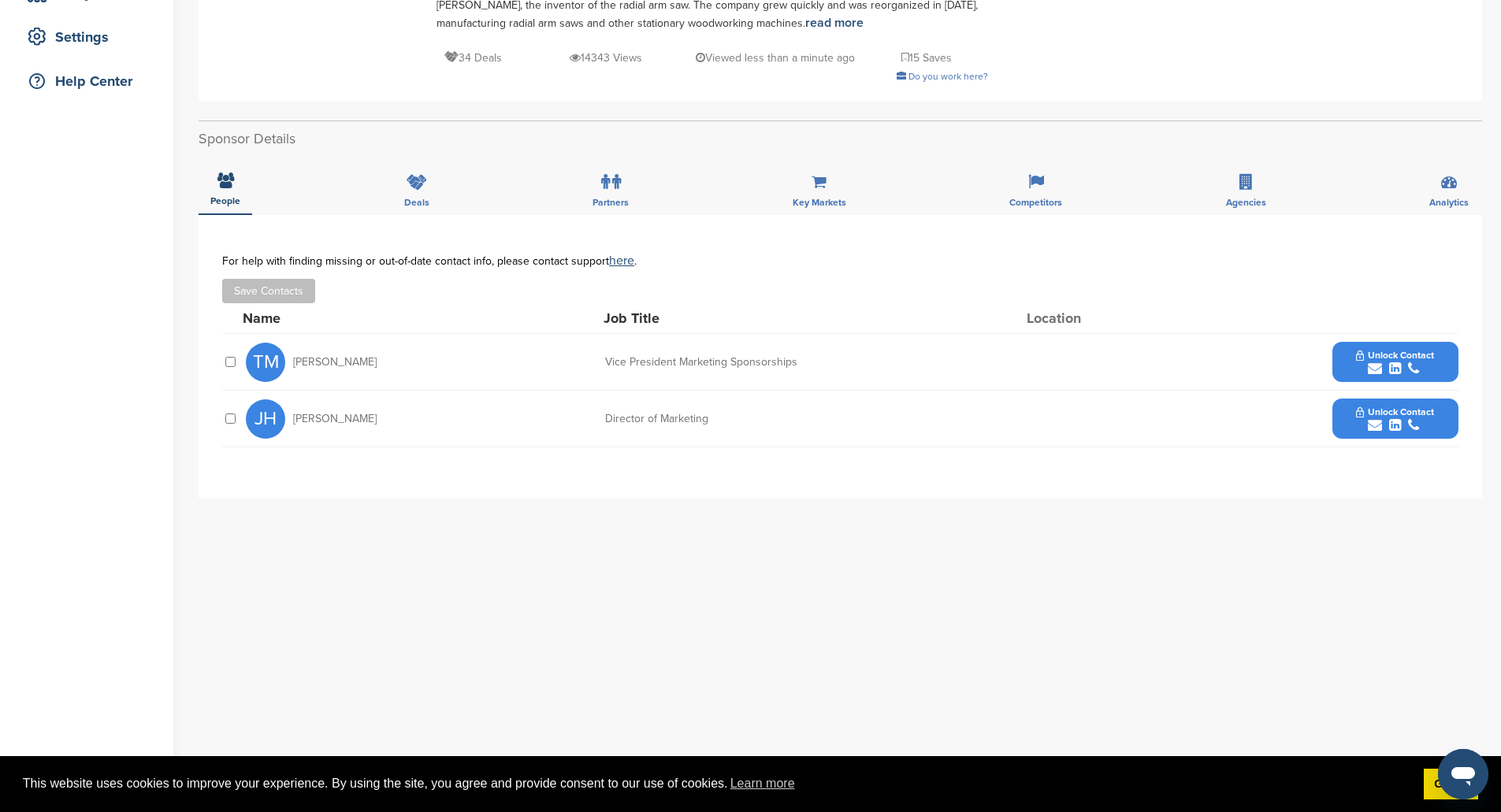
click at [1406, 367] on div "submit" at bounding box center [1395, 369] width 78 height 15
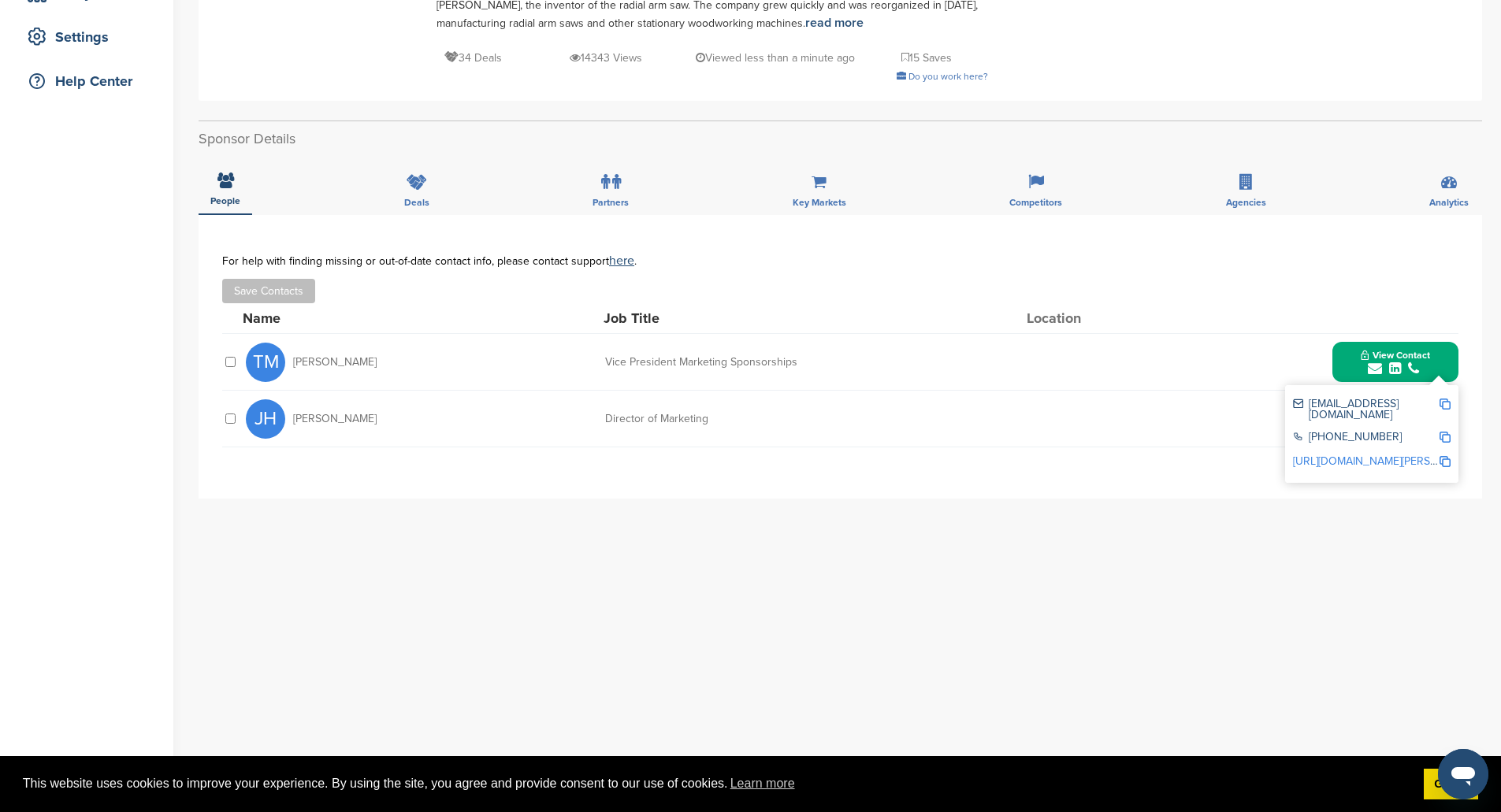
click at [1390, 406] on div "[EMAIL_ADDRESS][DOMAIN_NAME]" at bounding box center [1365, 410] width 145 height 23
click at [1448, 406] on img at bounding box center [1446, 404] width 11 height 11
copy div "stanleyworks"
click at [456, 423] on div "[PERSON_NAME] Director of Marketing Unlock Contact" at bounding box center [852, 419] width 1213 height 56
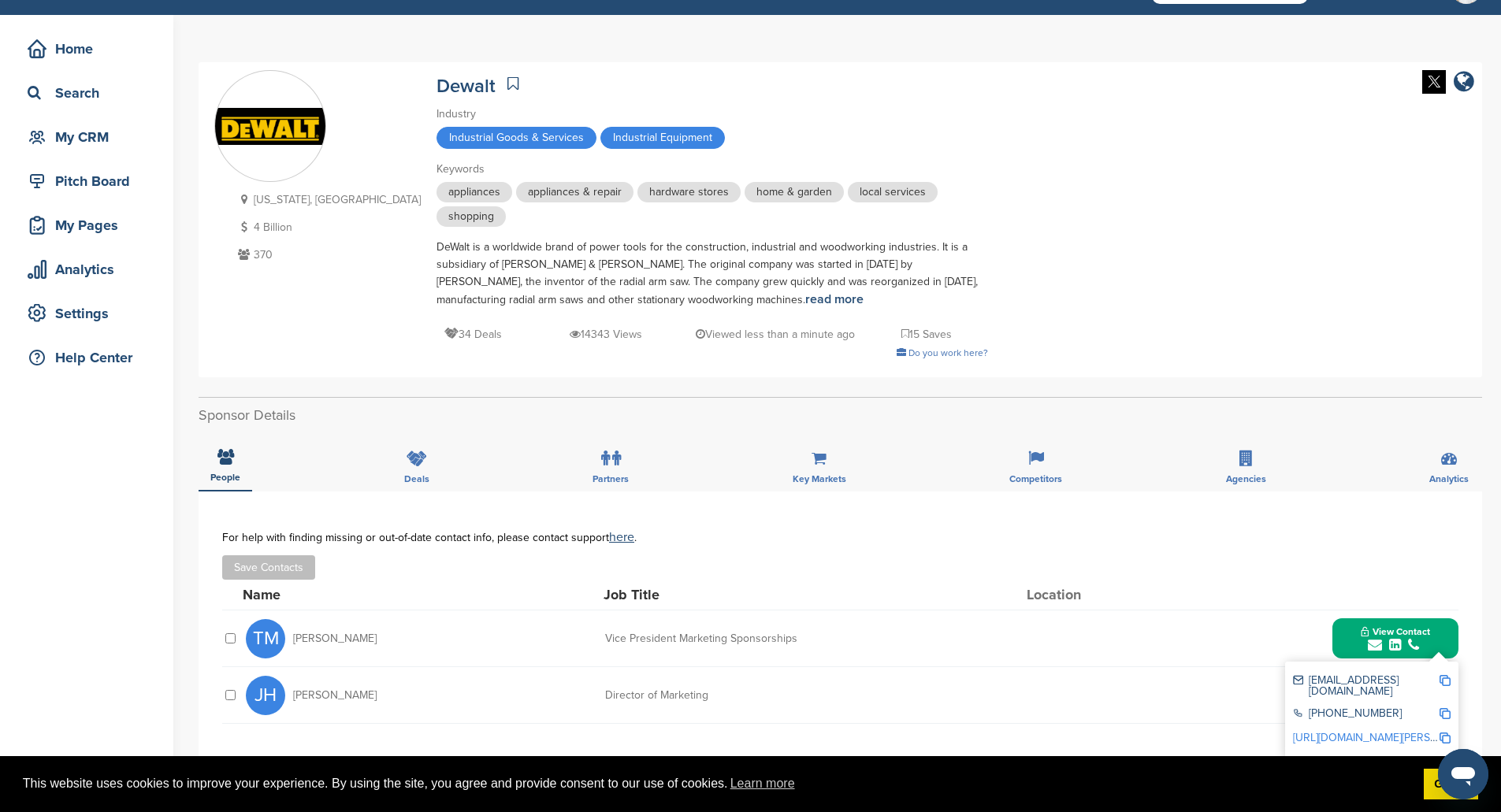
scroll to position [0, 0]
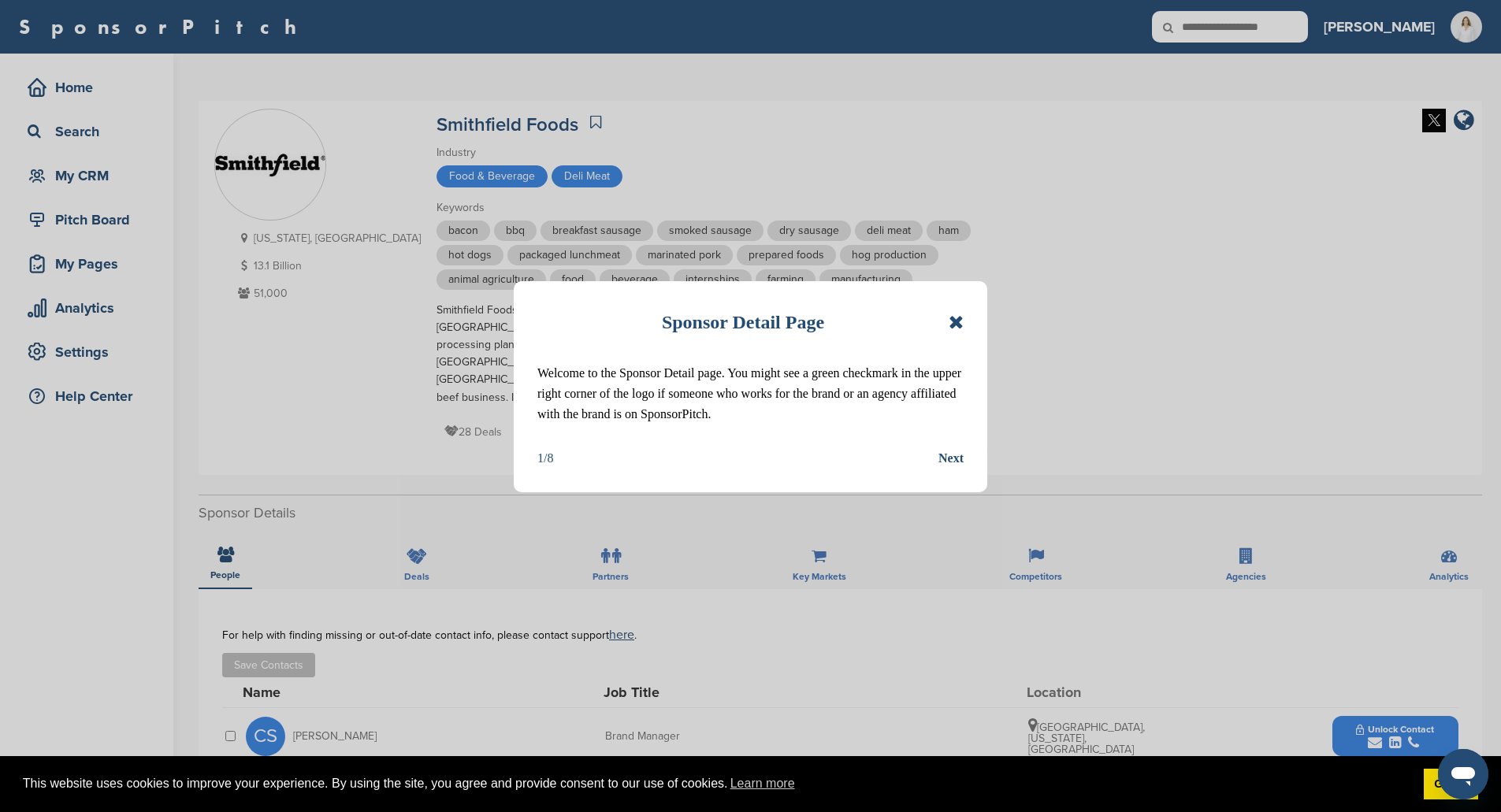
click at [949, 326] on icon at bounding box center [956, 322] width 15 height 19
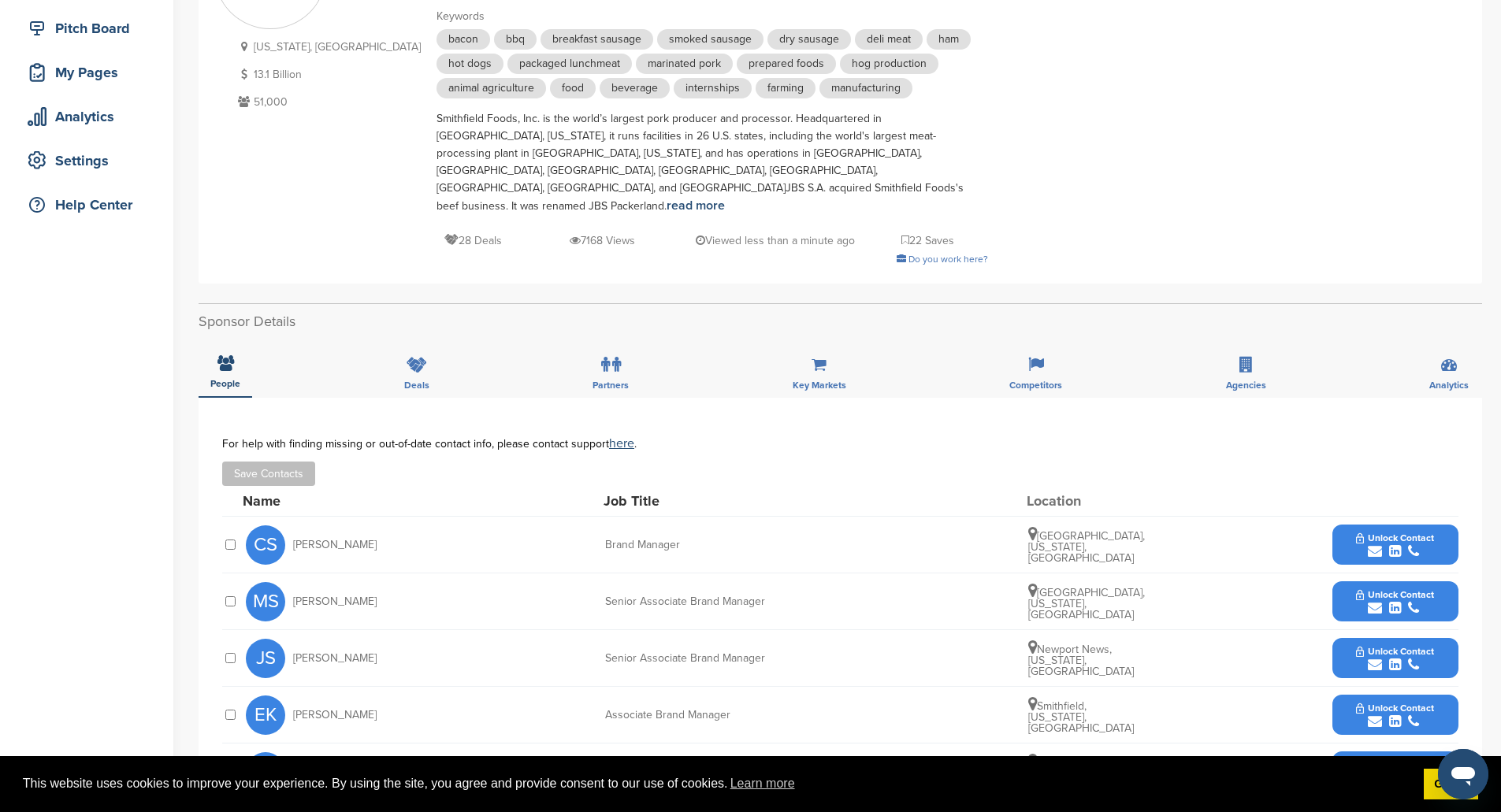
scroll to position [236, 0]
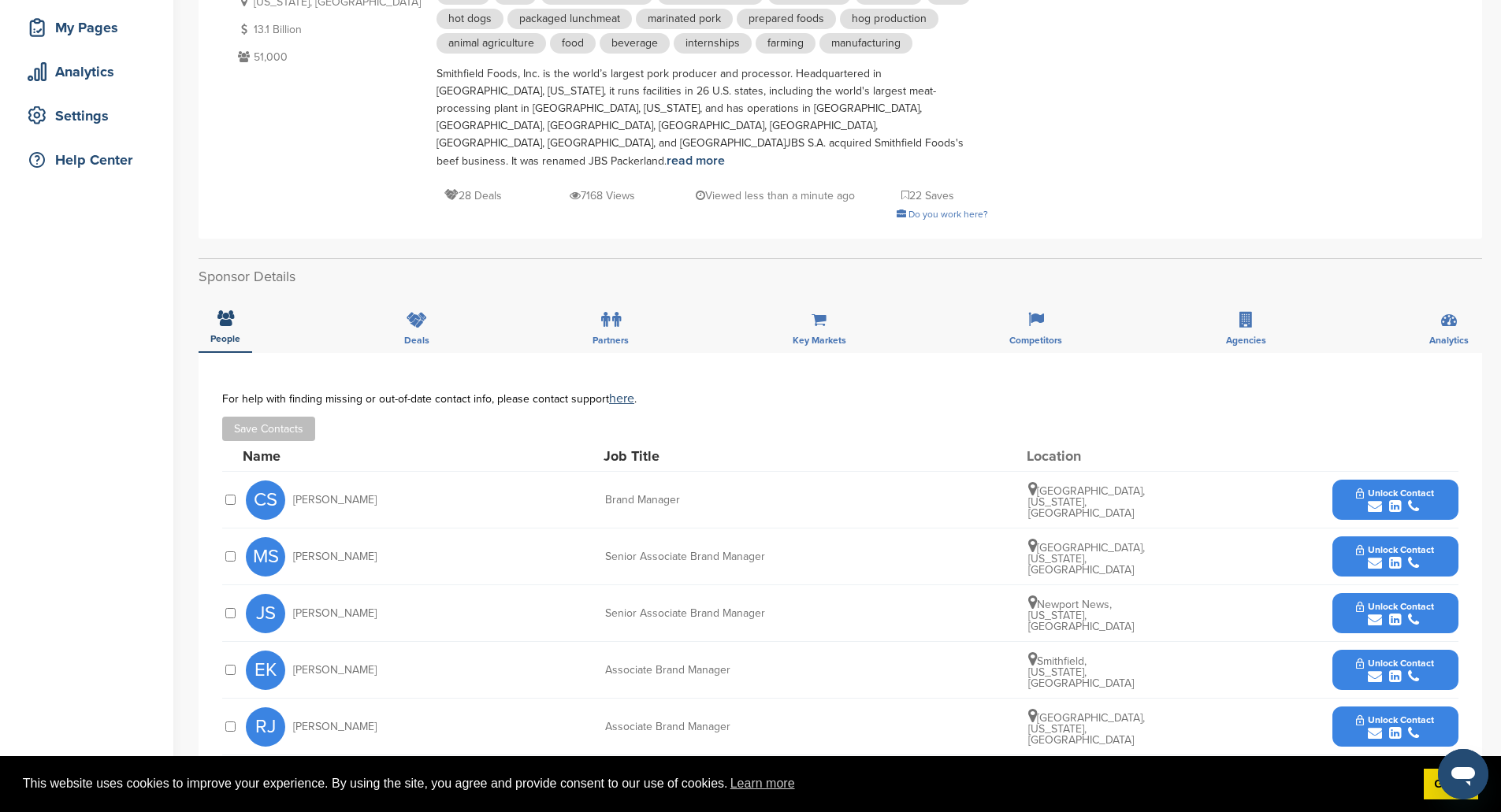
click at [1392, 476] on button "Unlock Contact" at bounding box center [1394, 500] width 115 height 47
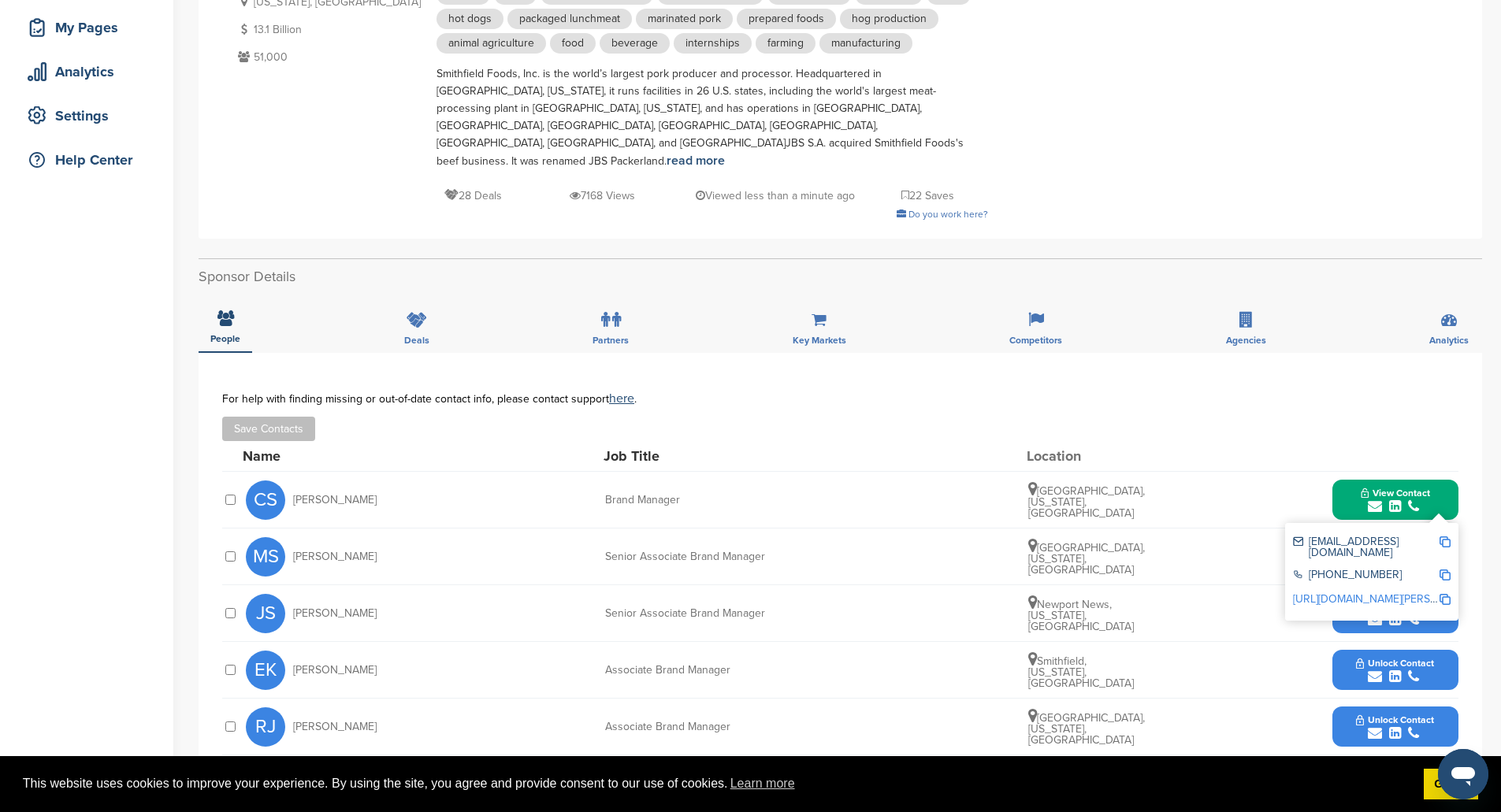
click at [1445, 536] on img at bounding box center [1446, 542] width 11 height 11
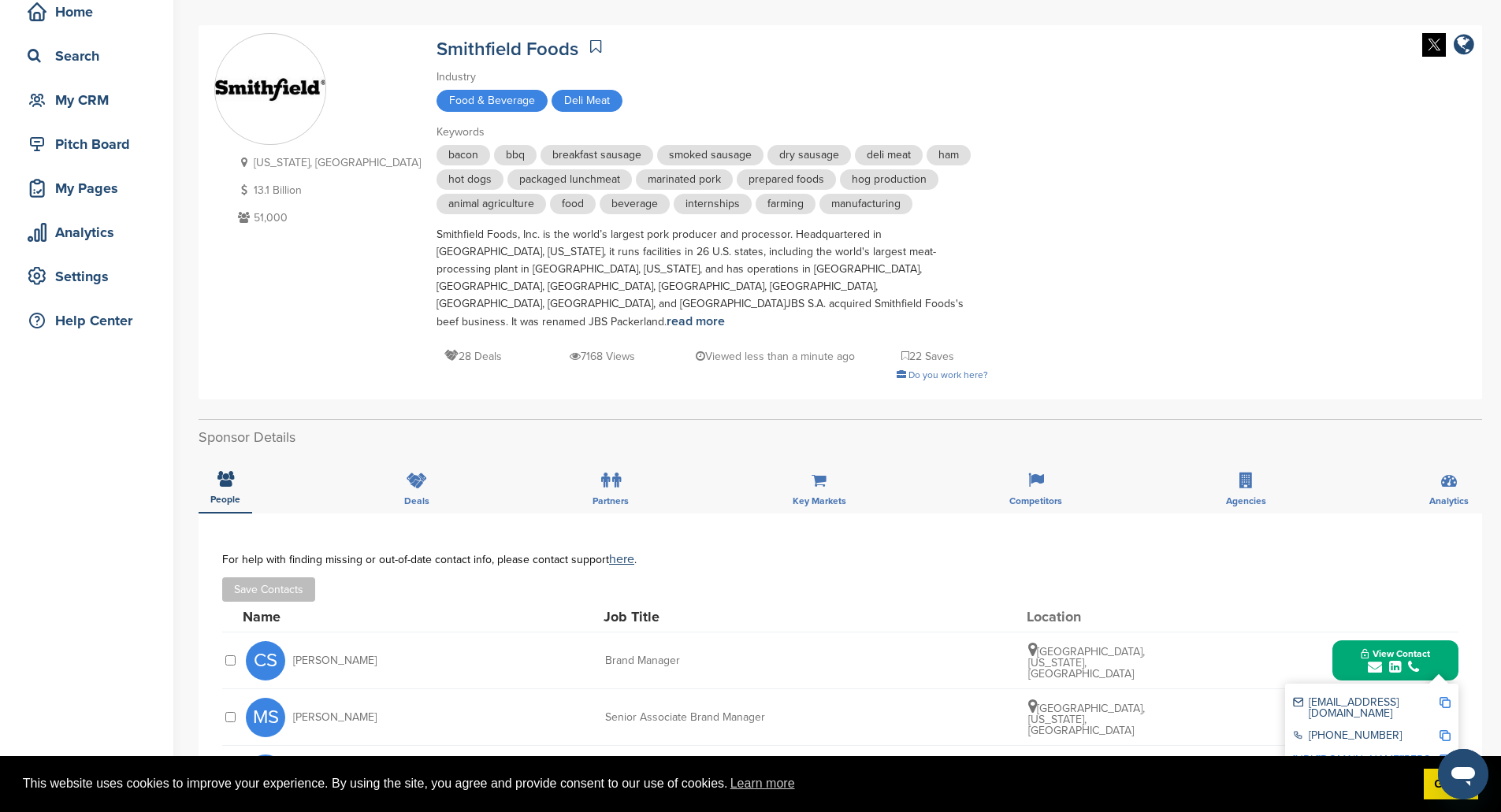
scroll to position [0, 0]
